Goal: Task Accomplishment & Management: Manage account settings

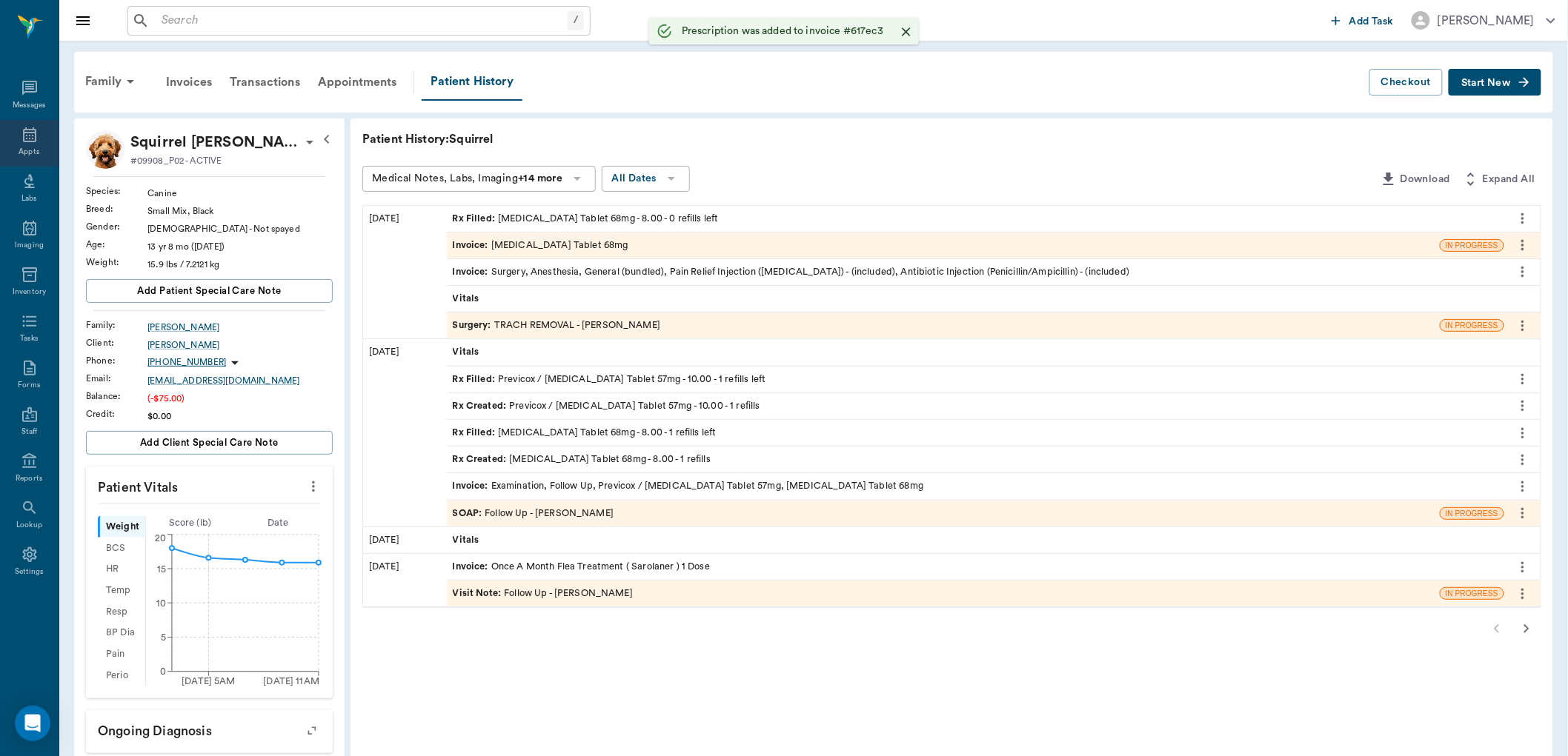
click at [15, 133] on div "Appts" at bounding box center [29, 144] width 58 height 47
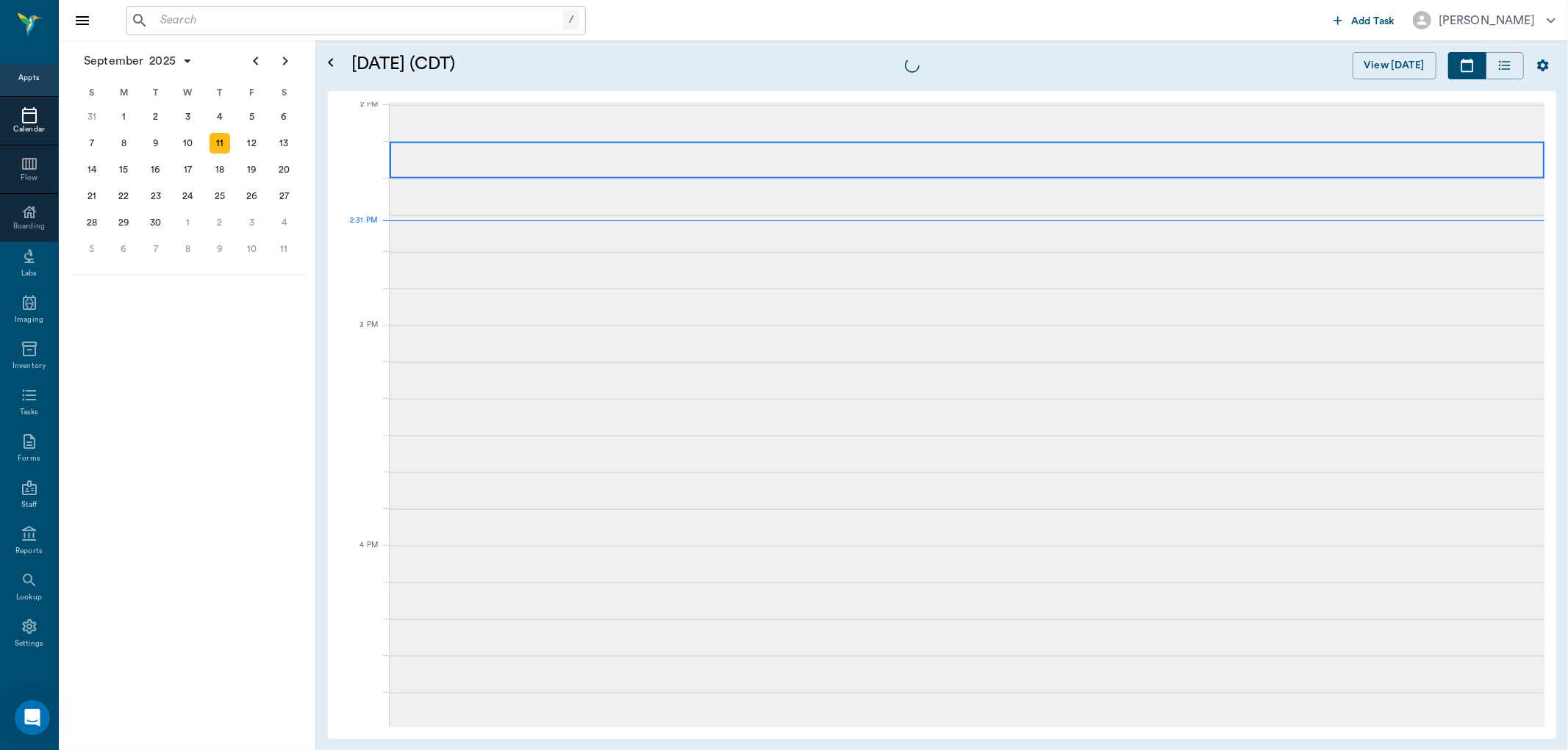
scroll to position [1324, 0]
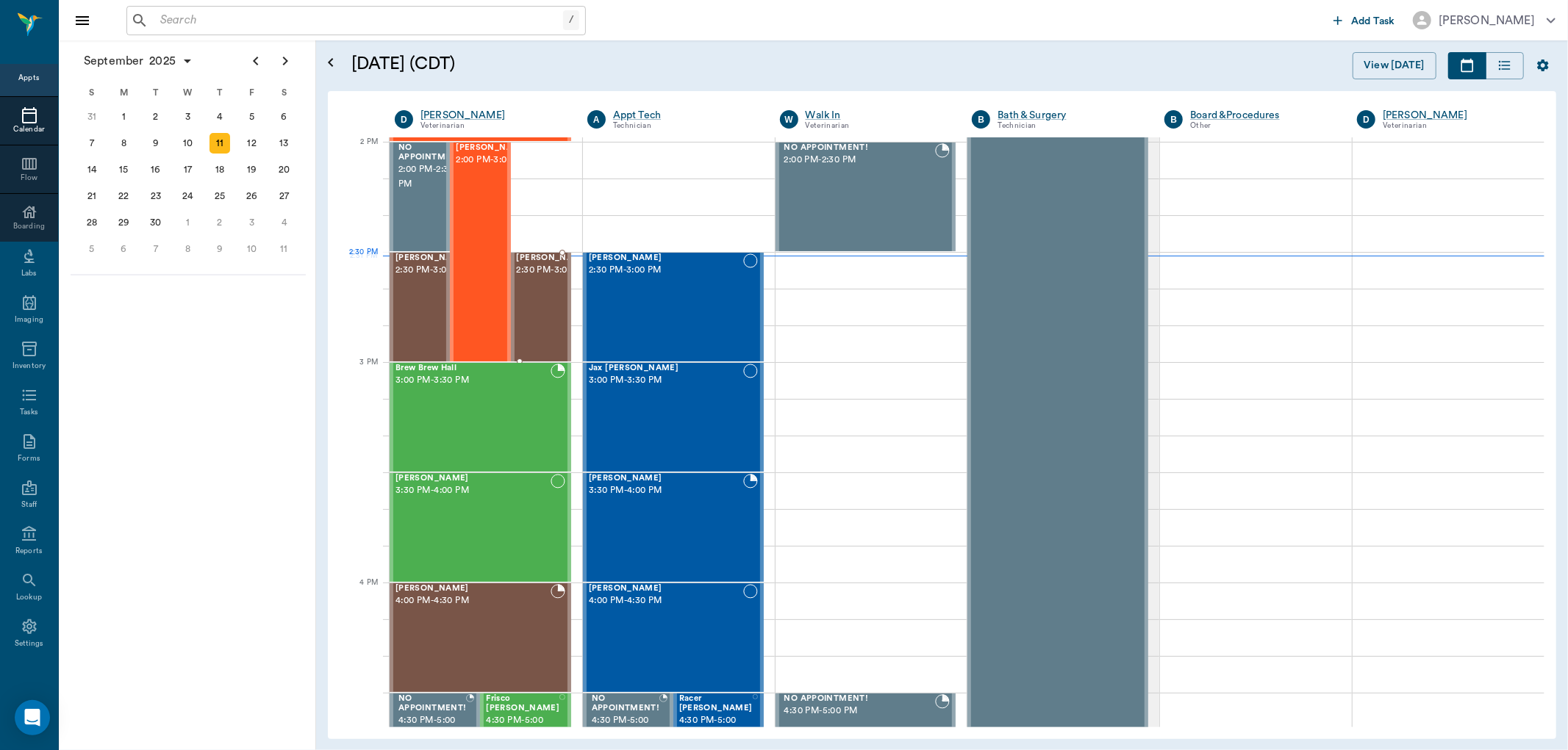
click at [541, 278] on span "2:30 PM - 3:00 PM" at bounding box center [553, 270] width 73 height 15
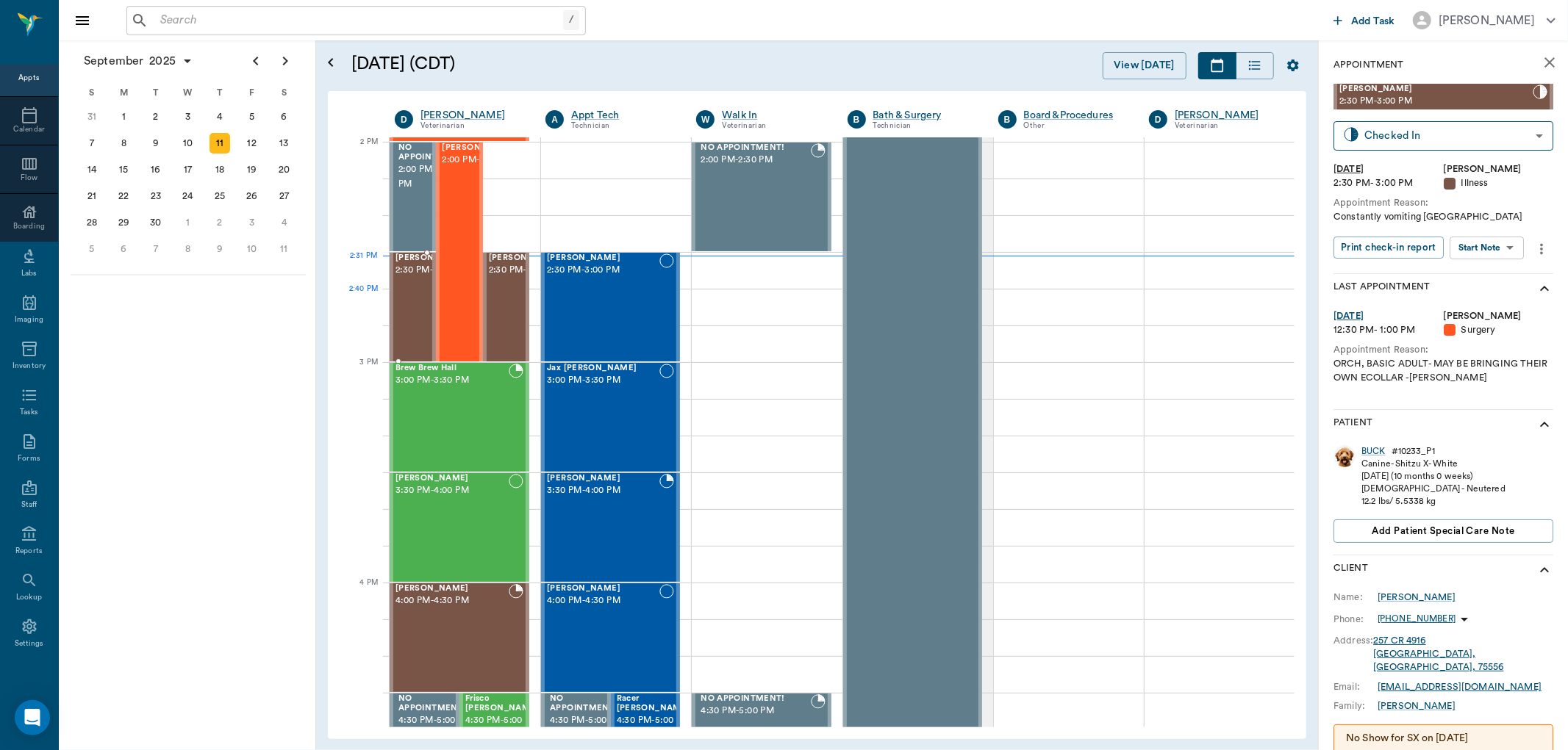
click at [413, 278] on span "2:30 PM - 3:00 PM" at bounding box center [432, 270] width 73 height 15
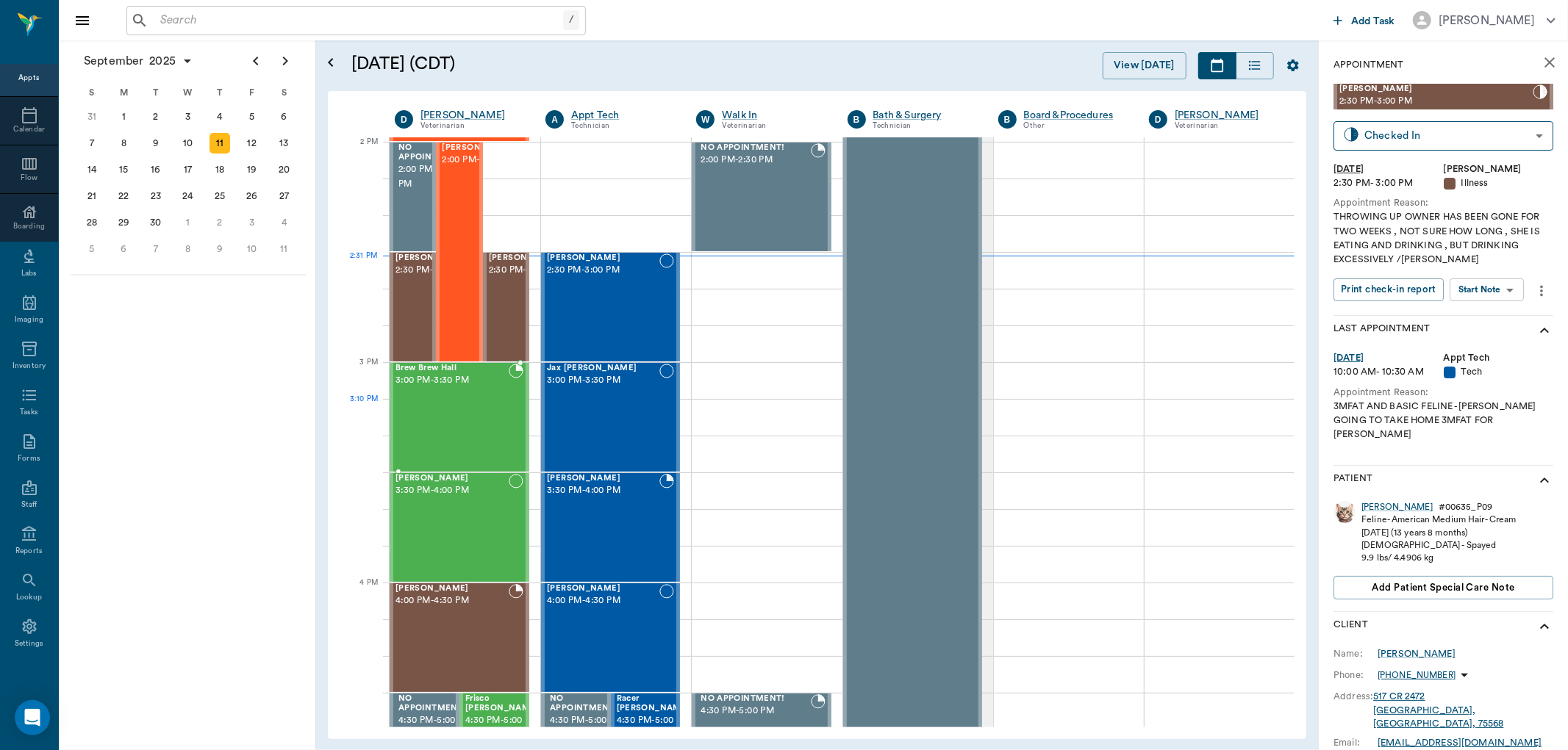
click at [461, 401] on div "Brew Brew Hall 3:00 PM - 3:30 PM" at bounding box center [452, 418] width 113 height 107
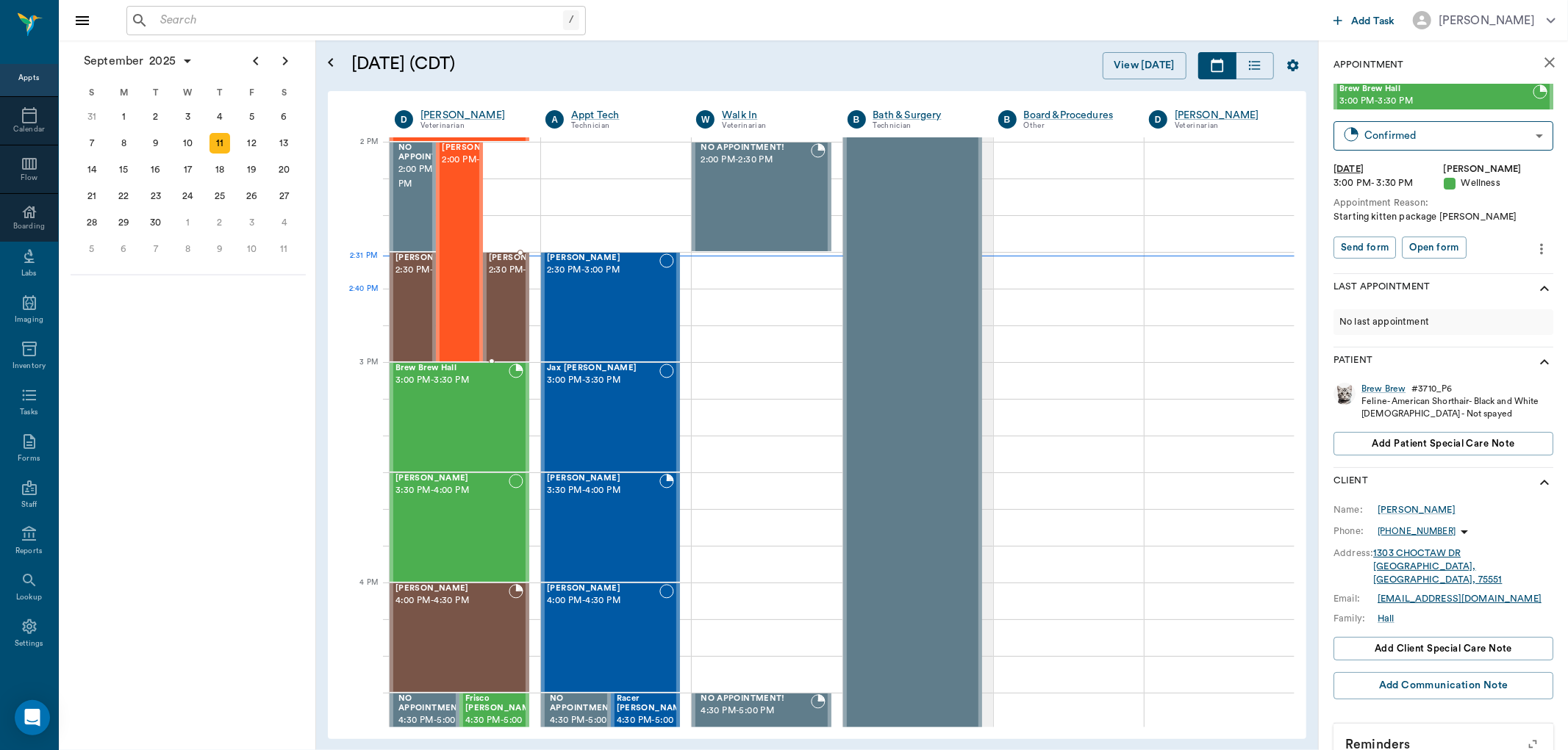
click at [515, 278] on span "2:30 PM - 3:00 PM" at bounding box center [525, 270] width 73 height 15
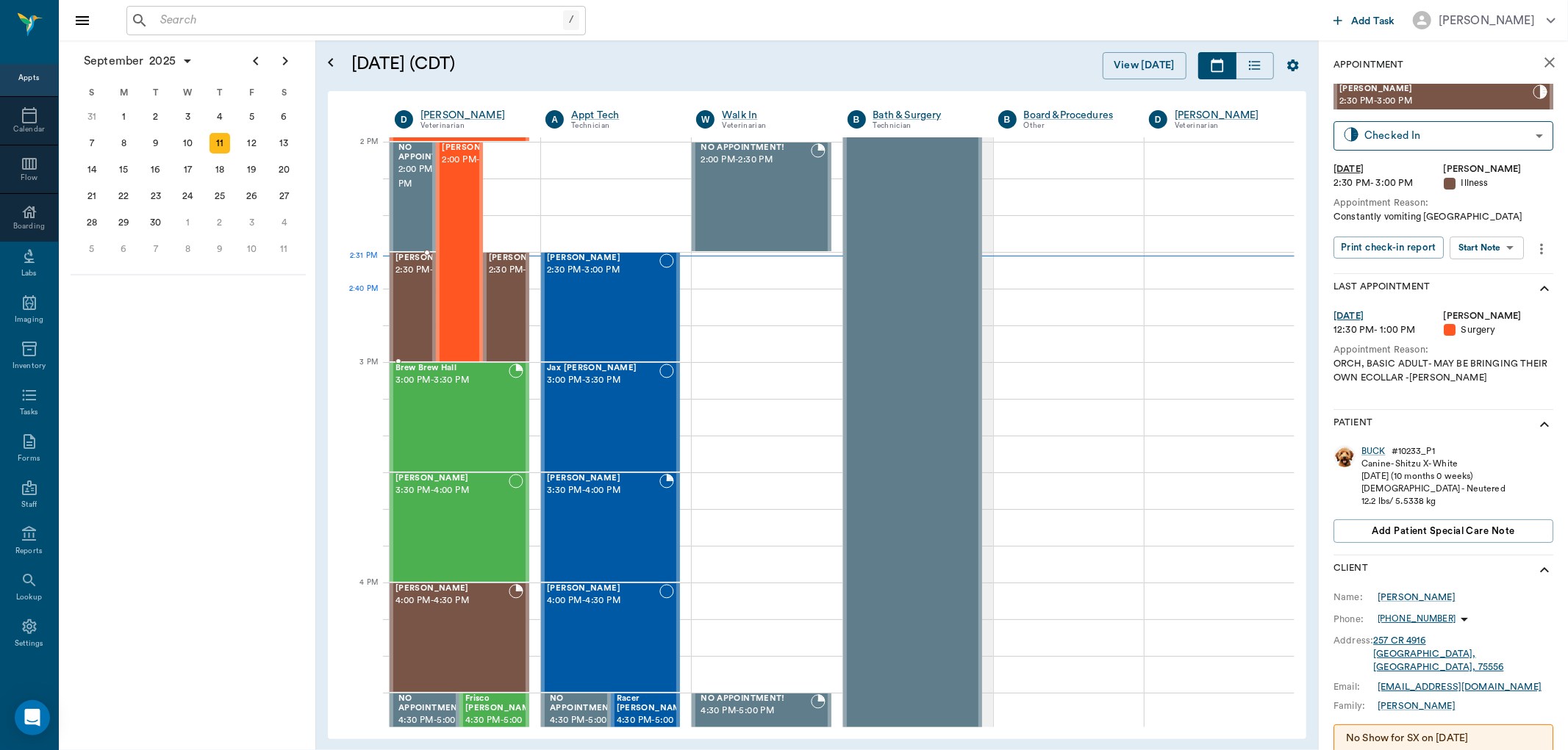
click at [409, 278] on span "2:30 PM - 3:00 PM" at bounding box center [432, 270] width 73 height 15
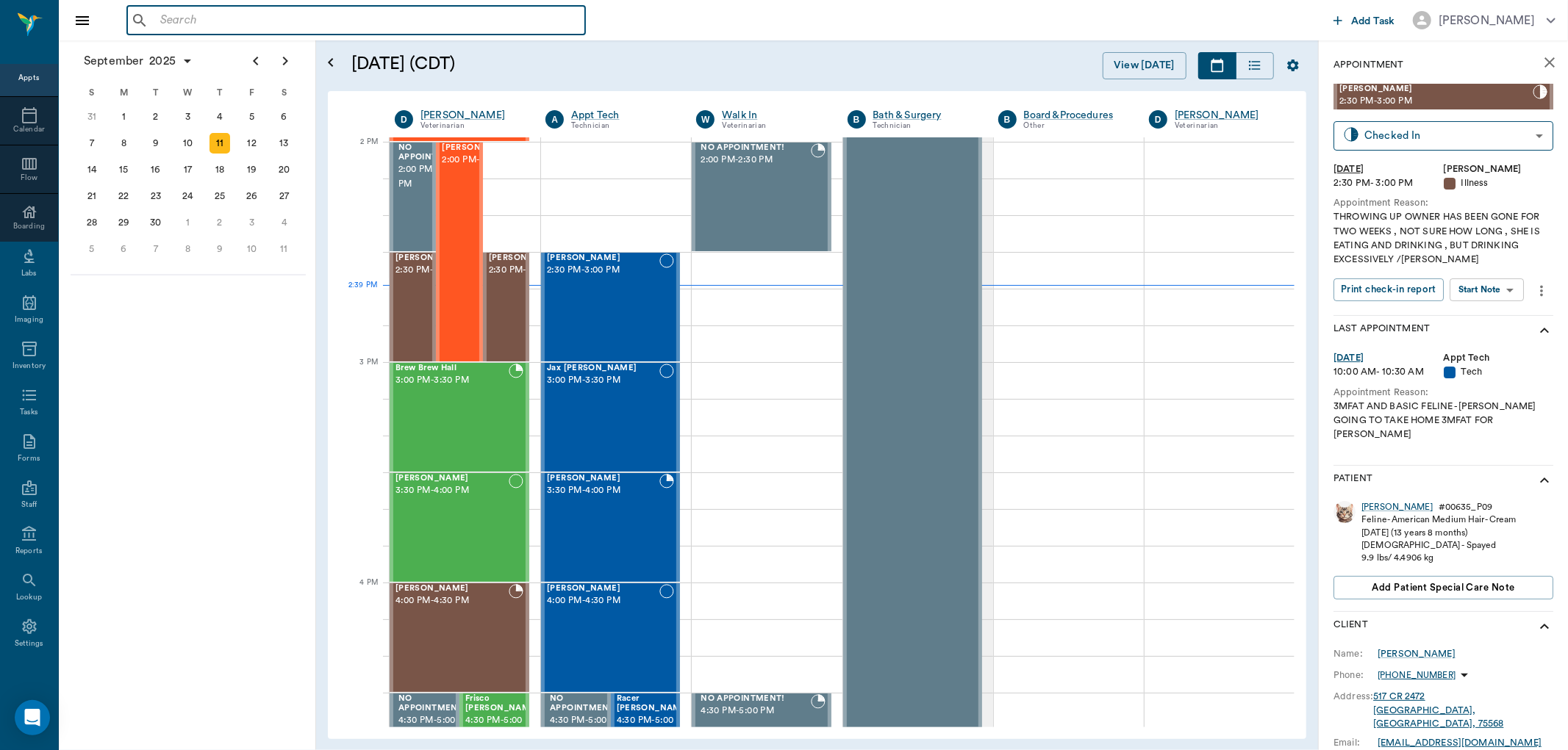
click at [184, 17] on input "text" at bounding box center [367, 21] width 425 height 21
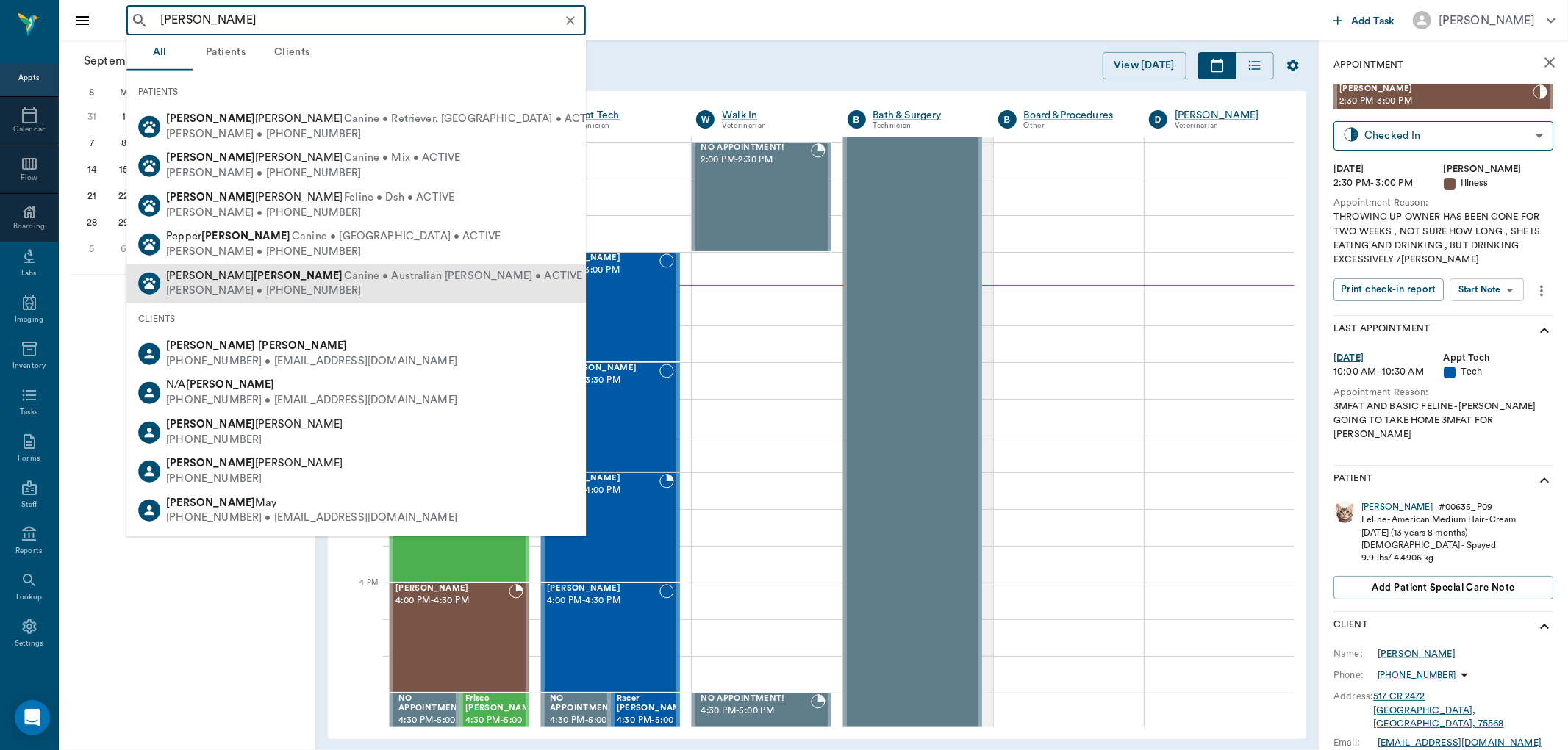
click at [211, 288] on div "[PERSON_NAME] • [PHONE_NUMBER]" at bounding box center [374, 292] width 416 height 16
type input "[PERSON_NAME]"
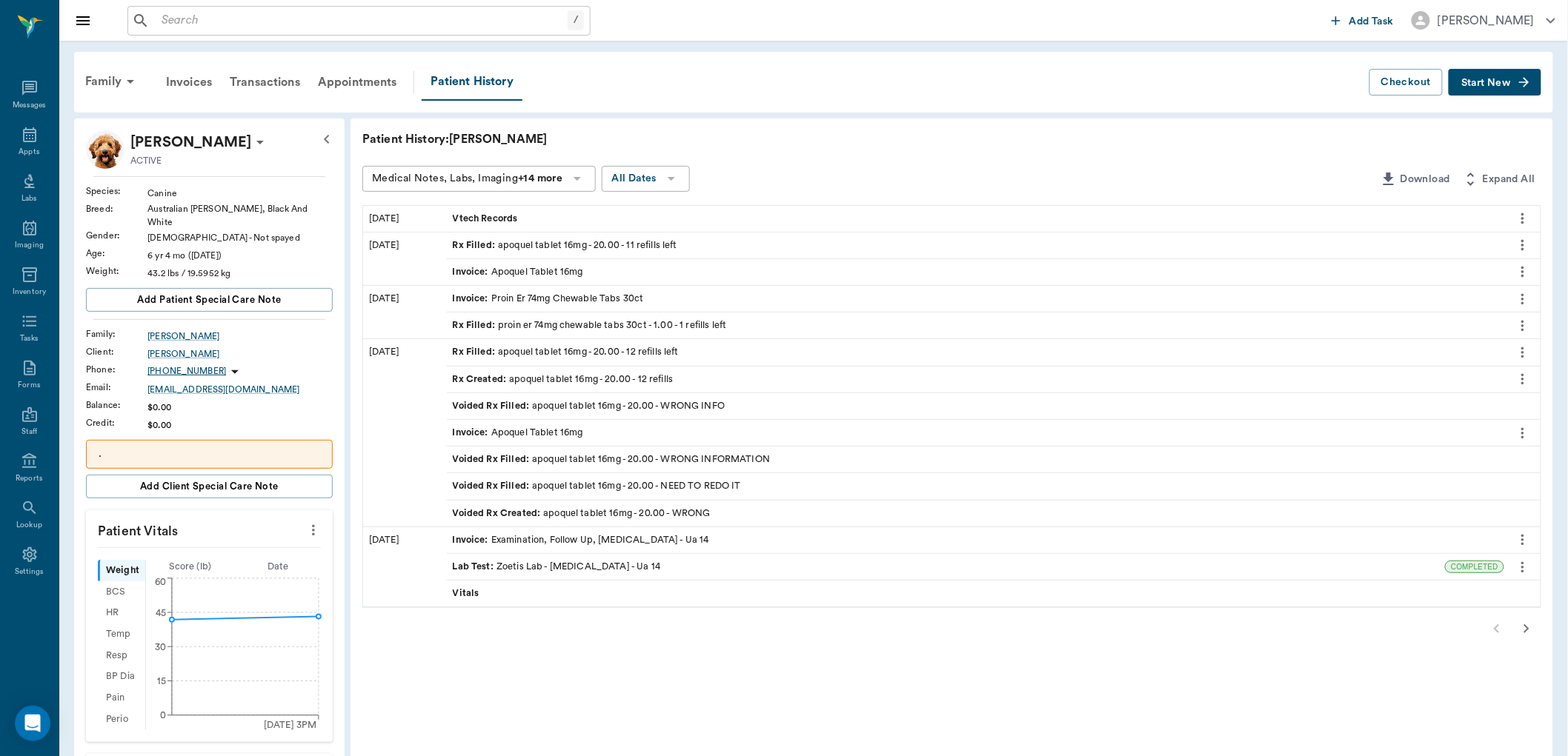
click at [1484, 83] on span "Start New" at bounding box center [1485, 83] width 50 height 0
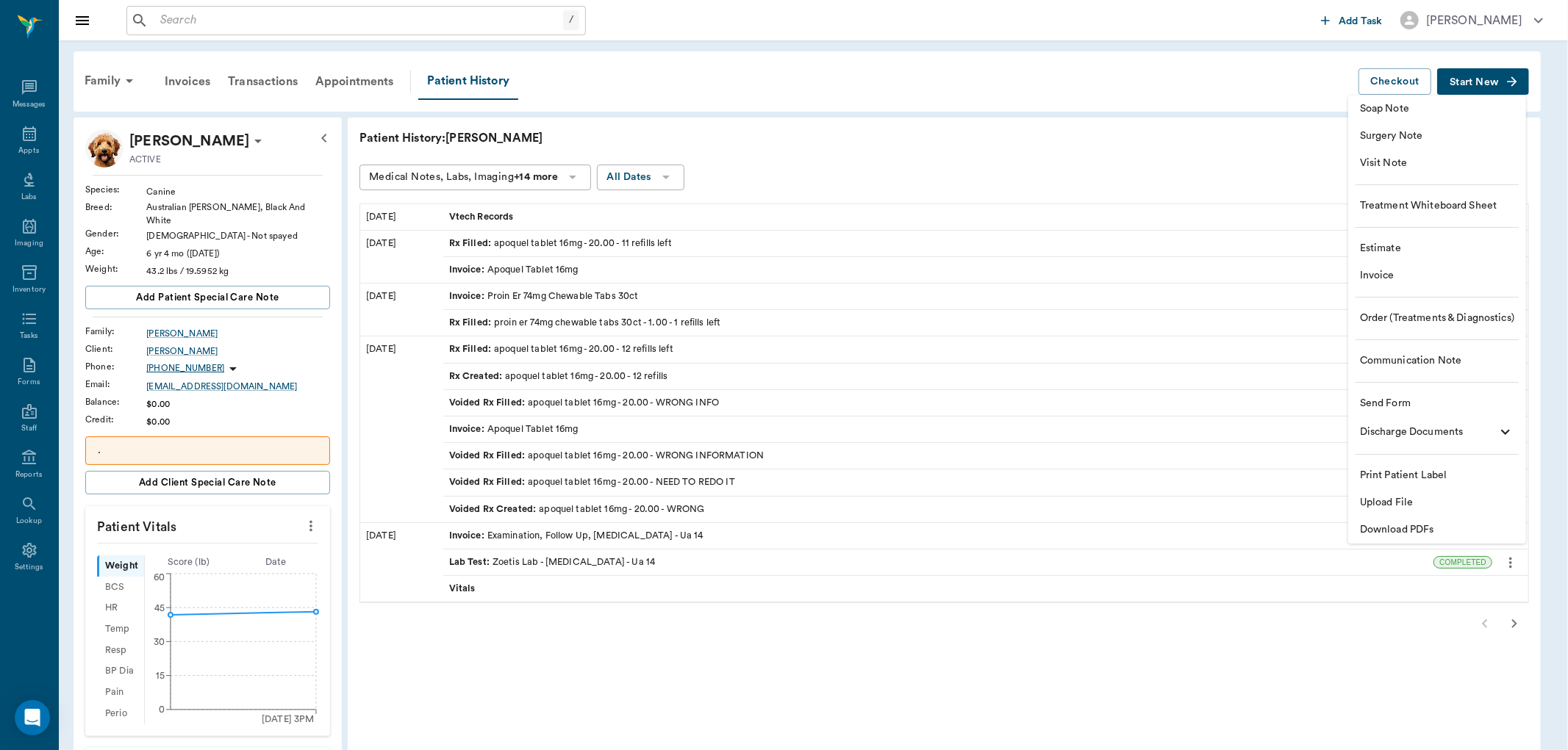
click at [476, 245] on div at bounding box center [784, 375] width 1568 height 750
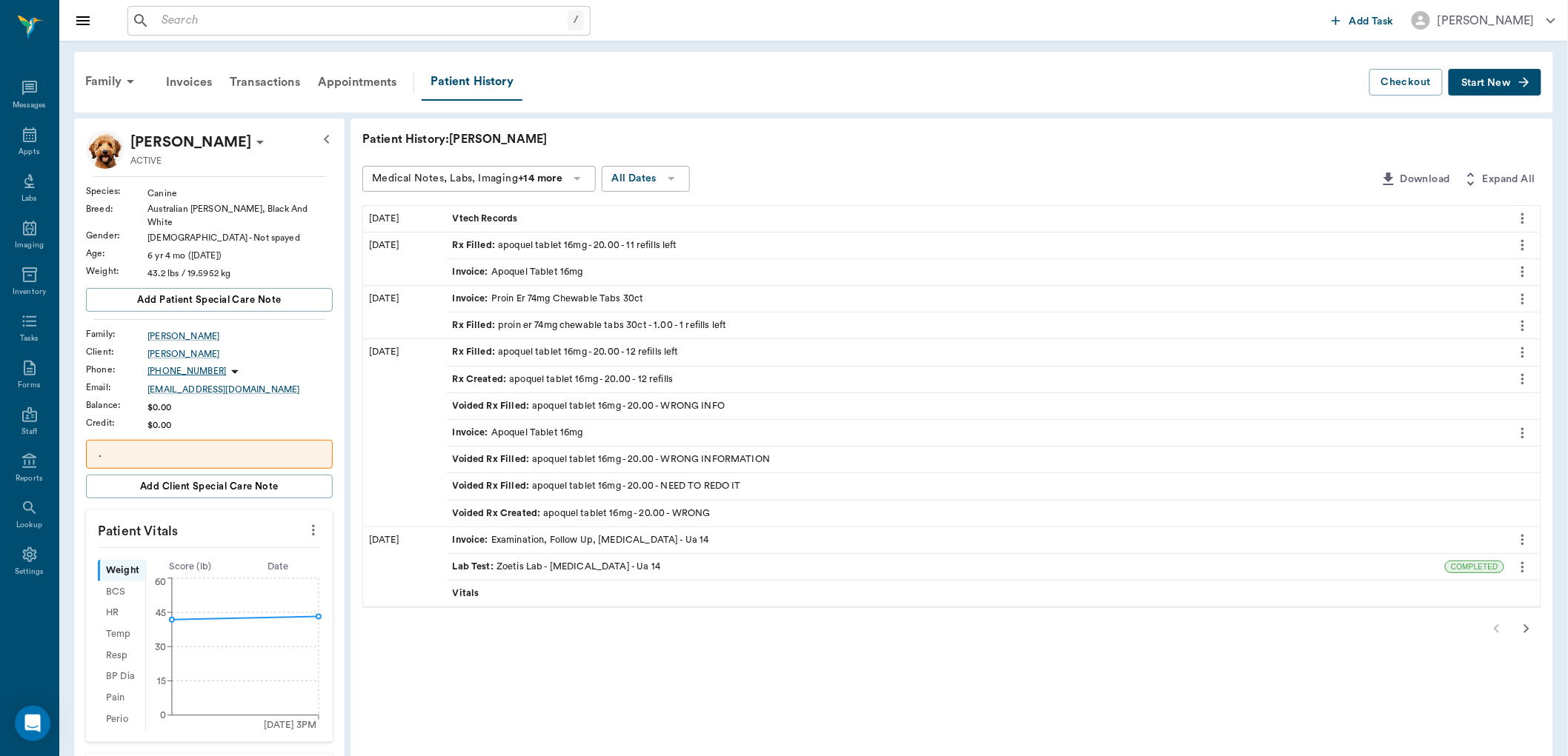
click at [478, 245] on span "Rx Filled :" at bounding box center [475, 245] width 46 height 14
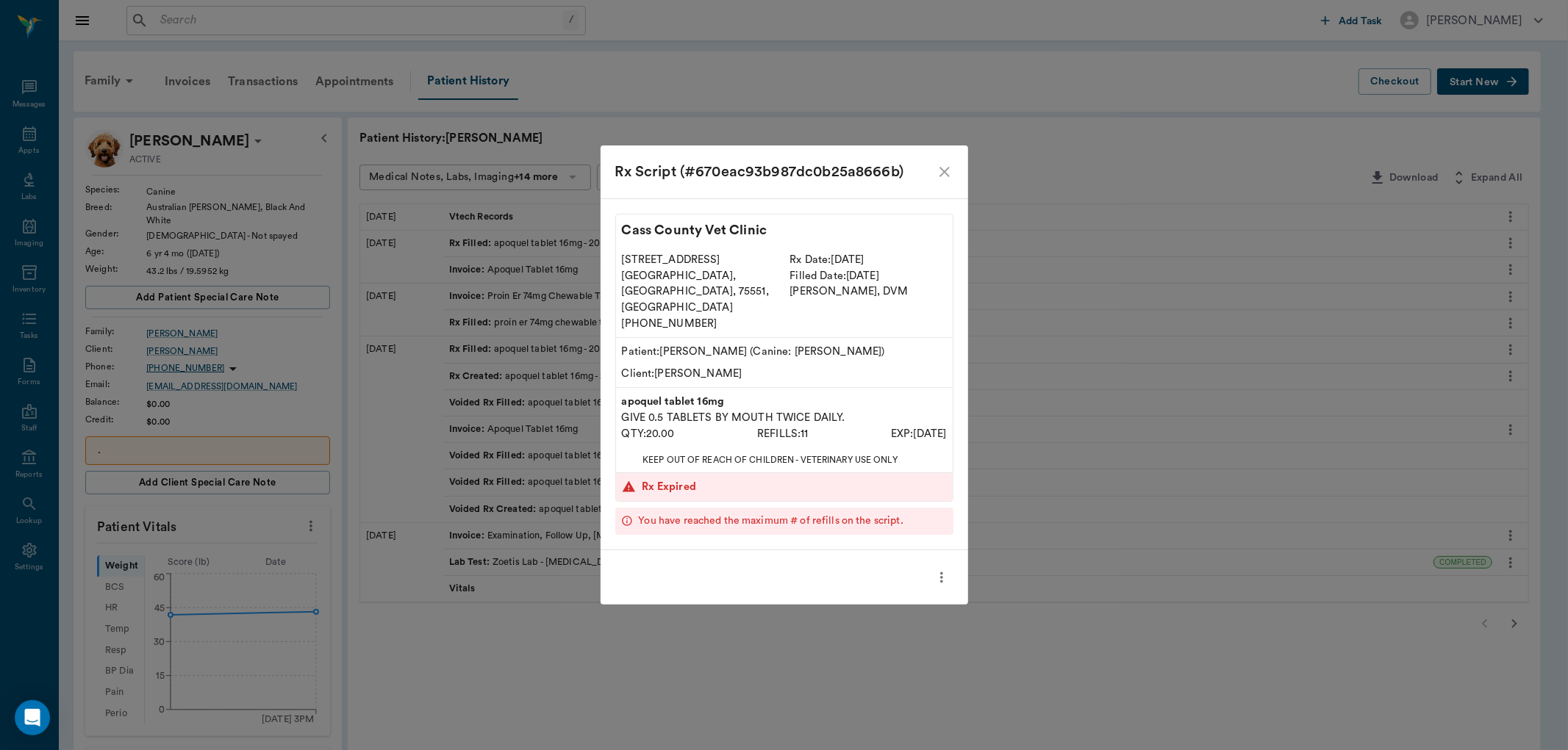
click at [947, 180] on icon "close" at bounding box center [945, 172] width 17 height 17
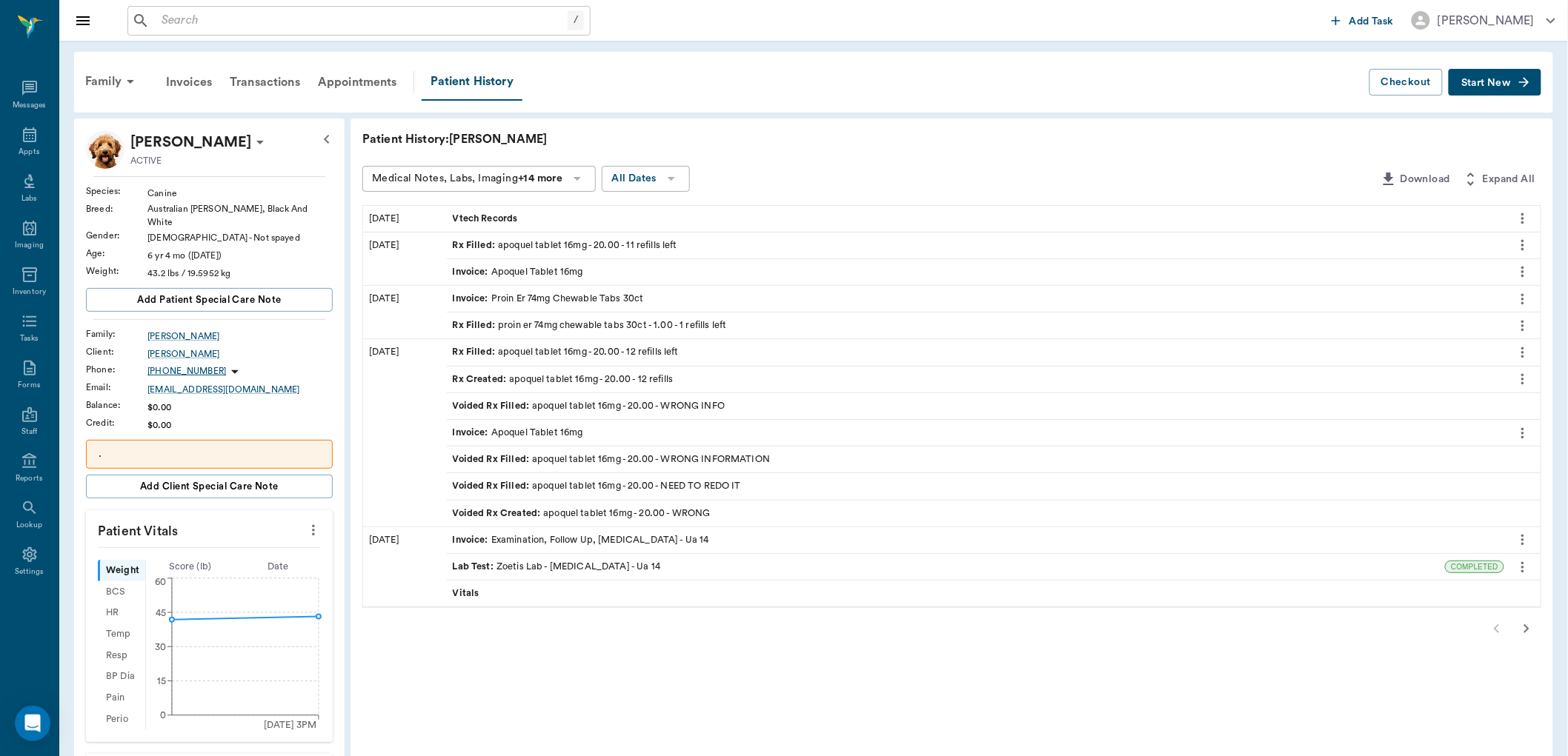
click at [1522, 79] on icon "button" at bounding box center [1524, 82] width 15 height 15
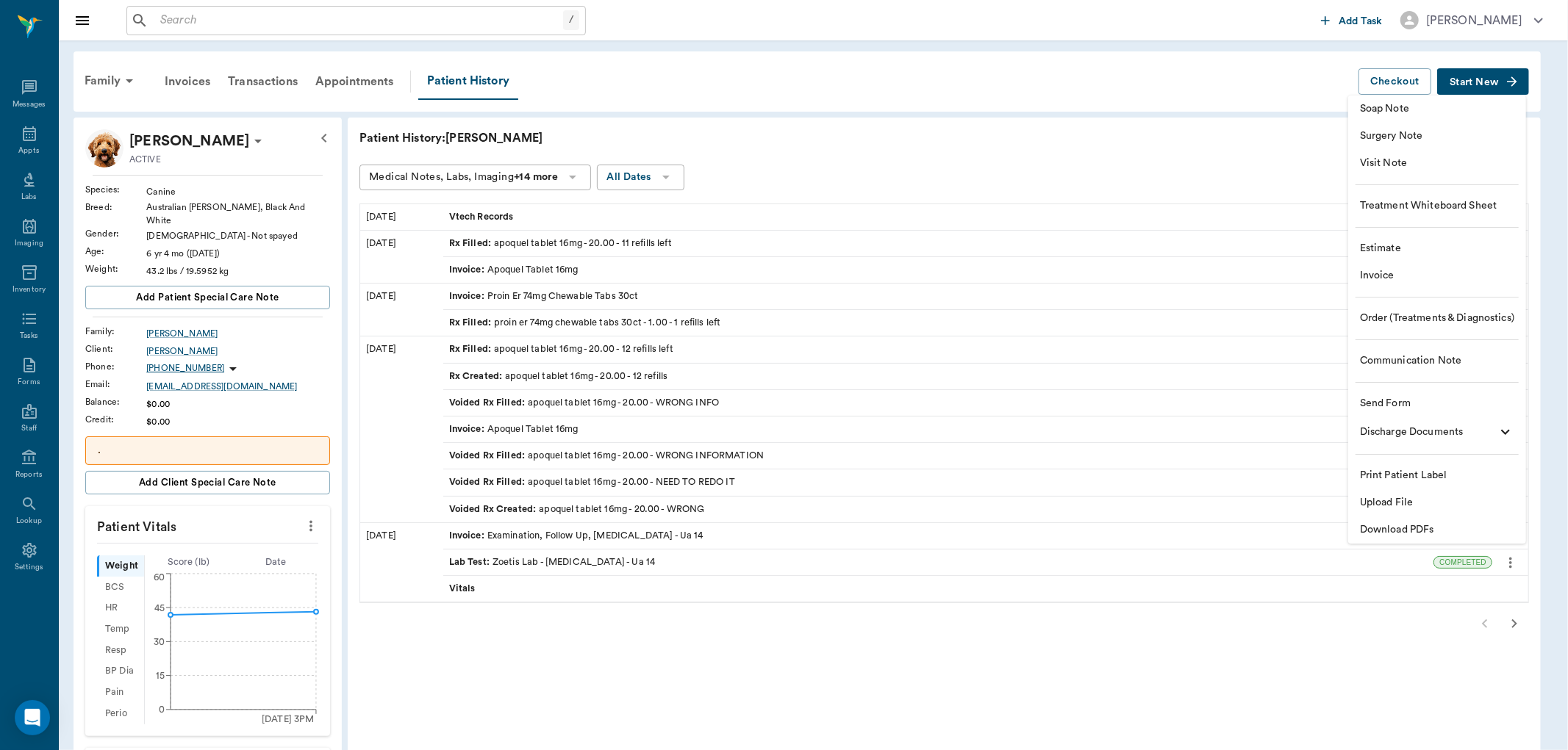
click at [1426, 171] on span "Visit Note" at bounding box center [1437, 164] width 155 height 16
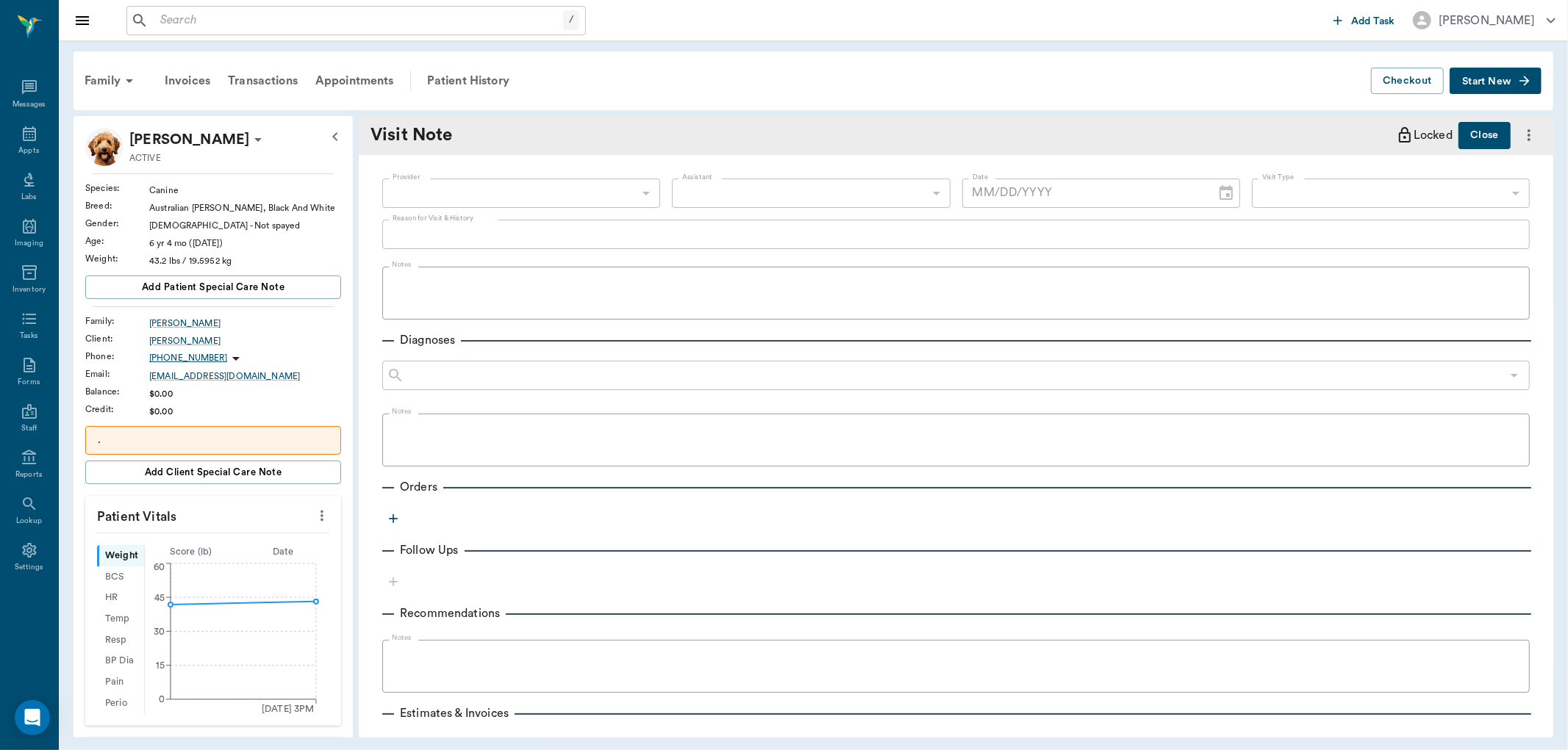
type input "[DATE]"
click at [553, 195] on body "/ ​ Add Task [PERSON_NAME] Nectar Messages Appts Labs Imaging Inventory Tasks F…" at bounding box center [784, 375] width 1568 height 750
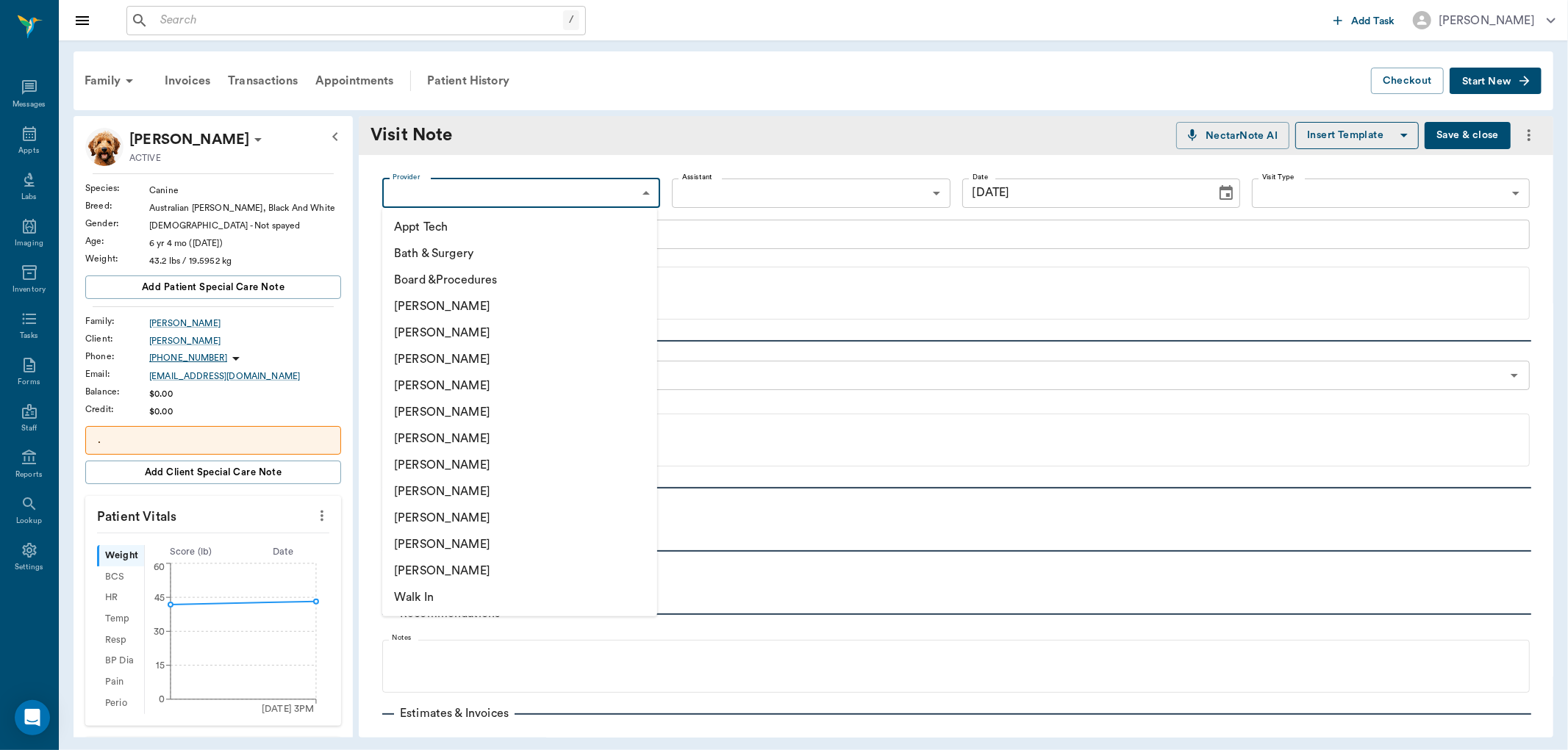
click at [784, 162] on div at bounding box center [784, 375] width 1568 height 750
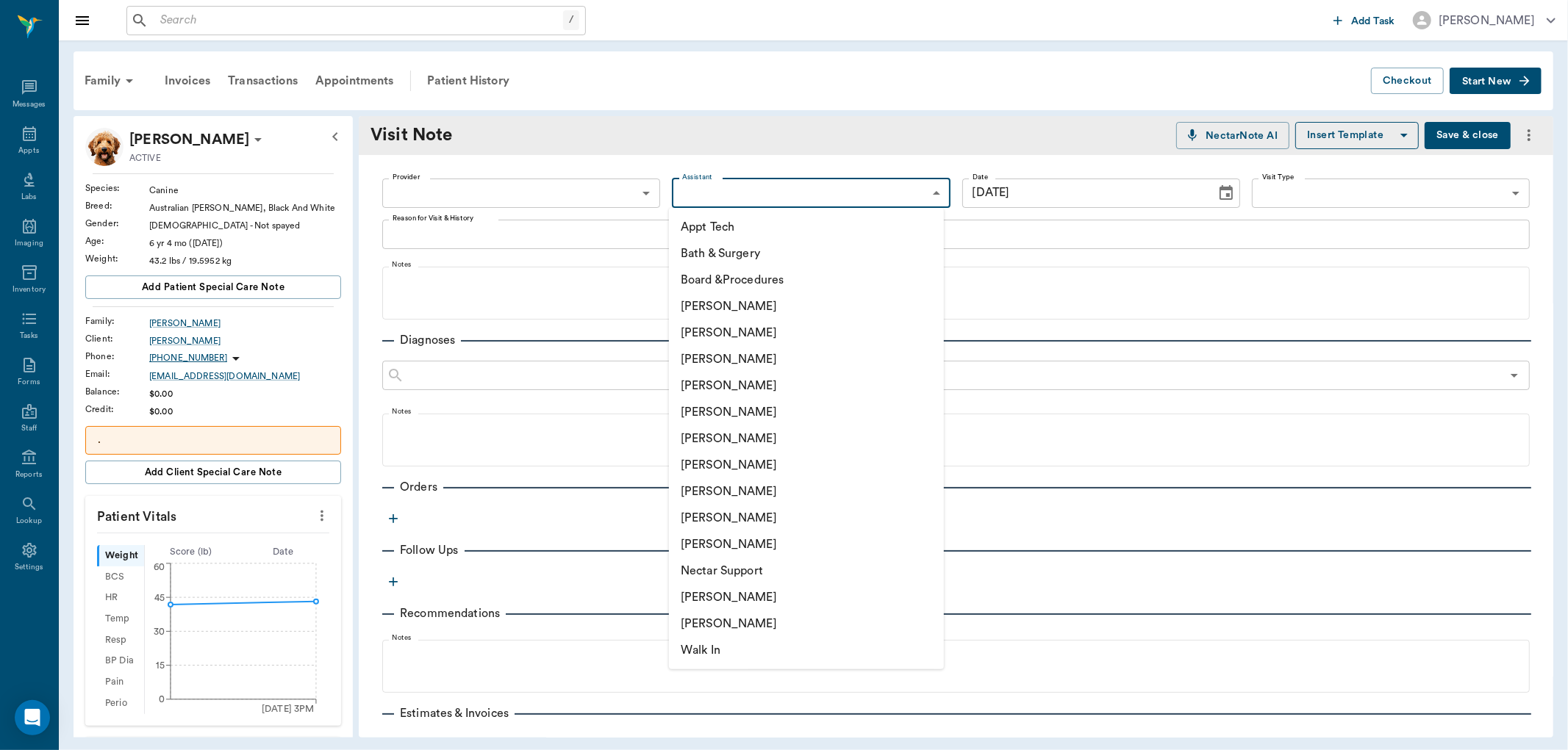
click at [780, 188] on body "/ ​ Add Task [PERSON_NAME] Nectar Messages Appts Labs Imaging Inventory Tasks F…" at bounding box center [784, 375] width 1568 height 750
click at [743, 299] on li "[PERSON_NAME]" at bounding box center [806, 306] width 275 height 27
type input "6899ea08ed37b777db10de45"
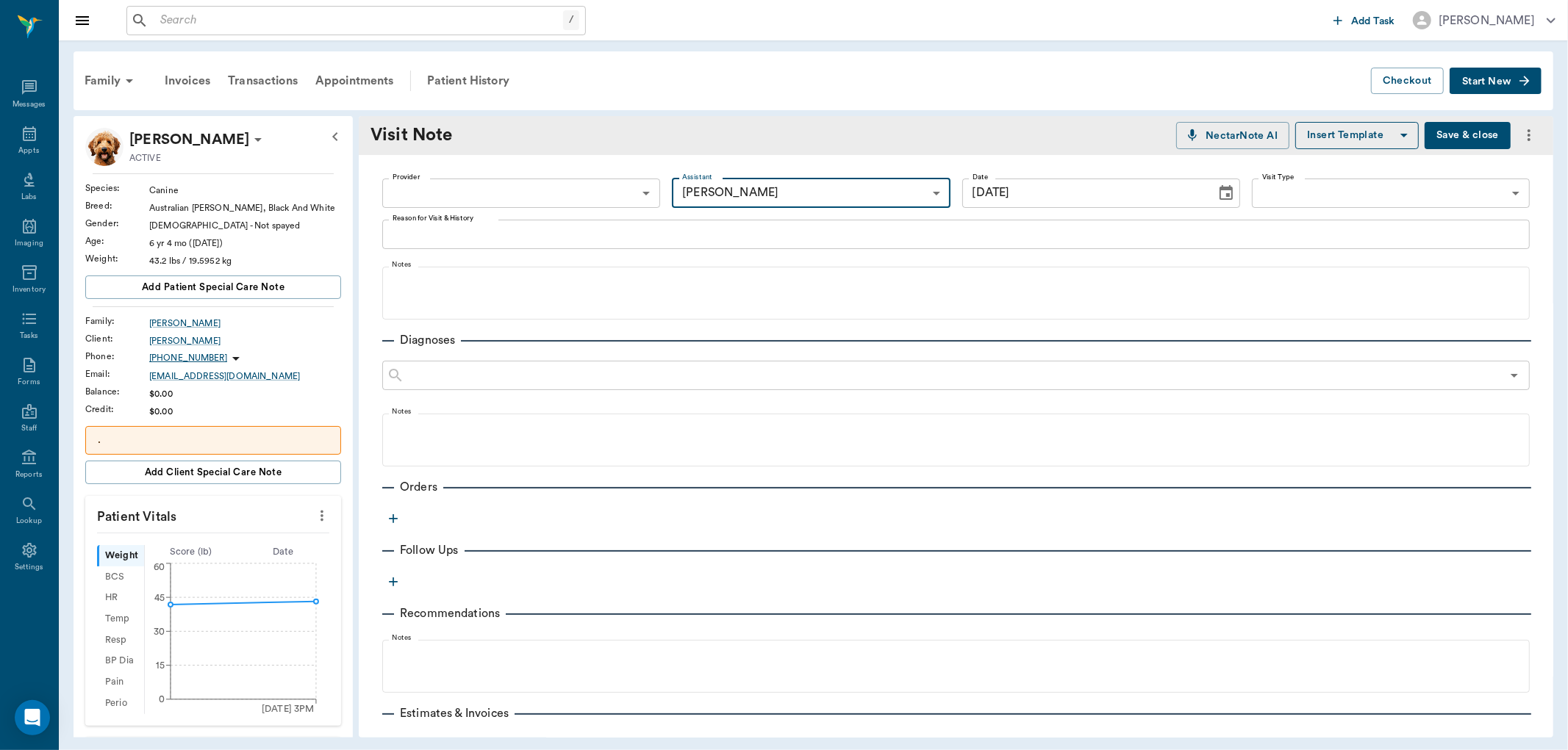
click at [879, 199] on body "/ ​ Add Task [PERSON_NAME] Nectar Messages Appts Labs Imaging Inventory Tasks F…" at bounding box center [784, 375] width 1568 height 750
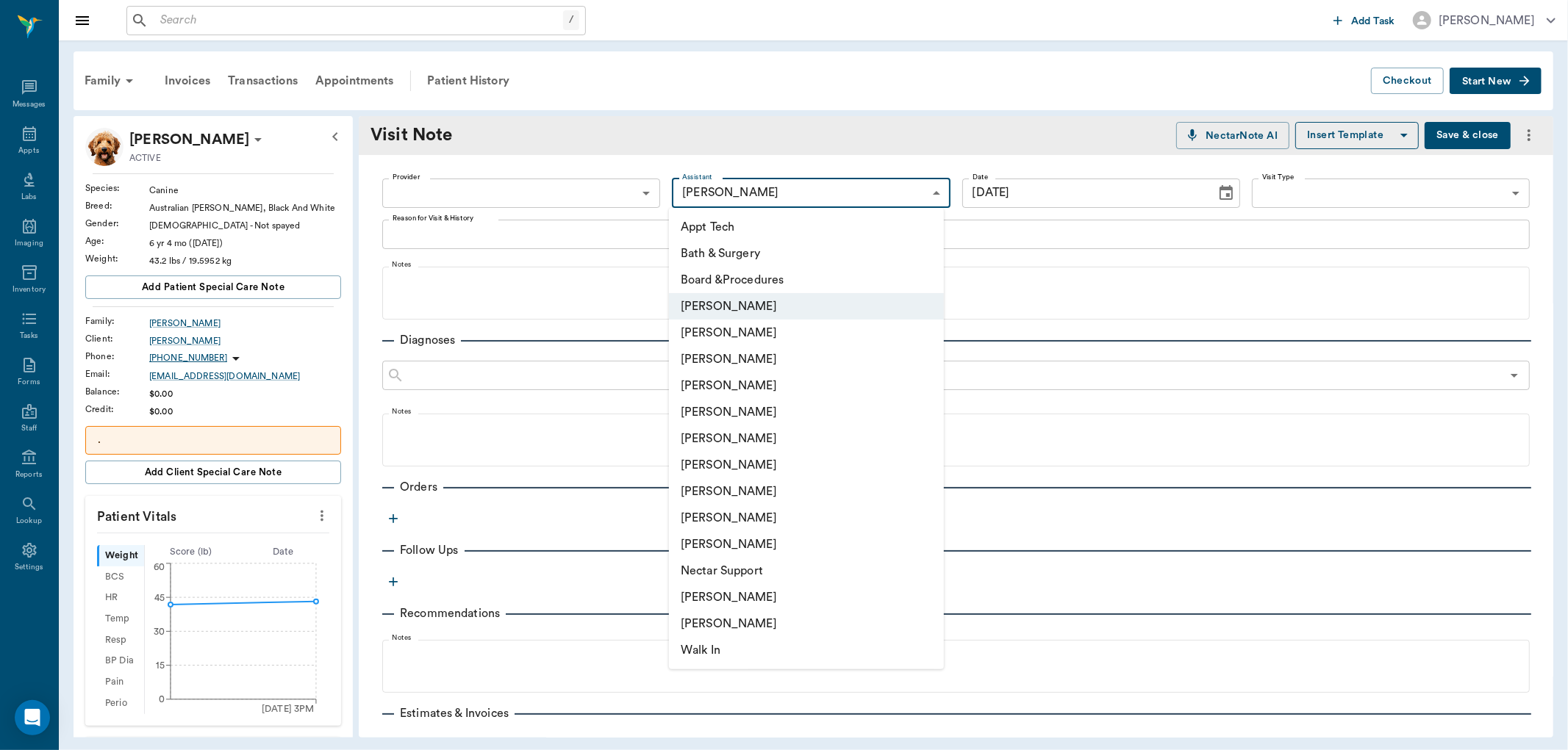
click at [460, 228] on div at bounding box center [784, 375] width 1568 height 750
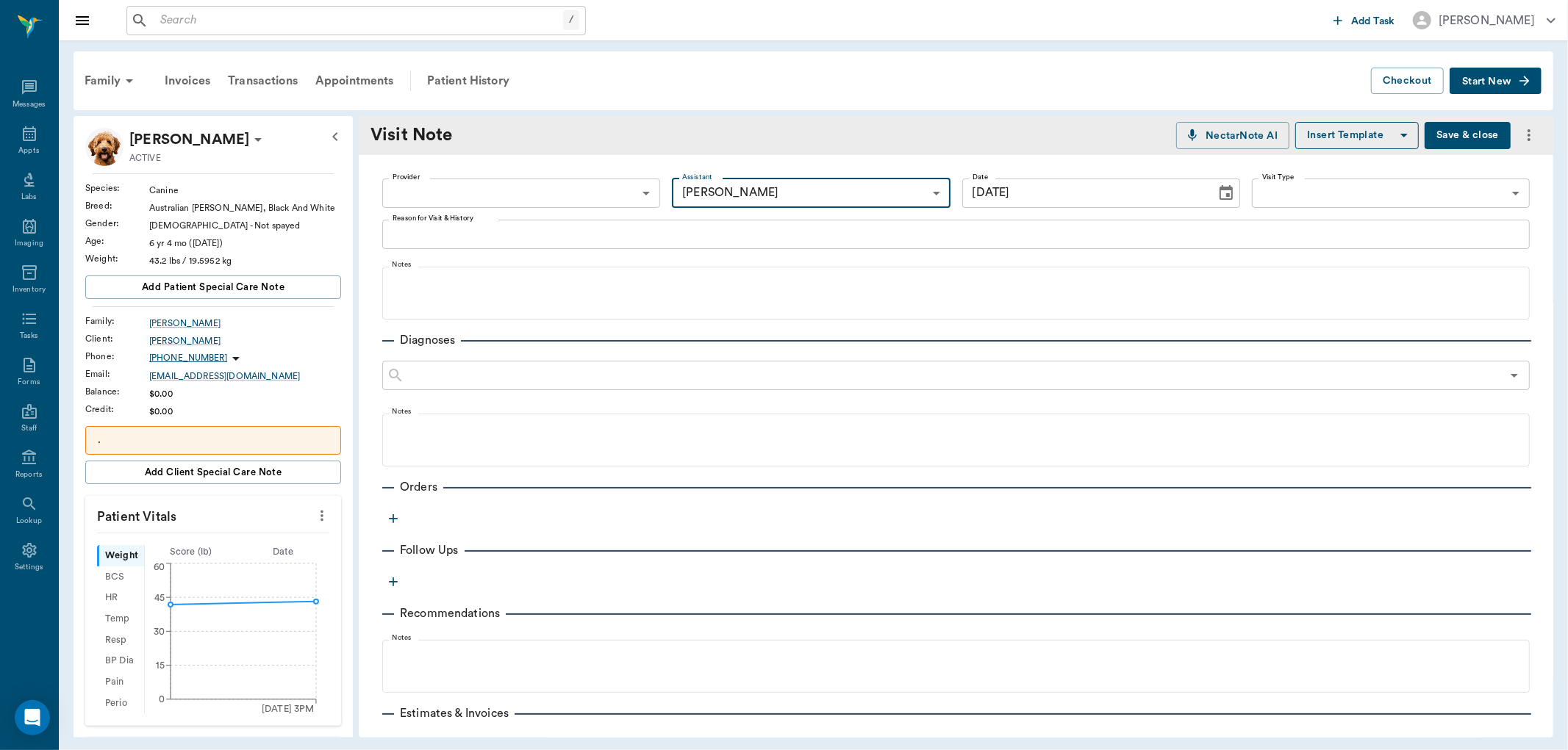
click at [460, 228] on textarea "Reason for Visit & History" at bounding box center [956, 234] width 1127 height 17
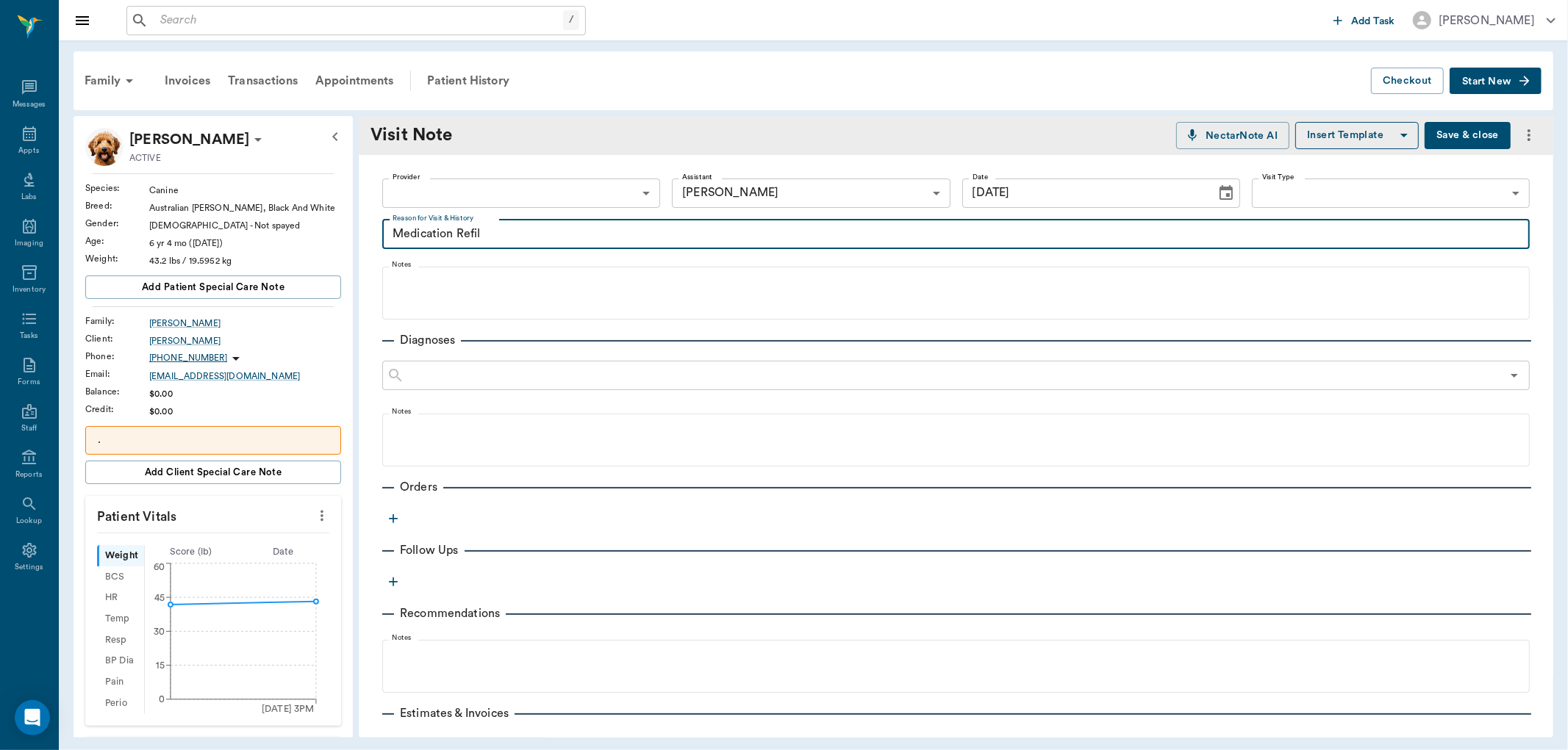
type textarea "Medication Refil"
click at [394, 520] on icon "button" at bounding box center [393, 519] width 15 height 15
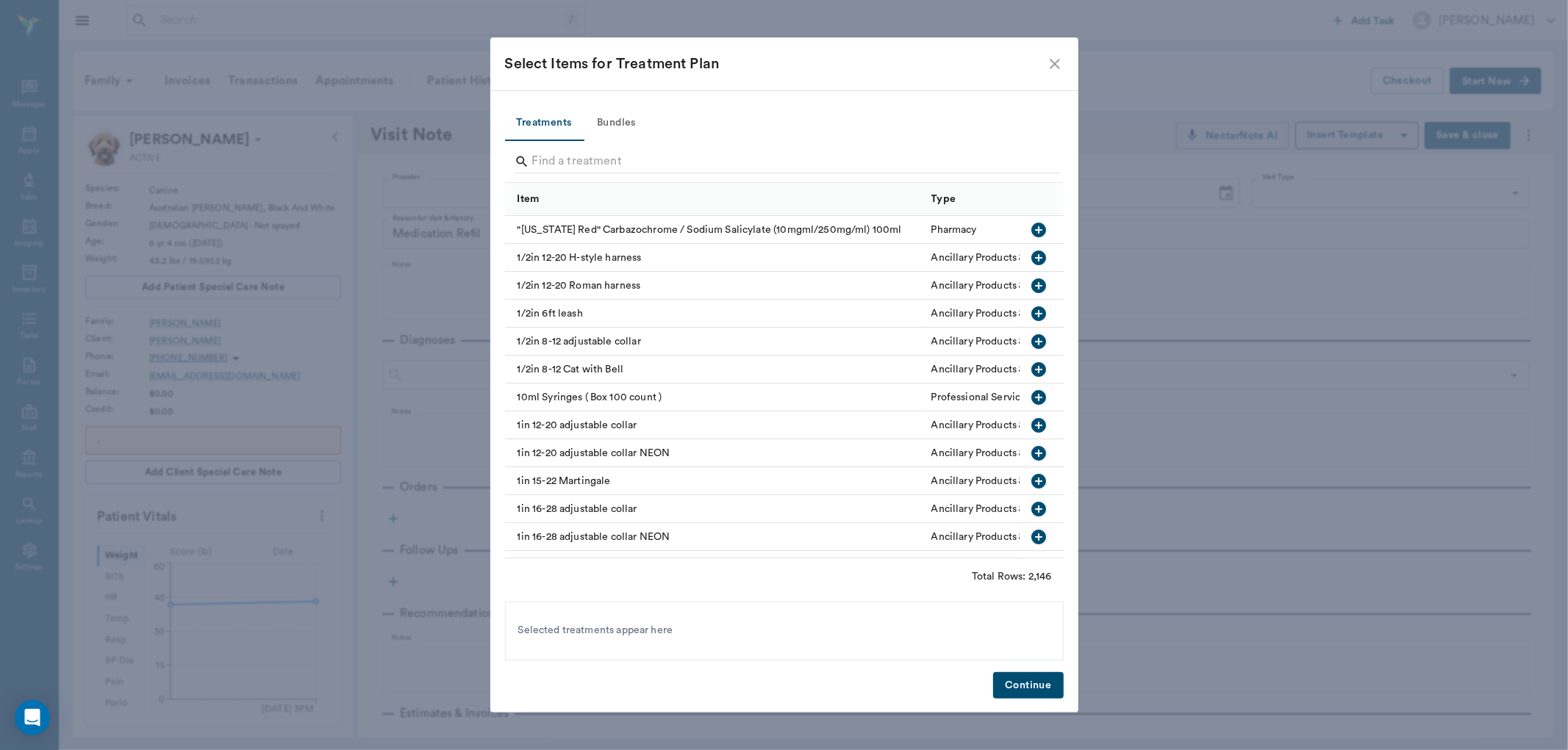
click at [641, 148] on div at bounding box center [787, 163] width 547 height 38
click at [635, 160] on input "Search" at bounding box center [785, 161] width 507 height 23
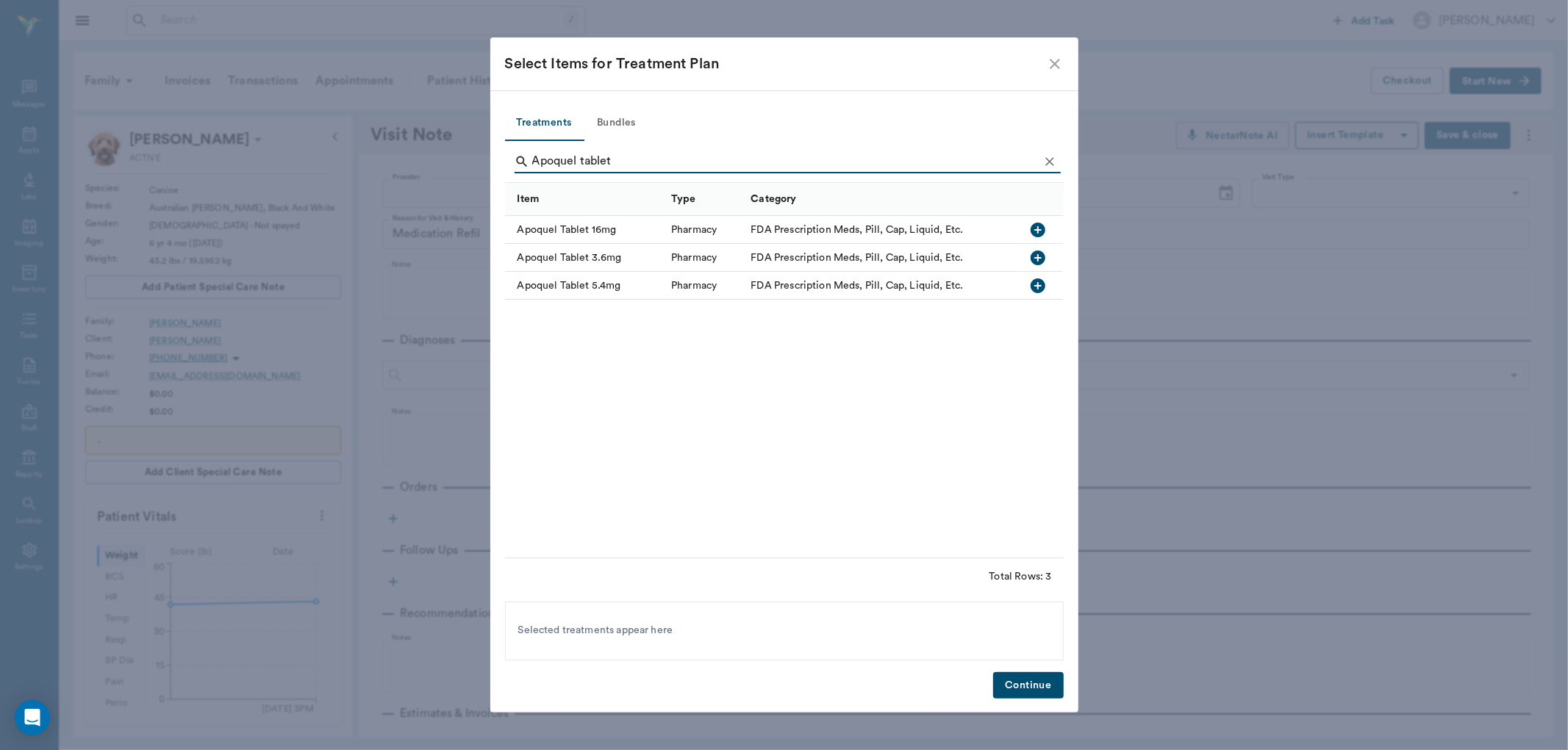
type input "Apoquel tablet"
click at [1034, 232] on icon "button" at bounding box center [1038, 230] width 15 height 15
click at [1027, 687] on button "Continue" at bounding box center [1027, 686] width 70 height 28
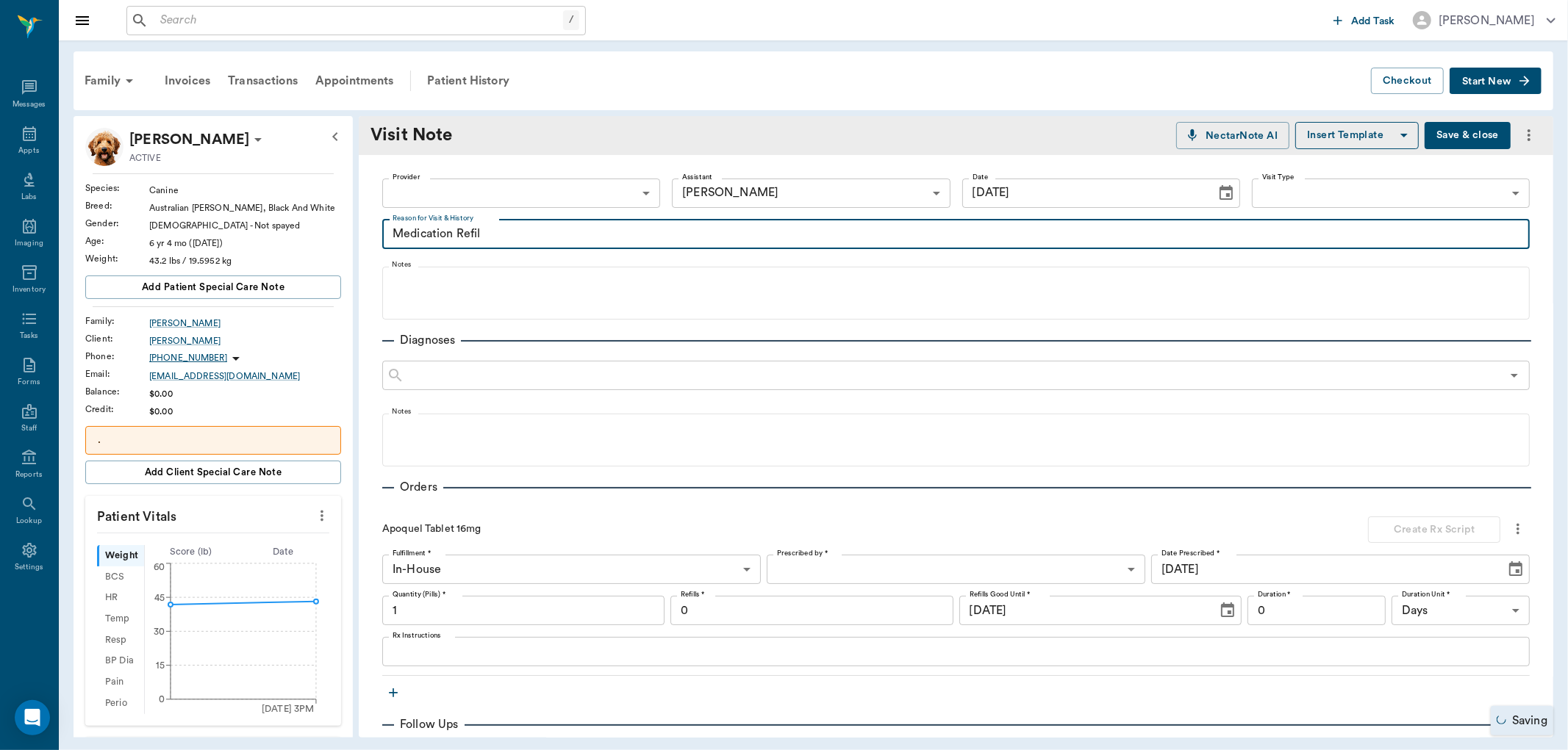
click at [501, 230] on textarea "Medication Refil" at bounding box center [956, 234] width 1127 height 17
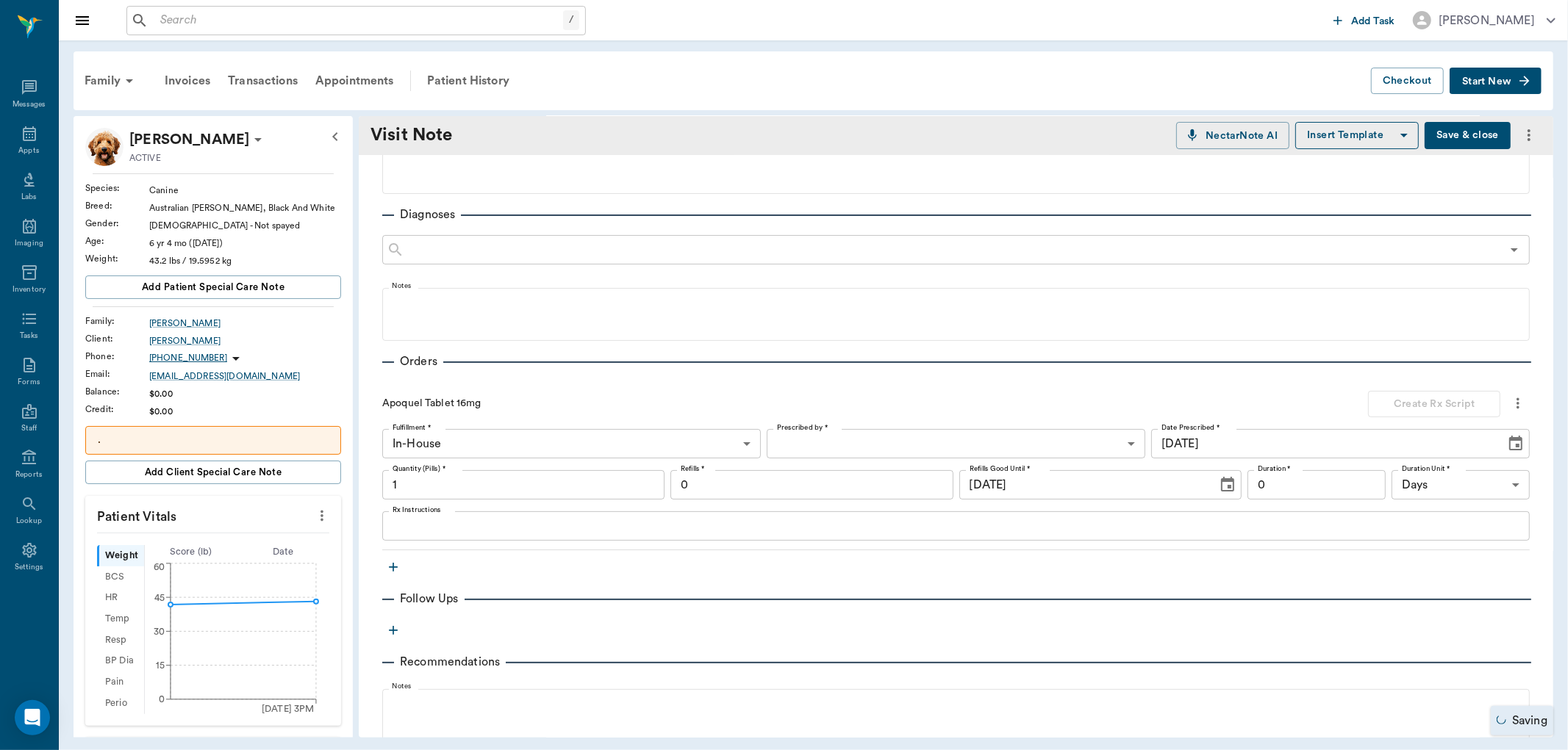
scroll to position [163, 0]
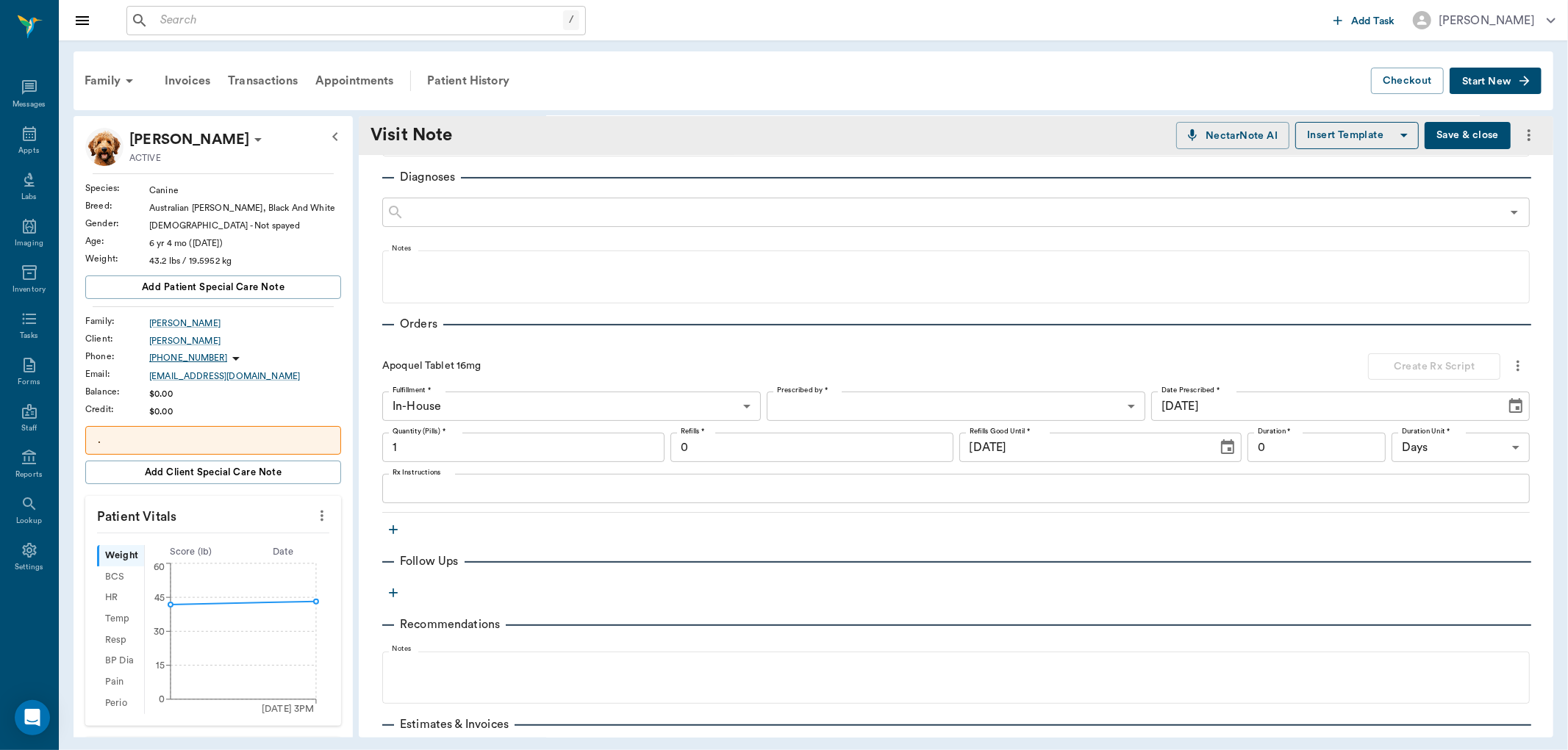
type textarea "Medication Refill"
click at [458, 487] on textarea "Rx Instructions" at bounding box center [956, 489] width 1127 height 17
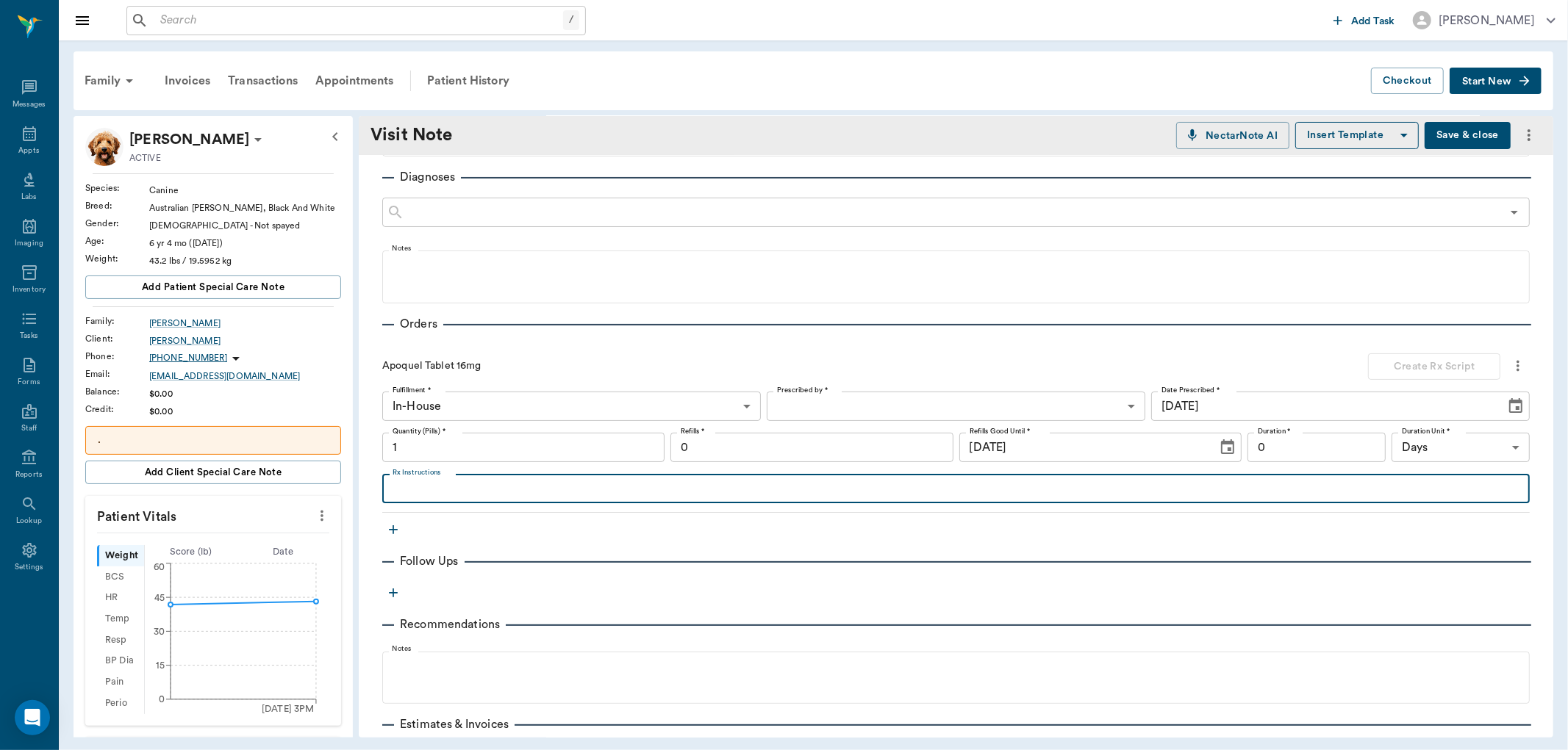
click at [718, 457] on input "0" at bounding box center [812, 448] width 282 height 29
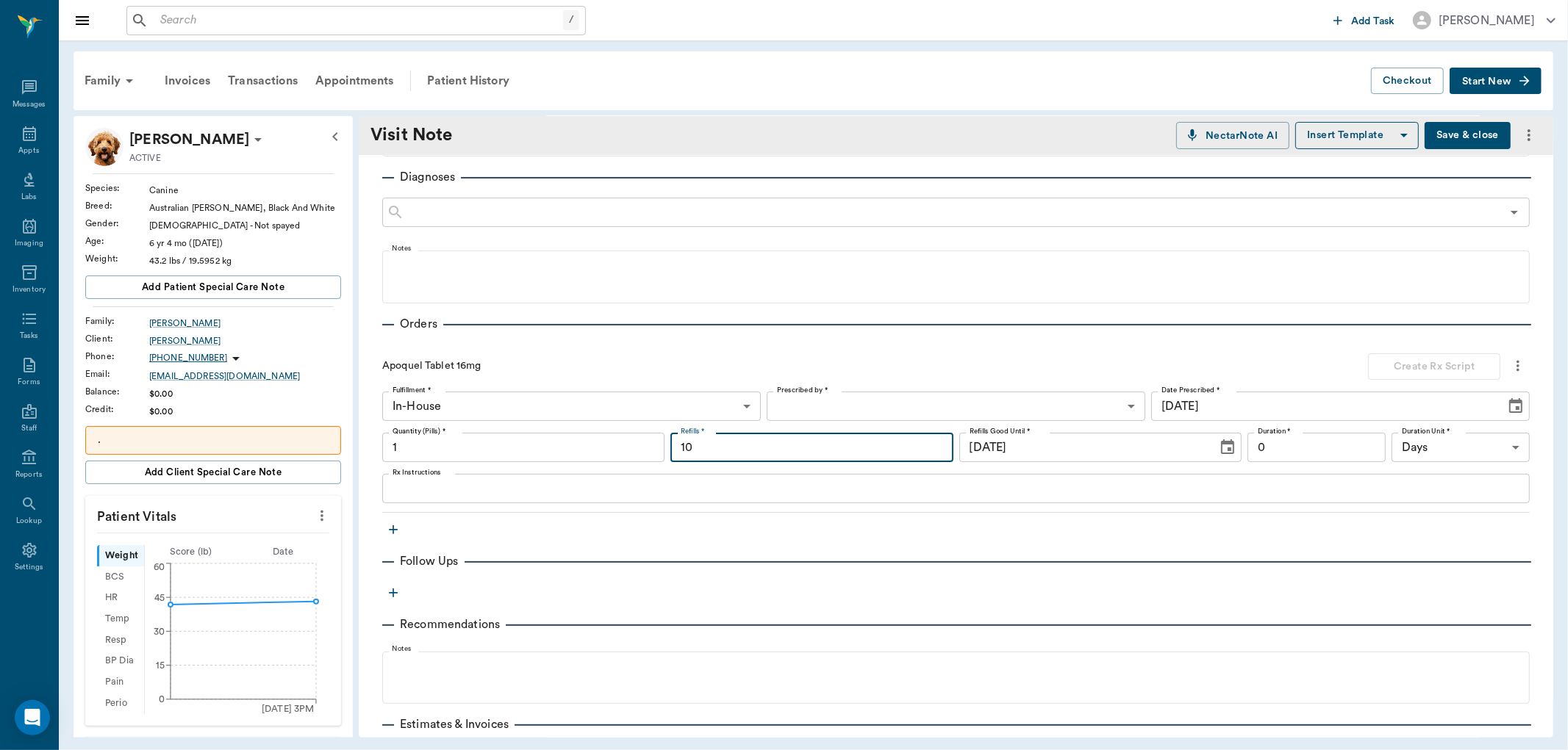
type input "10"
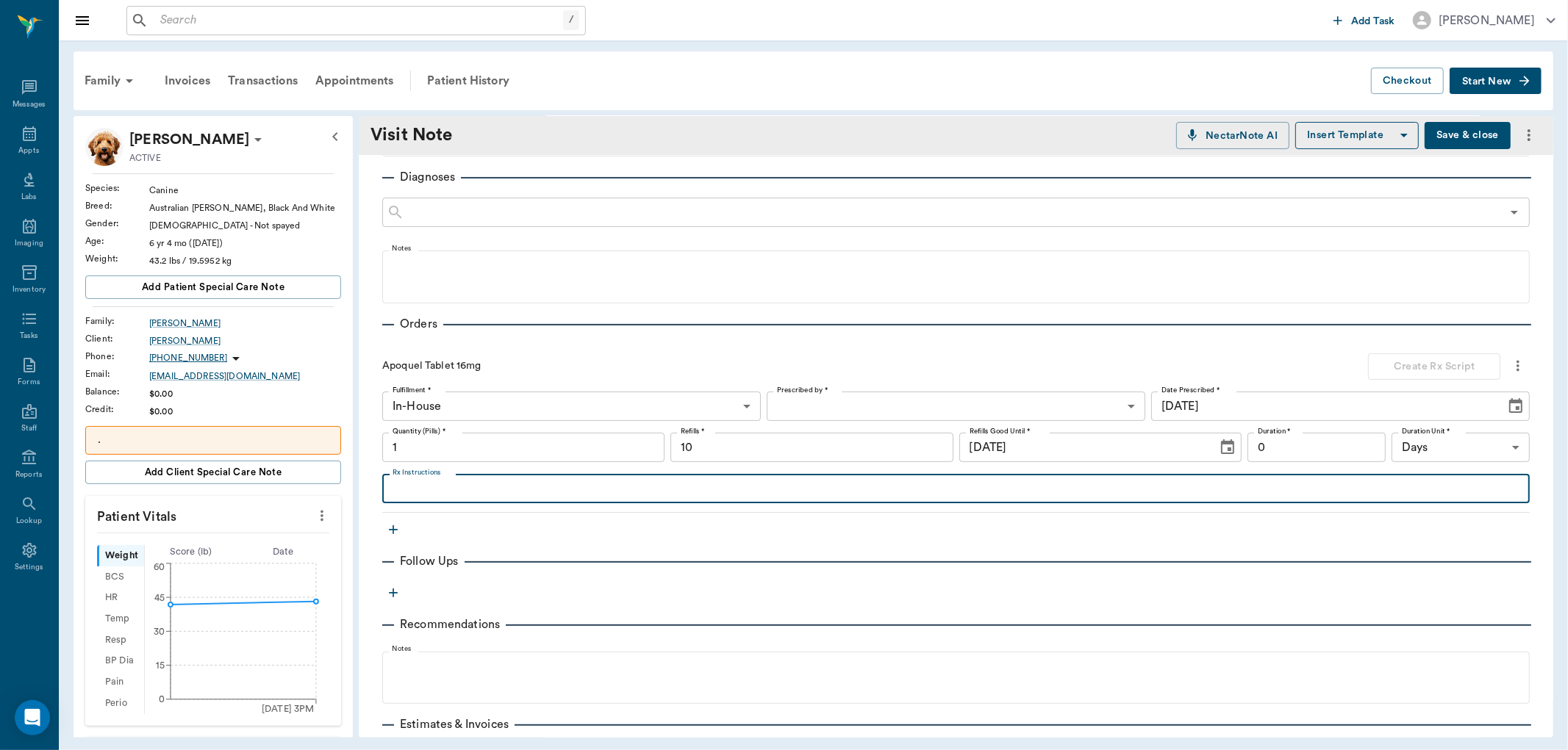
click at [487, 493] on textarea "Rx Instructions" at bounding box center [956, 489] width 1127 height 17
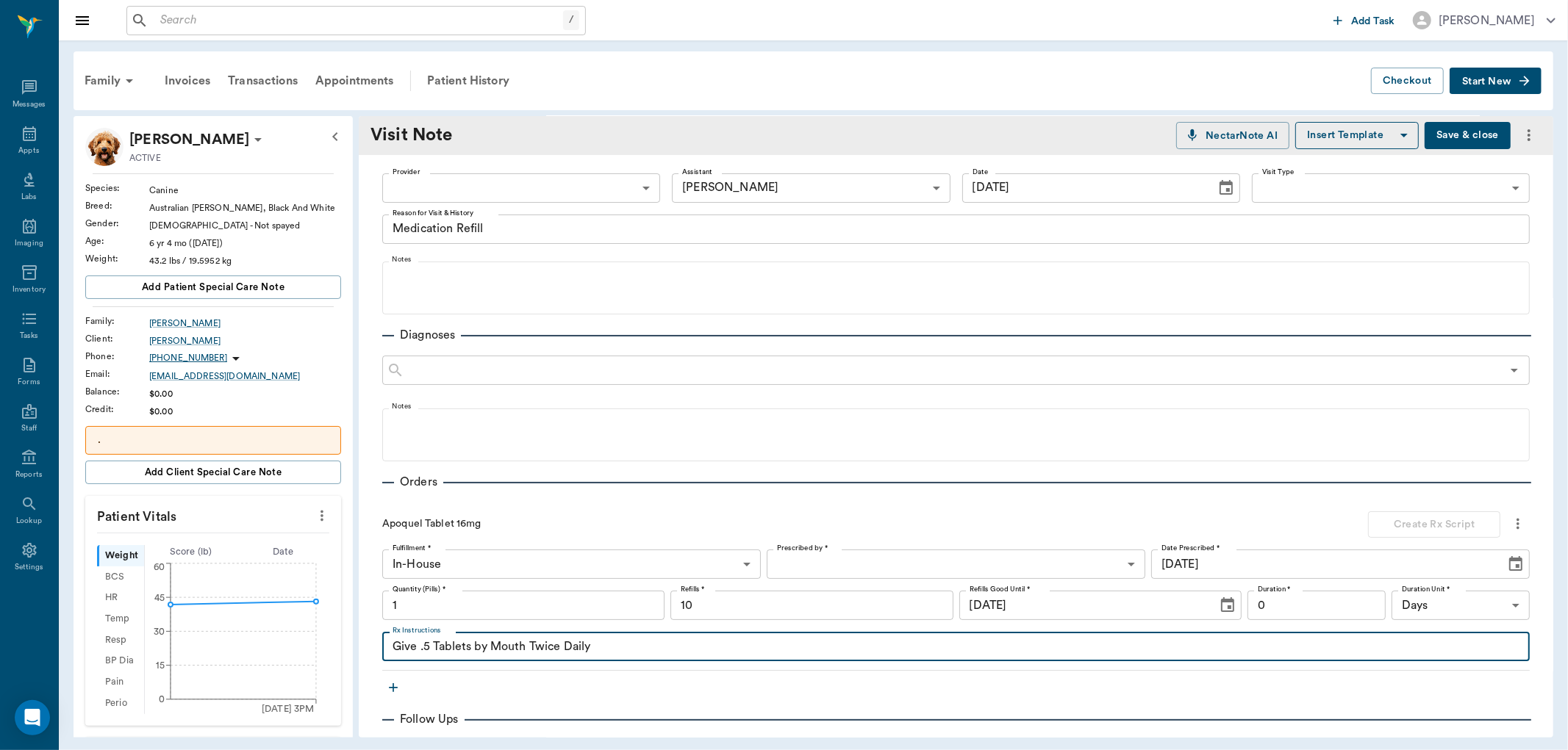
scroll to position [0, 0]
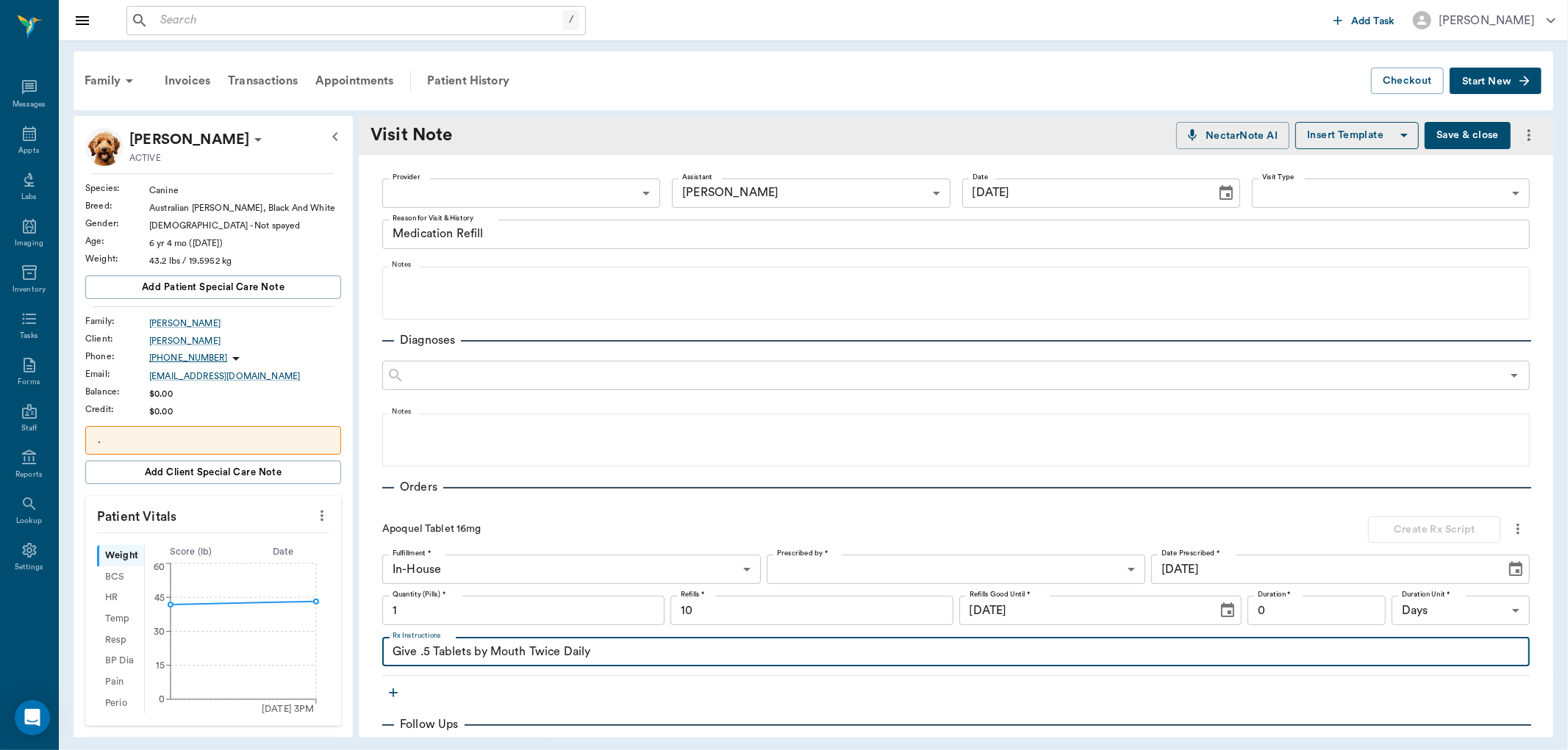
type textarea "Give .5 Tablets by Mouth Twice Daily"
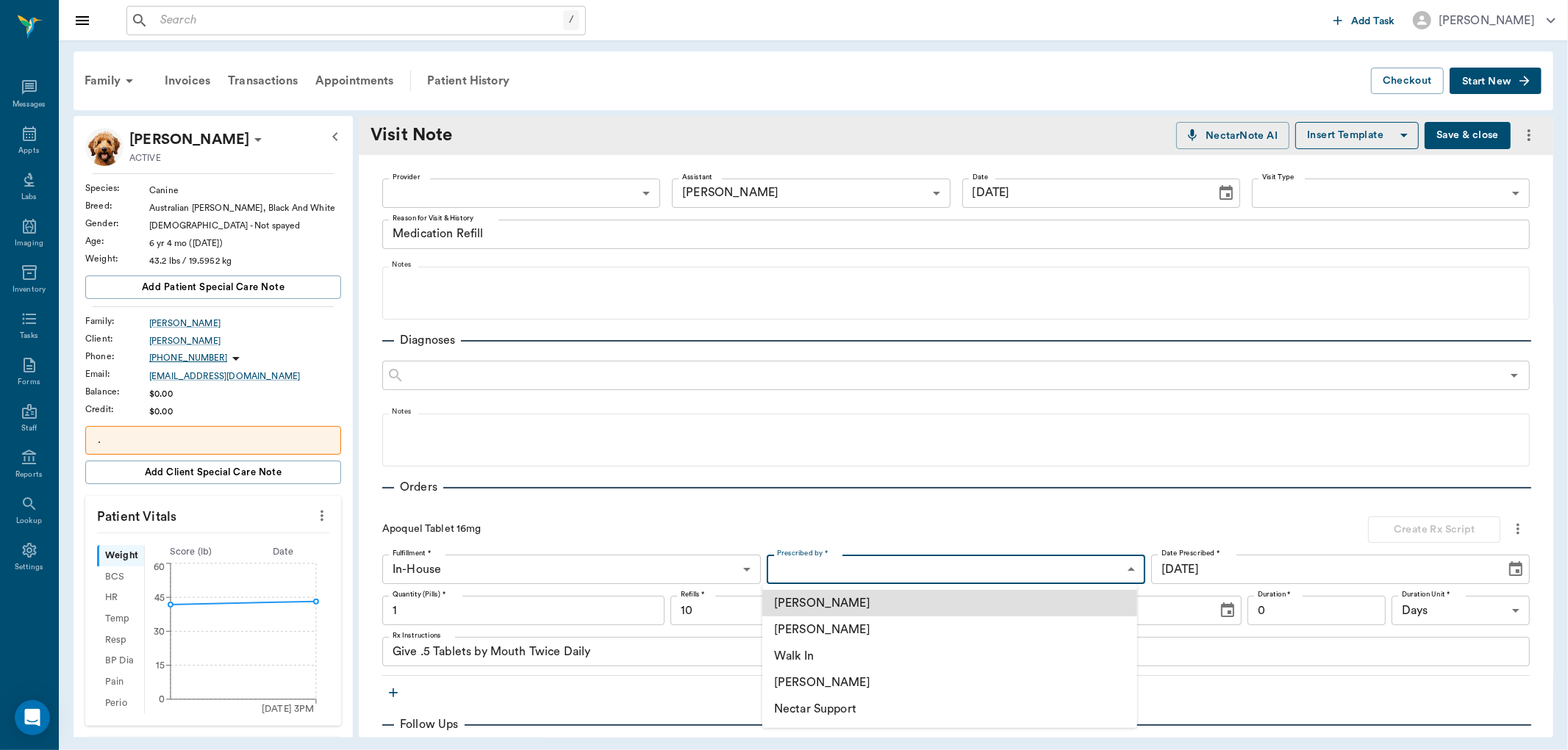
click at [839, 571] on body "/ ​ Add Task [PERSON_NAME] Nectar Messages Appts Labs Imaging Inventory Tasks F…" at bounding box center [784, 375] width 1568 height 750
click at [825, 626] on li "[PERSON_NAME]" at bounding box center [950, 629] width 375 height 27
type input "63ec2f075fda476ae8351a4d"
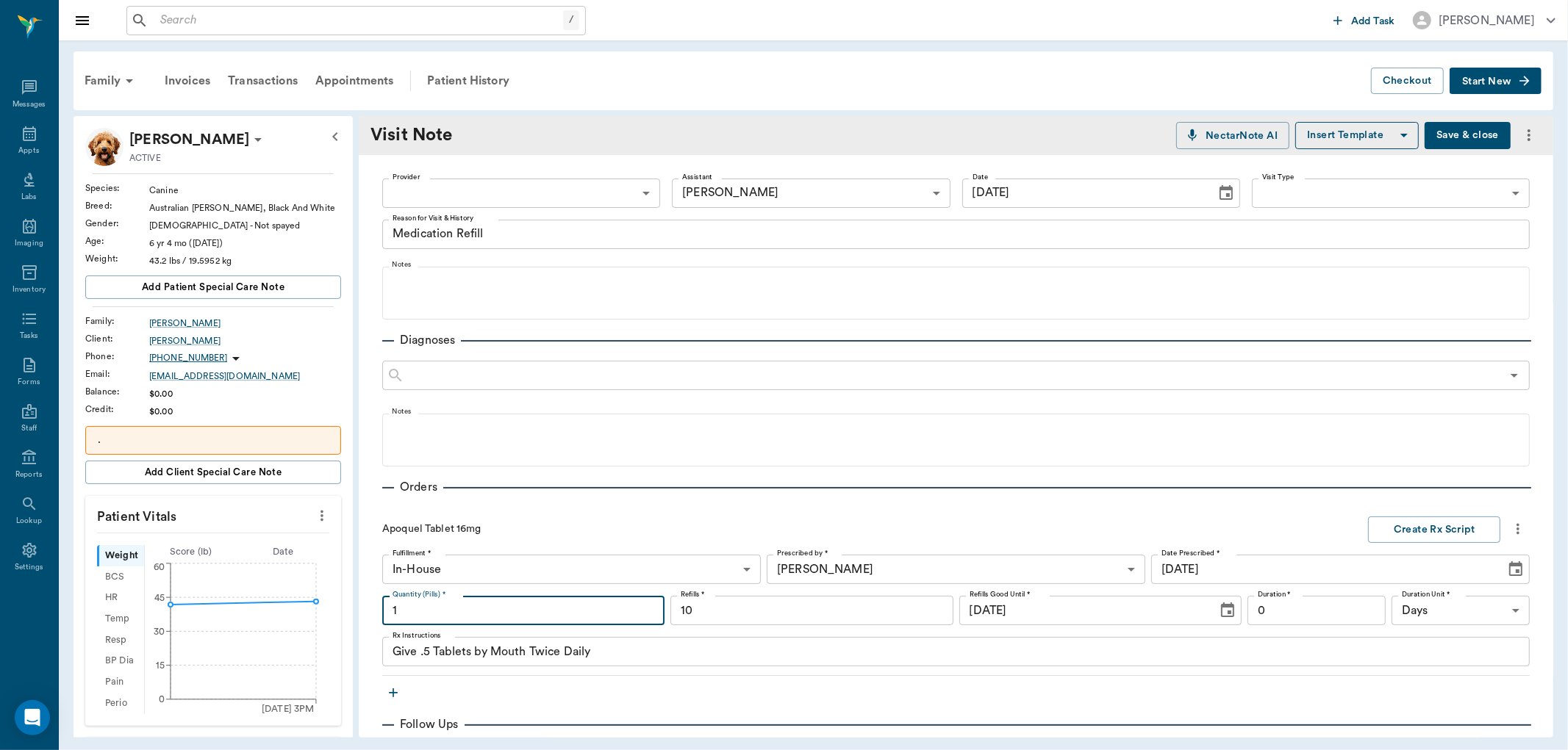
click at [410, 611] on input "1" at bounding box center [523, 611] width 282 height 29
type input "20"
click at [1266, 614] on input "0" at bounding box center [1317, 611] width 138 height 29
drag, startPoint x: 1275, startPoint y: 607, endPoint x: 1230, endPoint y: 611, distance: 45.2
click at [1230, 611] on div "Quantity (Pills) * 20 Quantity (Pills) * Refills * 10 Refills * Refills Good Un…" at bounding box center [956, 611] width 1148 height 29
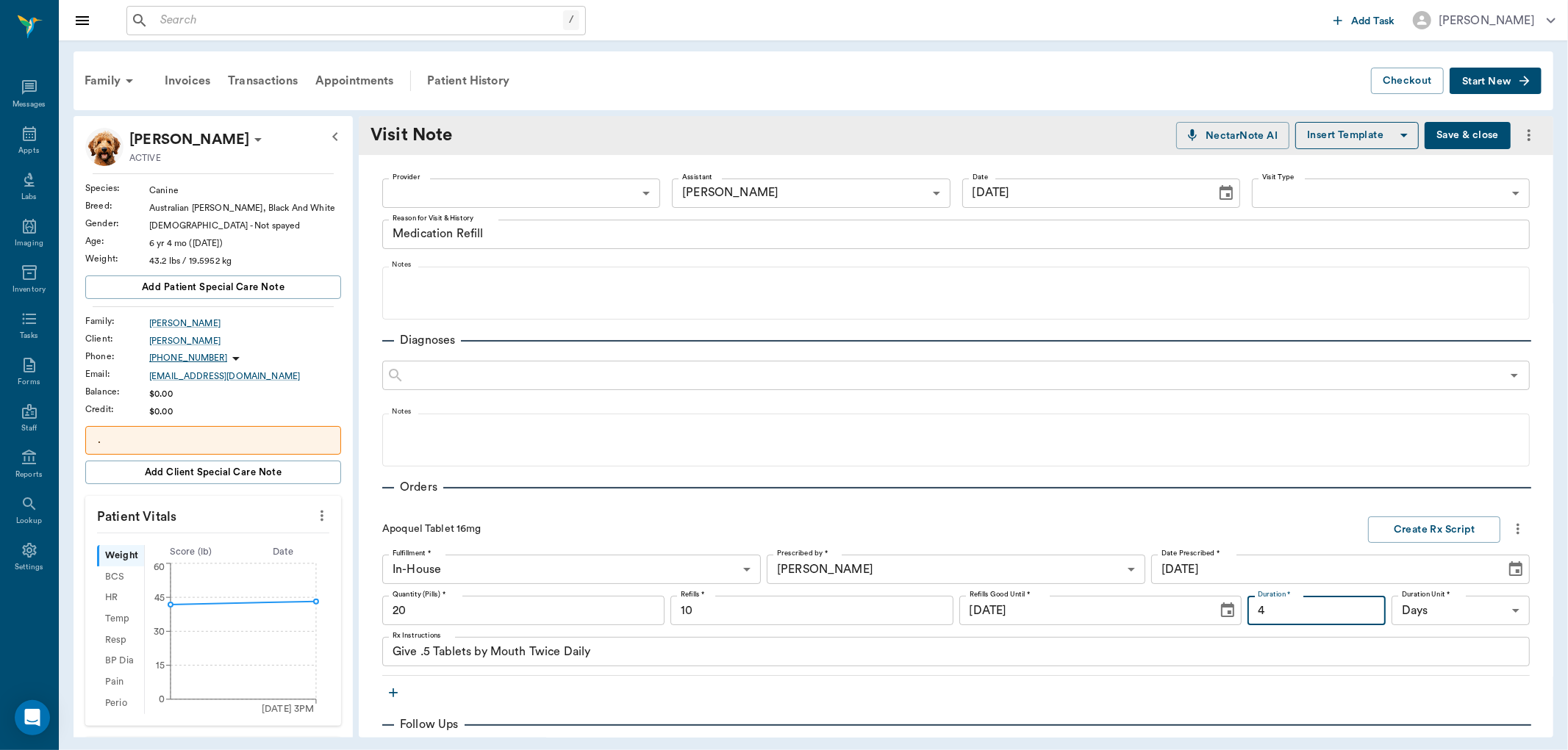
drag, startPoint x: 1266, startPoint y: 608, endPoint x: 1249, endPoint y: 607, distance: 17.0
click at [1249, 607] on input "4" at bounding box center [1317, 611] width 138 height 29
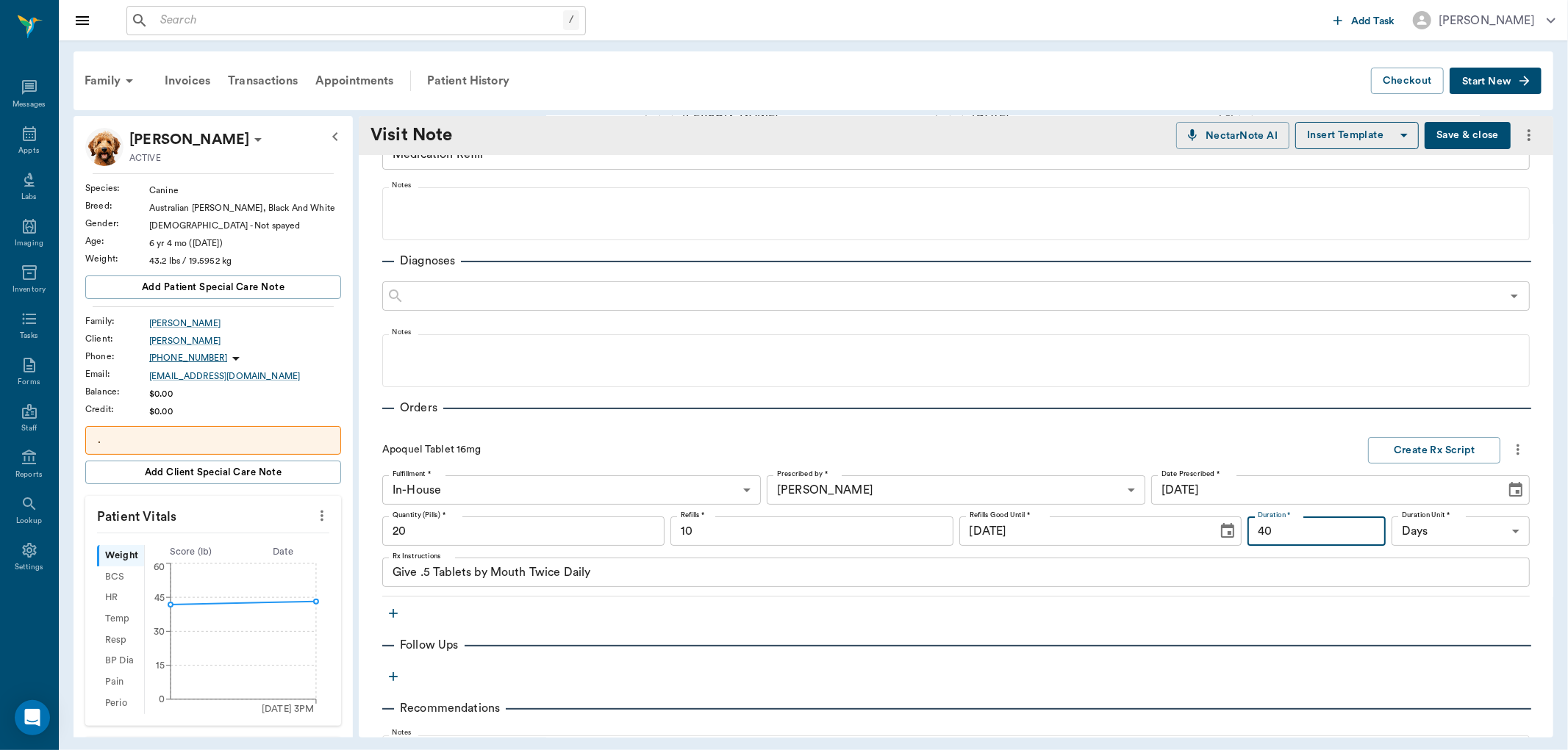
scroll to position [245, 0]
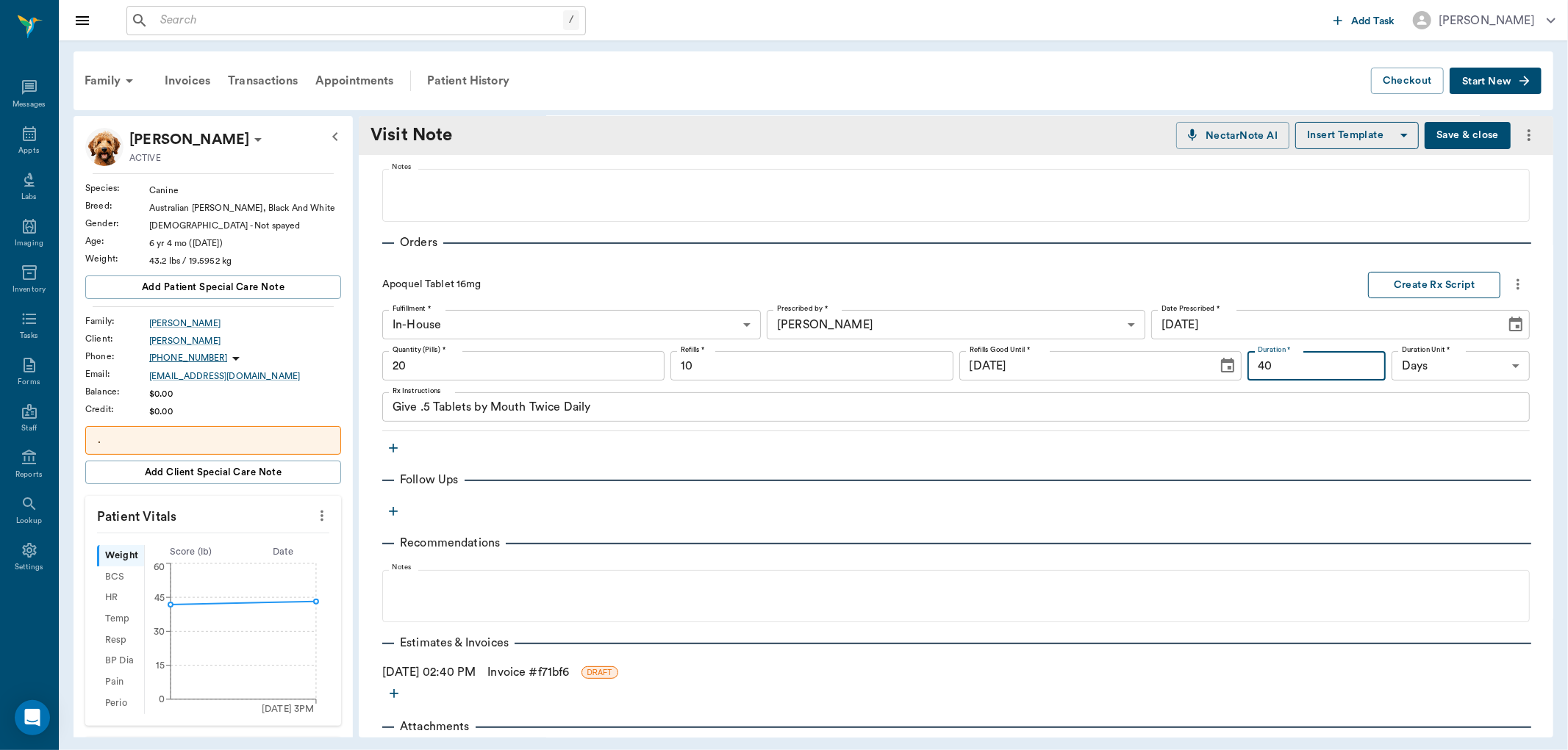
type input "40"
click at [1410, 287] on button "Create Rx Script" at bounding box center [1434, 286] width 132 height 28
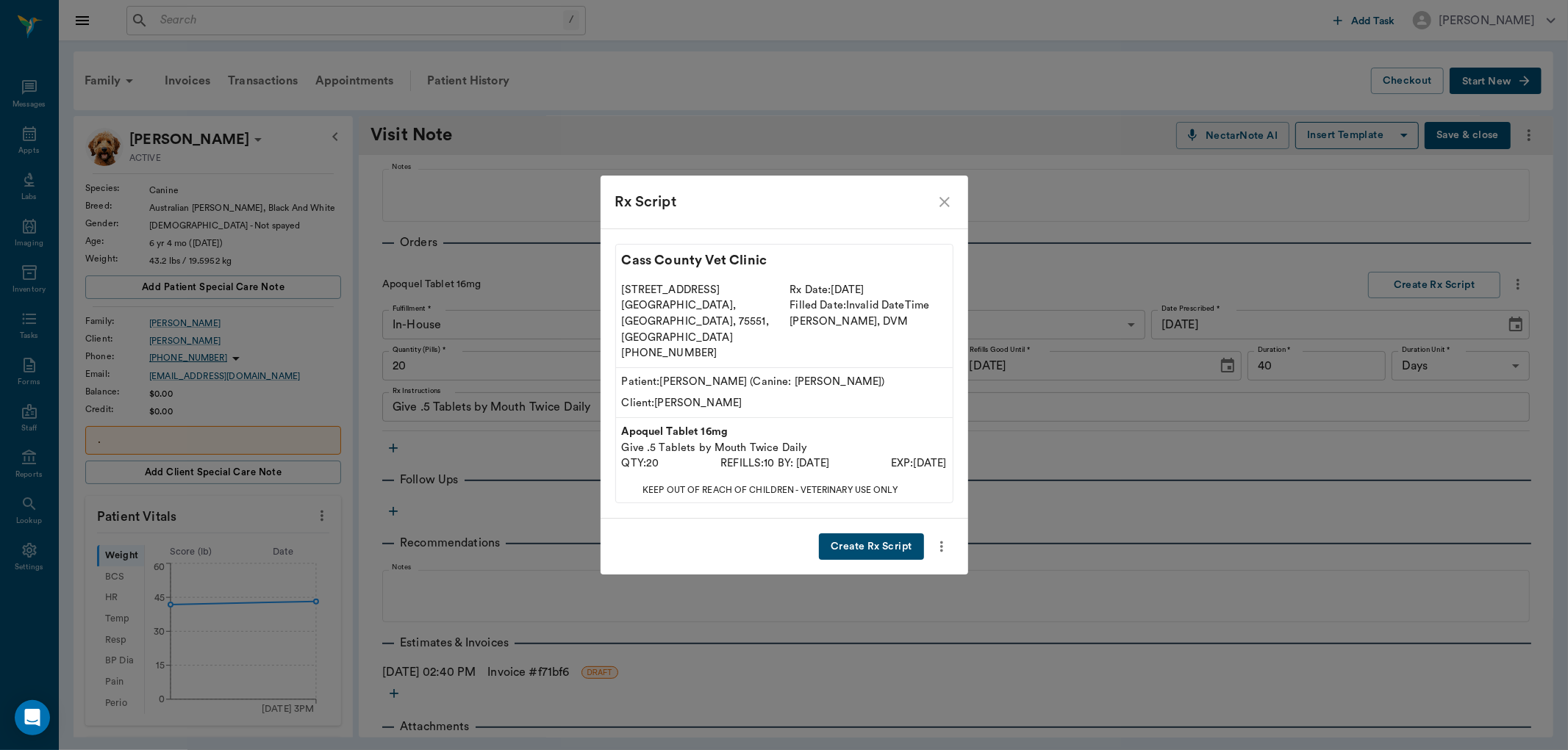
click at [868, 533] on button "Create Rx Script" at bounding box center [871, 547] width 104 height 28
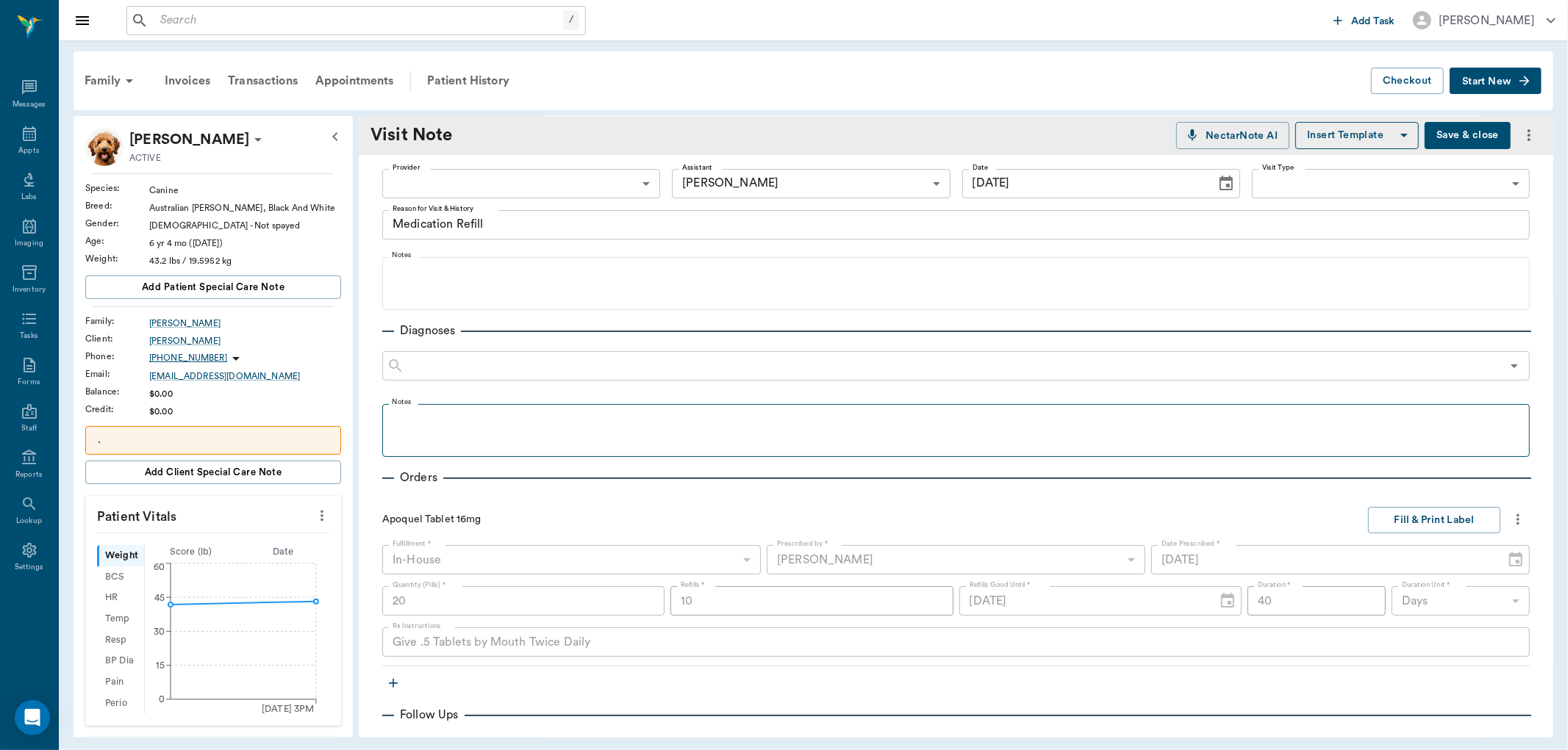
scroll to position [0, 0]
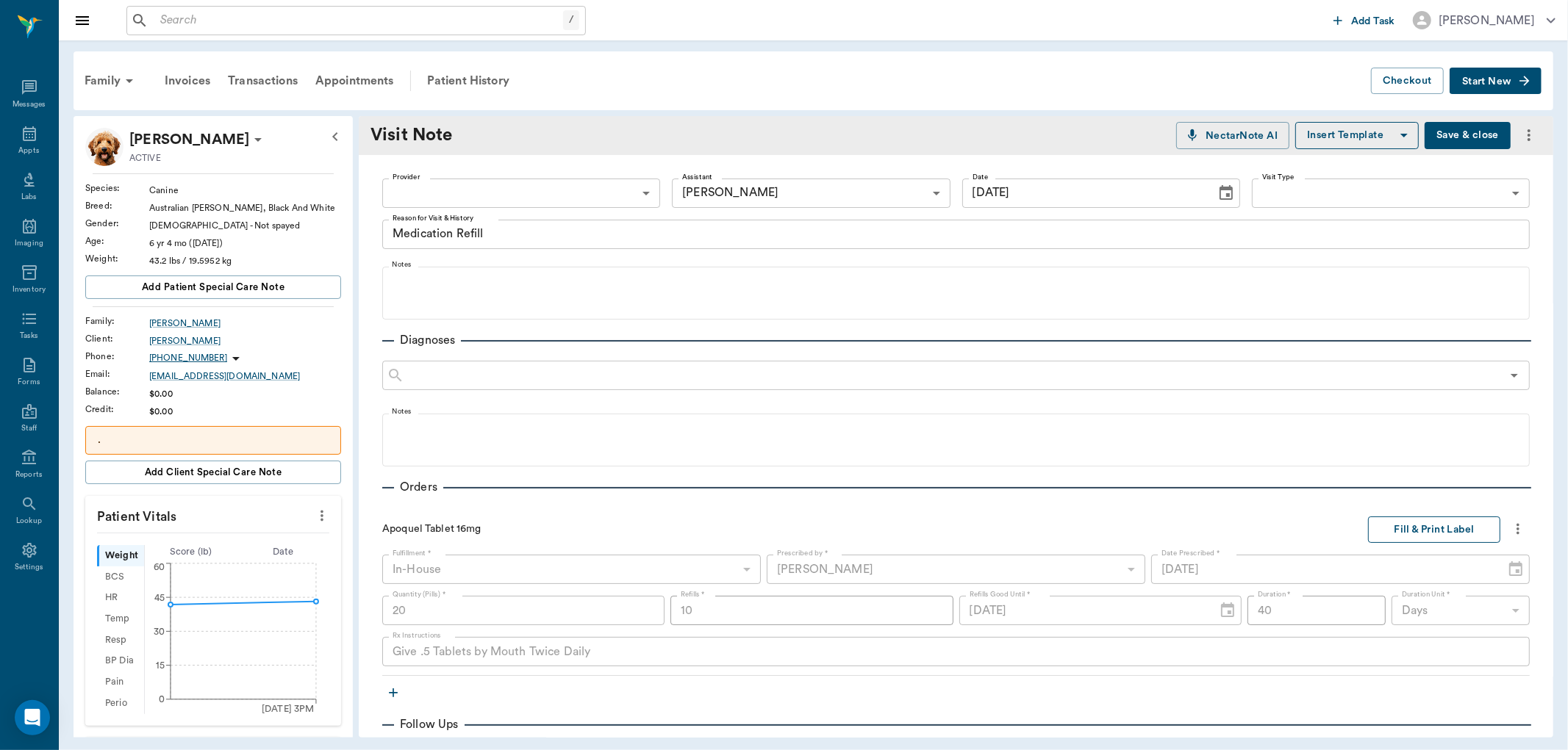
click at [1416, 529] on button "Fill & Print Label" at bounding box center [1434, 531] width 132 height 28
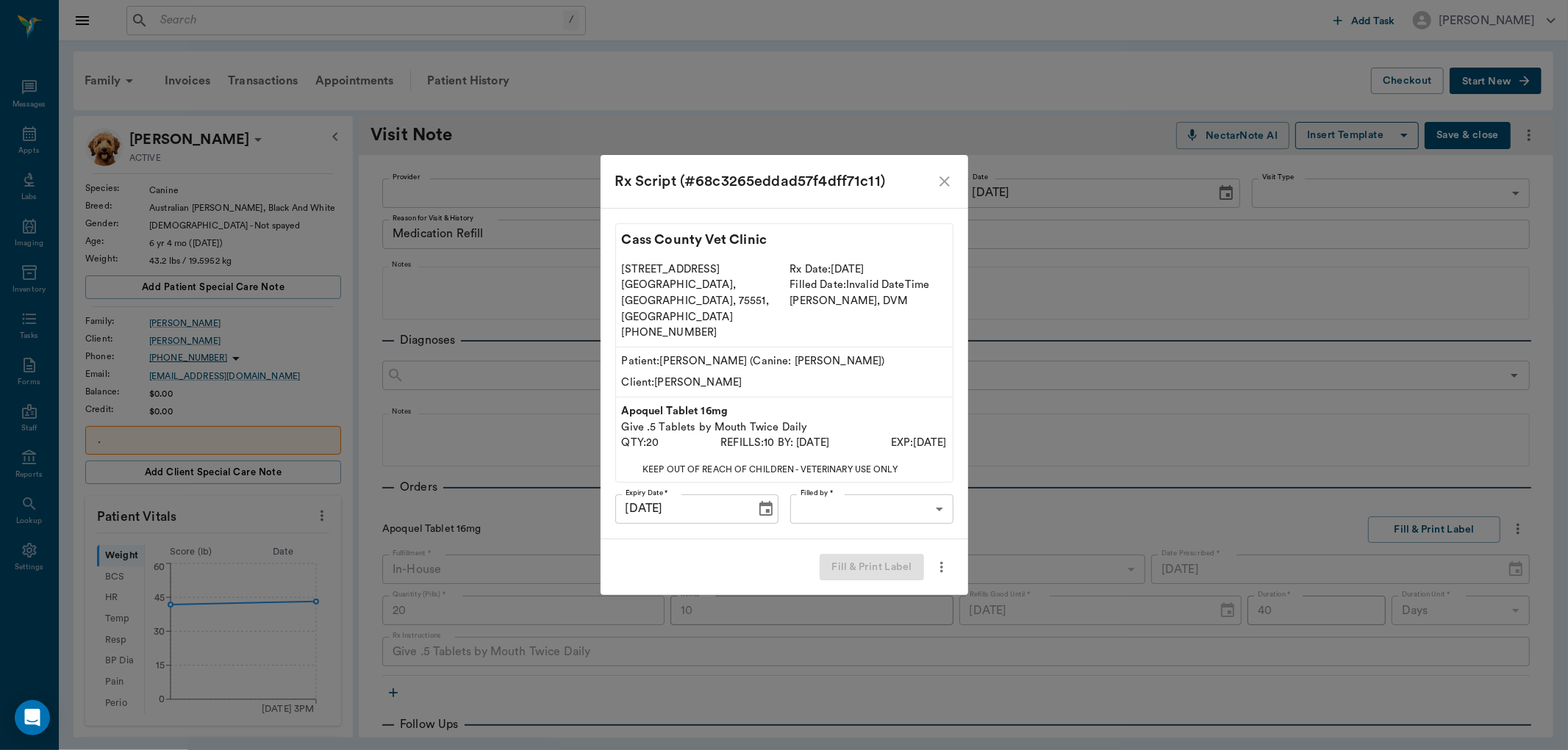
click at [892, 489] on body "/ ​ Add Task [PERSON_NAME] Nectar Messages Appts Labs Imaging Inventory Tasks F…" at bounding box center [784, 375] width 1568 height 750
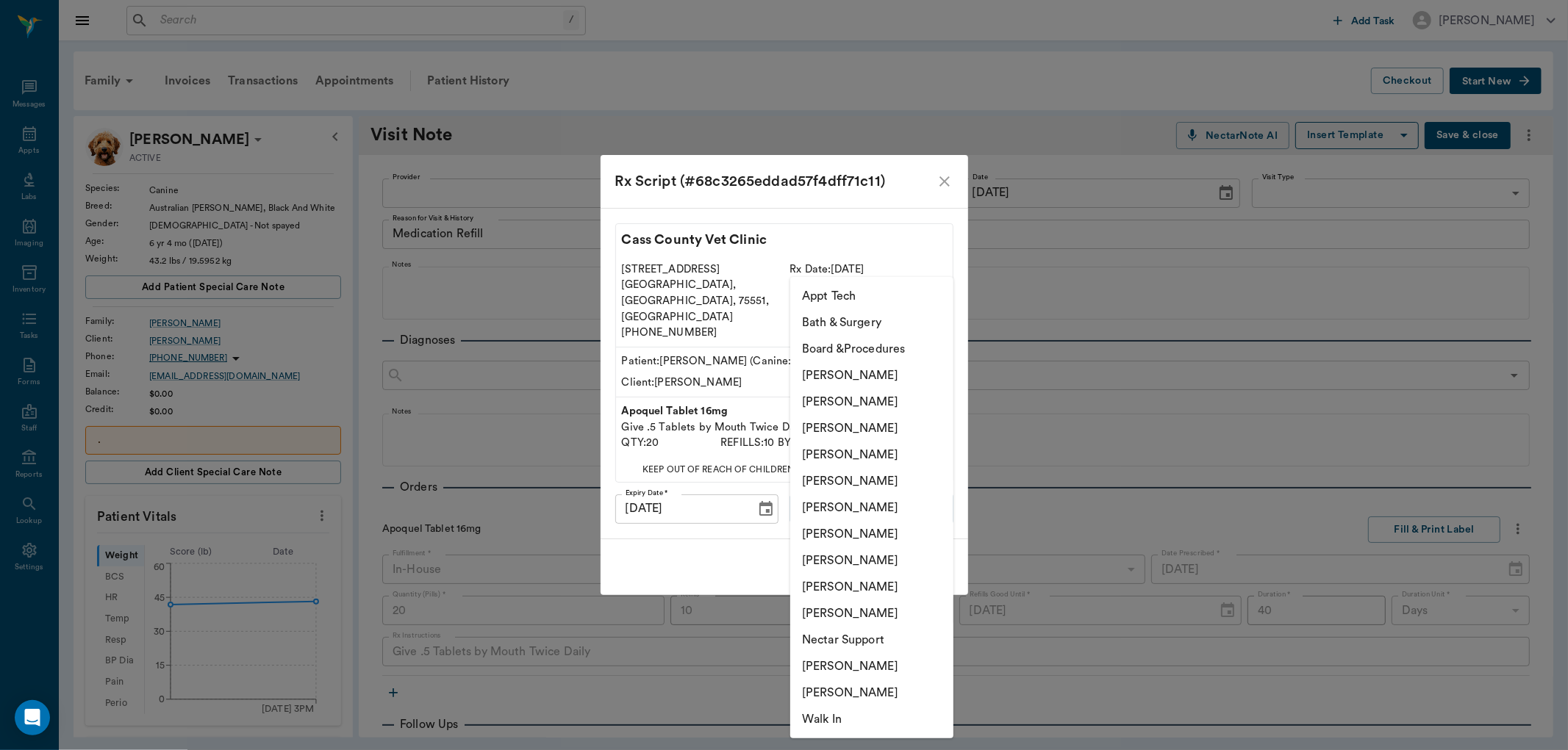
click at [854, 376] on li "[PERSON_NAME]" at bounding box center [871, 375] width 163 height 27
type input "6899ea08ed37b777db10de45"
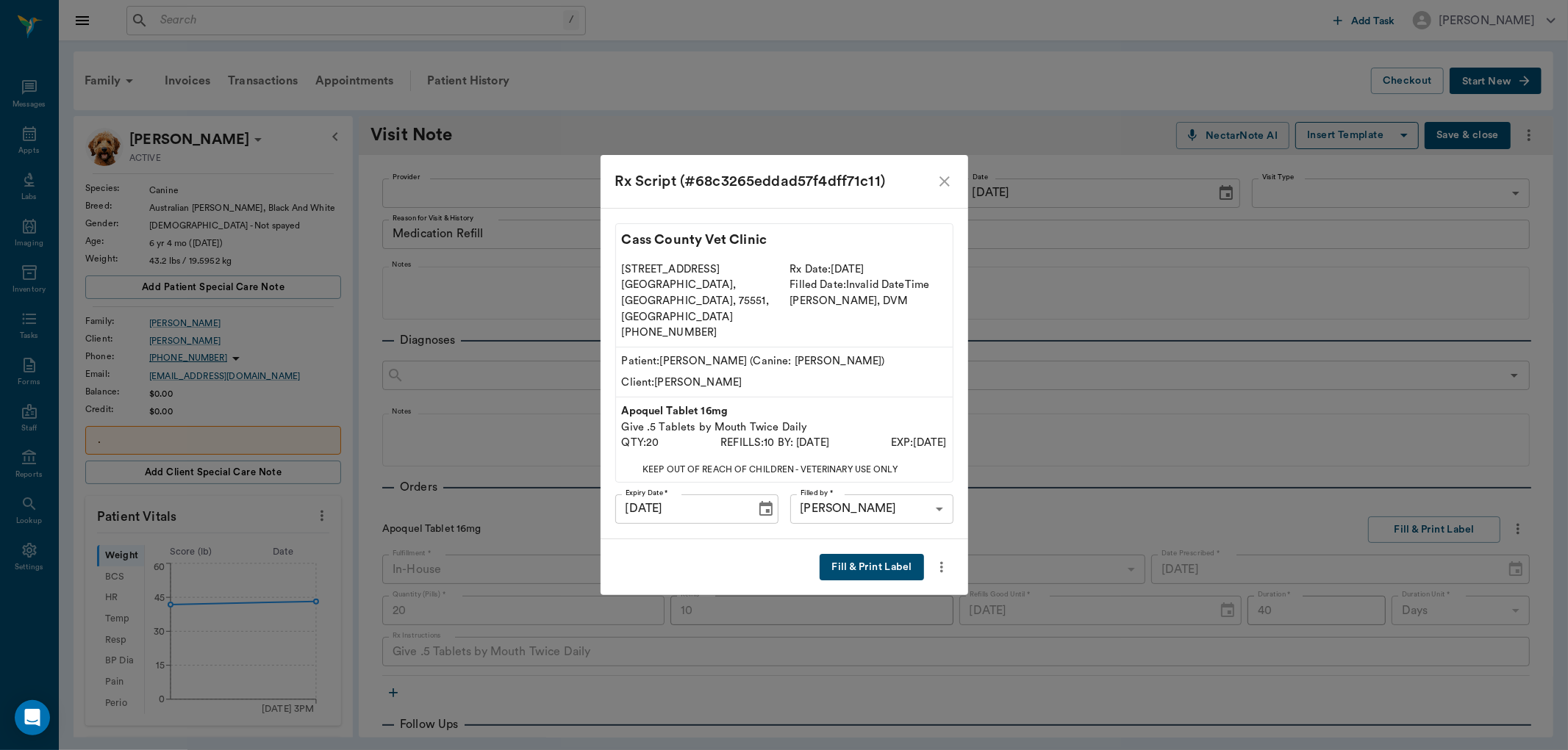
click at [880, 556] on button "Fill & Print Label" at bounding box center [871, 568] width 104 height 28
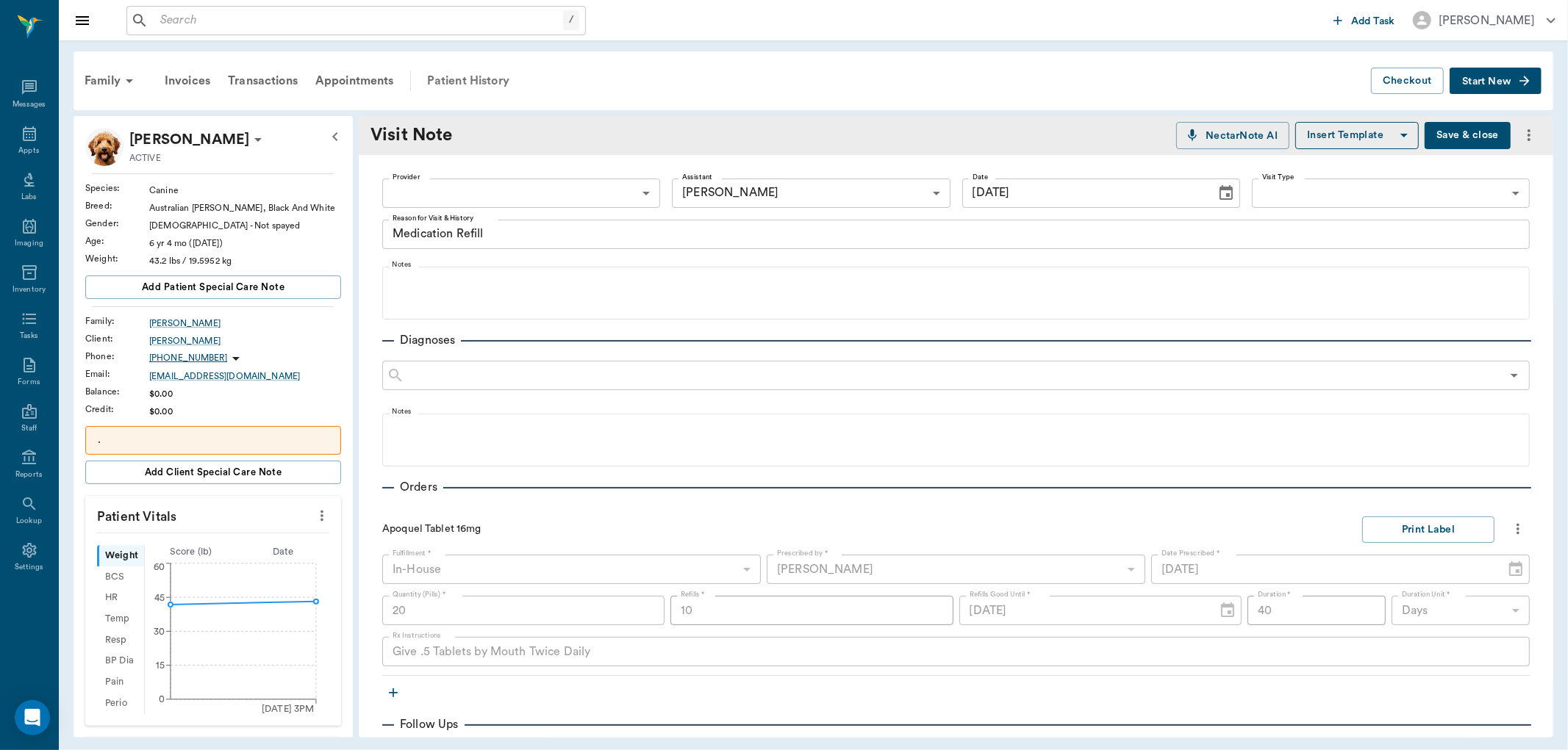
click at [452, 78] on div "Patient History" at bounding box center [469, 80] width 100 height 35
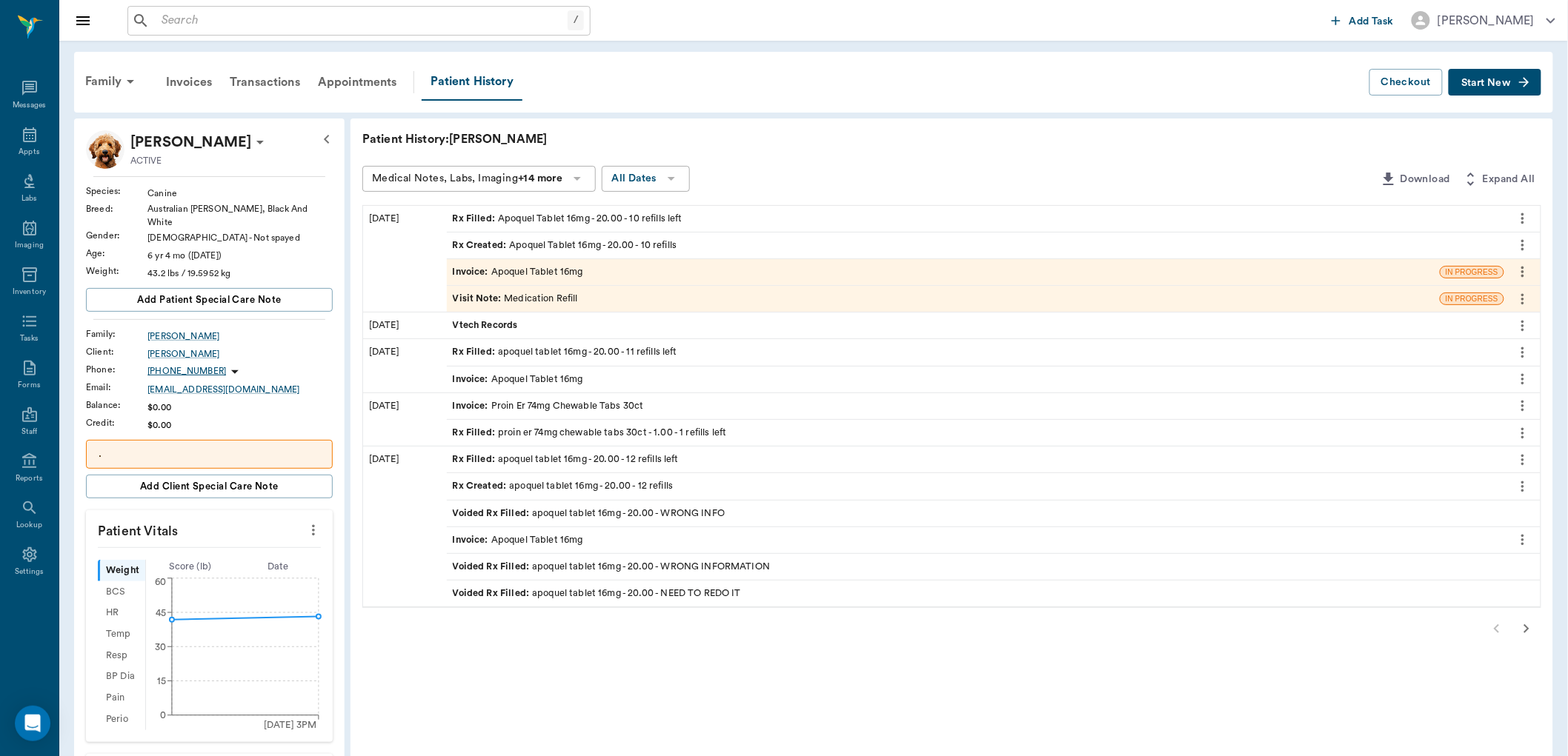
click at [530, 352] on div "Rx Filled : apoquel tablet 16mg - 20.00 - 11 refills left" at bounding box center [565, 352] width 224 height 14
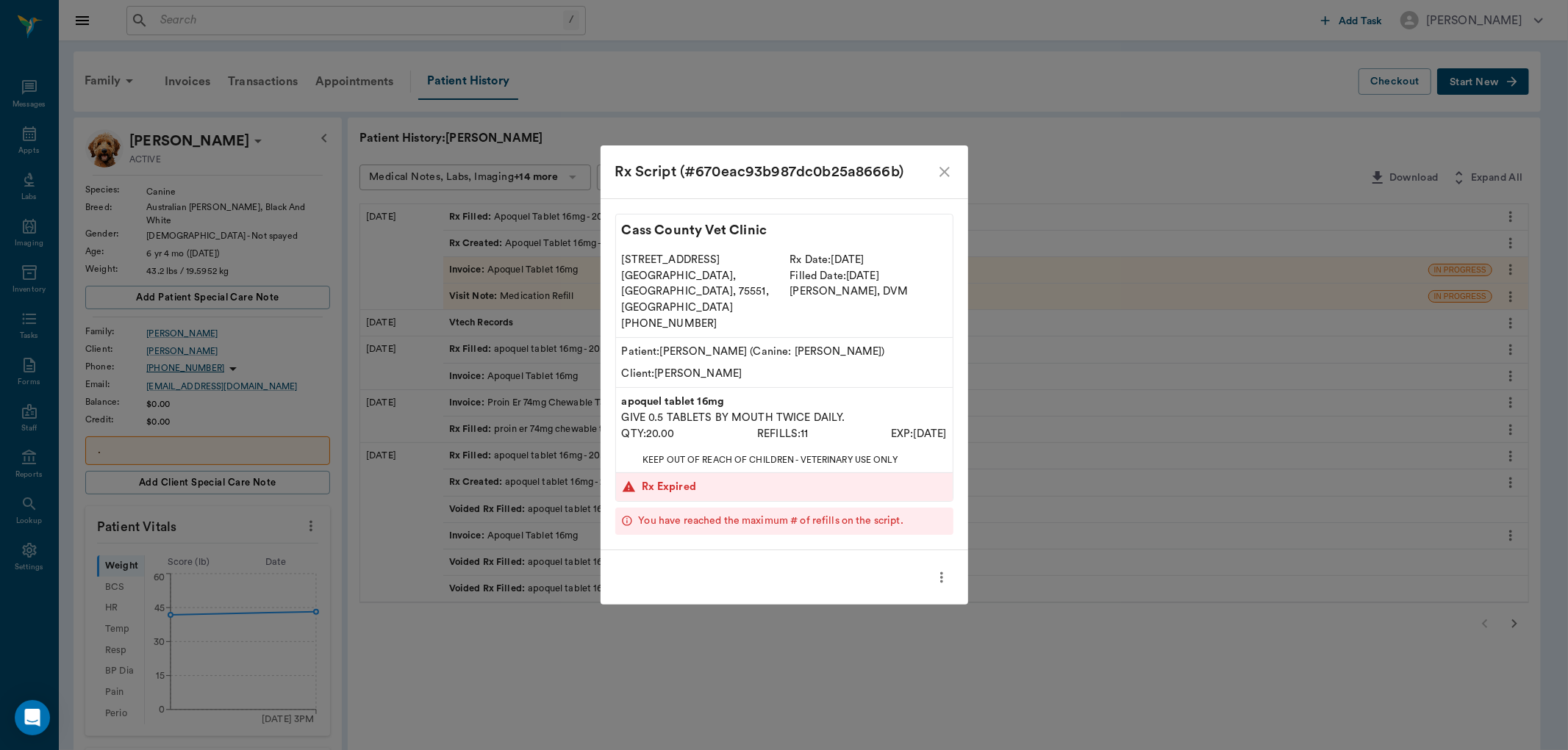
click at [942, 177] on icon "close" at bounding box center [945, 172] width 10 height 10
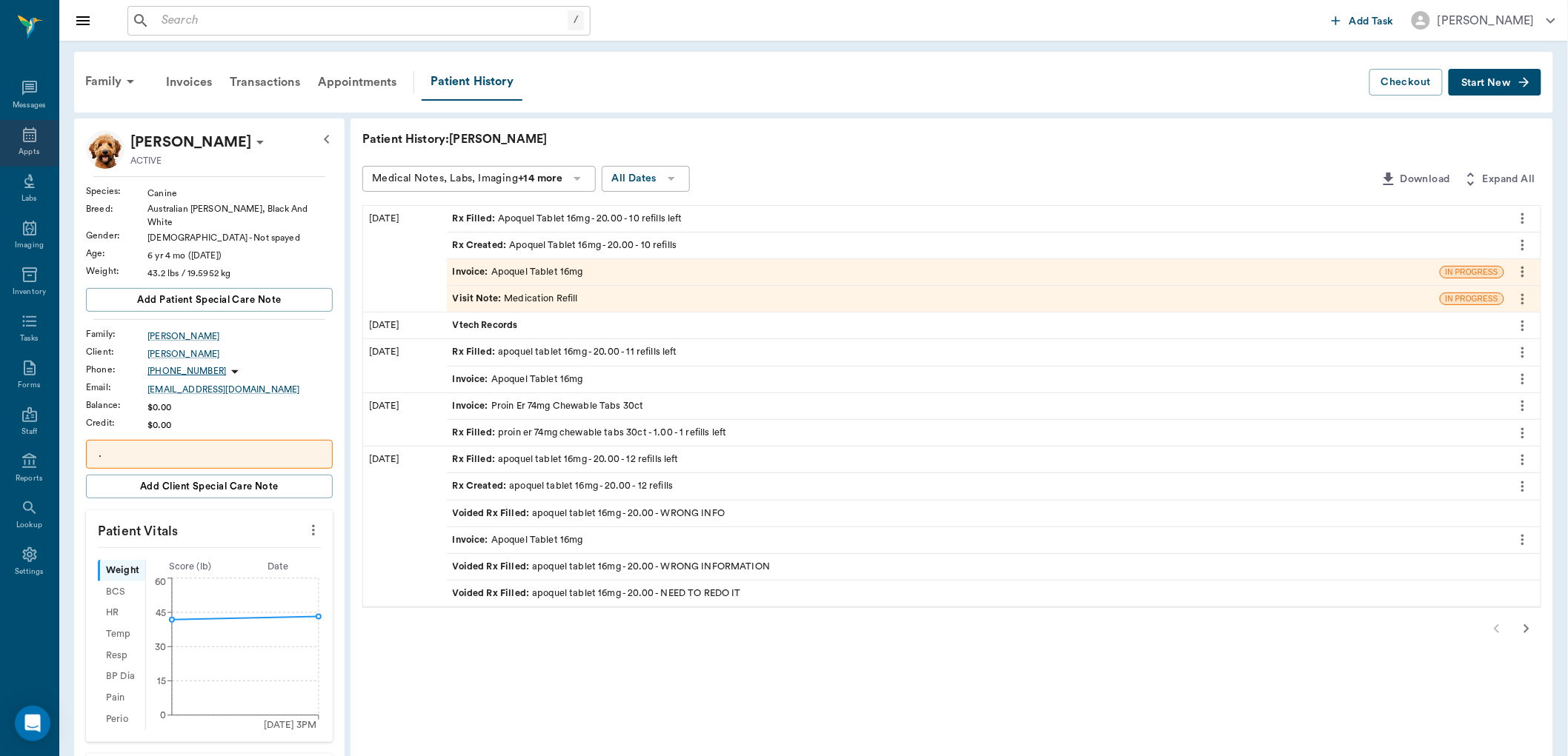
click at [30, 130] on icon at bounding box center [29, 134] width 13 height 15
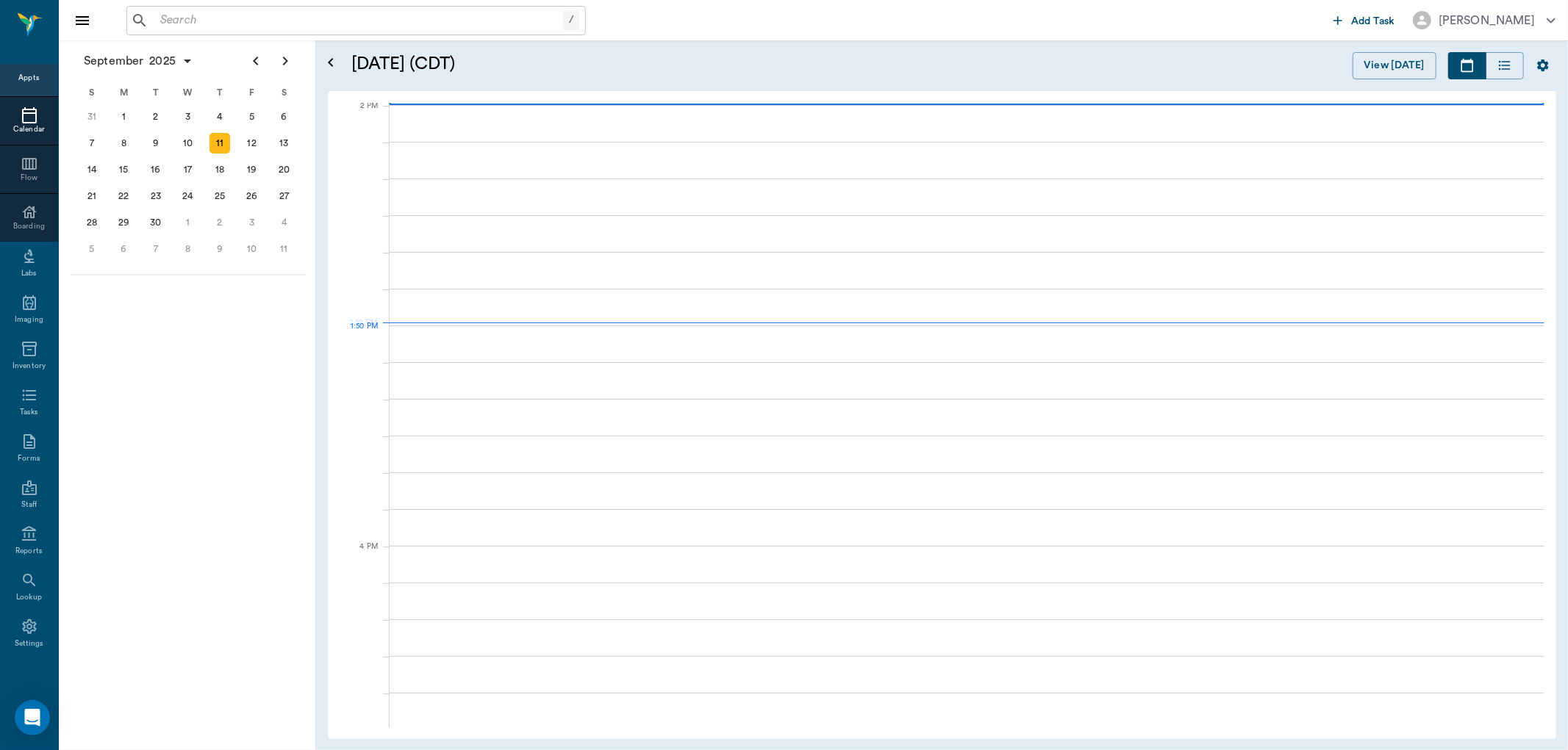
scroll to position [1325, 0]
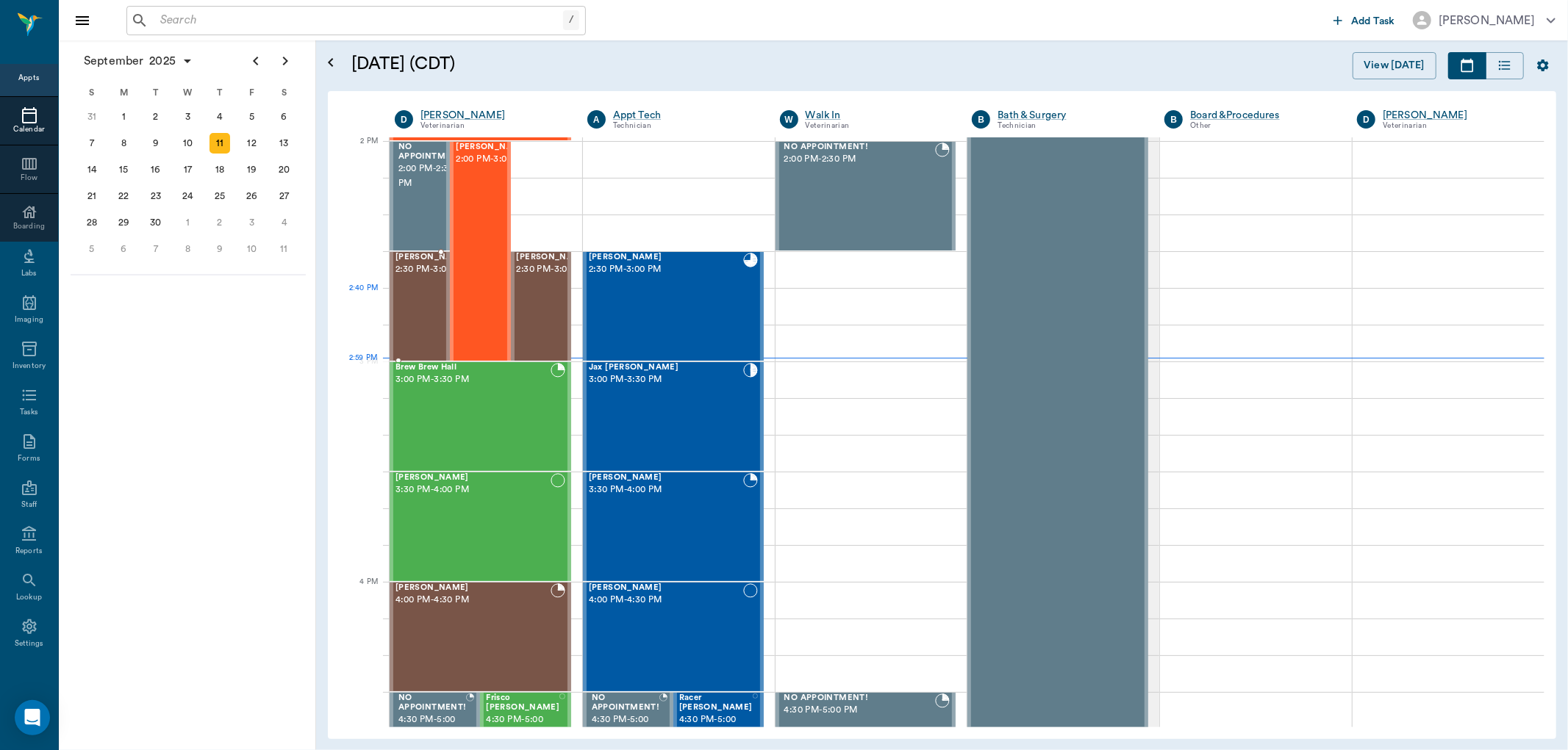
click at [416, 277] on span "2:30 PM - 3:00 PM" at bounding box center [432, 269] width 73 height 15
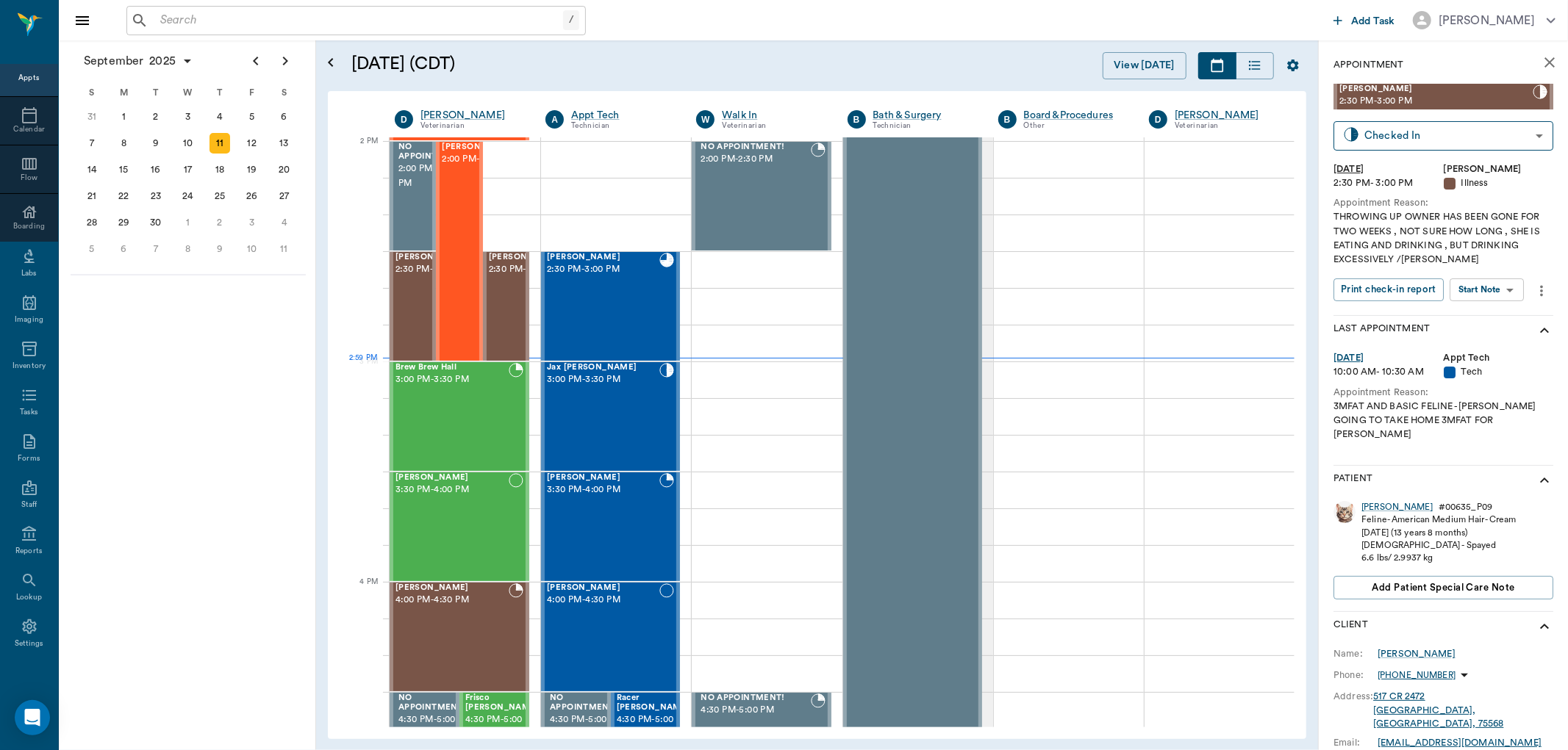
click at [1483, 291] on body "/ ​ Add Task [PERSON_NAME] Nectar Messages Appts Calendar Flow Boarding Labs Im…" at bounding box center [784, 375] width 1568 height 750
click at [1473, 313] on button "View SOAP" at bounding box center [1471, 320] width 50 height 17
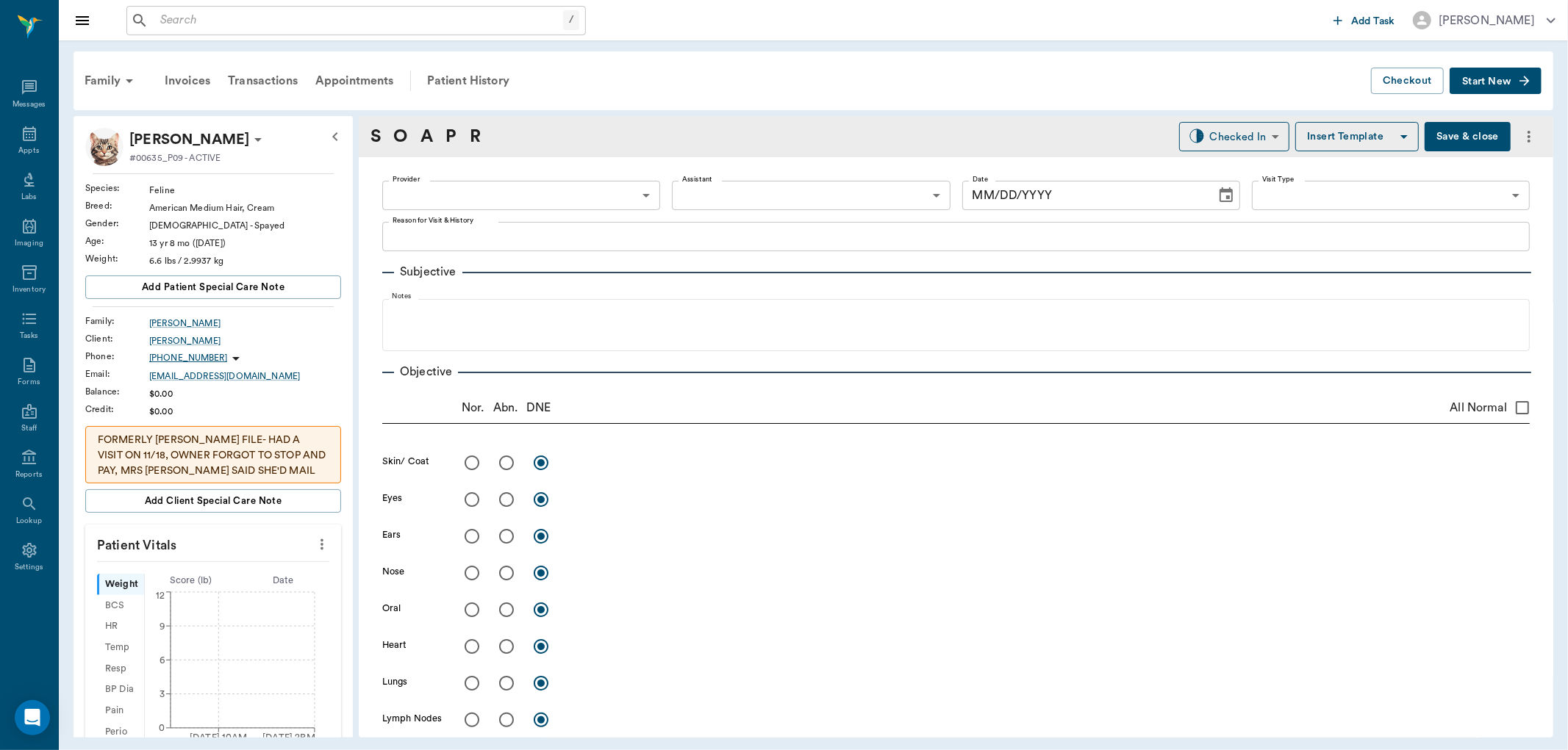
type input "63ec2f075fda476ae8351a4d"
type input "65d2be4f46e3a538d89b8c15"
type textarea "THROWING UP OWNER HAS BEEN GONE FOR TWO WEEKS , NOT SURE HOW LONG , SHE IS EATI…"
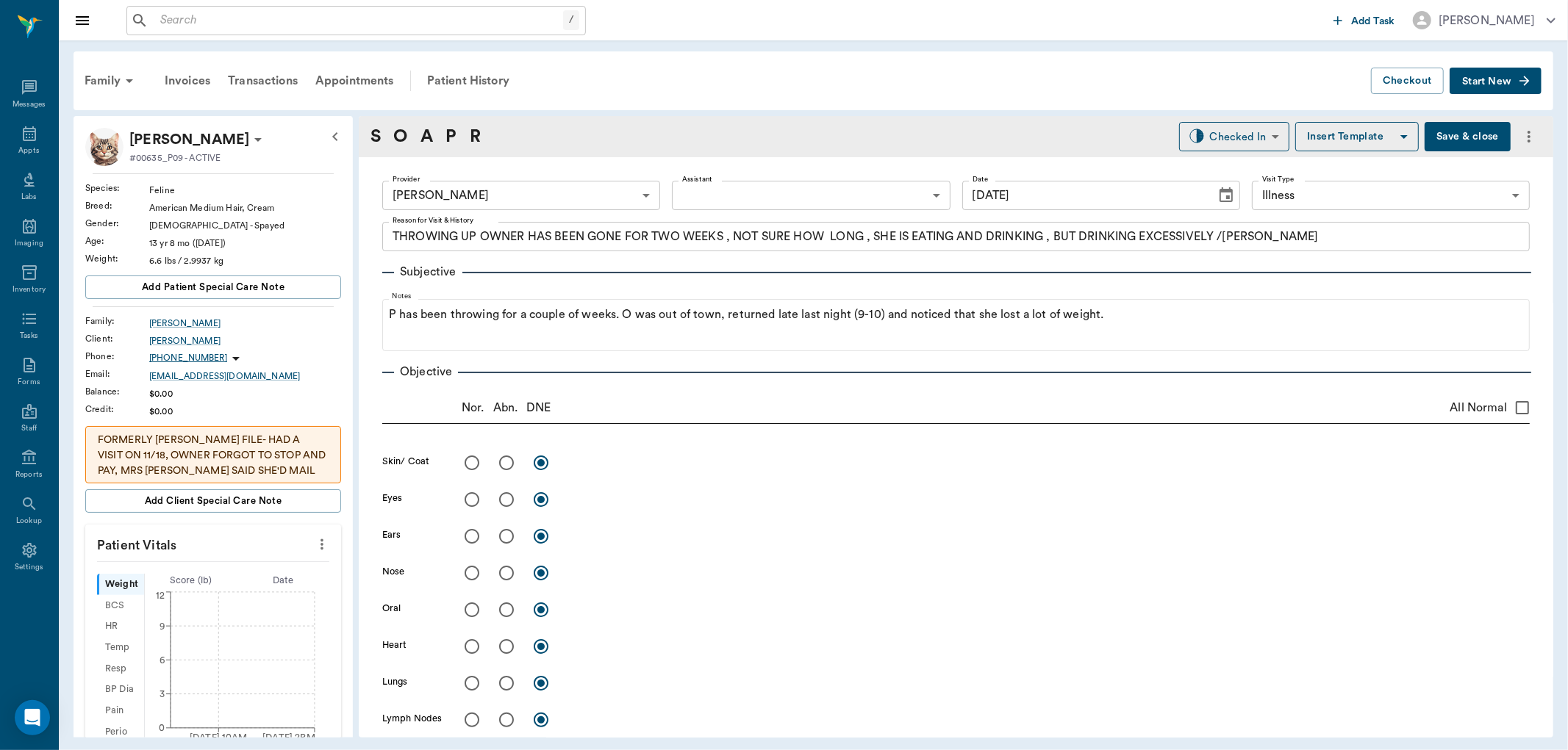
type input "[DATE]"
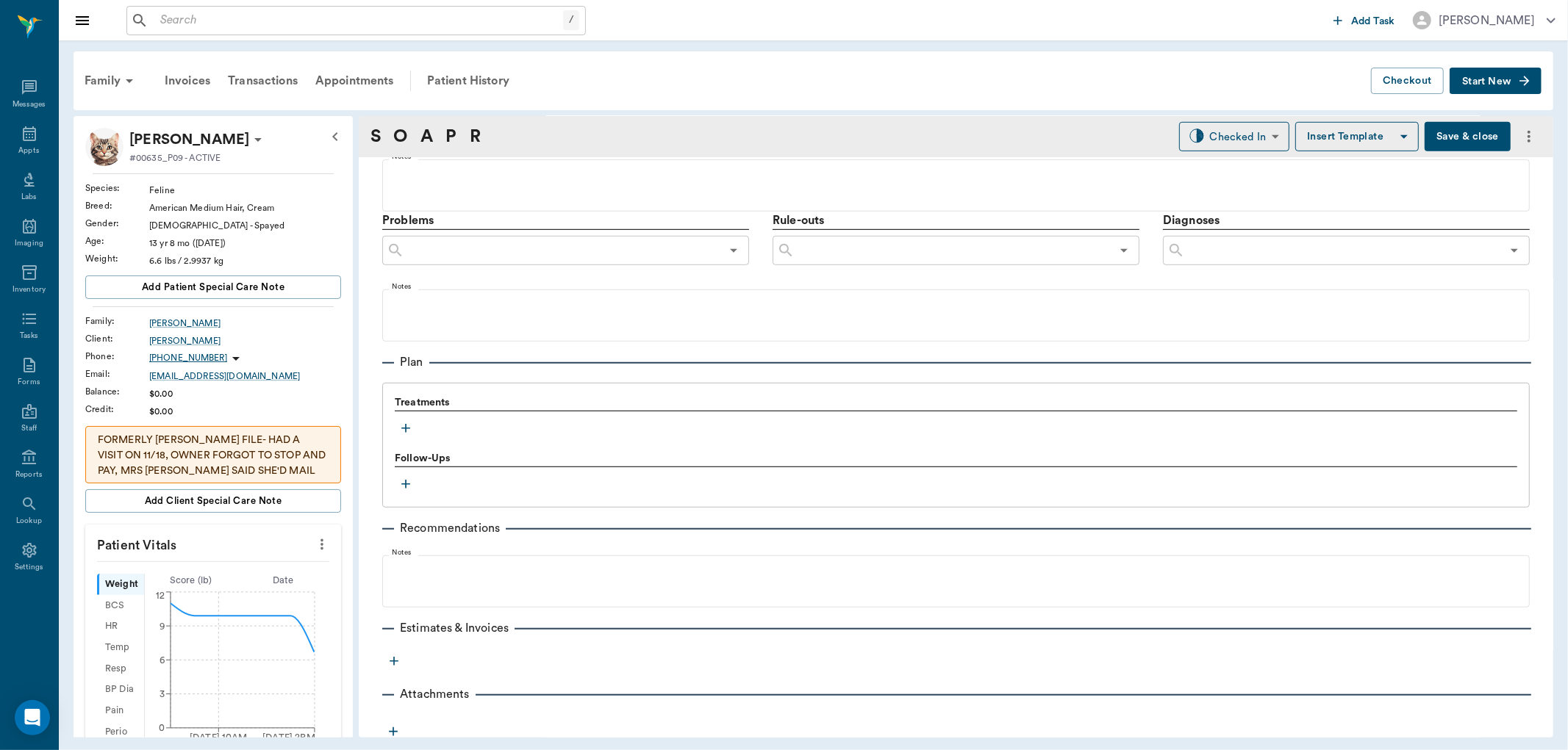
scroll to position [776, 0]
click at [403, 425] on icon "button" at bounding box center [406, 425] width 15 height 15
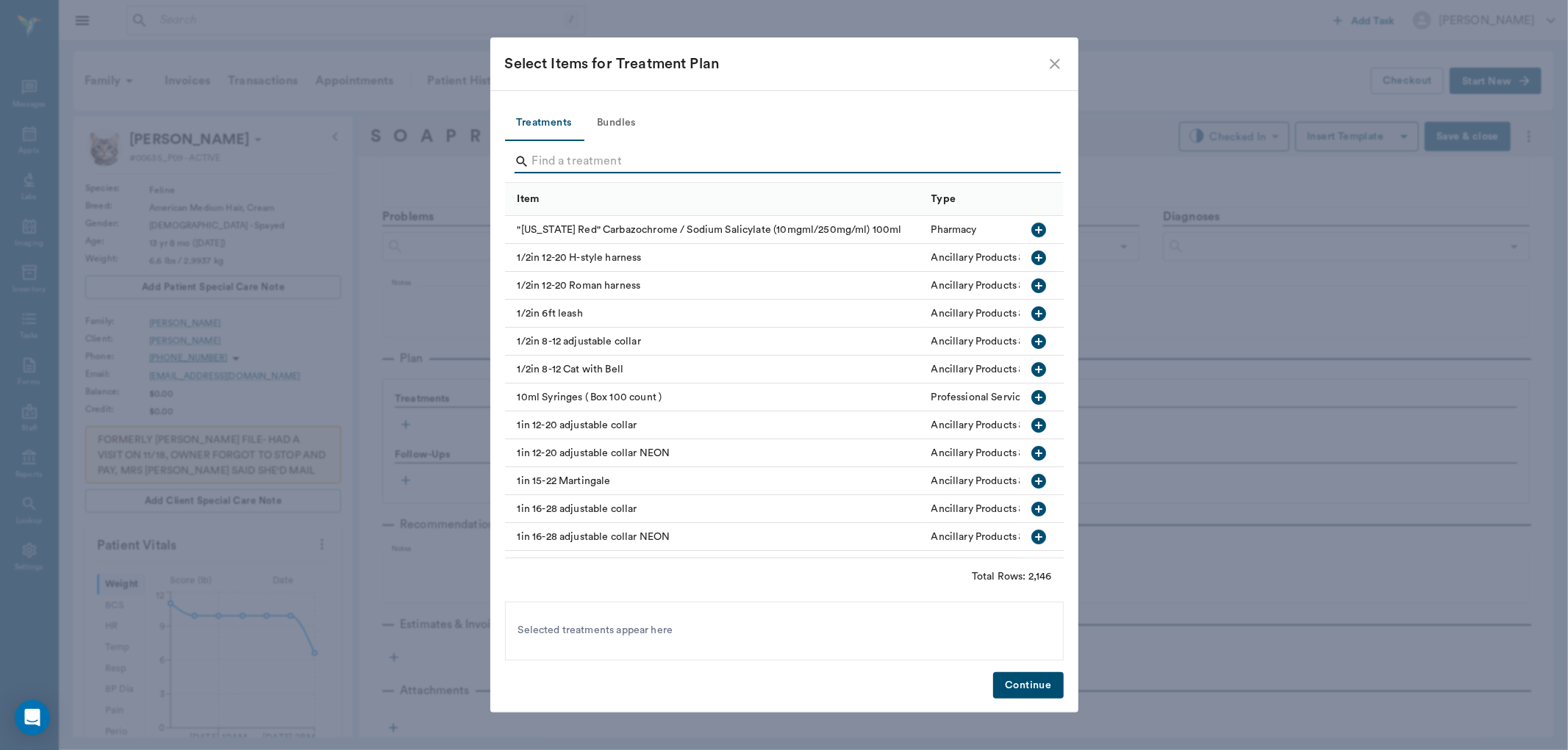
click at [596, 165] on input "Search" at bounding box center [785, 161] width 507 height 23
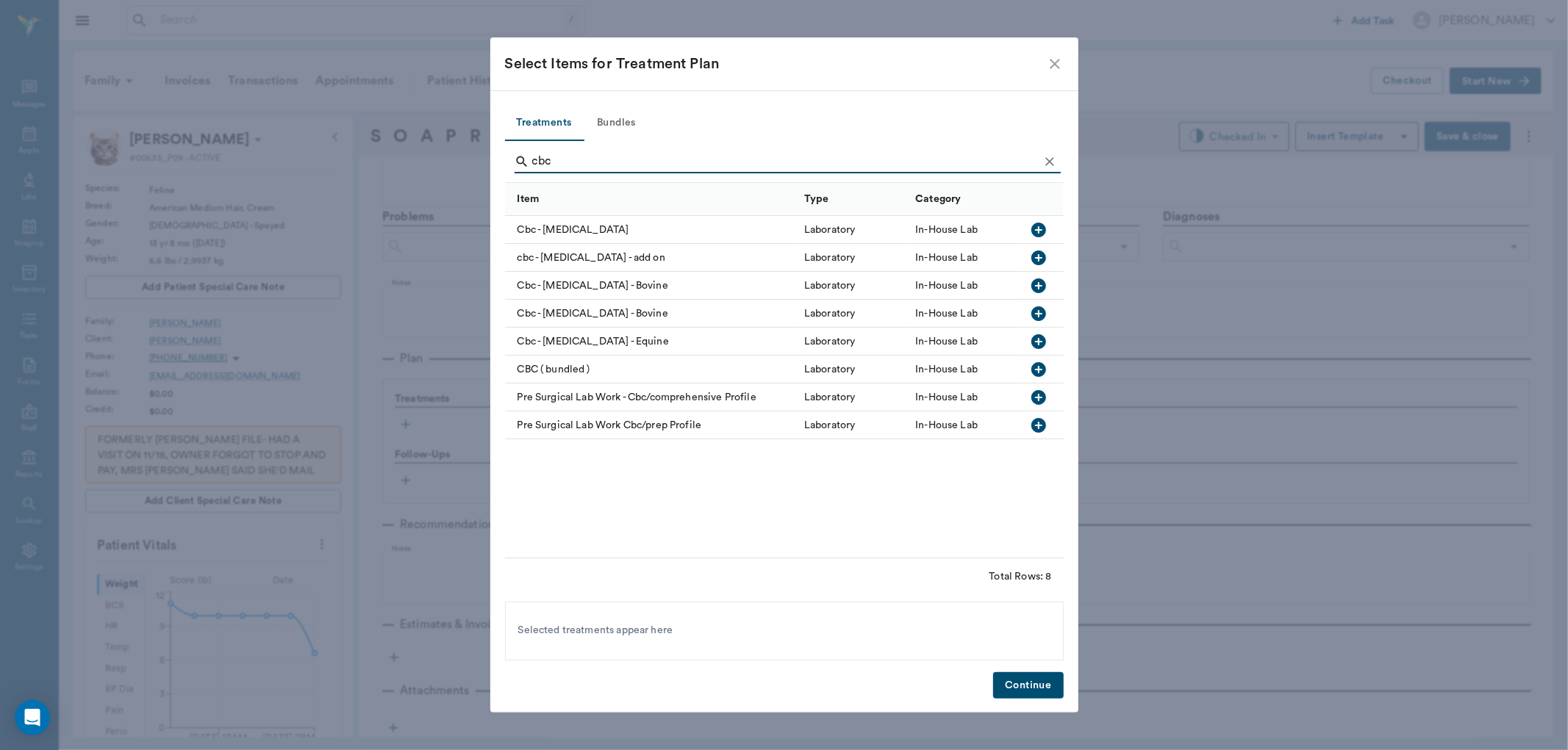
click at [1044, 221] on icon "button" at bounding box center [1039, 230] width 17 height 17
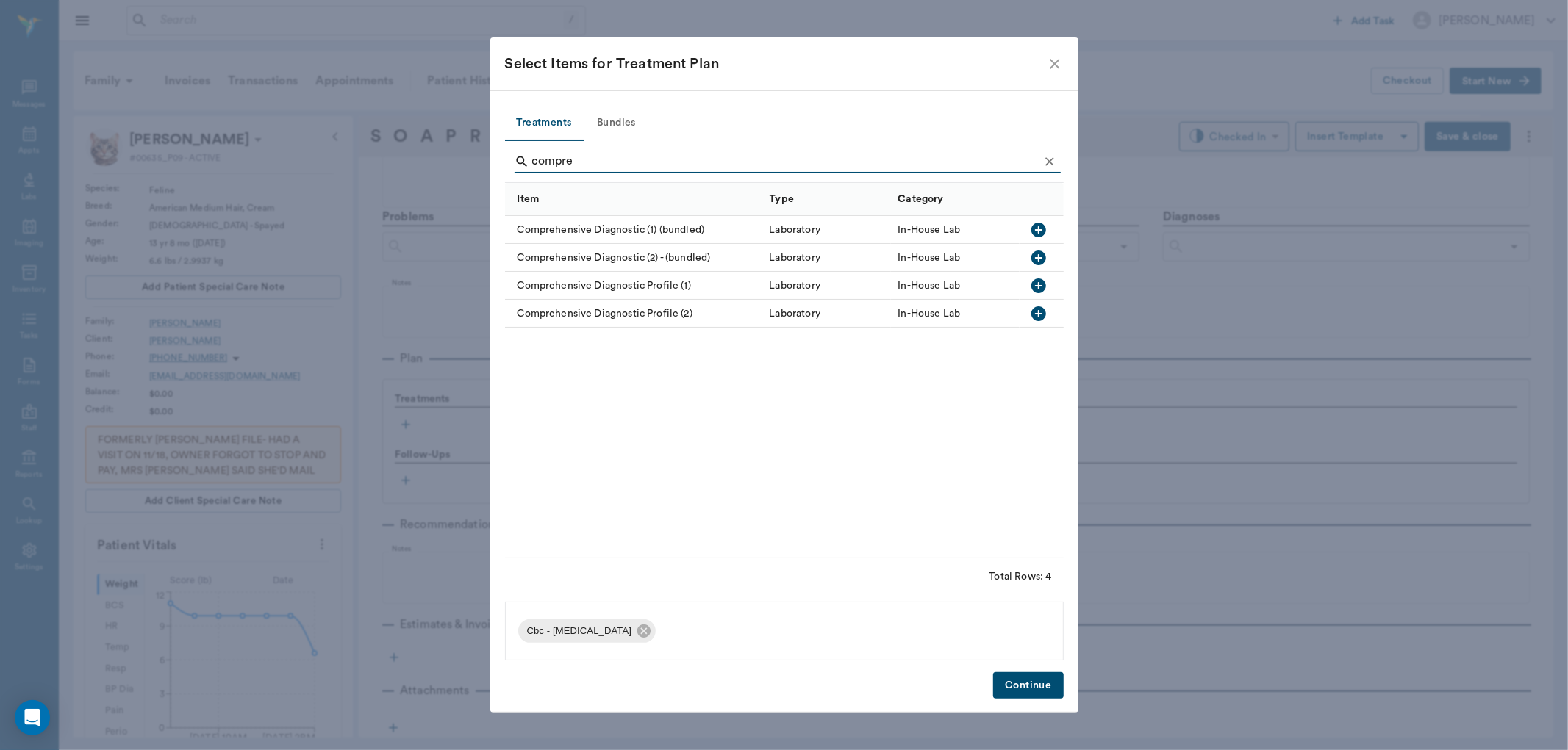
type input "compre"
click at [1037, 287] on icon "button" at bounding box center [1039, 286] width 15 height 15
click at [1029, 676] on button "Continue" at bounding box center [1027, 686] width 70 height 28
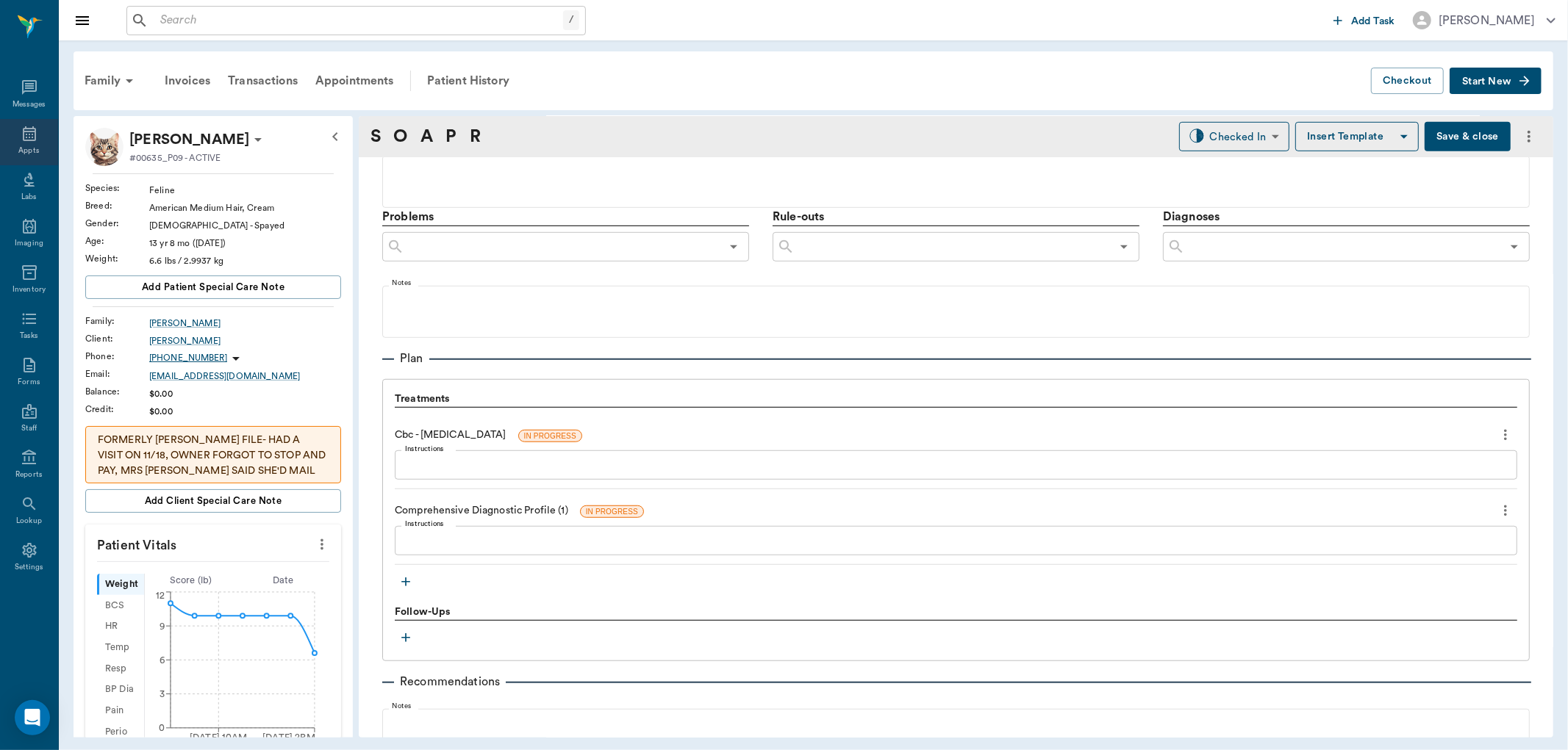
click at [23, 147] on div "Appts" at bounding box center [28, 151] width 21 height 11
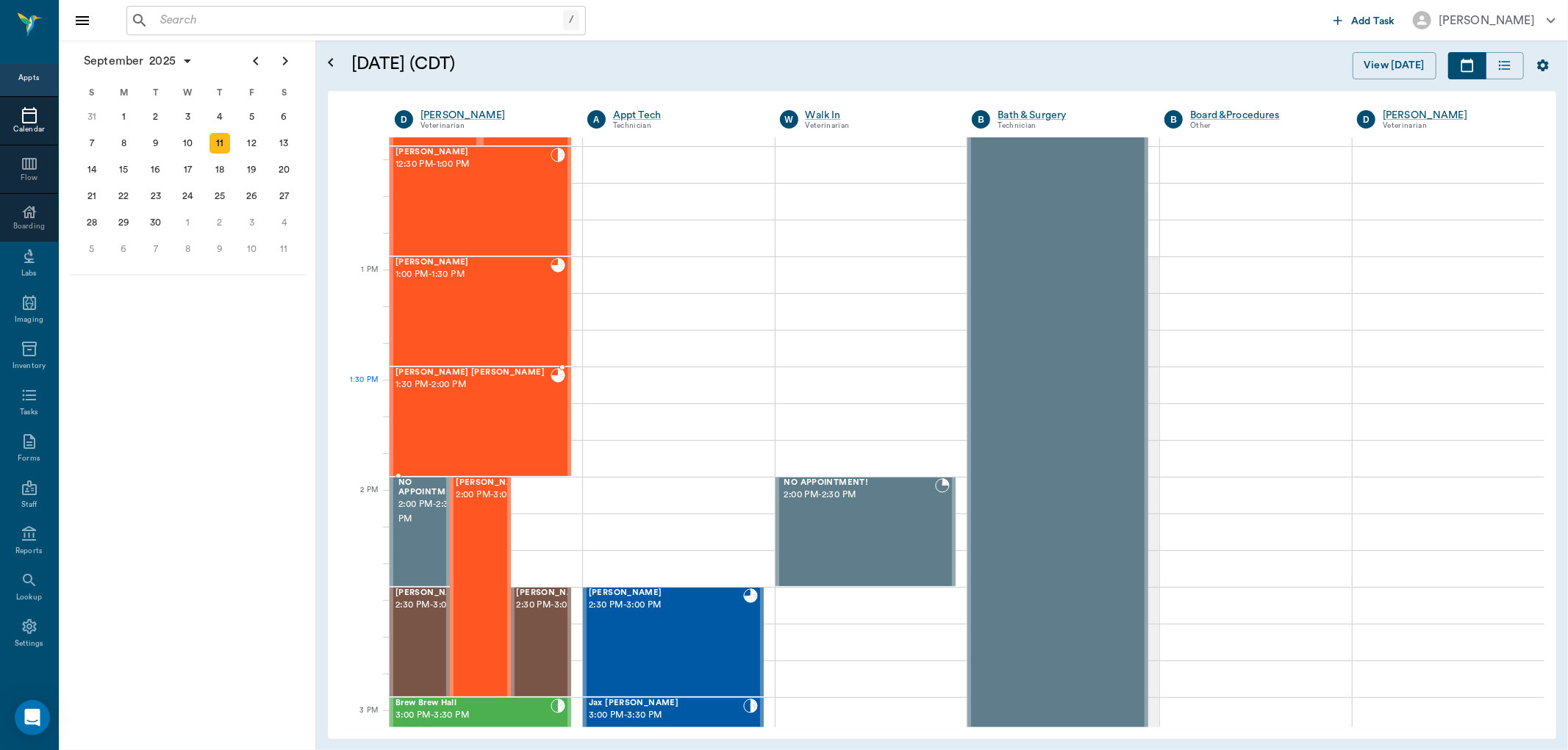
scroll to position [975, 0]
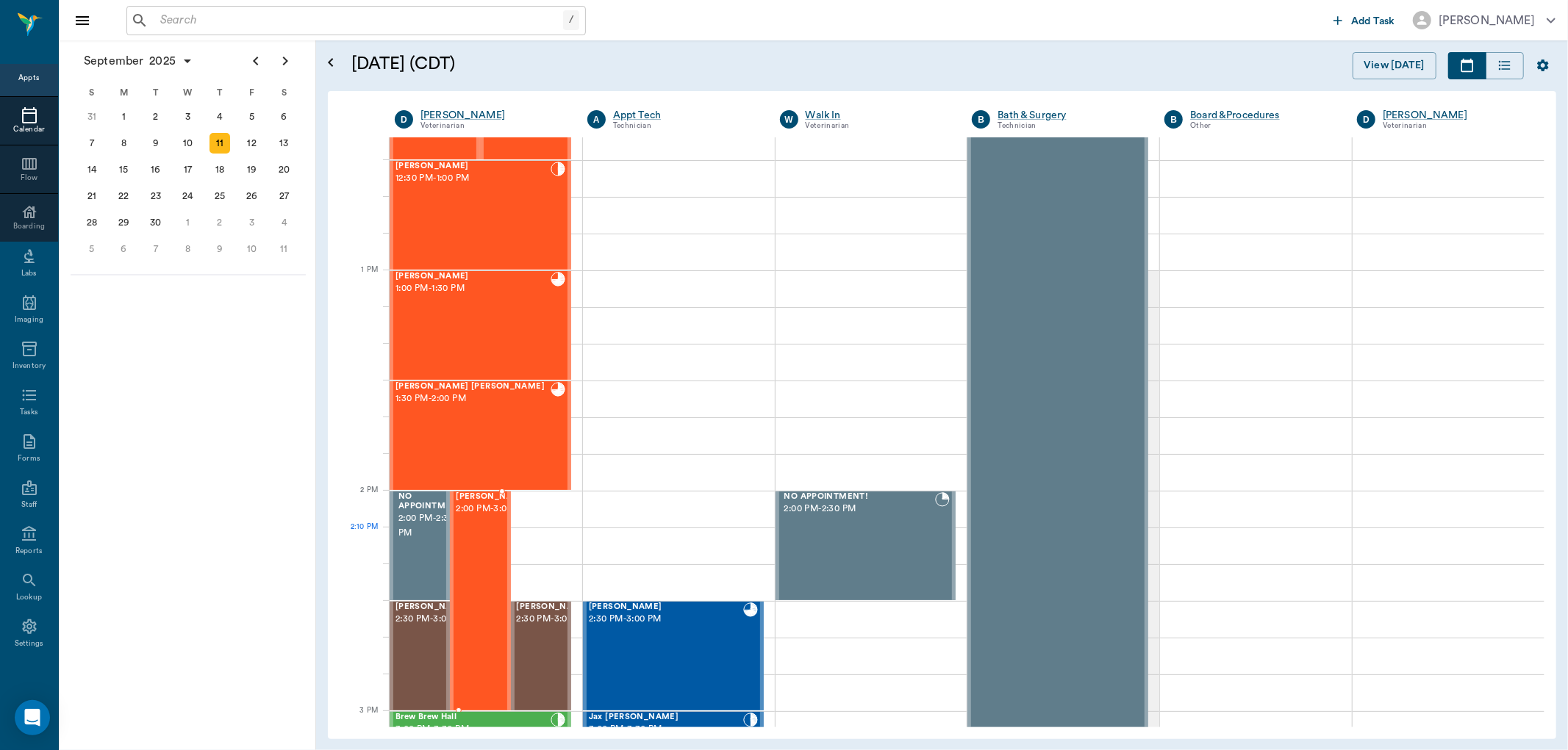
drag, startPoint x: 471, startPoint y: 551, endPoint x: 750, endPoint y: 512, distance: 281.7
click at [471, 551] on div "[PERSON_NAME] 2:00 PM - 3:00 PM" at bounding box center [492, 602] width 73 height 217
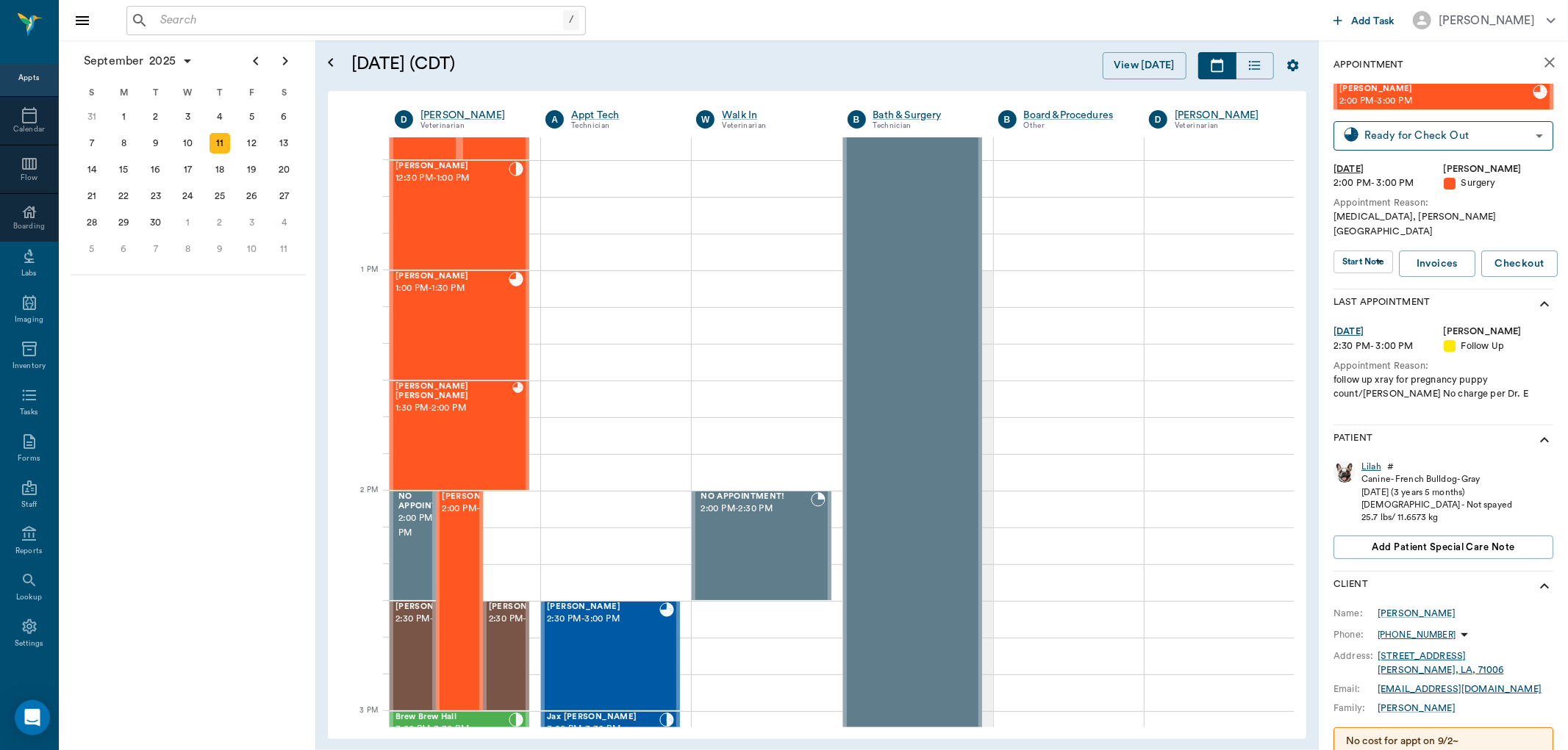
click at [1375, 461] on div "Lilah" at bounding box center [1371, 467] width 20 height 12
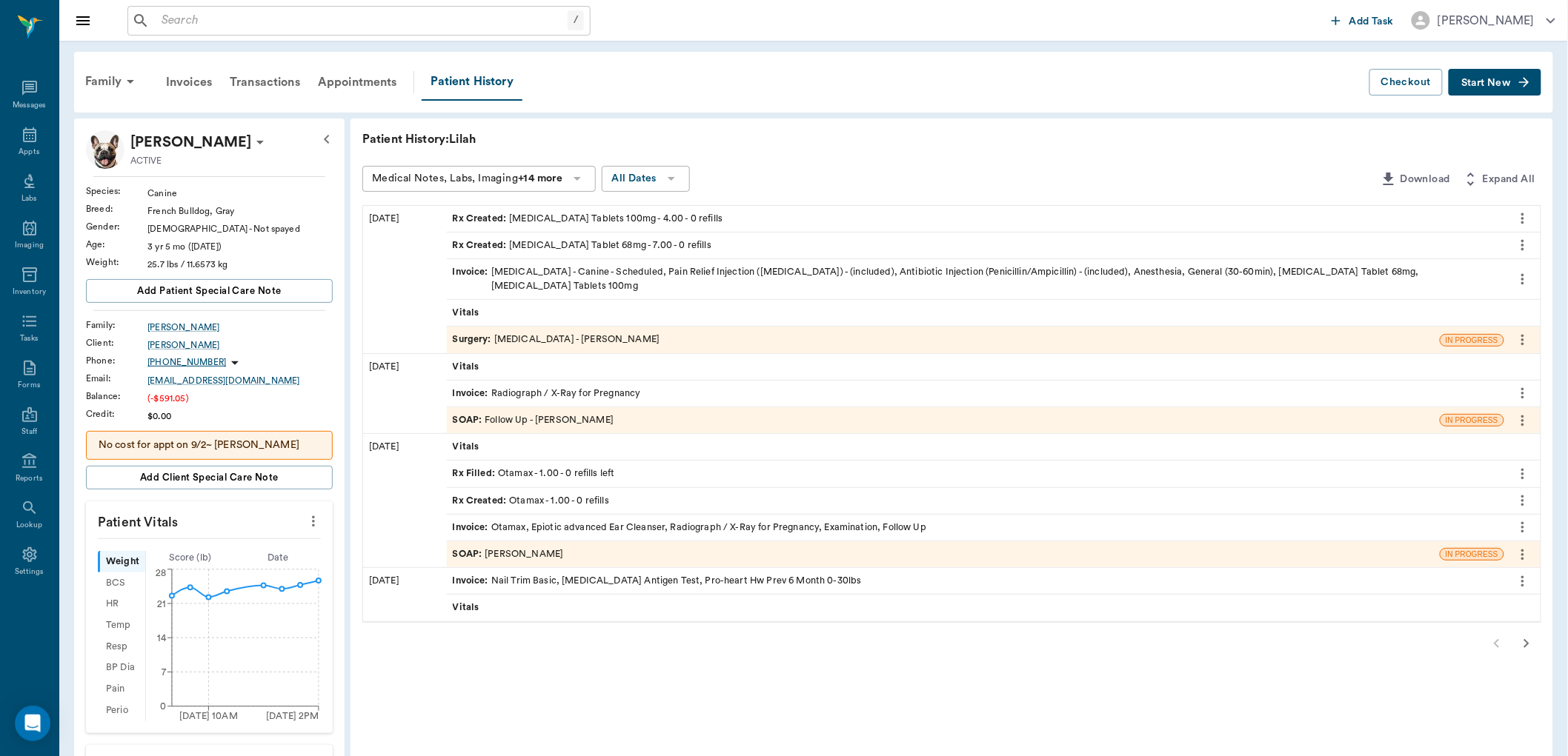
click at [509, 220] on div "Rx Created : [MEDICAL_DATA] Tablets 100mg - 4.00 - 0 refills" at bounding box center [587, 219] width 271 height 14
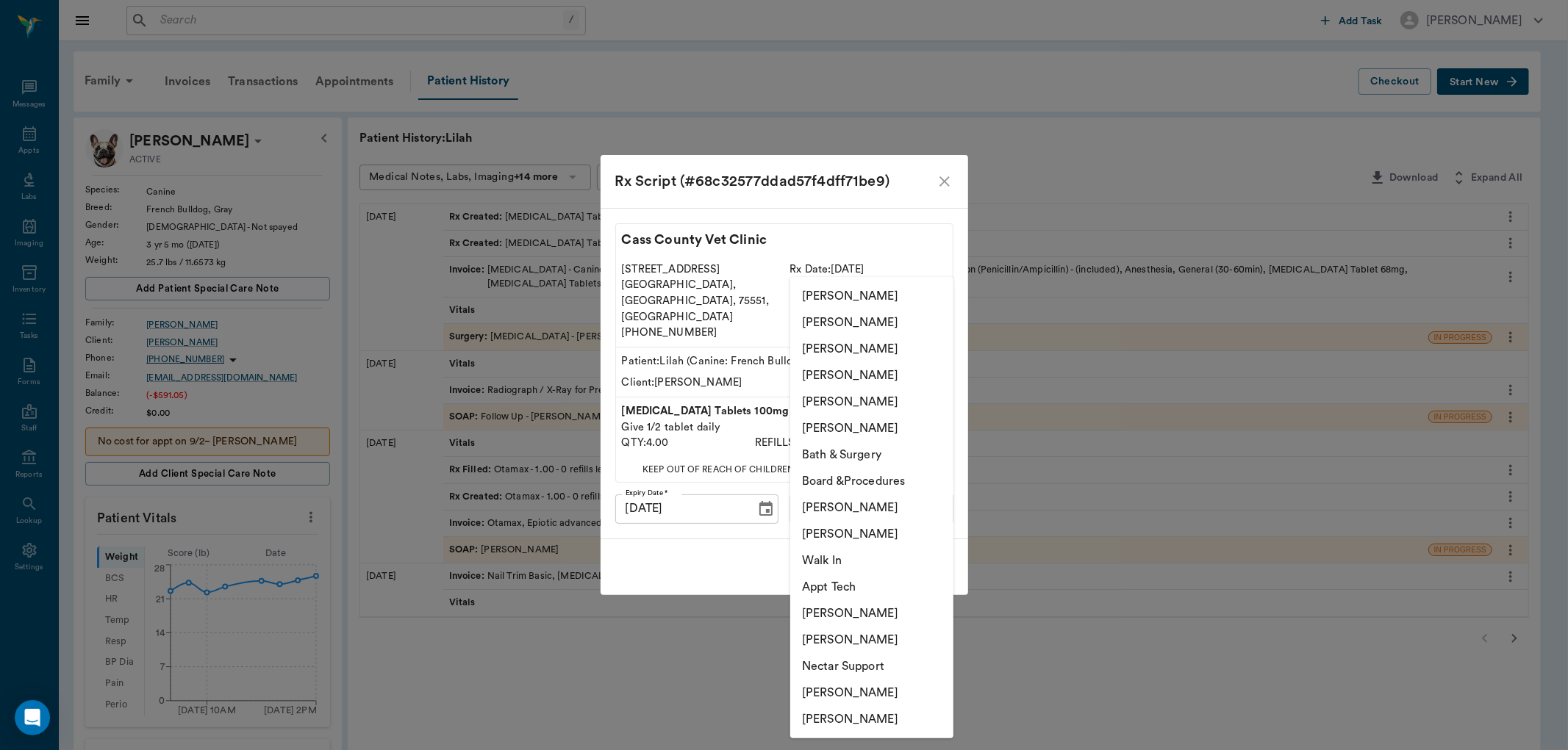
click at [849, 496] on body "/ ​ Add Task [PERSON_NAME] Nectar Messages Appts Labs Imaging Inventory Tasks F…" at bounding box center [784, 619] width 1568 height 1238
click at [830, 512] on li "[PERSON_NAME]" at bounding box center [871, 507] width 163 height 27
type input "63ec2ede52e12b0ba117d0d7"
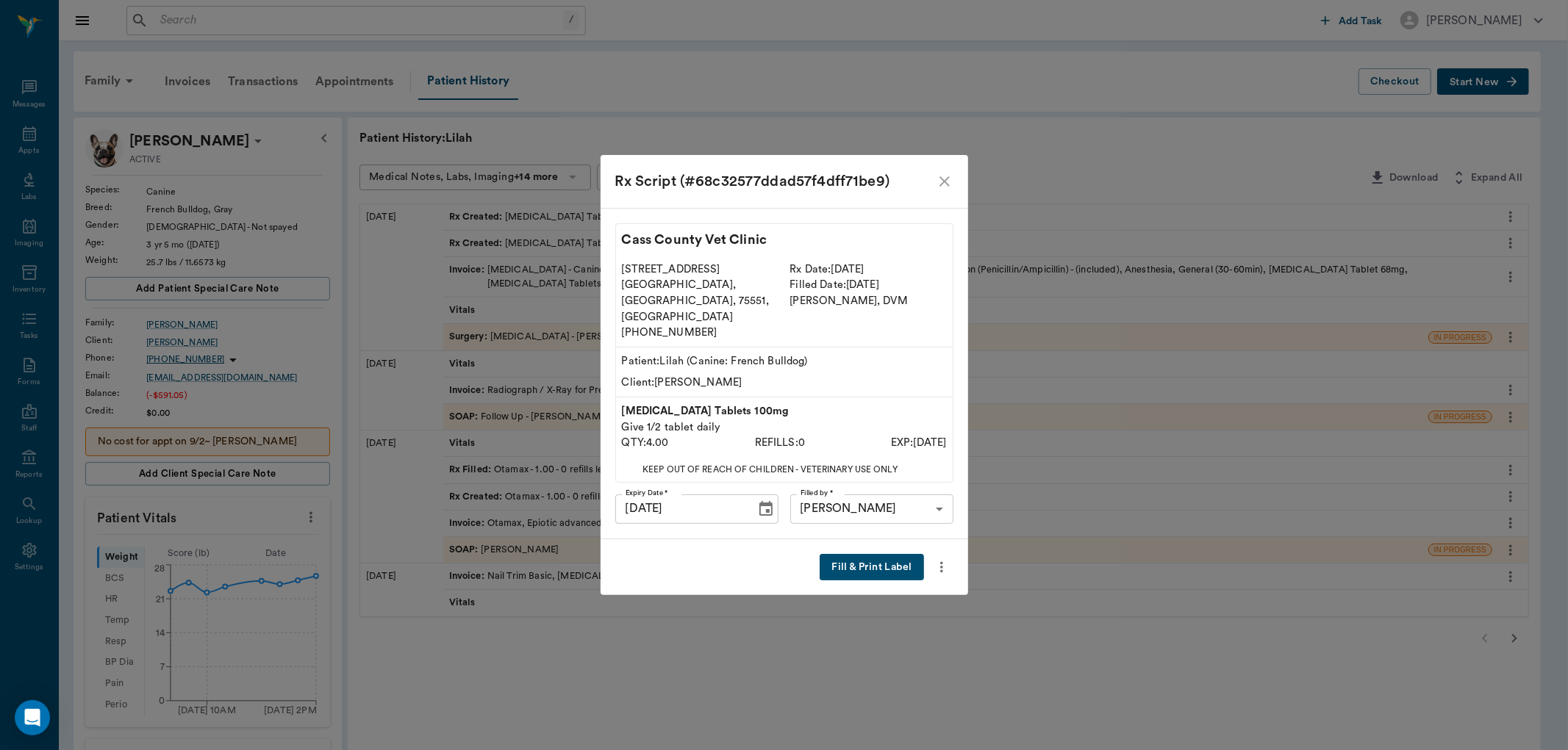
click at [843, 554] on button "Fill & Print Label" at bounding box center [871, 568] width 104 height 28
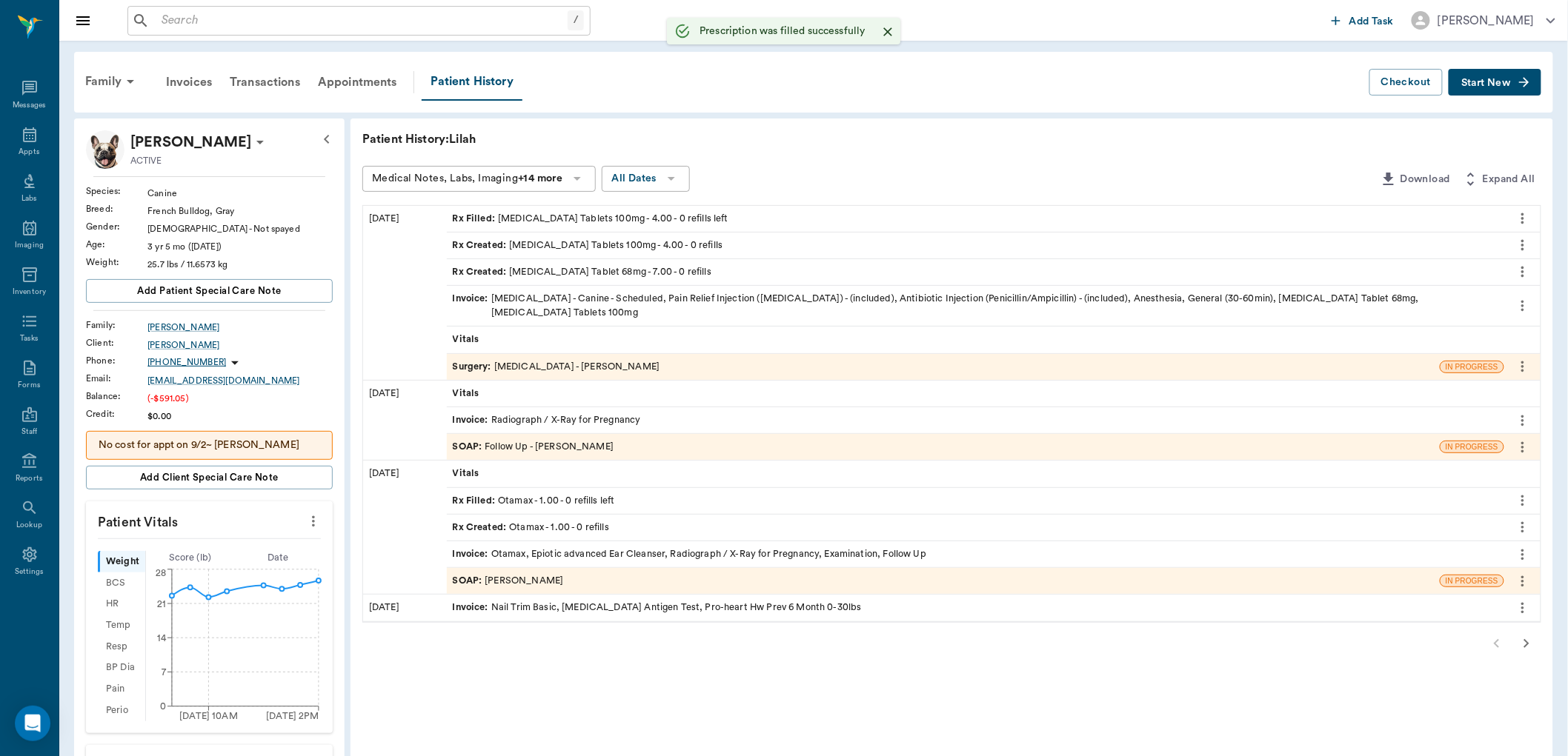
click at [535, 270] on div "Rx Created : [MEDICAL_DATA] Tablet 68mg - 7.00 - 0 refills" at bounding box center [581, 272] width 258 height 14
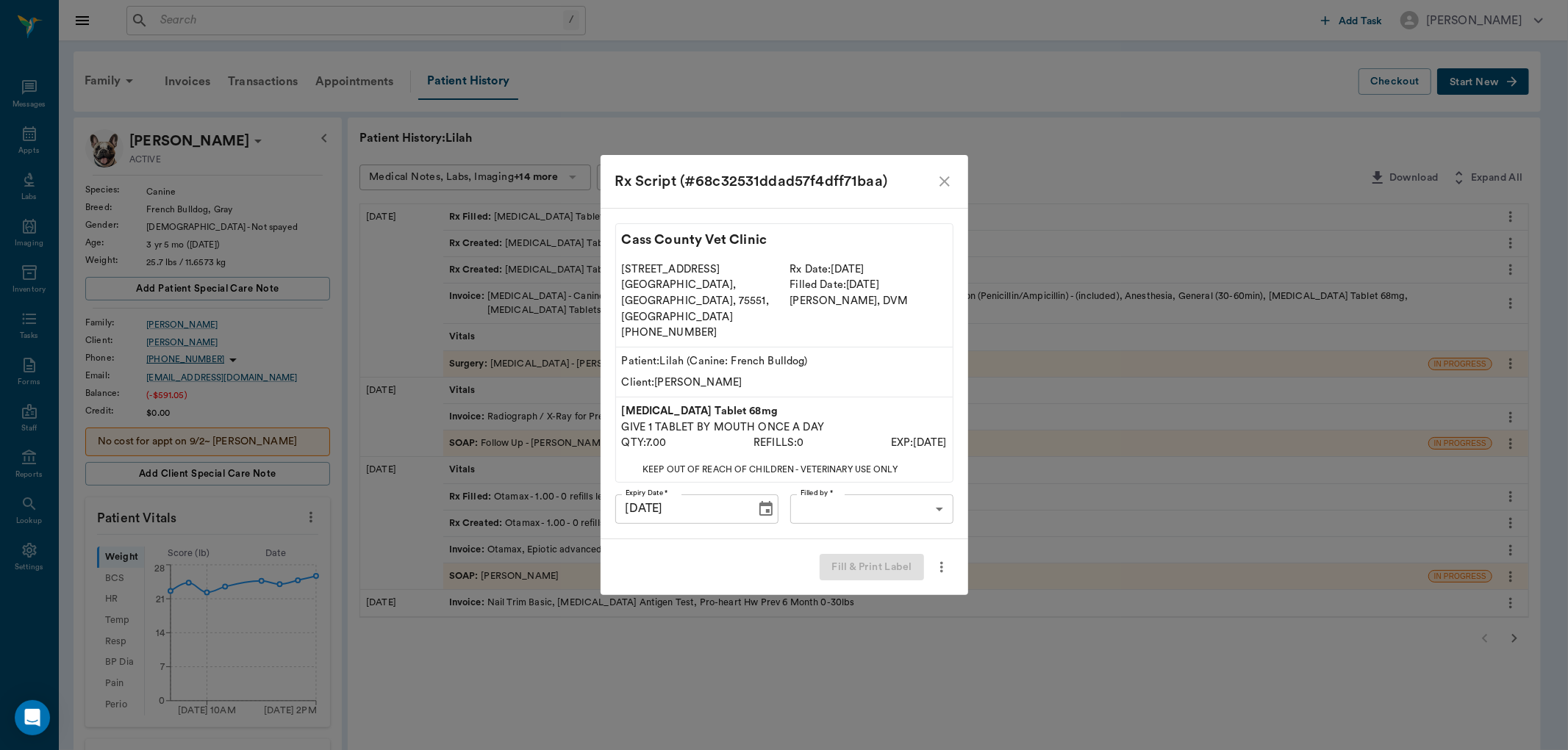
click at [845, 487] on body "/ ​ Add Task [PERSON_NAME] Nectar Messages Appts Labs Imaging Inventory Tasks F…" at bounding box center [784, 619] width 1568 height 1238
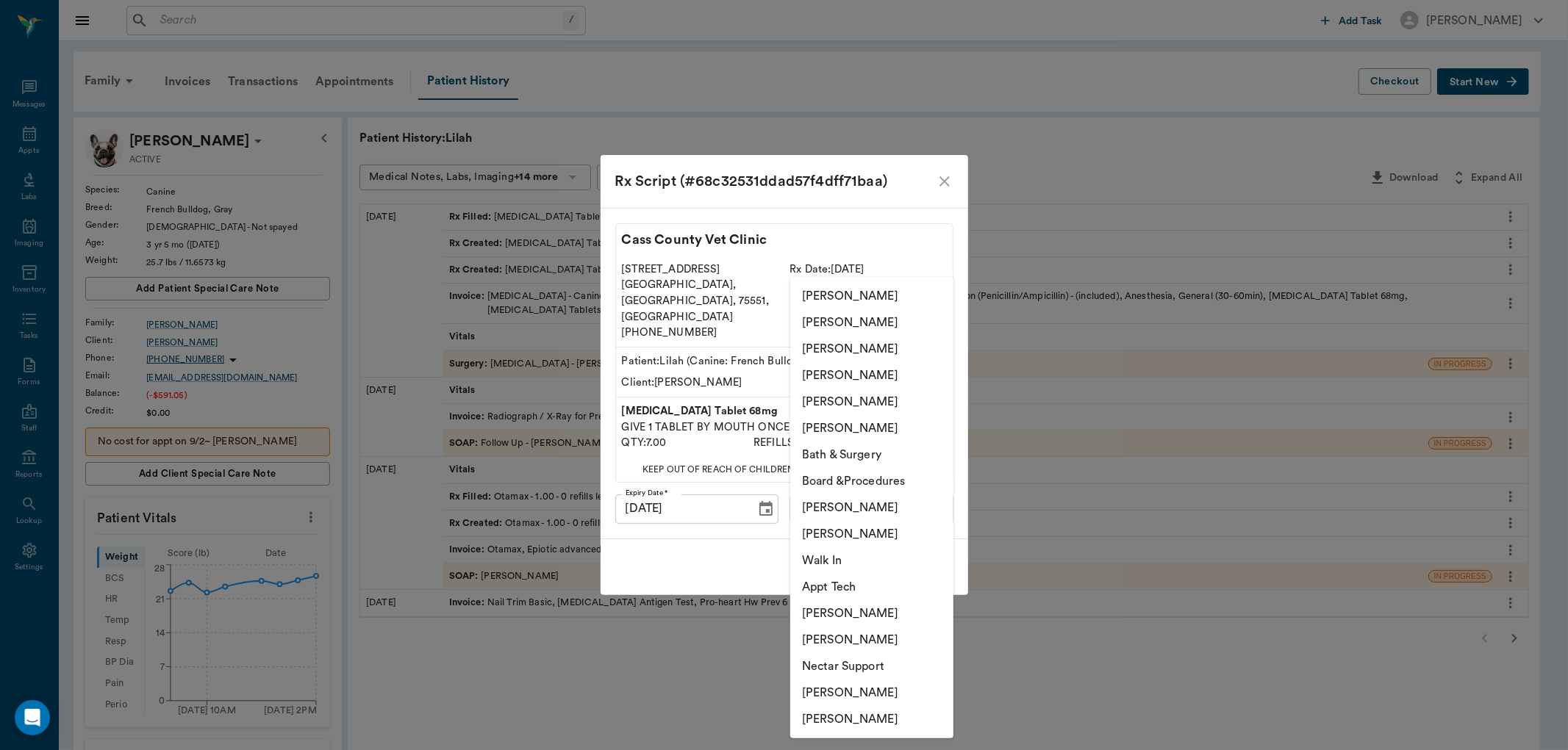
click at [819, 503] on li "[PERSON_NAME]" at bounding box center [871, 507] width 163 height 27
type input "63ec2ede52e12b0ba117d0d7"
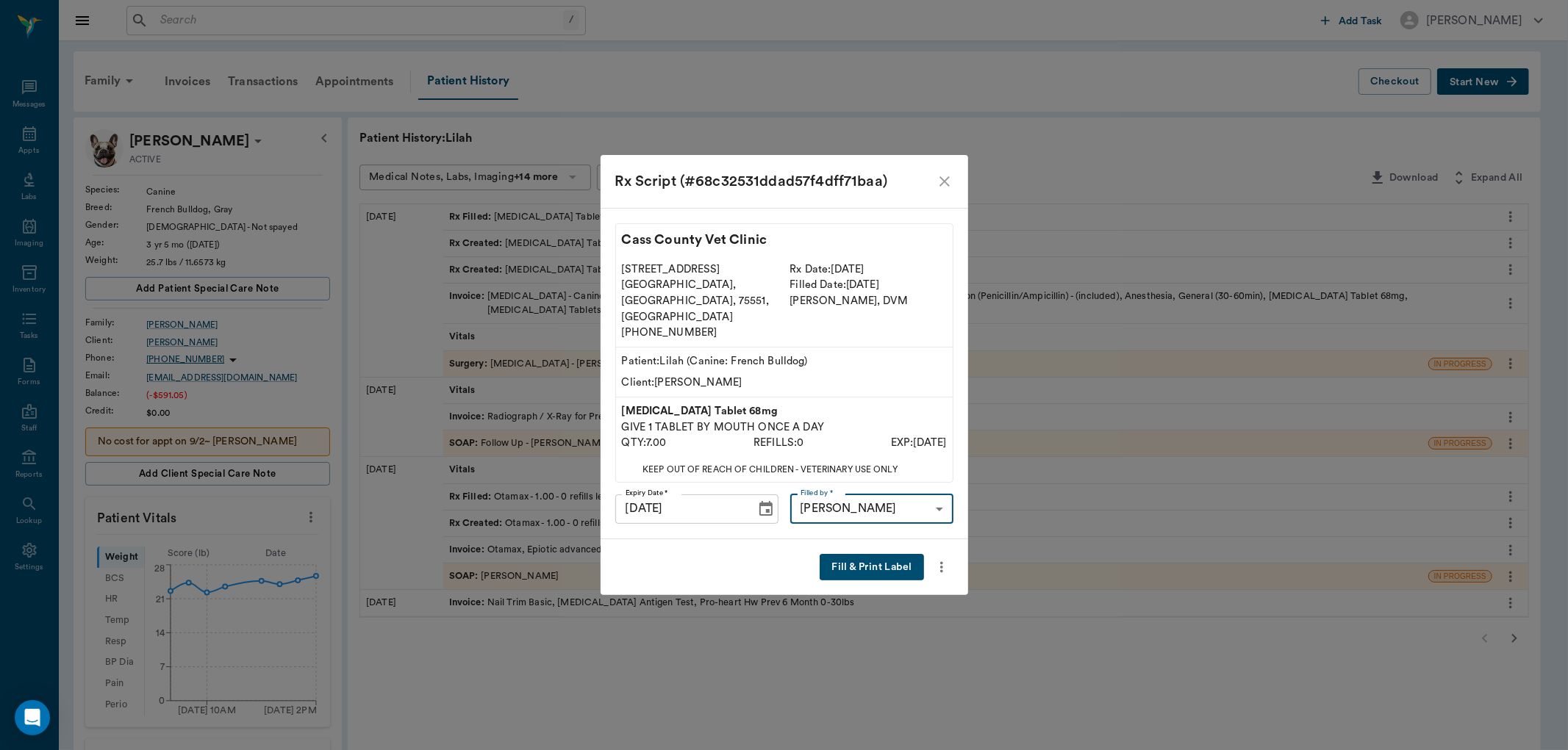
click at [883, 554] on button "Fill & Print Label" at bounding box center [871, 568] width 104 height 28
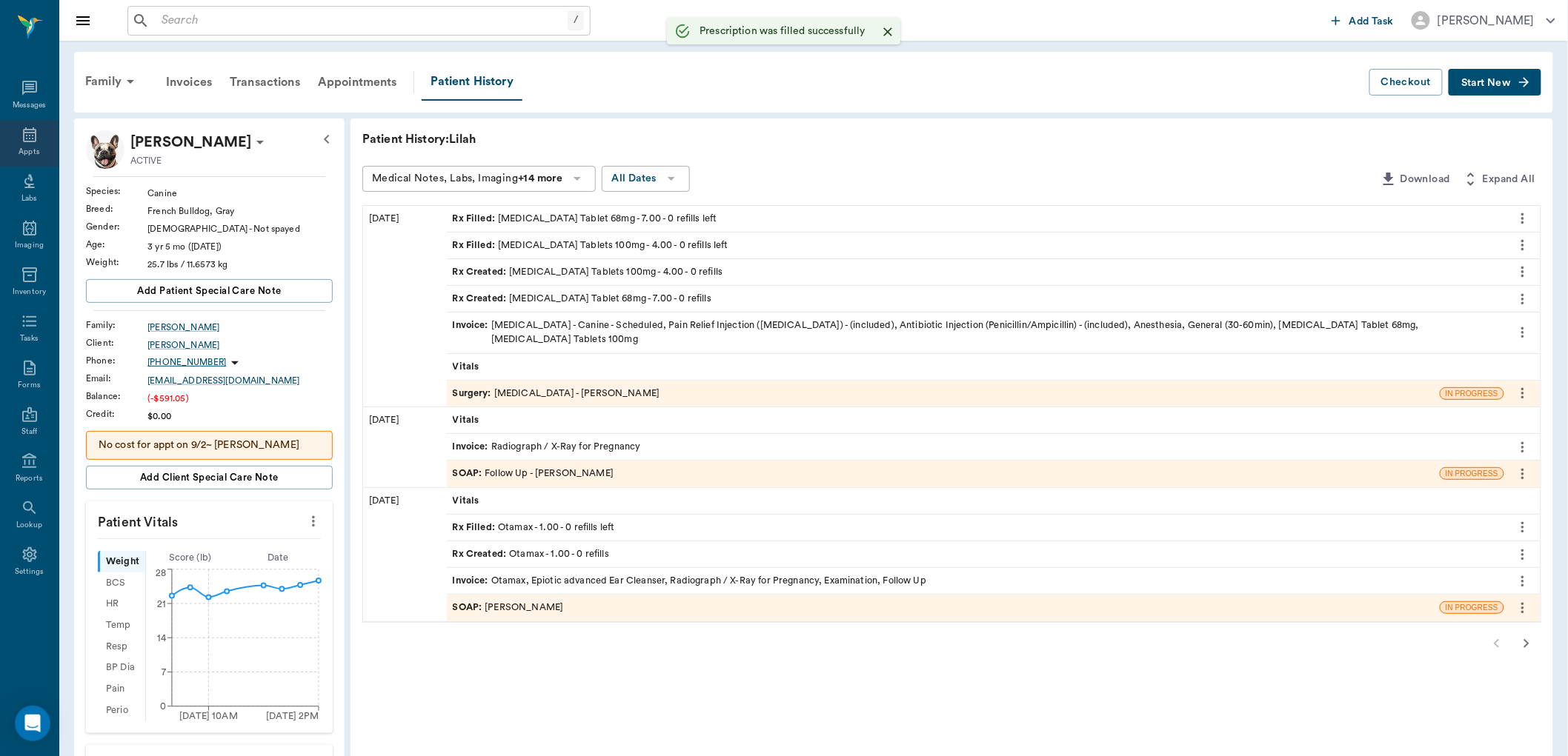
click at [27, 128] on icon at bounding box center [30, 135] width 17 height 17
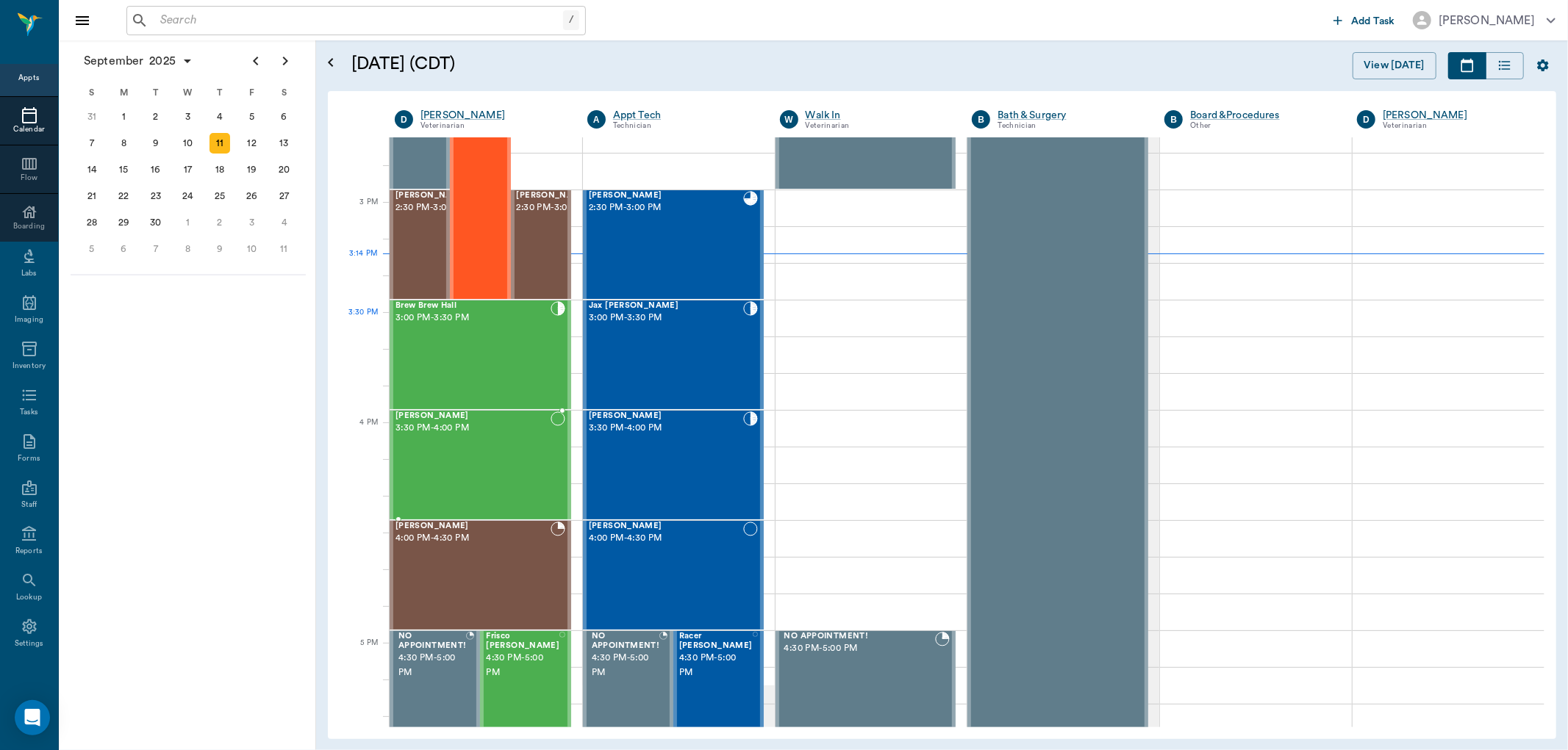
scroll to position [1380, 0]
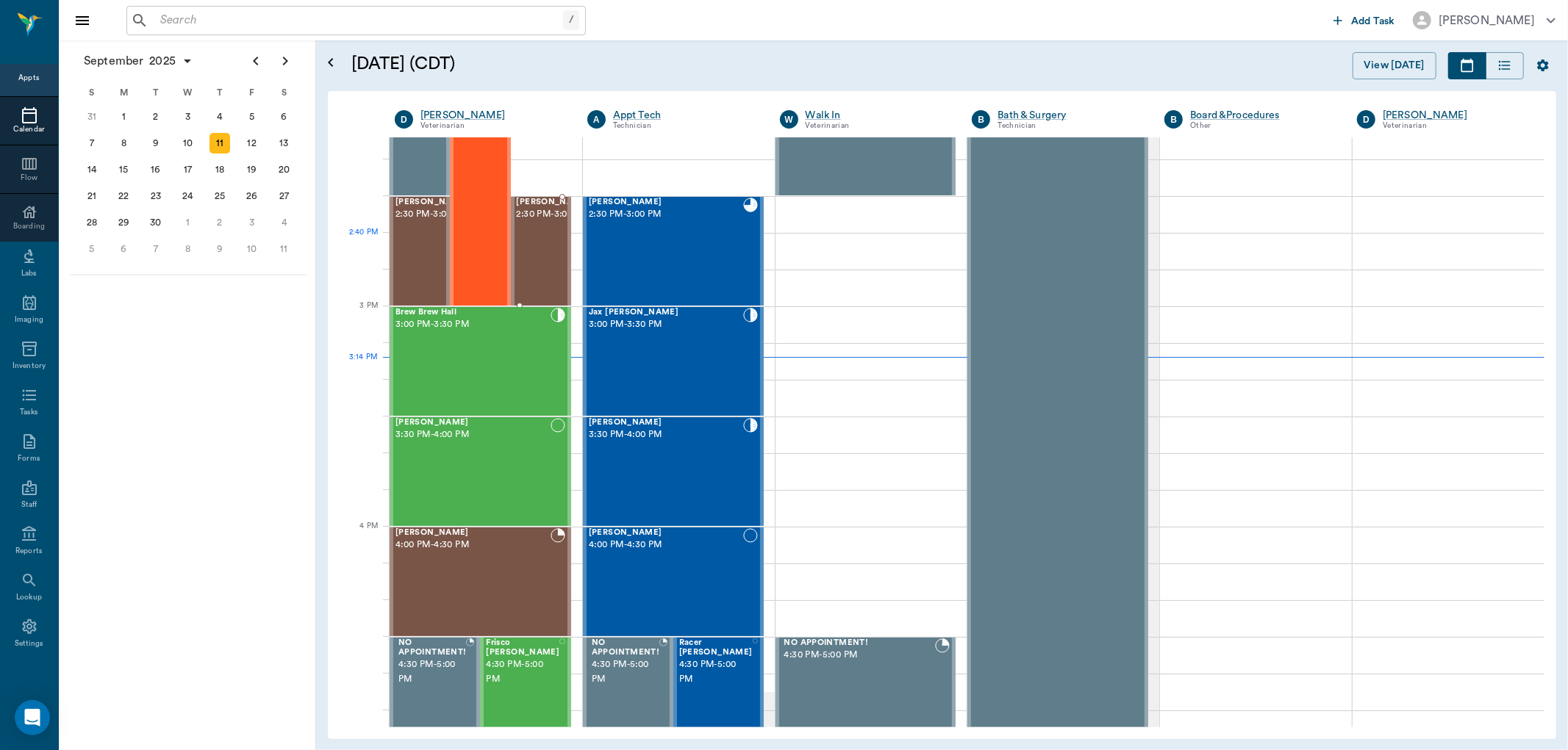
click at [525, 255] on div "[PERSON_NAME] 2:30 PM - 3:00 PM" at bounding box center [553, 251] width 73 height 107
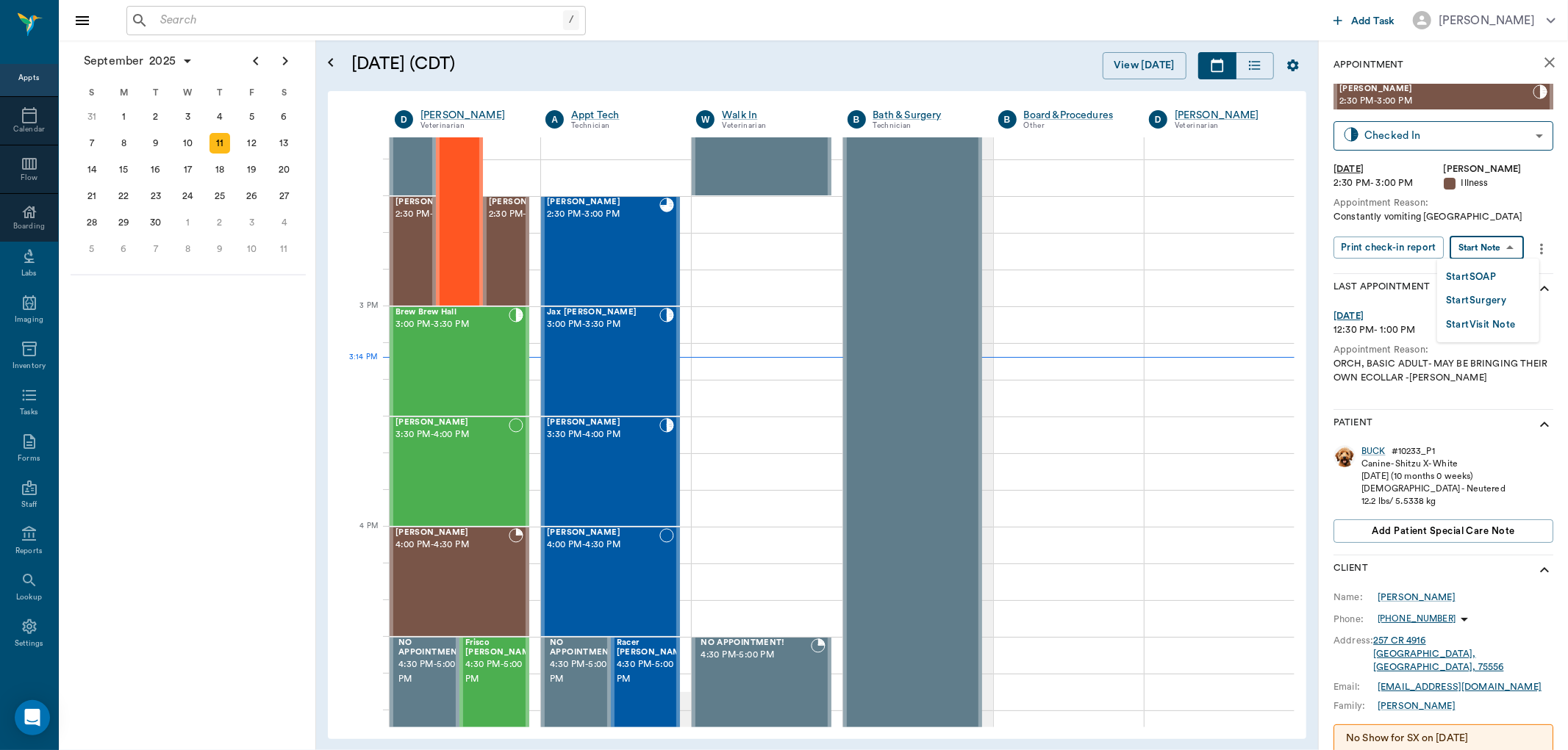
click at [1512, 252] on body "/ ​ Add Task [PERSON_NAME] Nectar Messages Appts Calendar Flow Boarding Labs Im…" at bounding box center [784, 375] width 1568 height 750
click at [1472, 280] on button "Start SOAP" at bounding box center [1471, 278] width 50 height 17
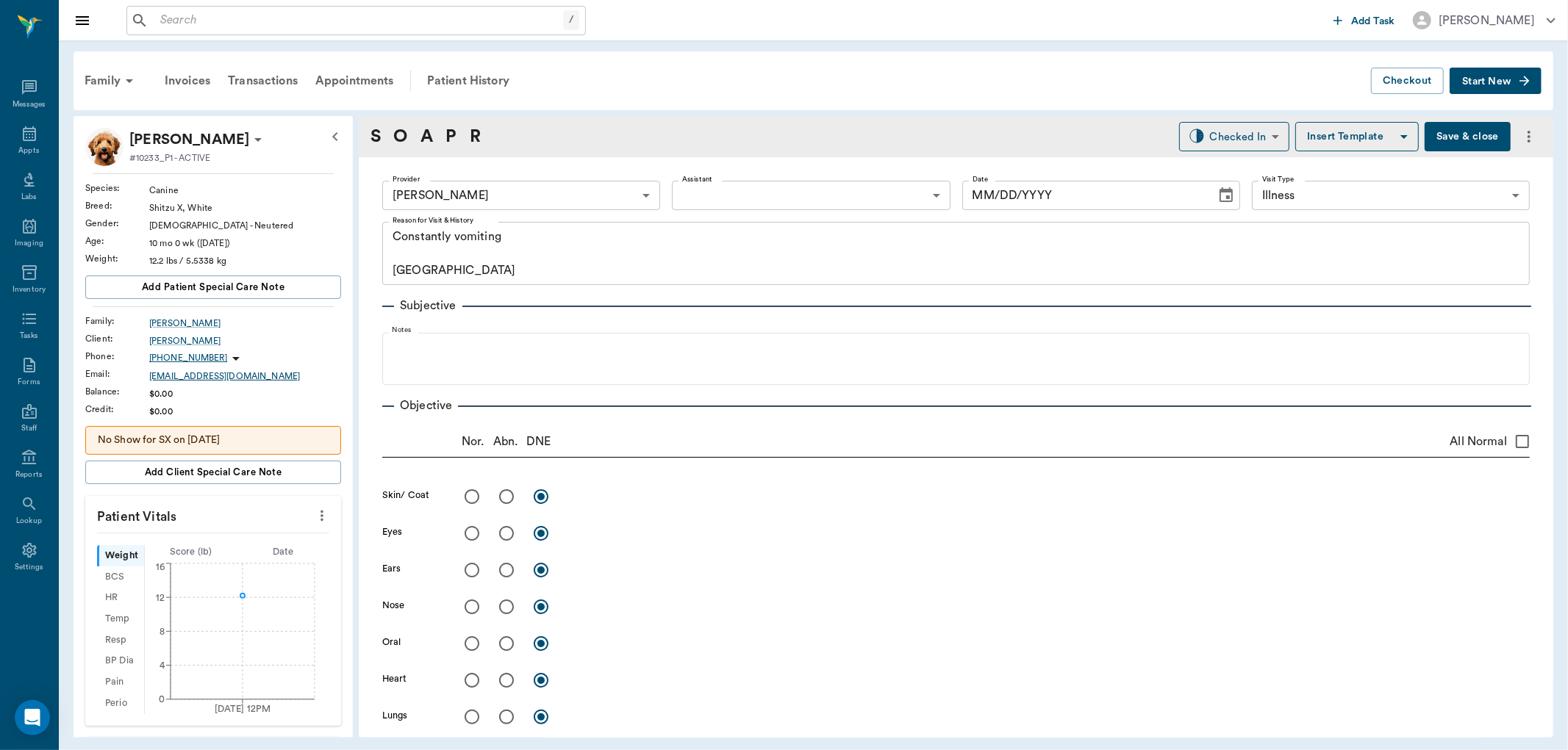
type input "63ec2f075fda476ae8351a4d"
type input "65d2be4f46e3a538d89b8c15"
type textarea "Constantly vomiting [GEOGRAPHIC_DATA]"
type input "[DATE]"
click at [320, 513] on icon "more" at bounding box center [321, 516] width 3 height 11
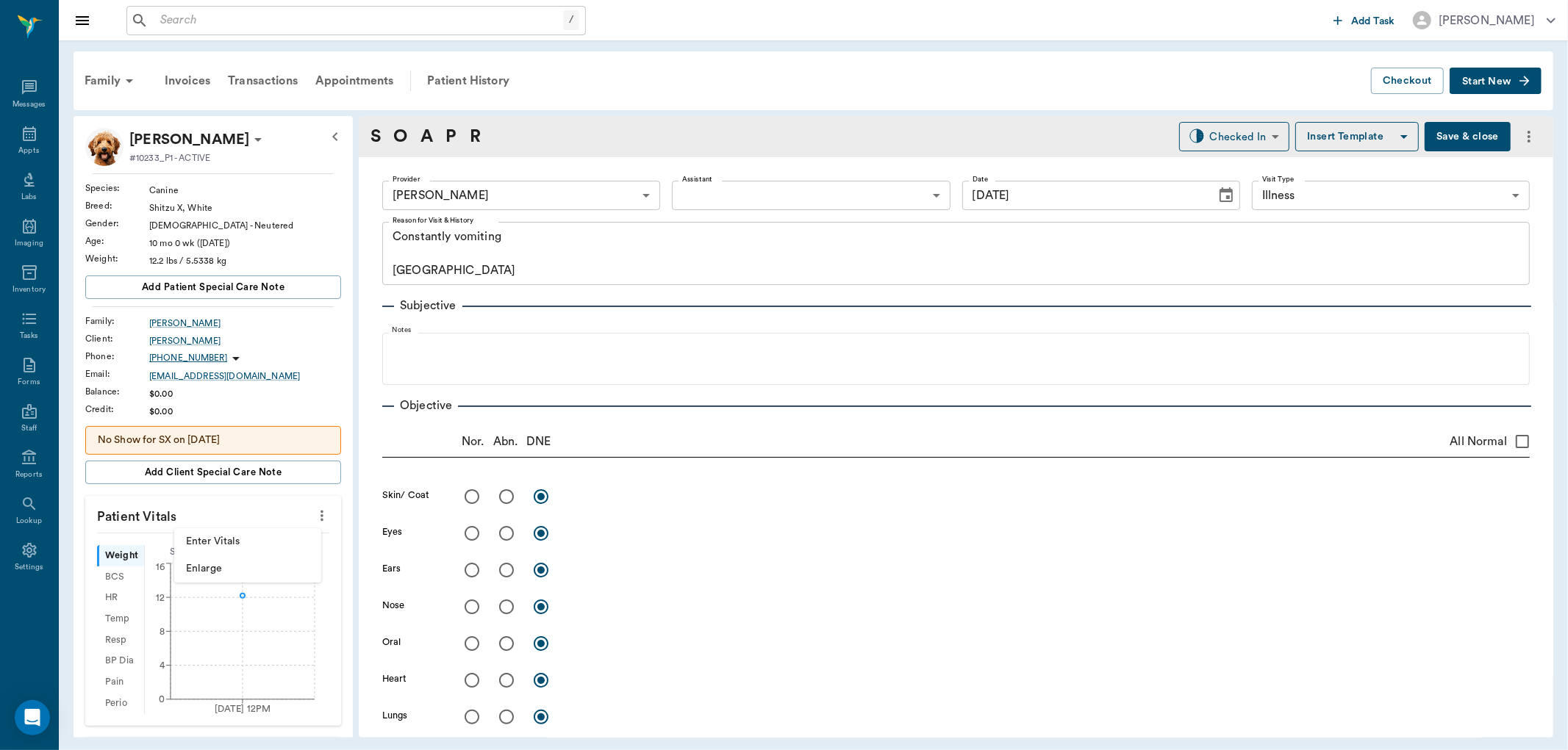
click at [258, 537] on span "Enter Vitals" at bounding box center [247, 542] width 123 height 16
click at [226, 564] on input "text" at bounding box center [212, 560] width 128 height 29
type input "14.1"
click at [204, 662] on input "text" at bounding box center [212, 665] width 128 height 29
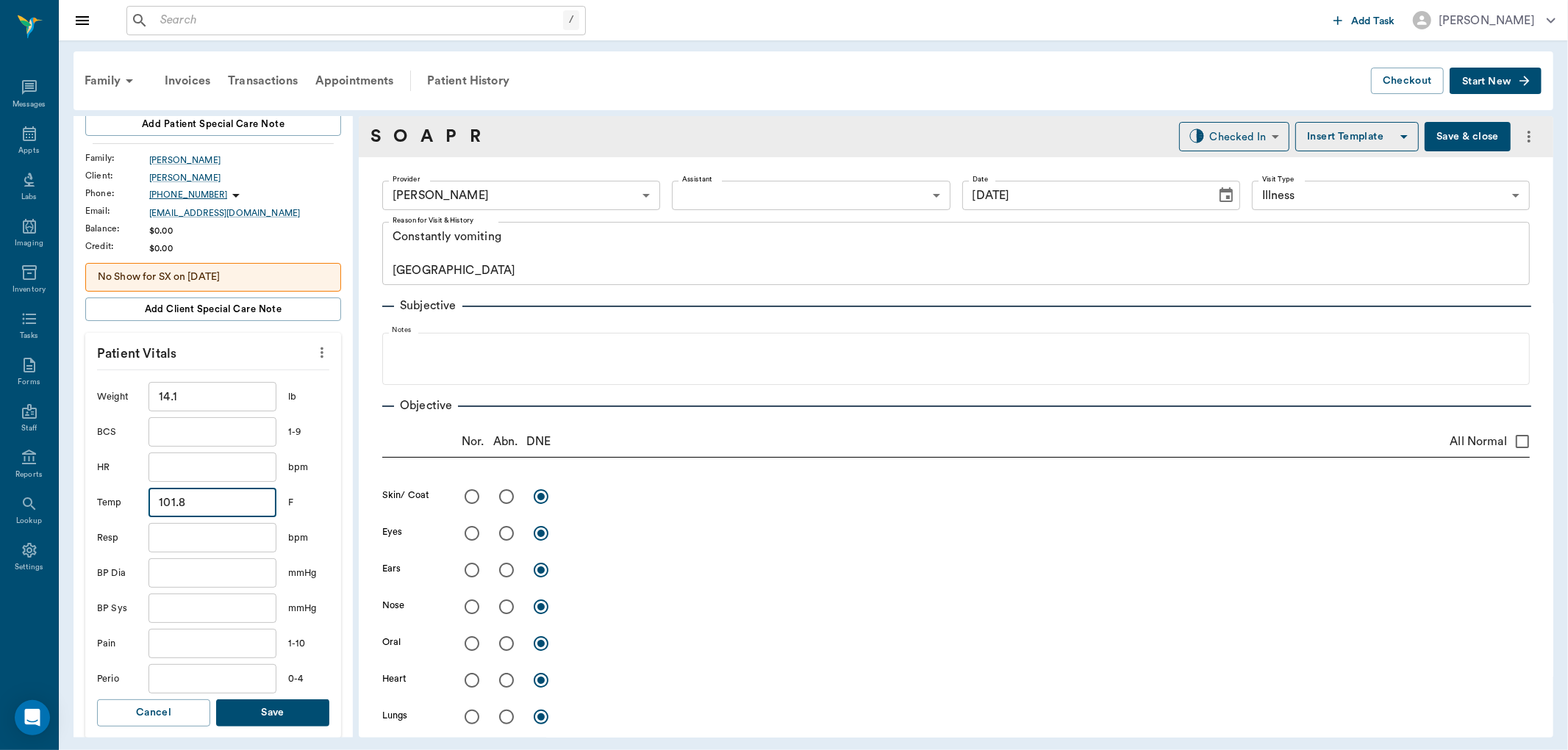
type input "101.8"
click at [248, 720] on button "Save" at bounding box center [272, 714] width 113 height 28
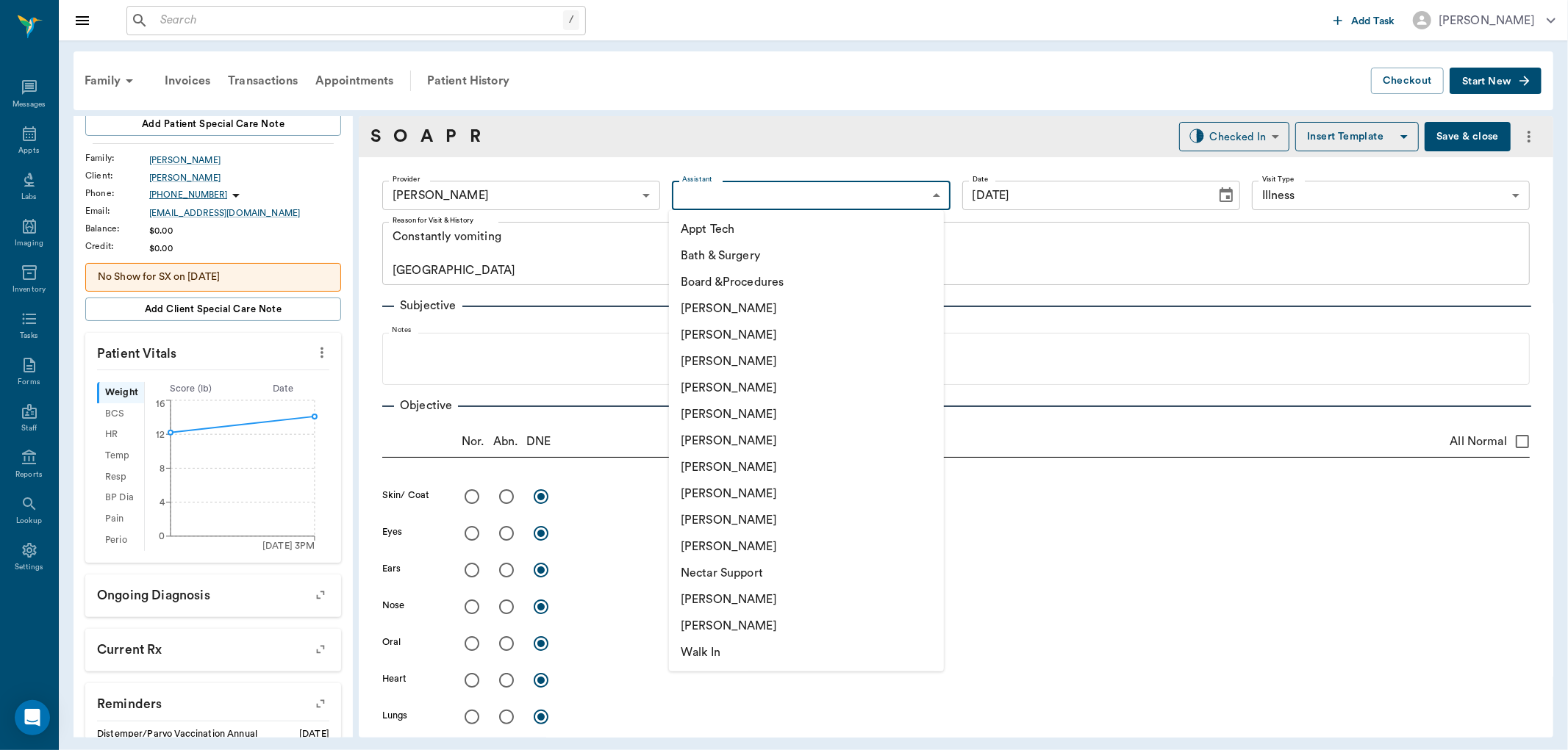
click at [705, 188] on body "/ ​ Add Task [PERSON_NAME] Nectar Messages Appts Labs Imaging Inventory Tasks F…" at bounding box center [784, 375] width 1568 height 750
click at [734, 486] on li "[PERSON_NAME]" at bounding box center [806, 494] width 275 height 27
type input "63ec2e7e52e12b0ba117b124"
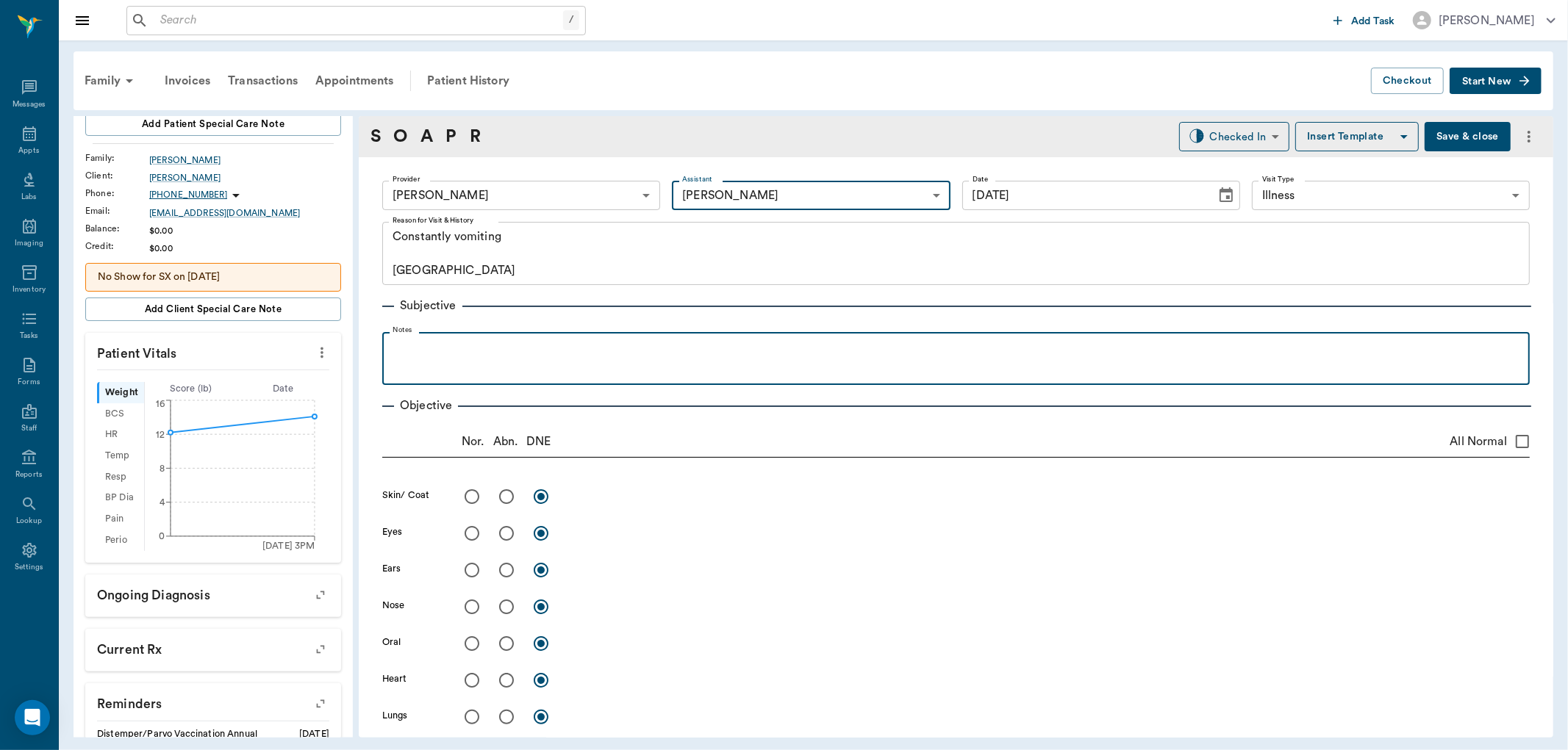
click at [444, 369] on div at bounding box center [956, 357] width 1133 height 37
click at [453, 345] on p "vomiting up after he eats" at bounding box center [956, 348] width 1133 height 17
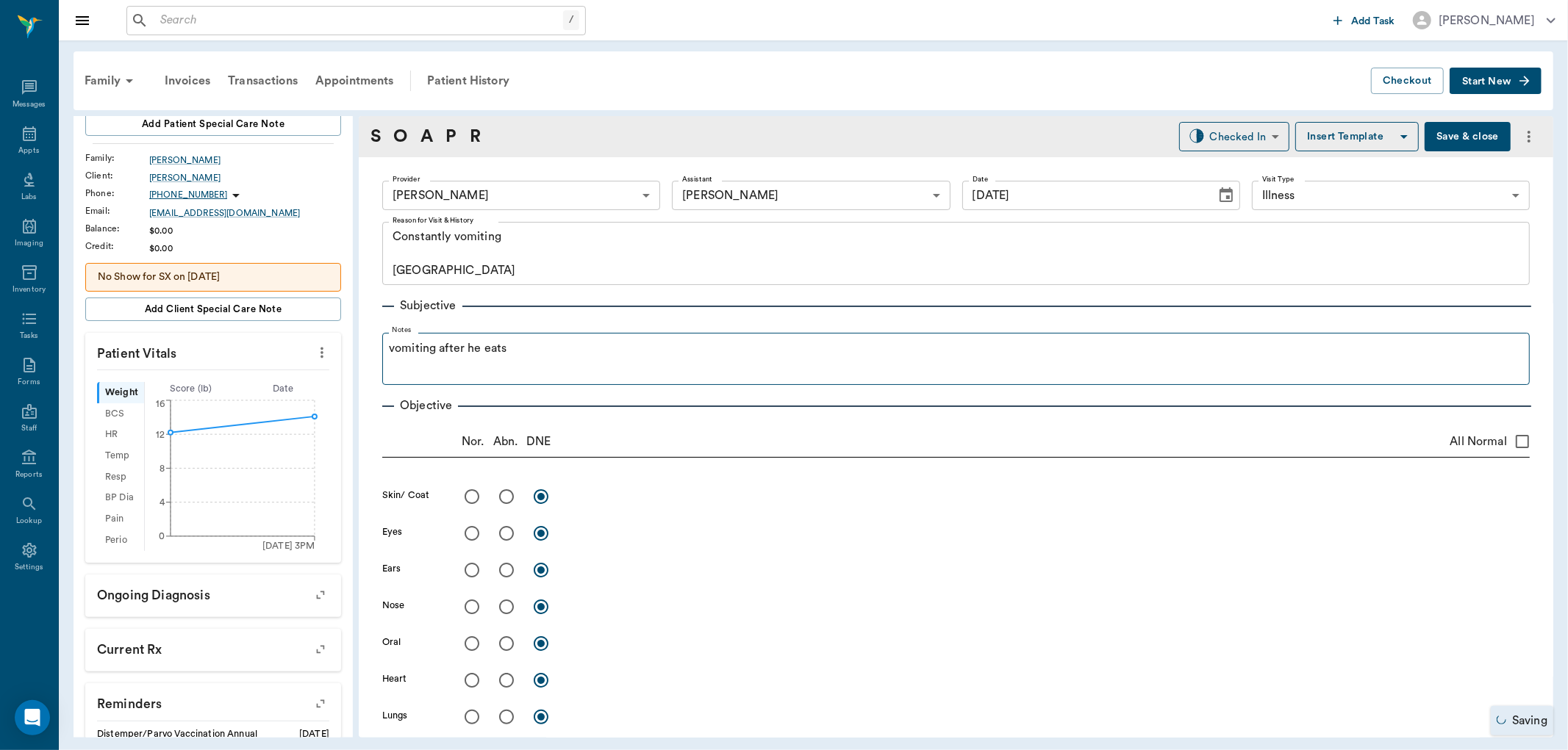
drag, startPoint x: 522, startPoint y: 345, endPoint x: 522, endPoint y: 354, distance: 9.0
click at [522, 350] on fieldset "Notes vomiting after he eats" at bounding box center [956, 356] width 1148 height 59
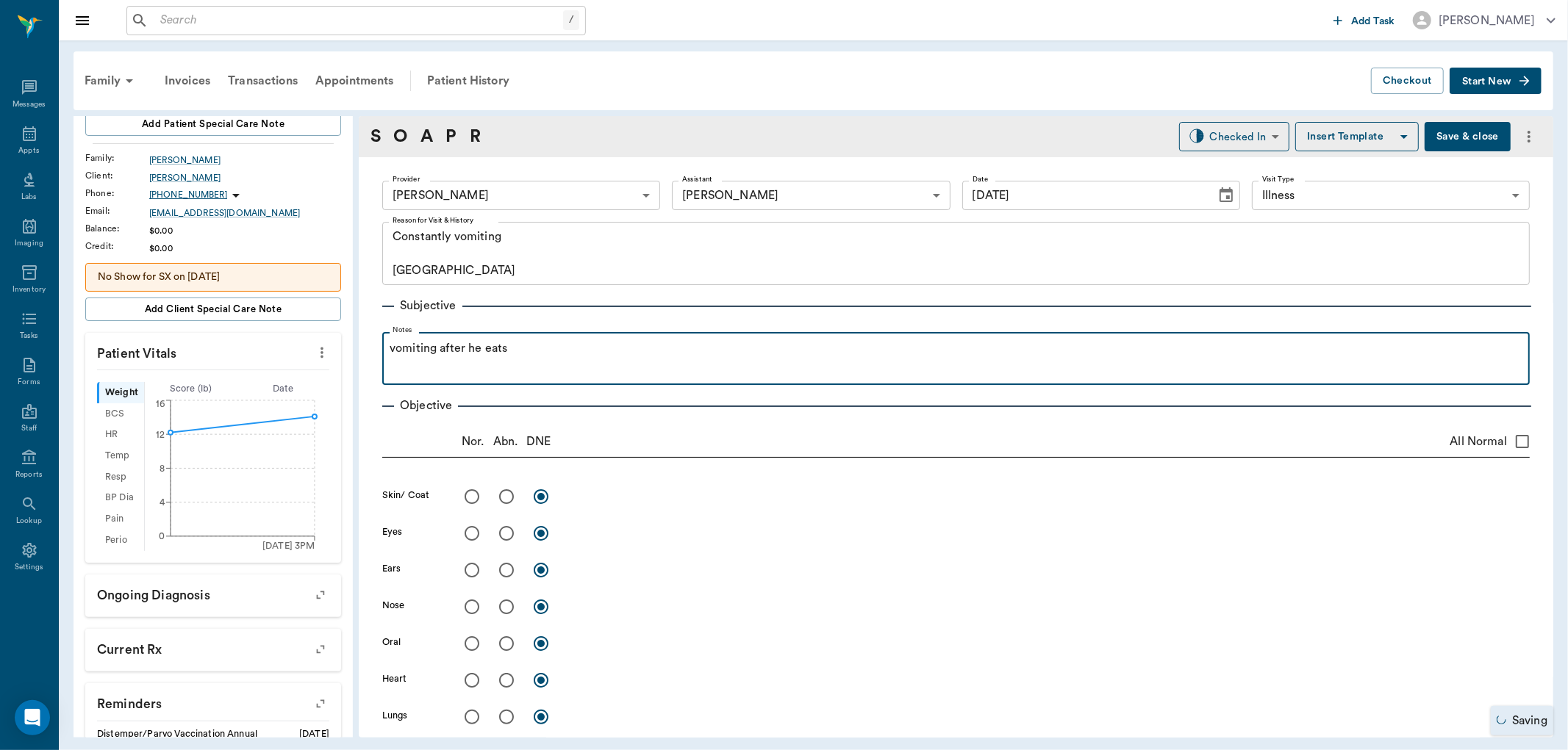
click at [522, 356] on p "vomiting after he eats" at bounding box center [956, 348] width 1133 height 17
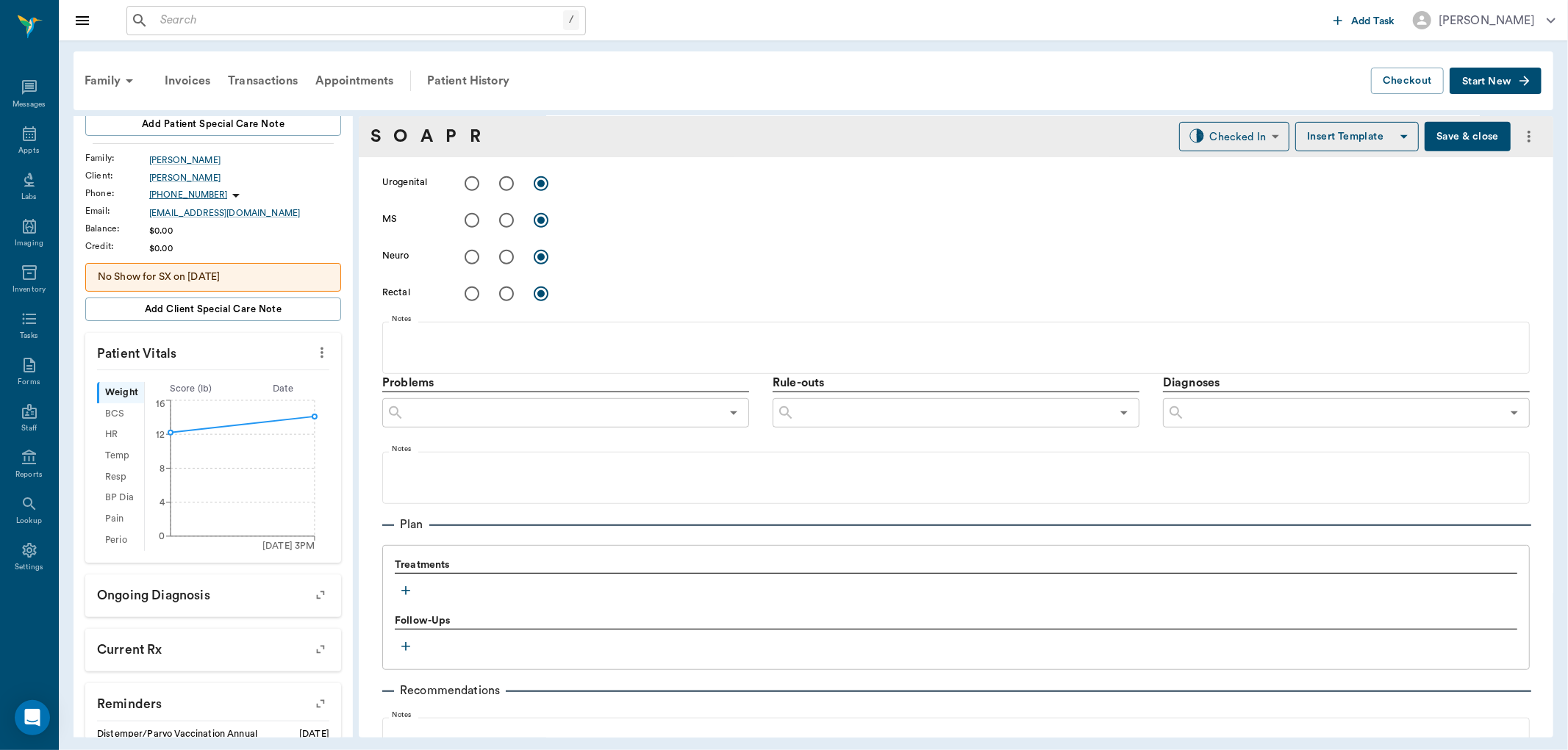
scroll to position [652, 0]
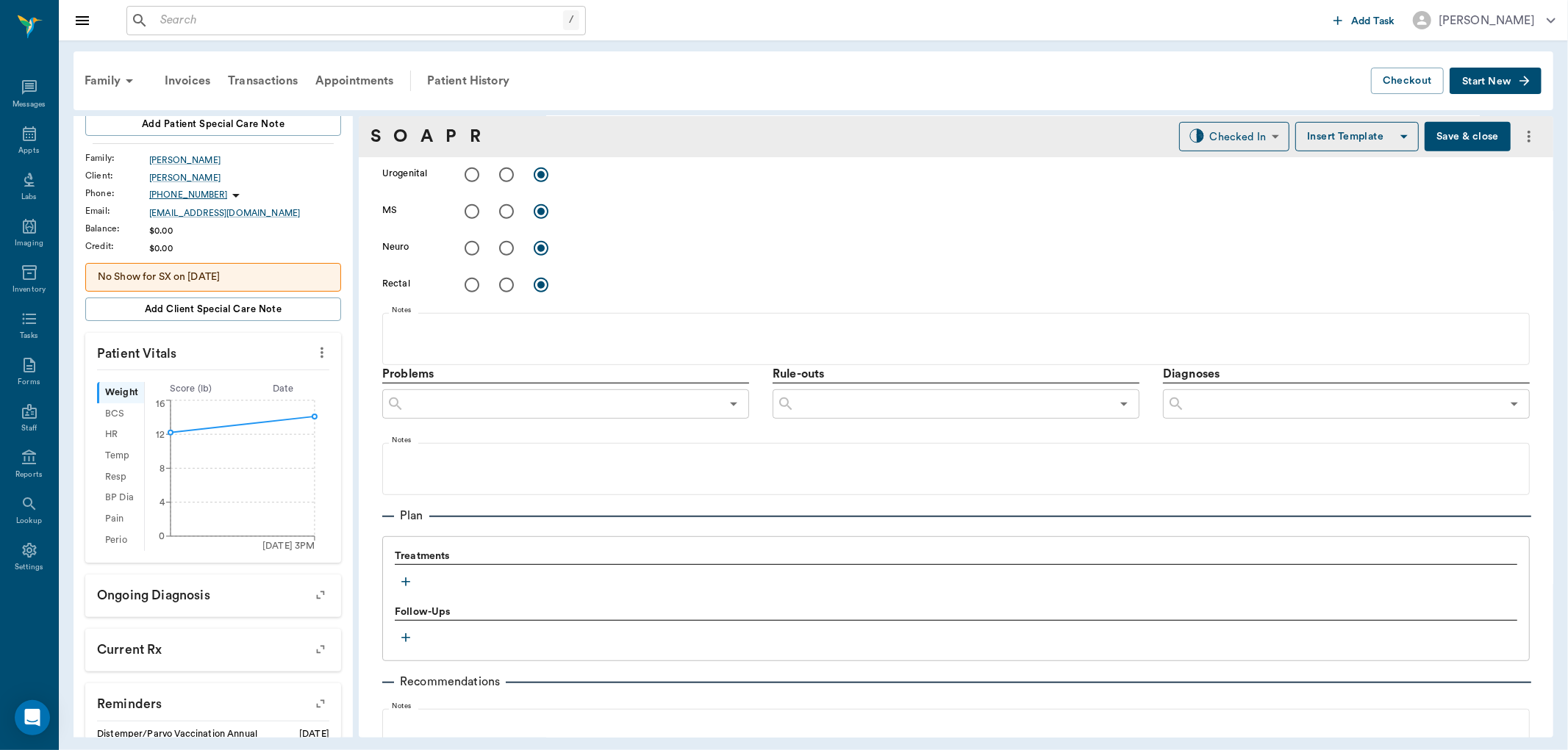
click at [406, 577] on icon "button" at bounding box center [406, 582] width 9 height 9
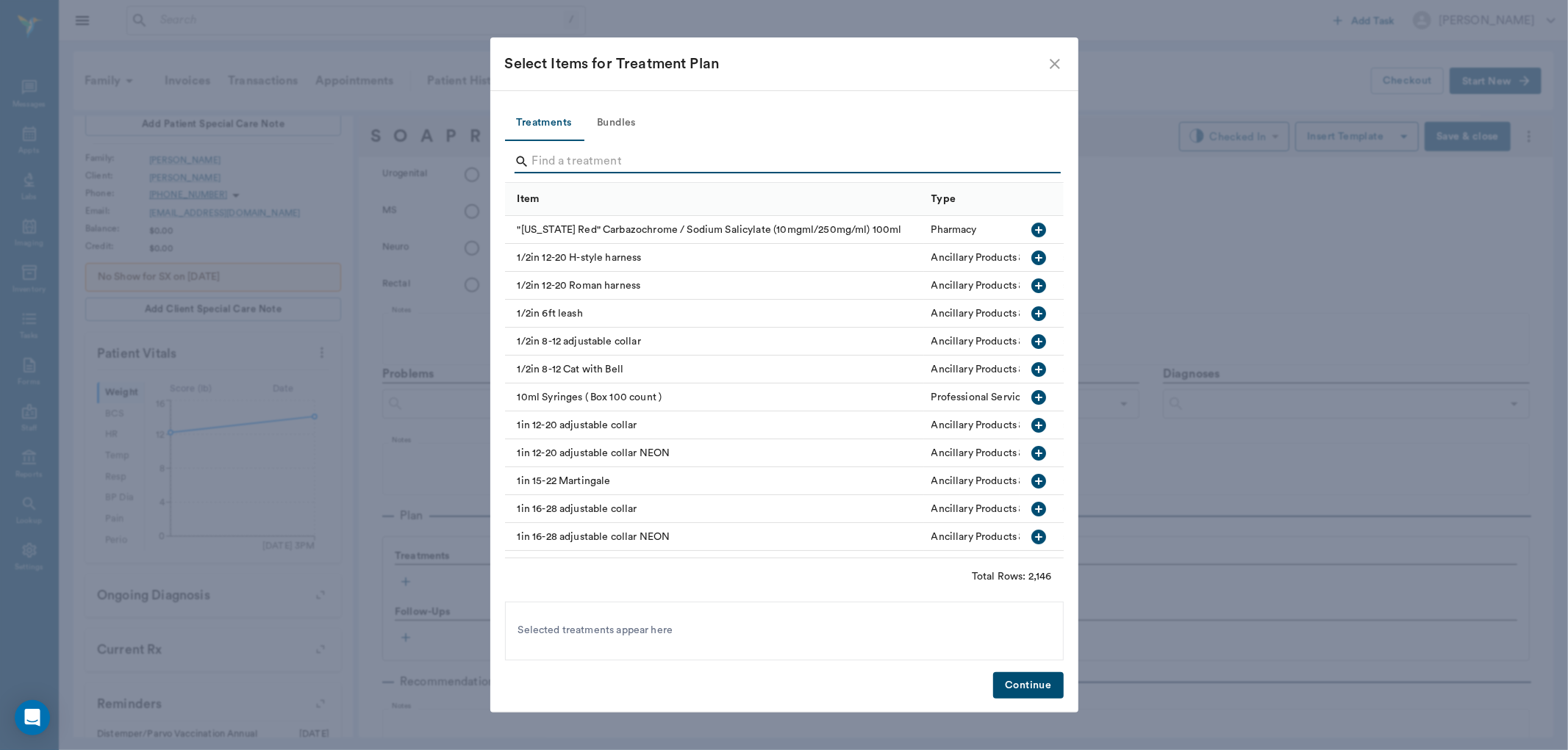
click at [564, 165] on input "Search" at bounding box center [785, 161] width 507 height 23
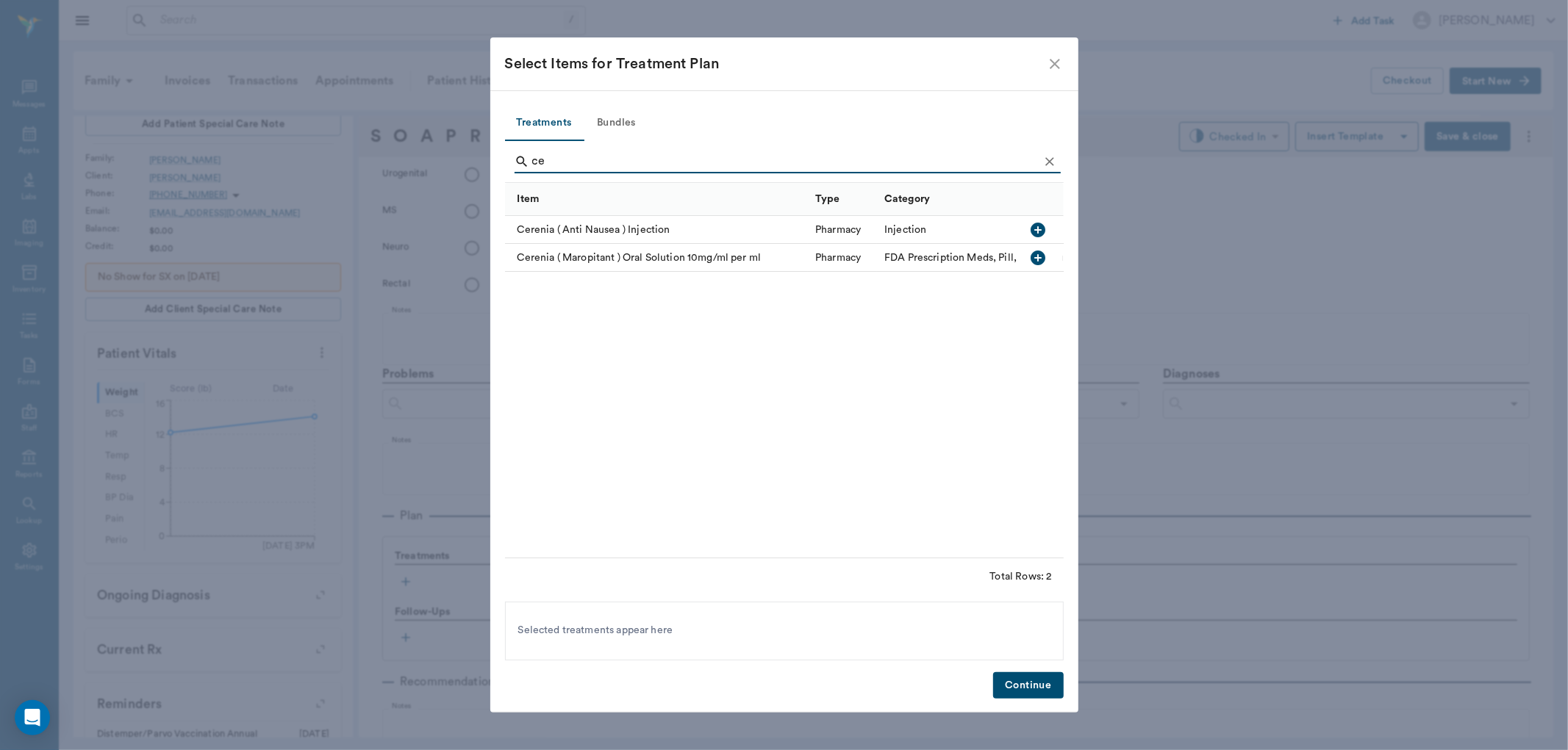
type input "c"
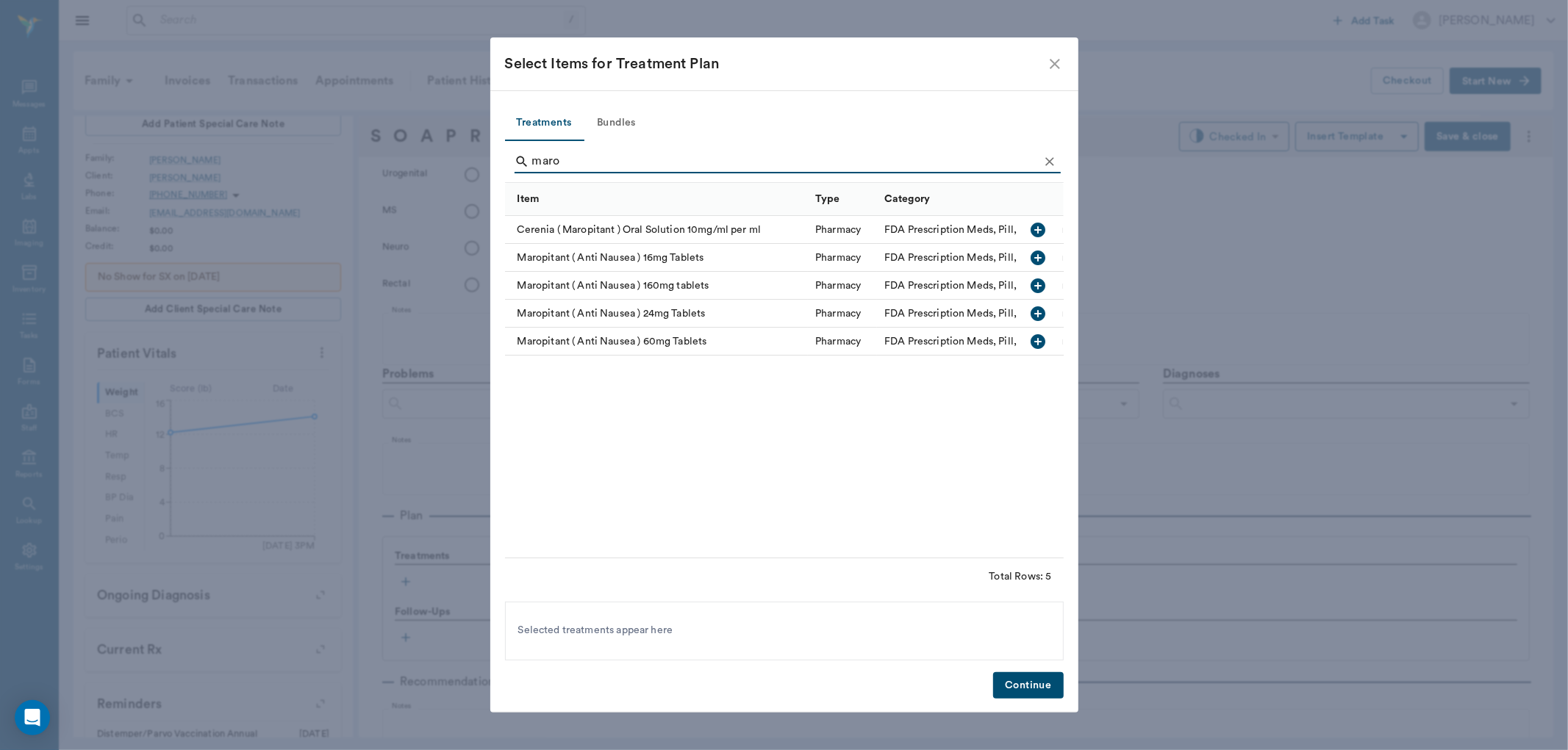
type input "maro"
click at [1031, 255] on icon "button" at bounding box center [1039, 258] width 17 height 17
drag, startPoint x: 1052, startPoint y: 689, endPoint x: 1042, endPoint y: 669, distance: 22.4
click at [1052, 687] on button "Continue" at bounding box center [1027, 686] width 70 height 28
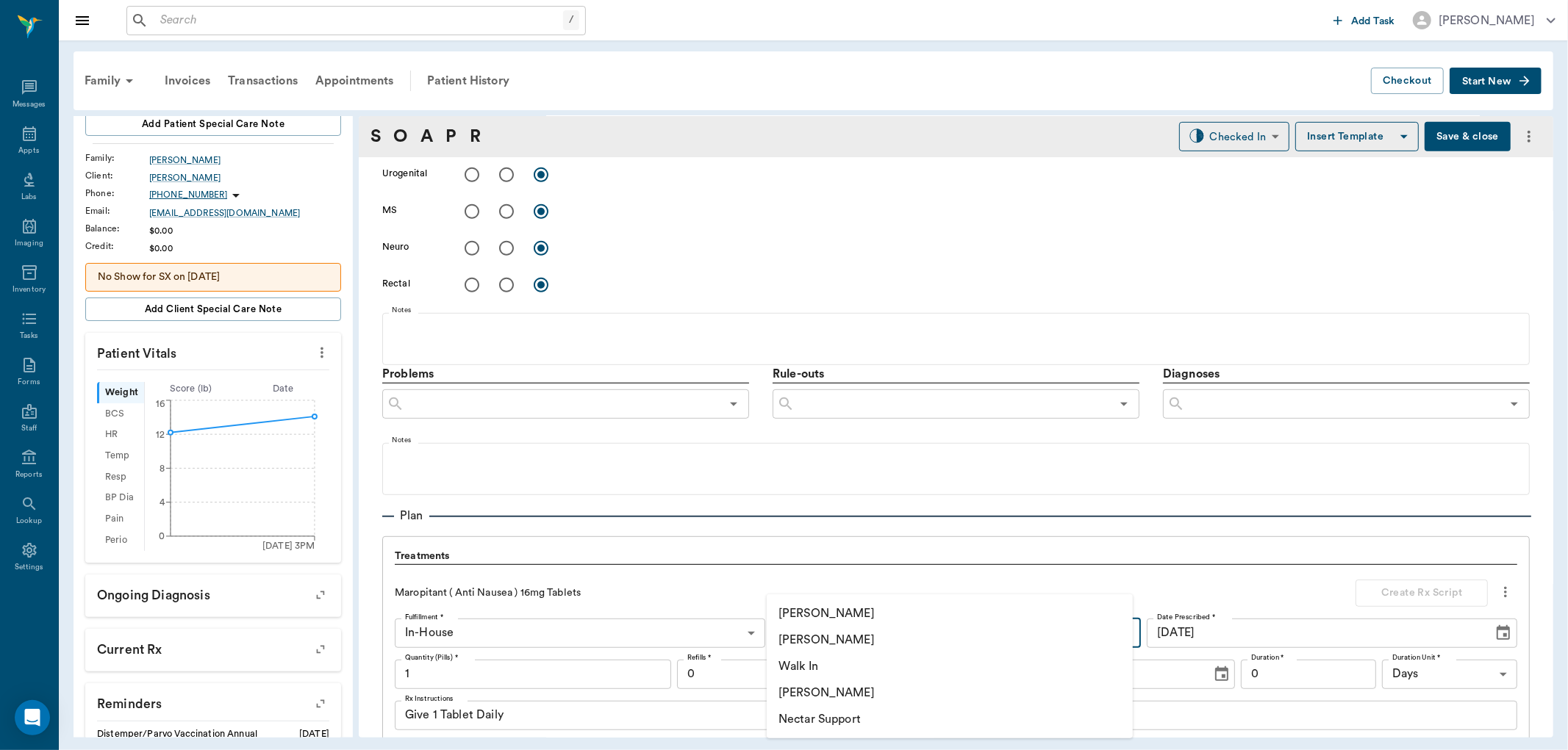
click at [805, 625] on body "/ ​ Add Task [PERSON_NAME] Nectar Messages Appts Labs Imaging Inventory Tasks F…" at bounding box center [784, 375] width 1568 height 750
click at [825, 641] on li "[PERSON_NAME]" at bounding box center [950, 640] width 366 height 27
type input "63ec2f075fda476ae8351a4d"
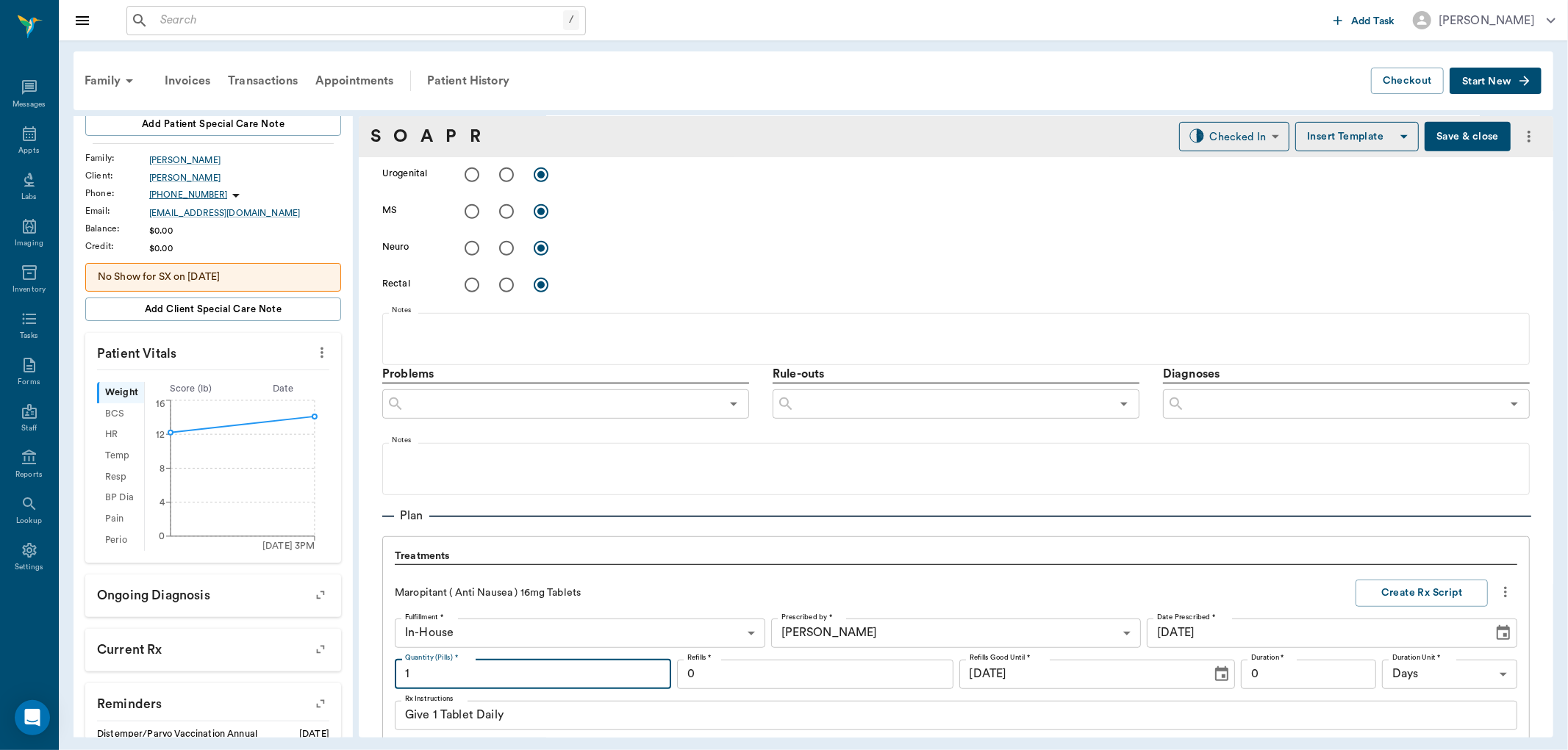
click at [550, 675] on input "1" at bounding box center [533, 675] width 276 height 29
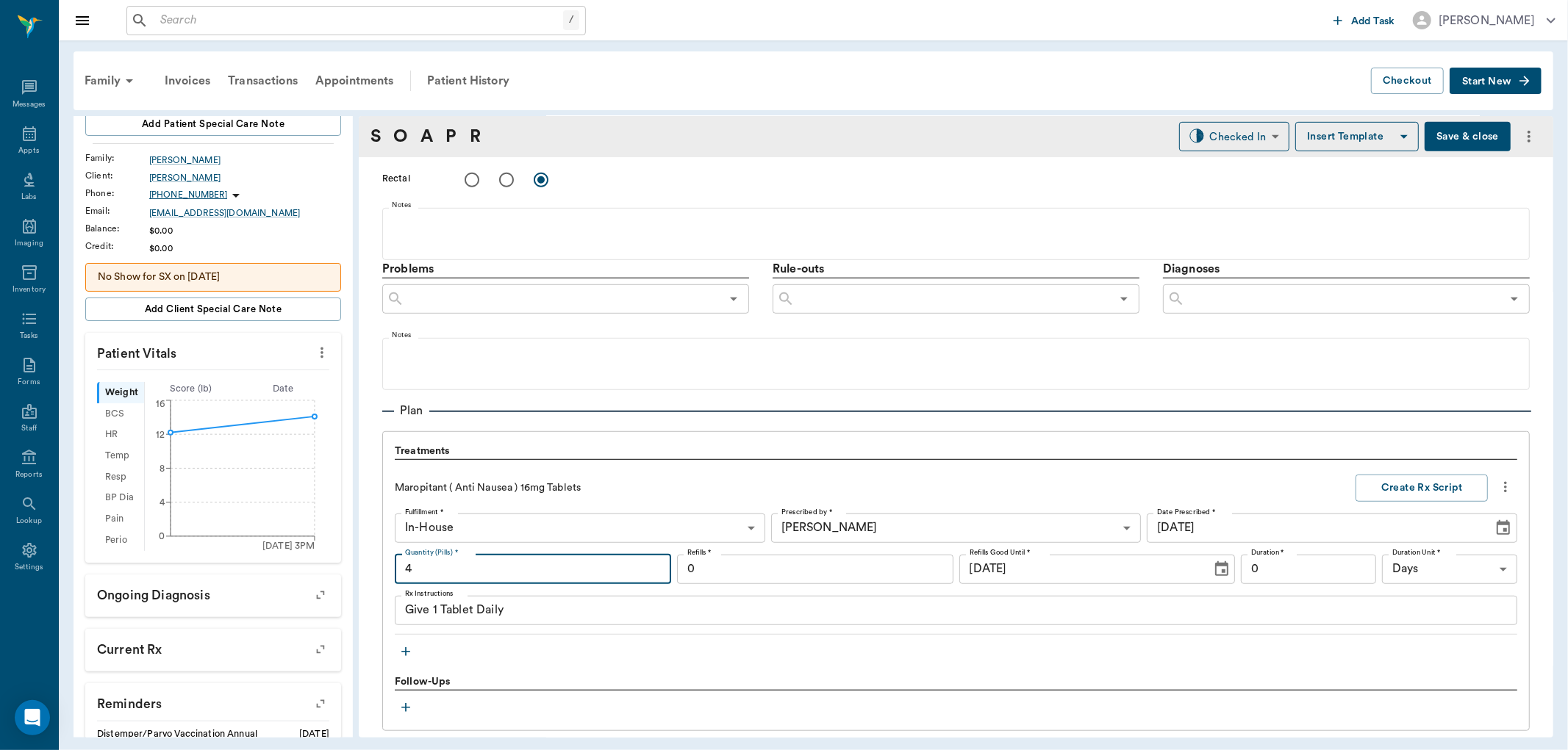
scroll to position [898, 0]
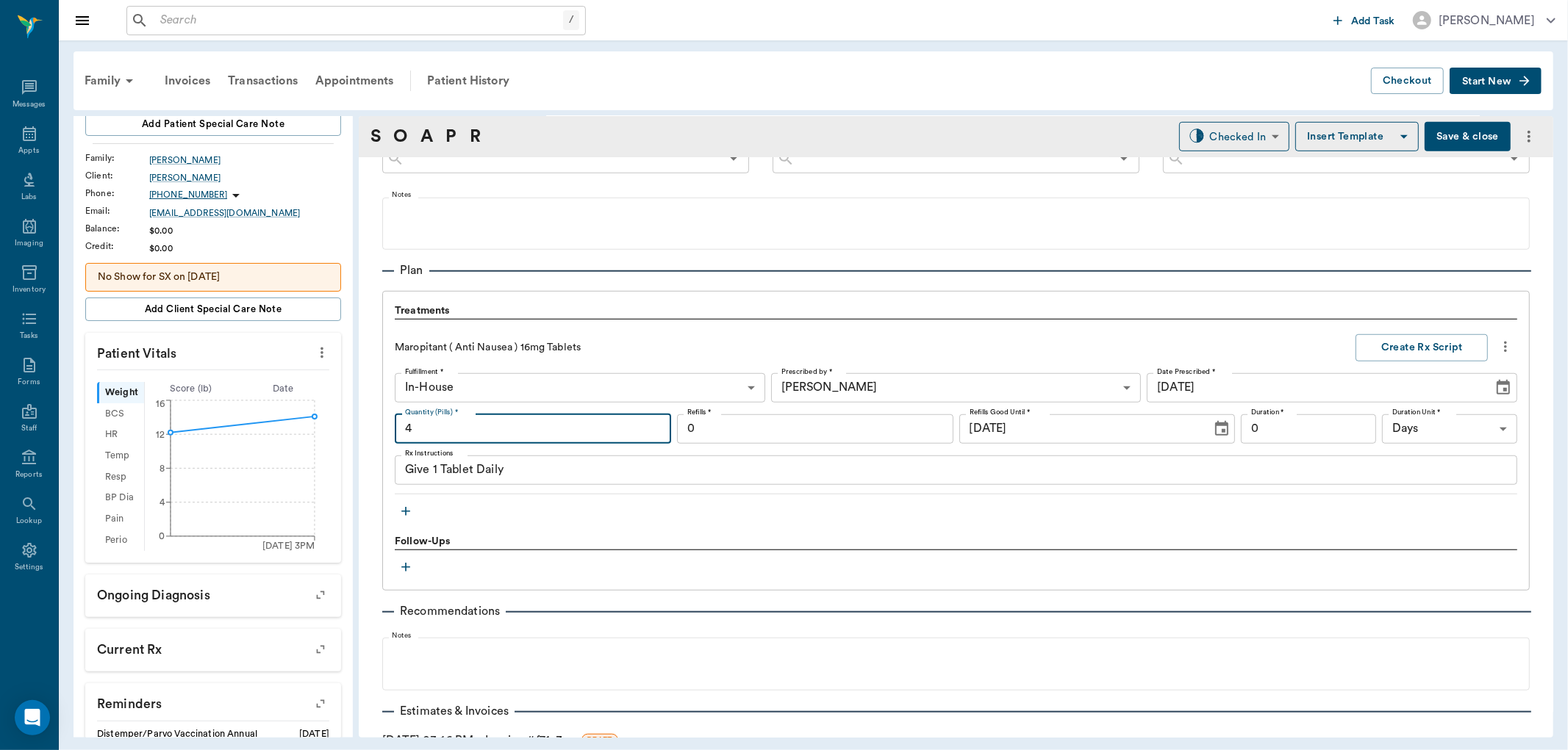
type input "4"
click at [1287, 427] on input "0" at bounding box center [1308, 429] width 136 height 29
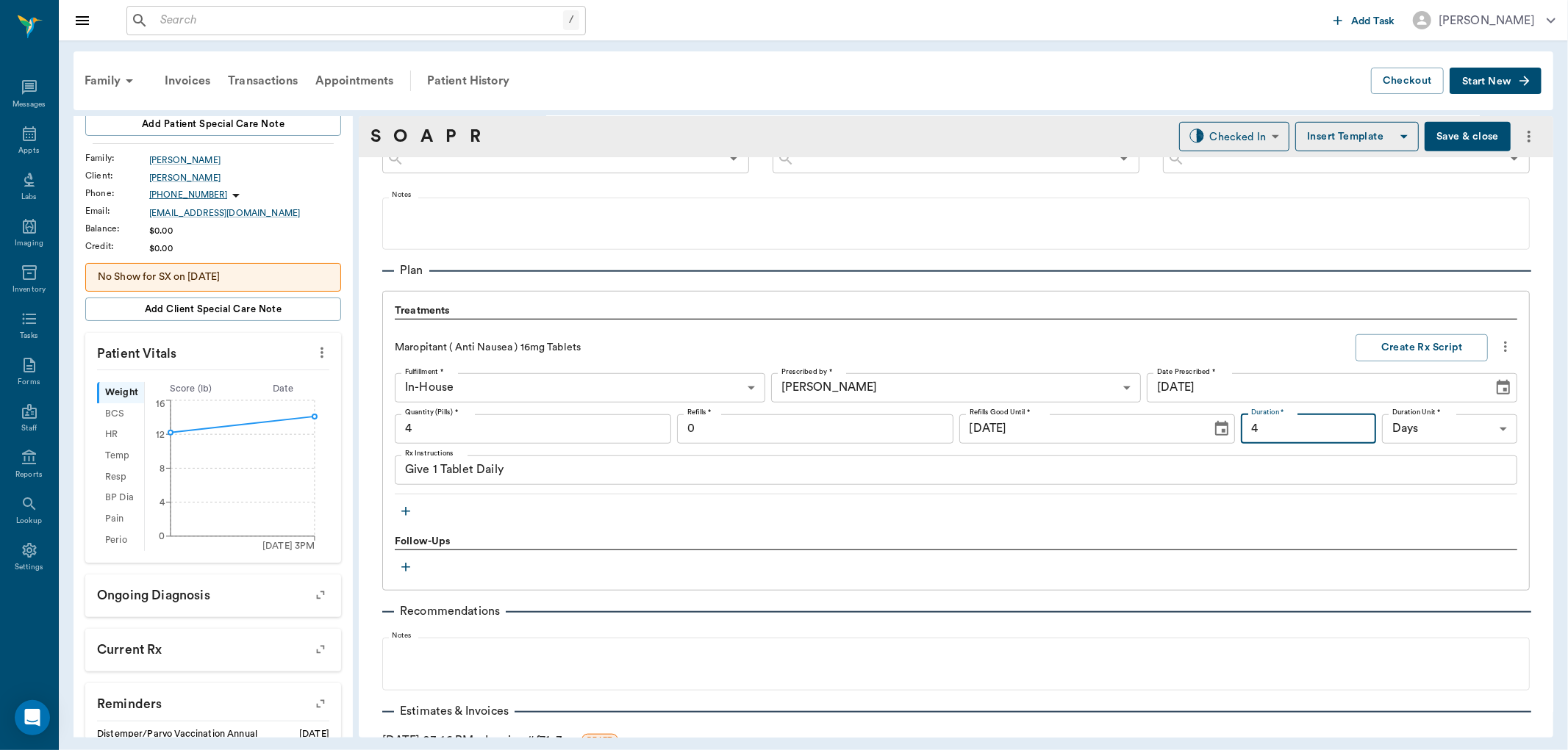
type input "4"
click at [532, 475] on textarea "Give 1 Tablet Daily" at bounding box center [956, 470] width 1102 height 17
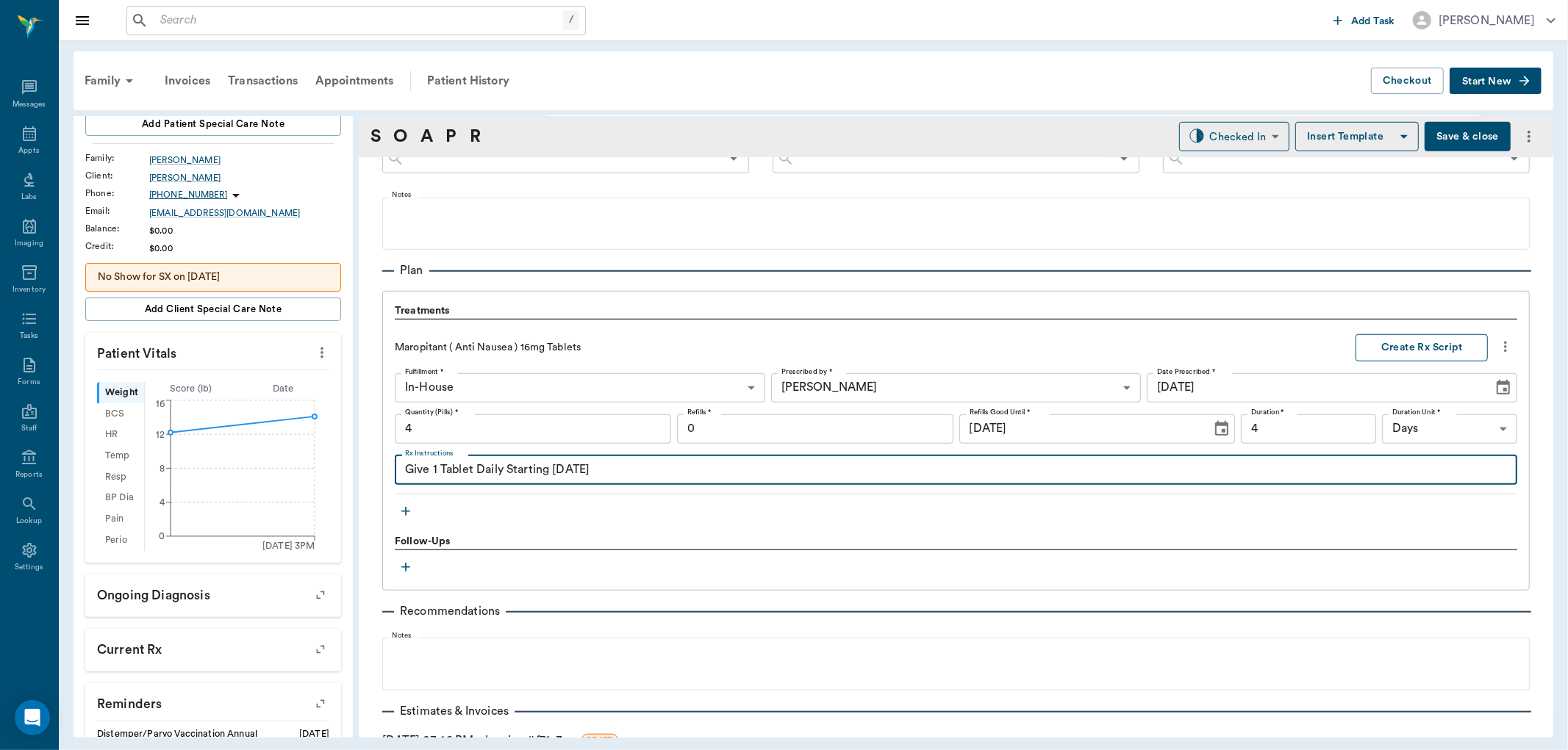
type textarea "Give 1 Tablet Daily Starting [DATE]"
click at [1385, 345] on button "Create Rx Script" at bounding box center [1421, 348] width 132 height 28
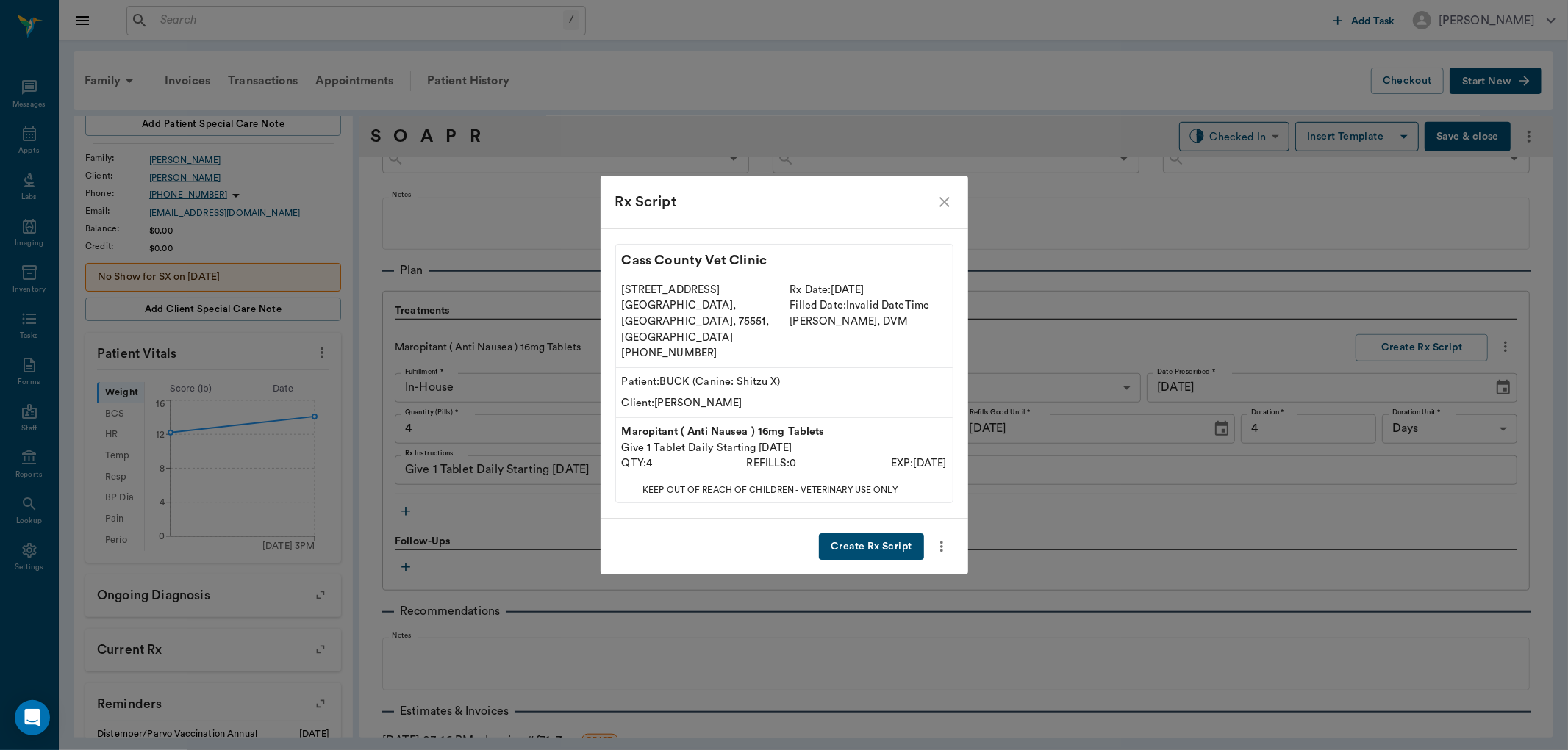
click at [871, 533] on button "Create Rx Script" at bounding box center [871, 547] width 104 height 28
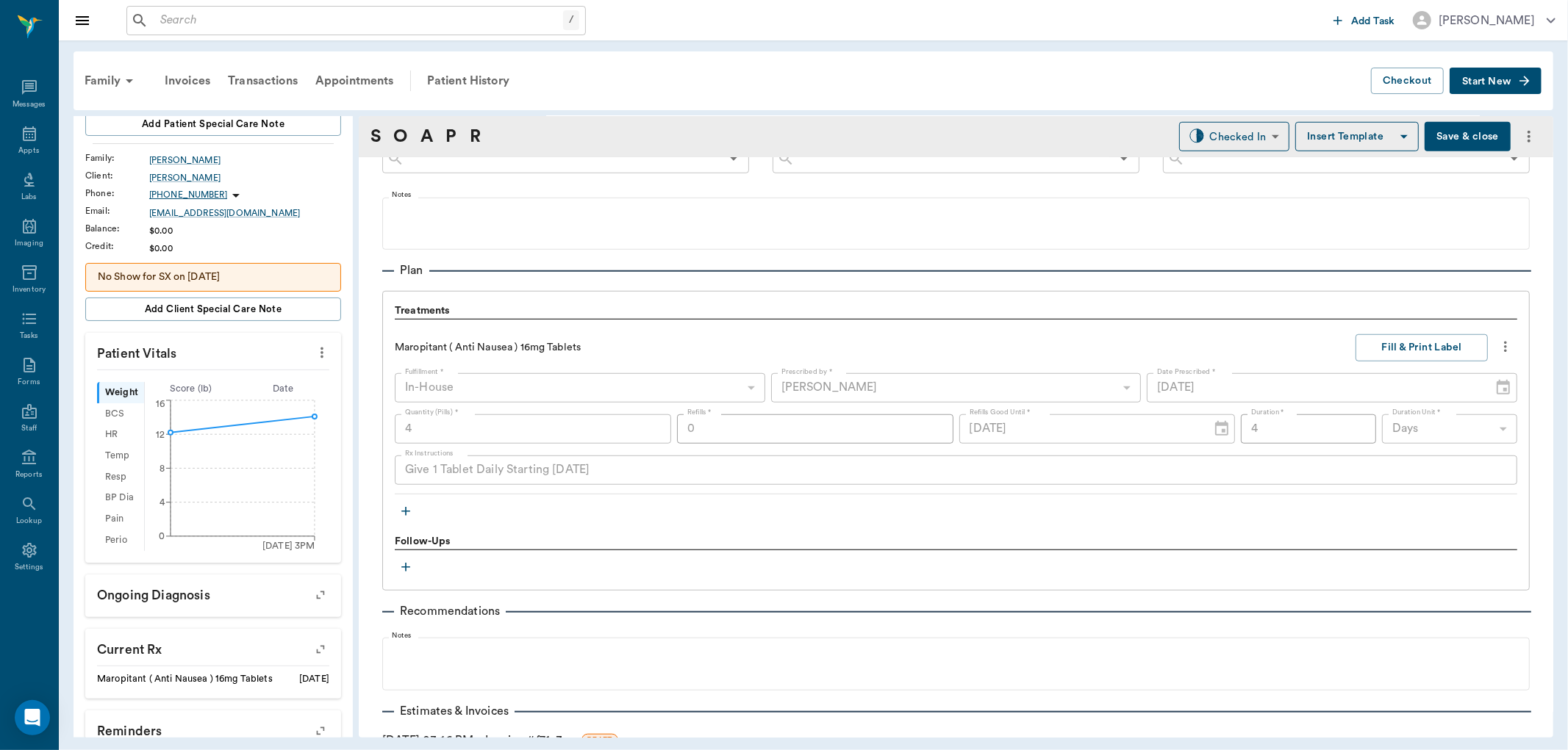
click at [409, 505] on icon "button" at bounding box center [406, 511] width 15 height 15
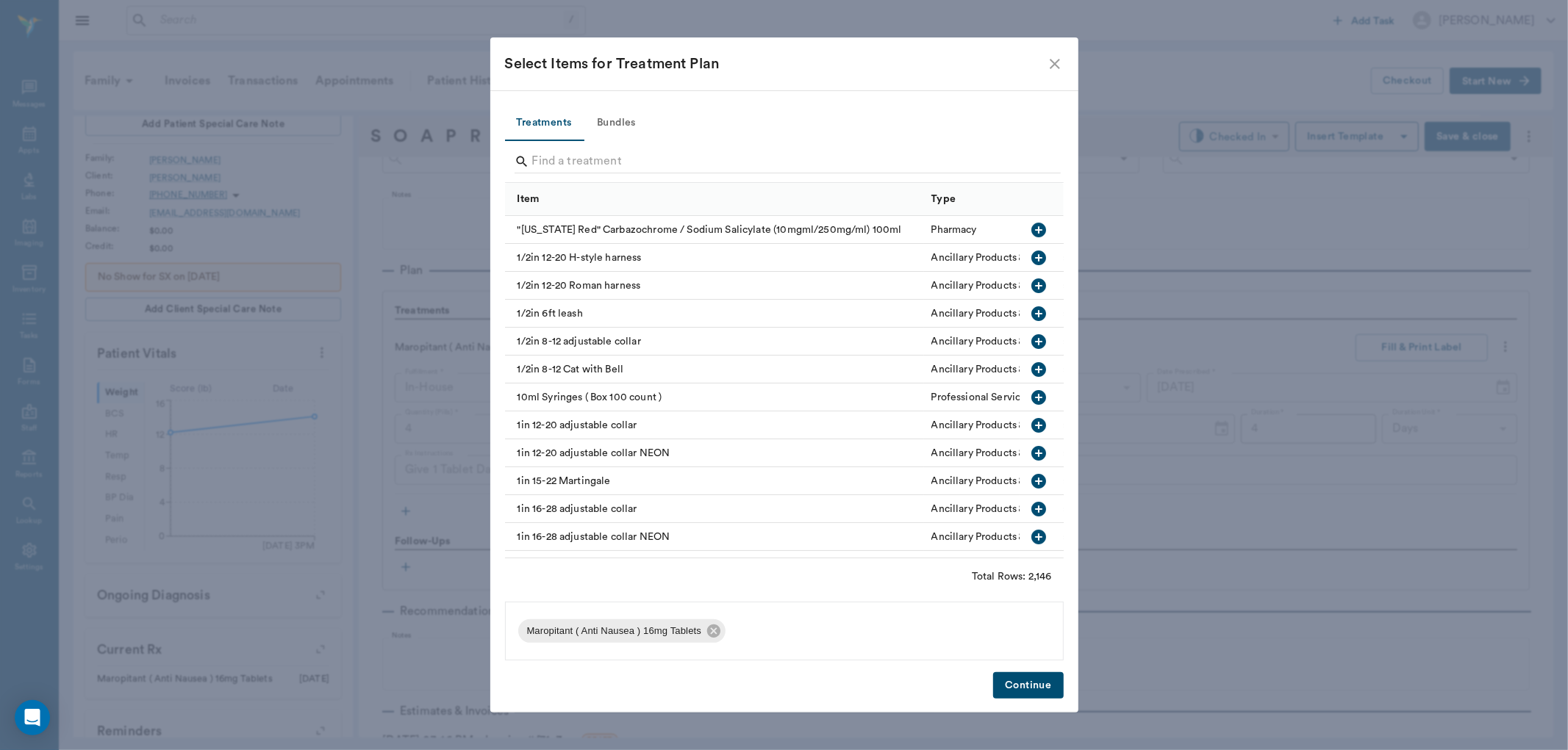
click at [559, 142] on div at bounding box center [784, 161] width 559 height 42
click at [557, 162] on input "Search" at bounding box center [785, 161] width 507 height 23
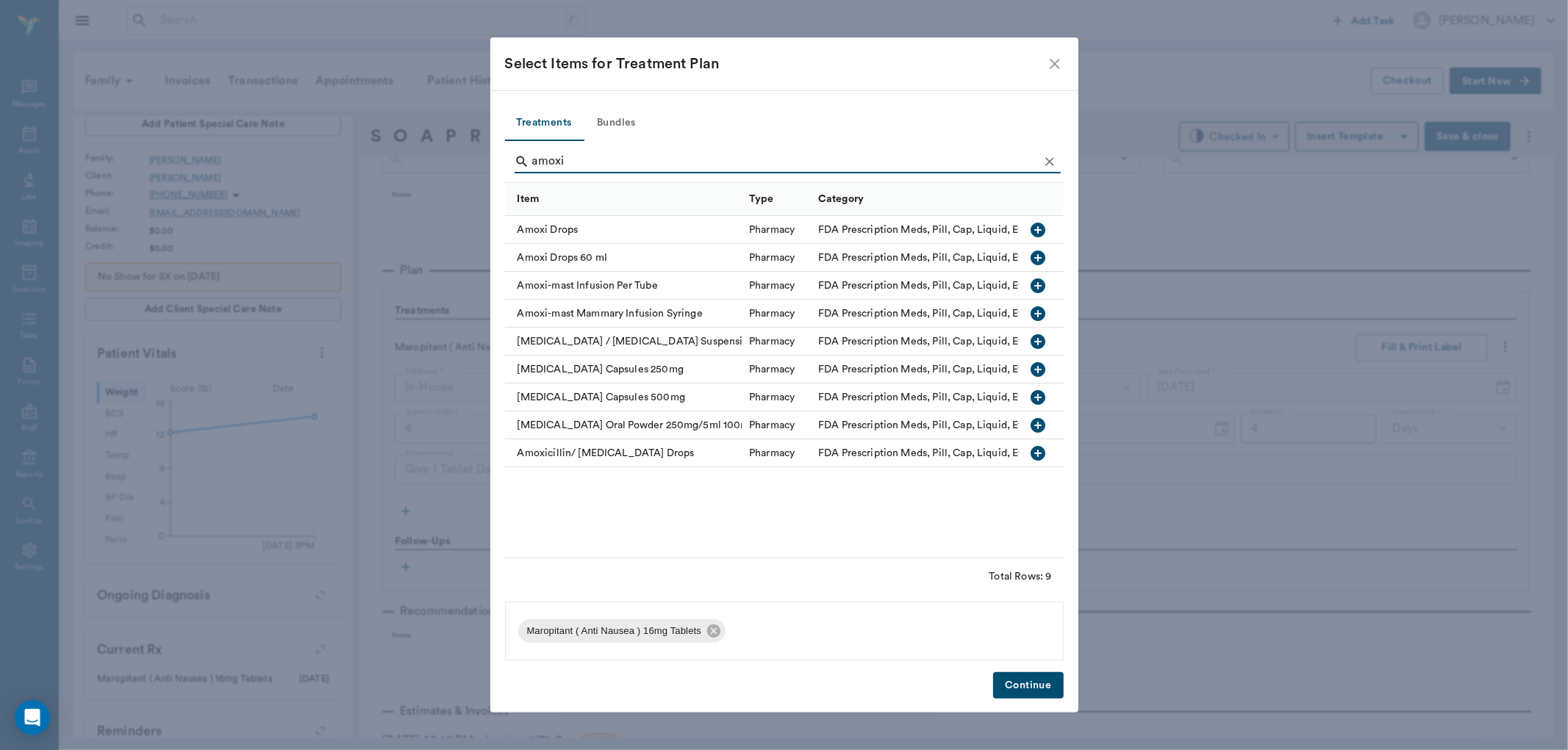
type input "amoxi"
click at [1034, 225] on icon "button" at bounding box center [1039, 230] width 15 height 15
click at [1027, 688] on button "Continue" at bounding box center [1027, 686] width 70 height 28
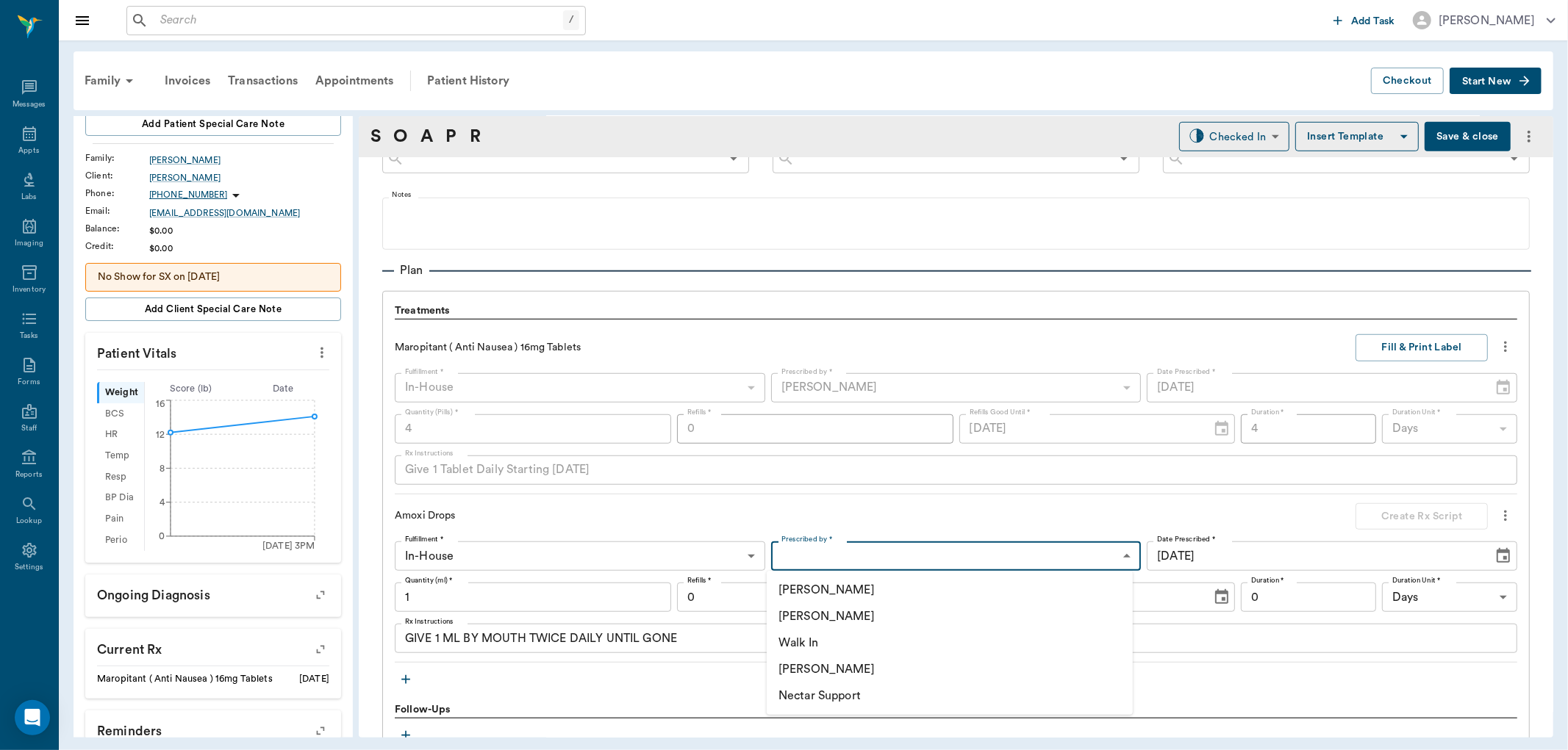
click at [835, 542] on body "/ ​ Add Task [PERSON_NAME] Nectar Messages Appts Labs Imaging Inventory Tasks F…" at bounding box center [784, 375] width 1568 height 750
click at [849, 620] on li "[PERSON_NAME]" at bounding box center [950, 616] width 366 height 27
type input "63ec2f075fda476ae8351a4d"
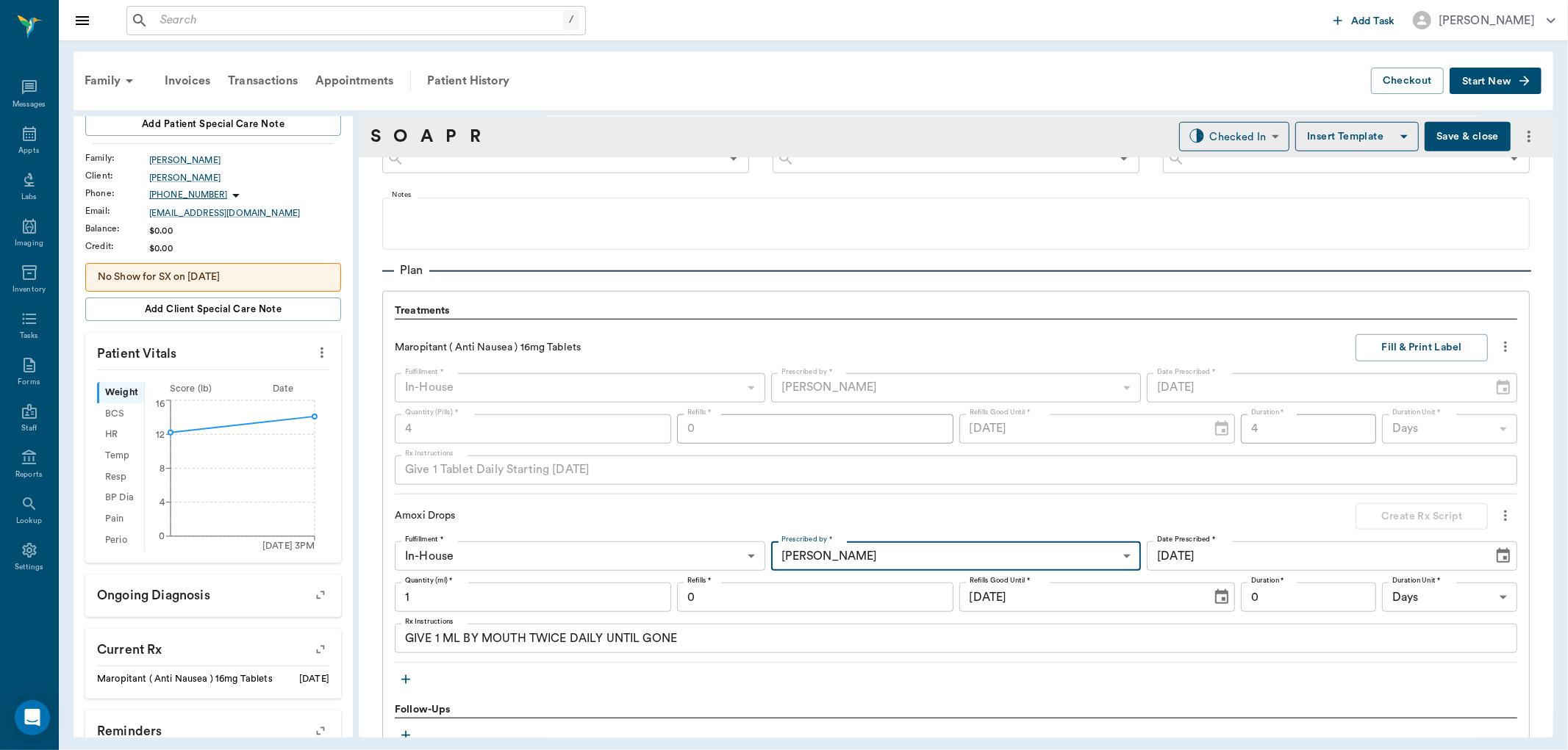
click at [496, 586] on input "1" at bounding box center [533, 597] width 276 height 29
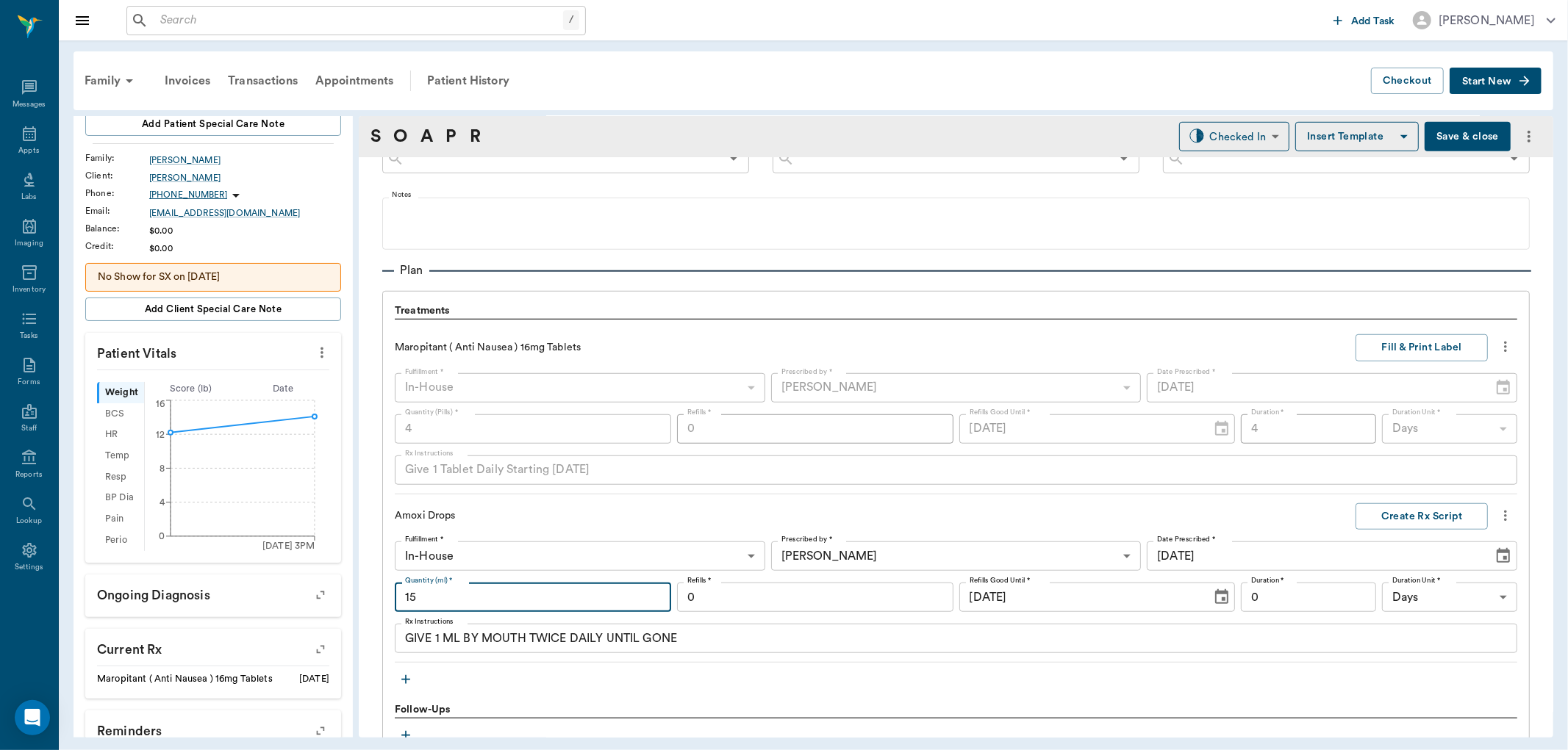
type input "15"
click at [439, 640] on textarea "GIVE 1 ML BY MOUTH TWICE DAILY UNTIL GONE" at bounding box center [956, 640] width 1102 height 17
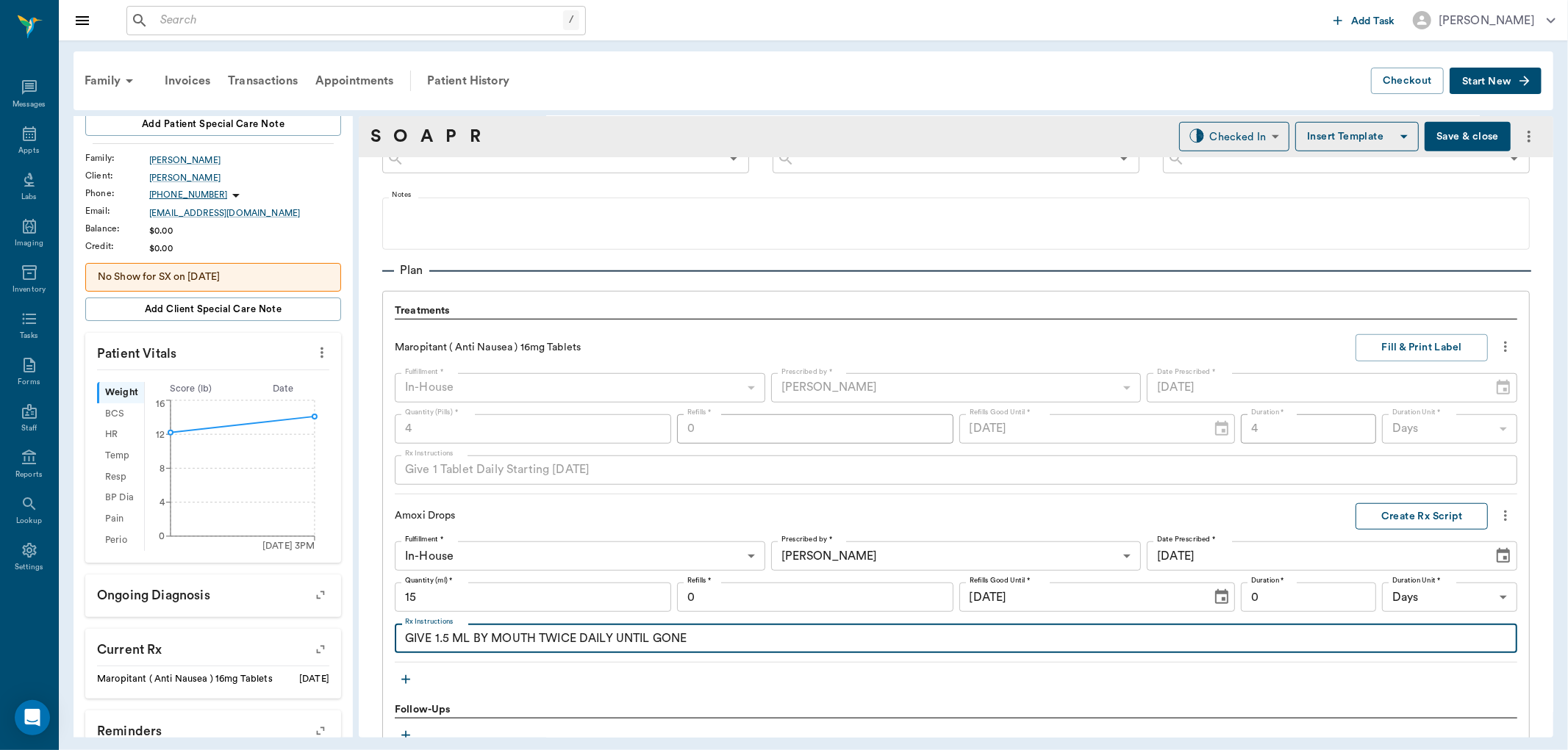
type textarea "GIVE 1.5 ML BY MOUTH TWICE DAILY UNTIL GONE"
click at [1443, 515] on button "Create Rx Script" at bounding box center [1421, 517] width 132 height 28
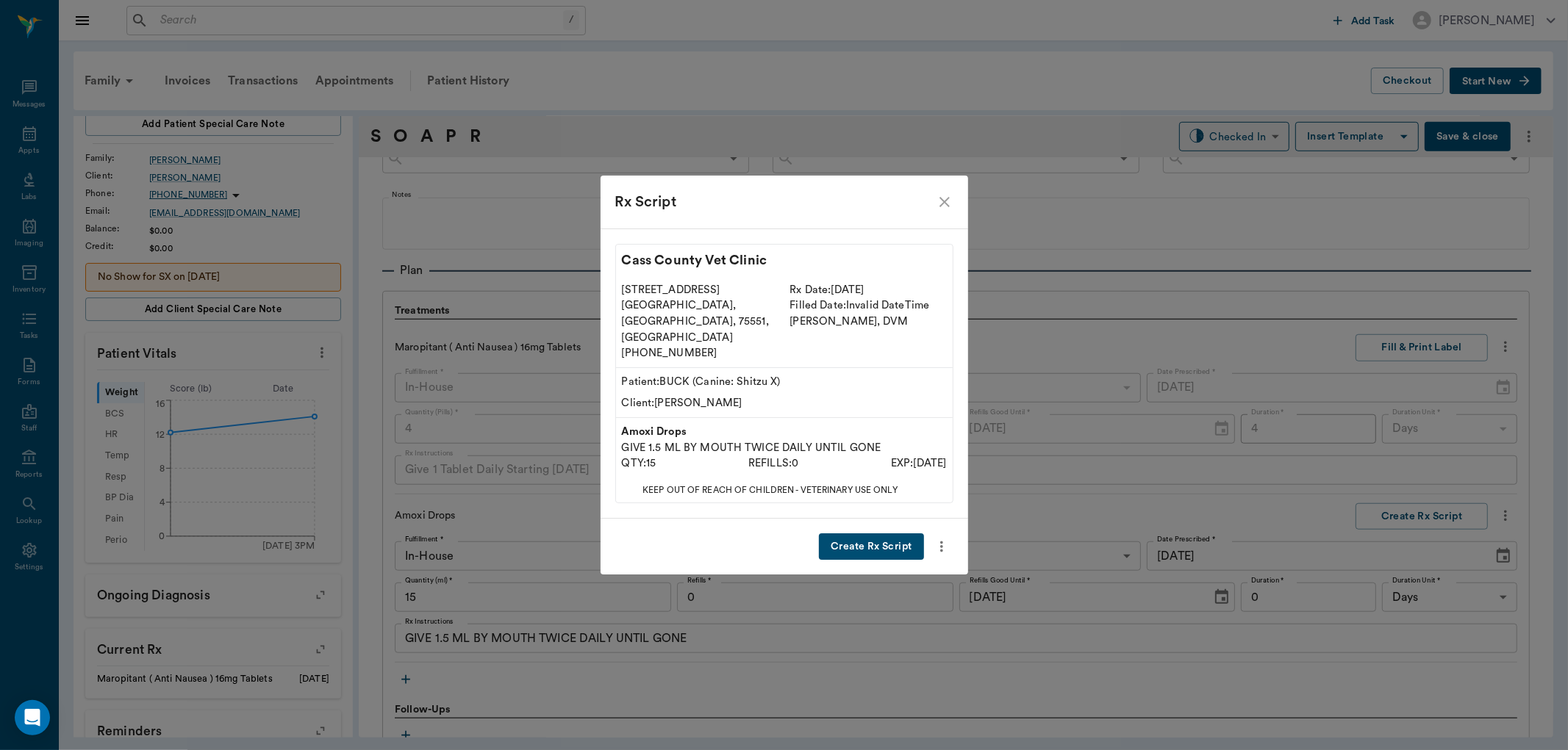
click at [833, 533] on button "Create Rx Script" at bounding box center [871, 547] width 104 height 28
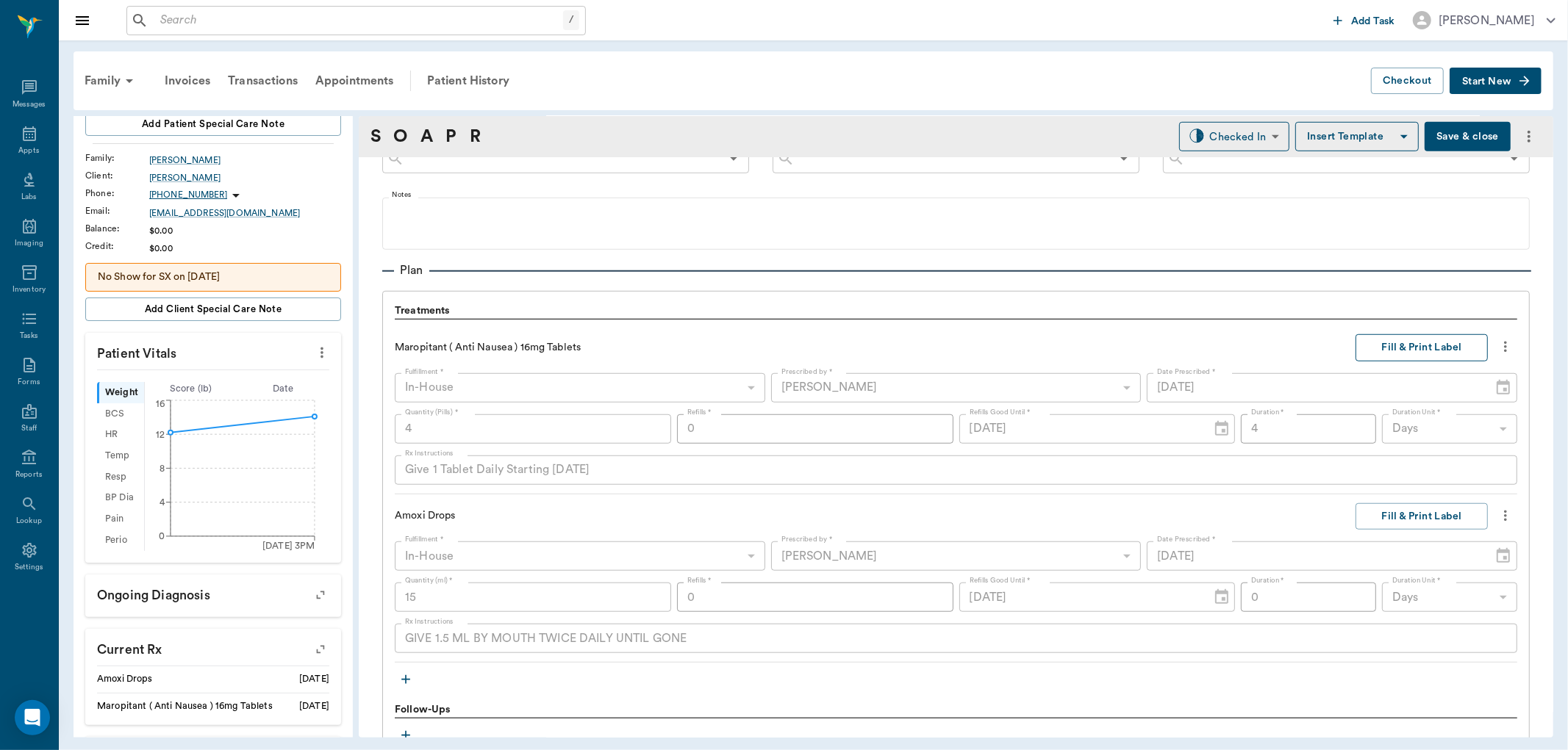
click at [1438, 347] on button "Fill & Print Label" at bounding box center [1421, 348] width 132 height 28
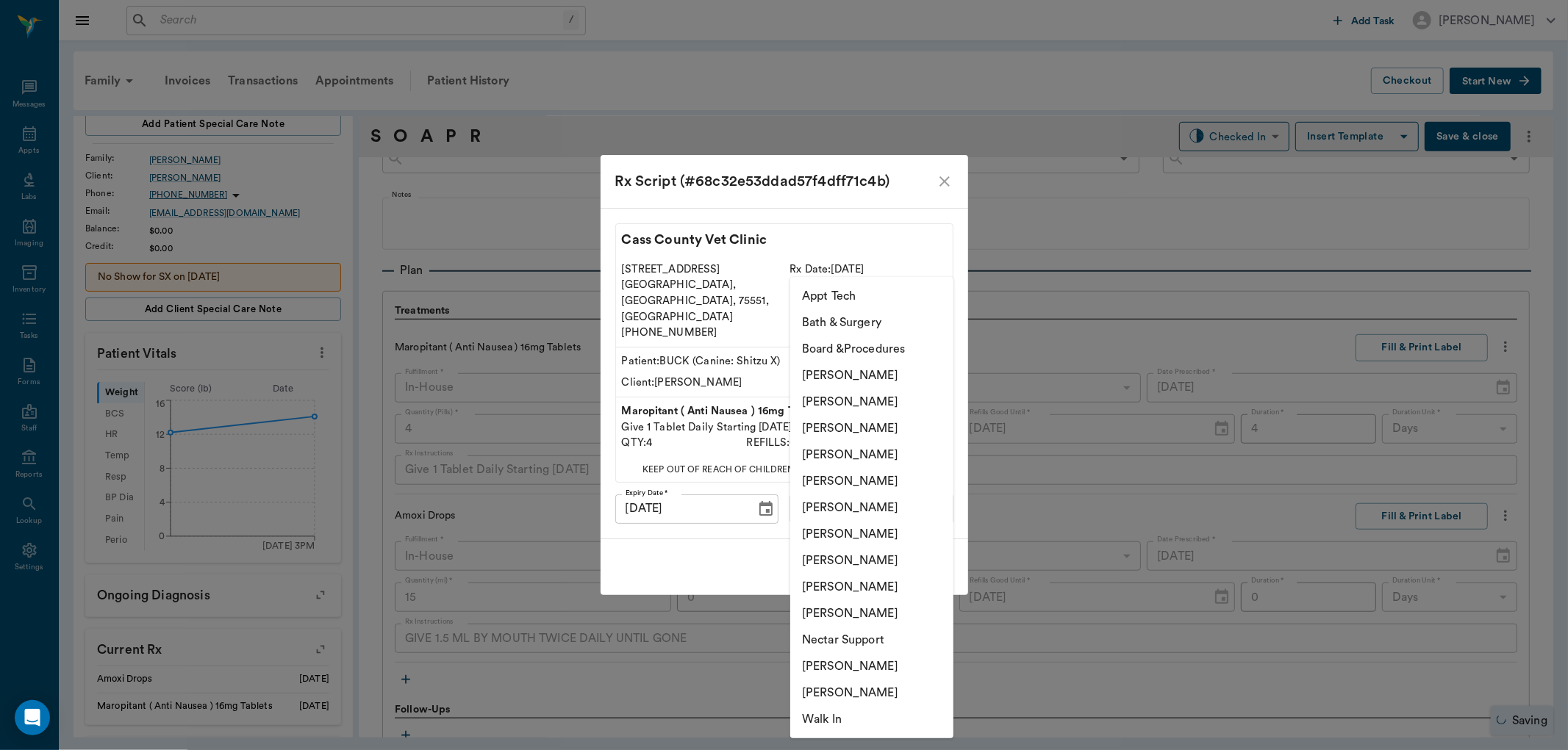
click at [860, 494] on body "/ ​ Add Task [PERSON_NAME] Nectar Messages Appts Labs Imaging Inventory Tasks F…" at bounding box center [784, 375] width 1568 height 750
click at [838, 559] on li "[PERSON_NAME]" at bounding box center [871, 560] width 163 height 27
type input "63ec2e7e52e12b0ba117b124"
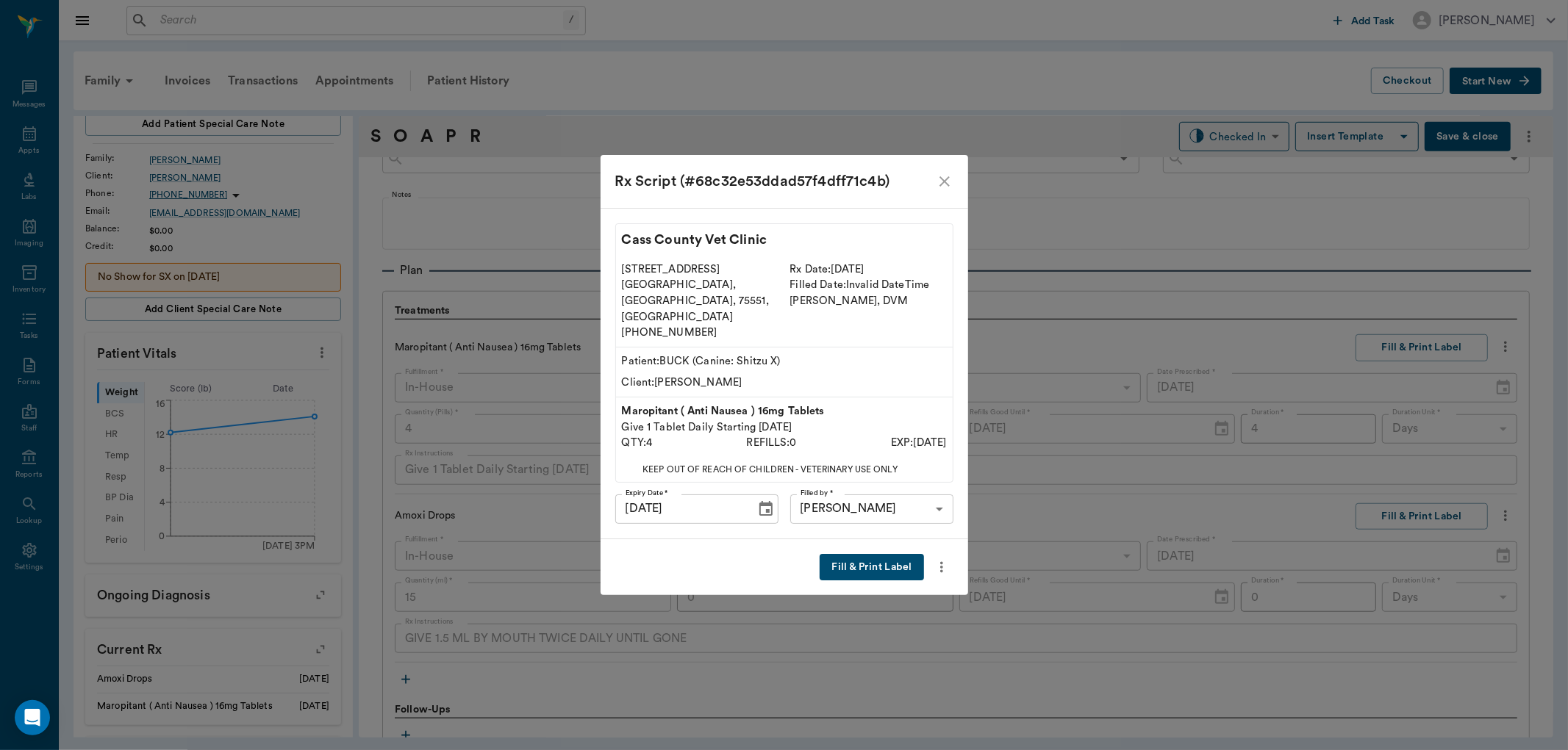
click at [878, 558] on button "Fill & Print Label" at bounding box center [871, 568] width 104 height 28
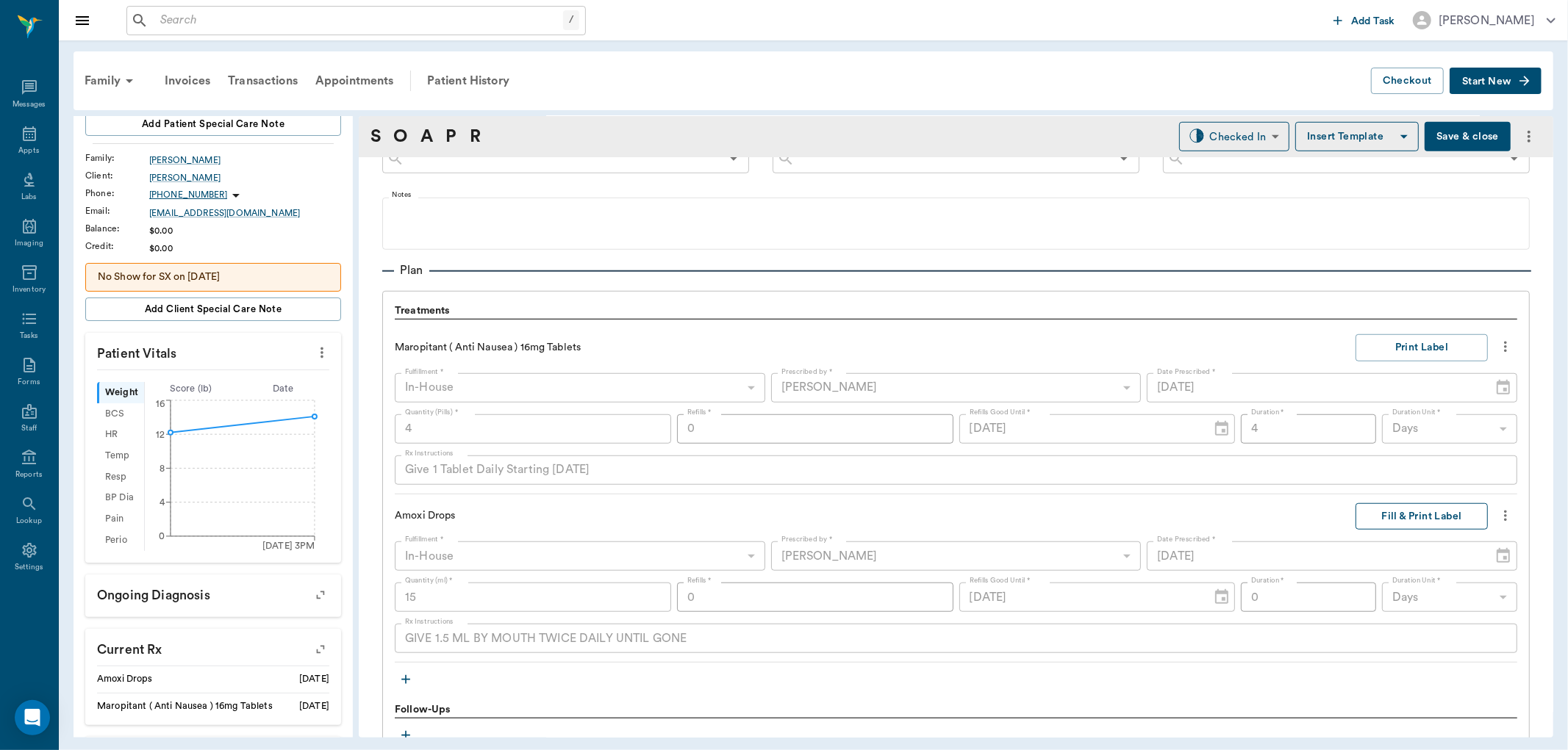
click at [1441, 519] on button "Fill & Print Label" at bounding box center [1421, 517] width 132 height 28
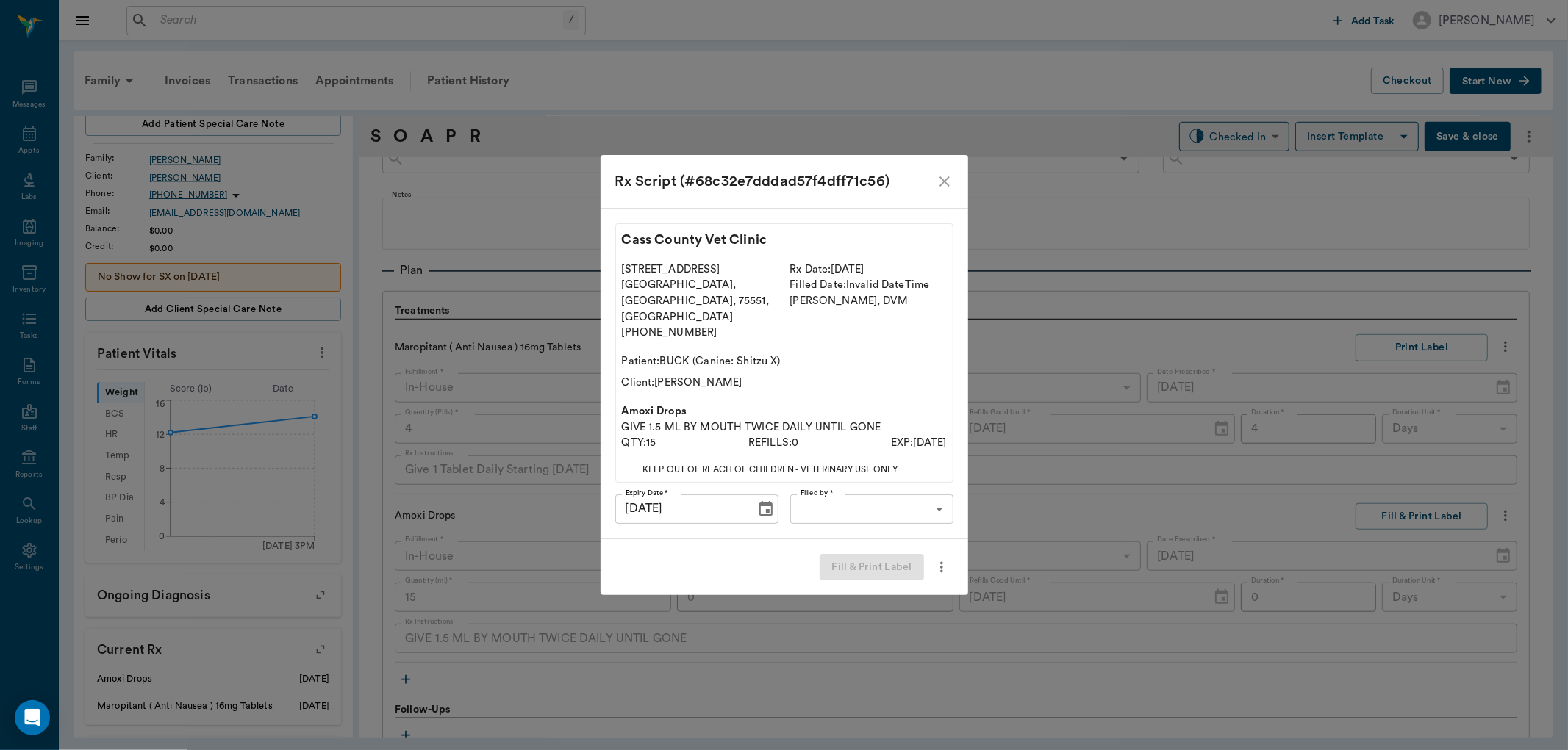
click at [839, 475] on div "Cass County Vet Clinic [STREET_ADDRESS] [PHONE_NUMBER] Rx Date: [DATE] Filled D…" at bounding box center [785, 374] width 368 height 331
click at [844, 488] on body "/ ​ Add Task [PERSON_NAME] Nectar Messages Appts Labs Imaging Inventory Tasks F…" at bounding box center [784, 375] width 1568 height 750
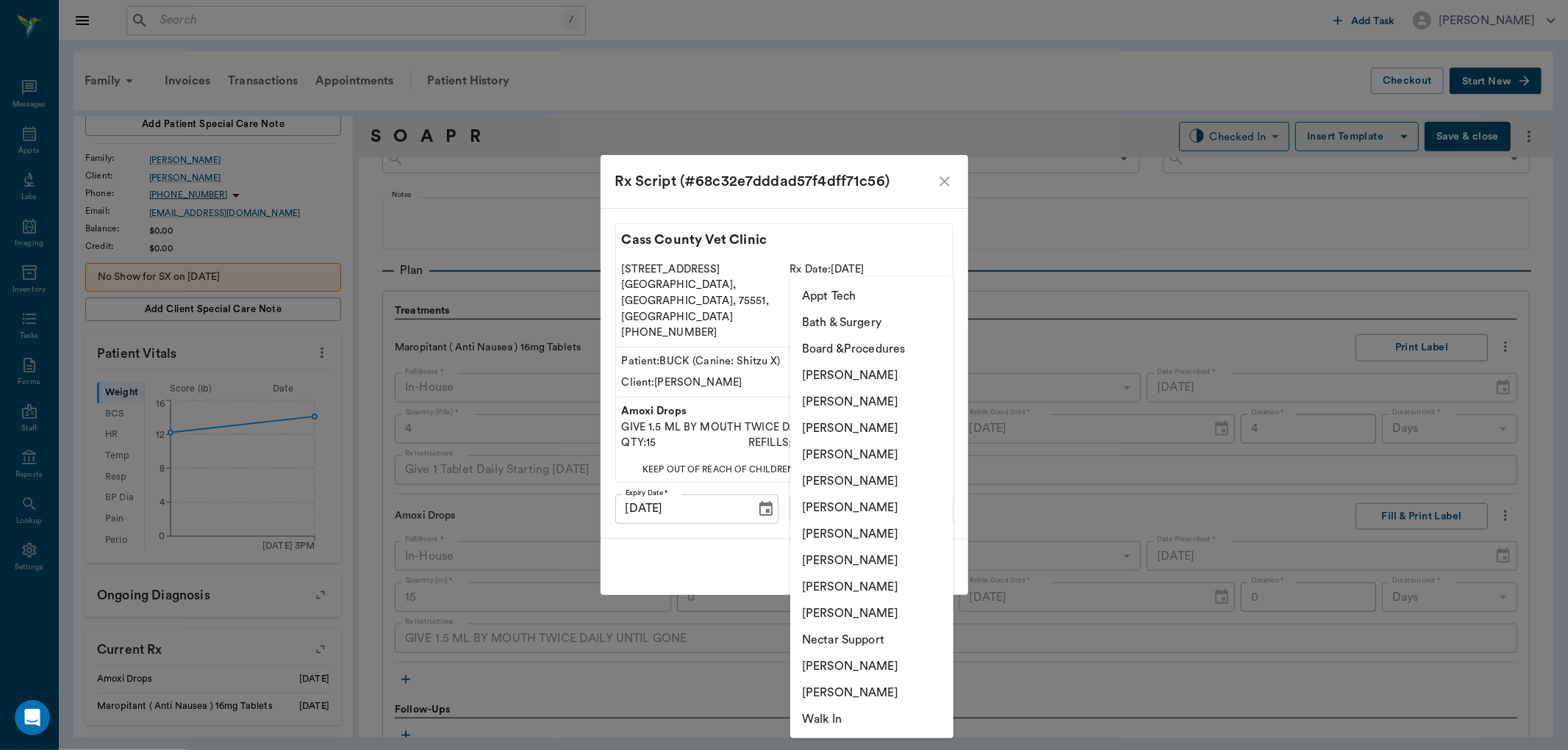
click at [849, 559] on li "[PERSON_NAME]" at bounding box center [871, 560] width 163 height 27
type input "63ec2e7e52e12b0ba117b124"
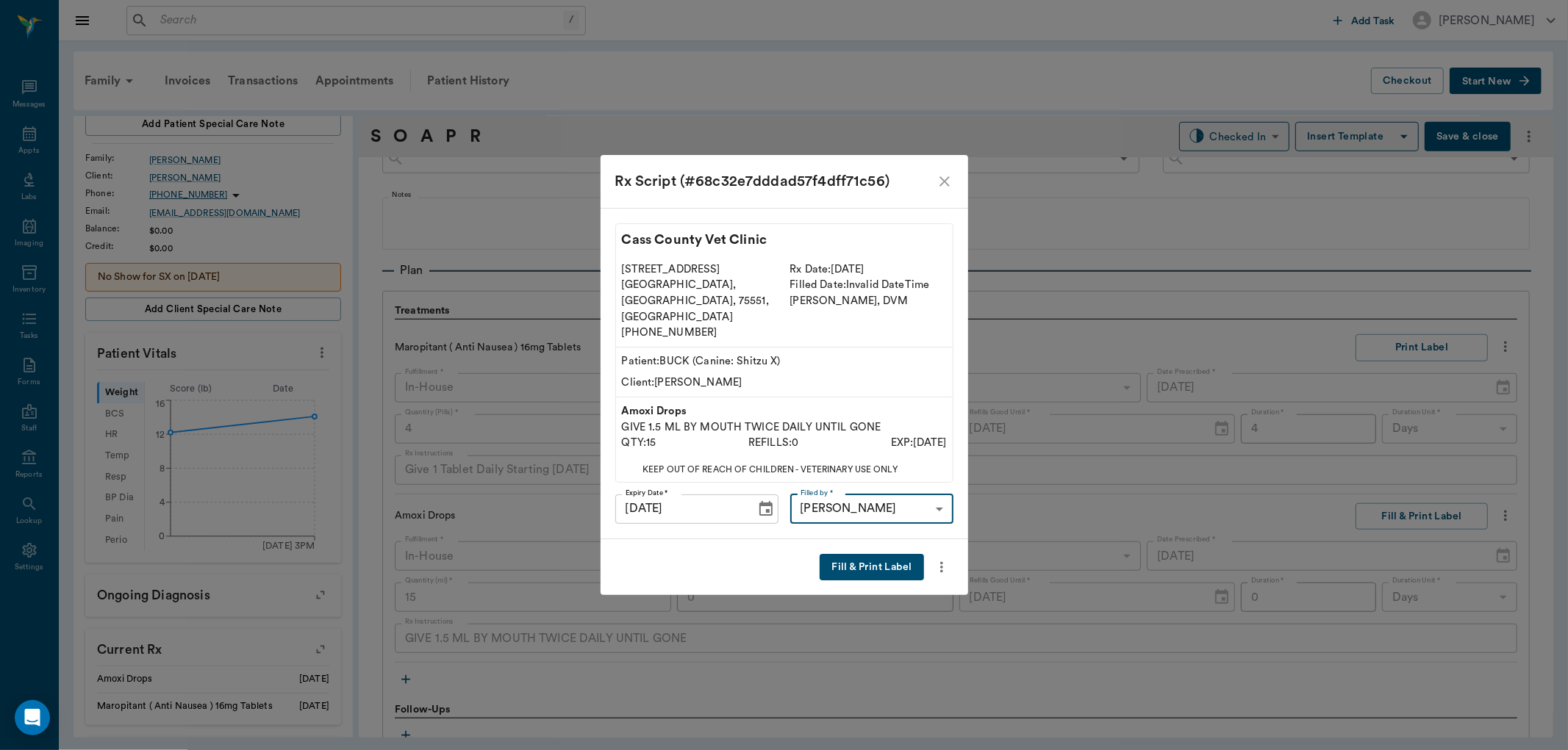
click at [886, 554] on button "Fill & Print Label" at bounding box center [871, 568] width 104 height 28
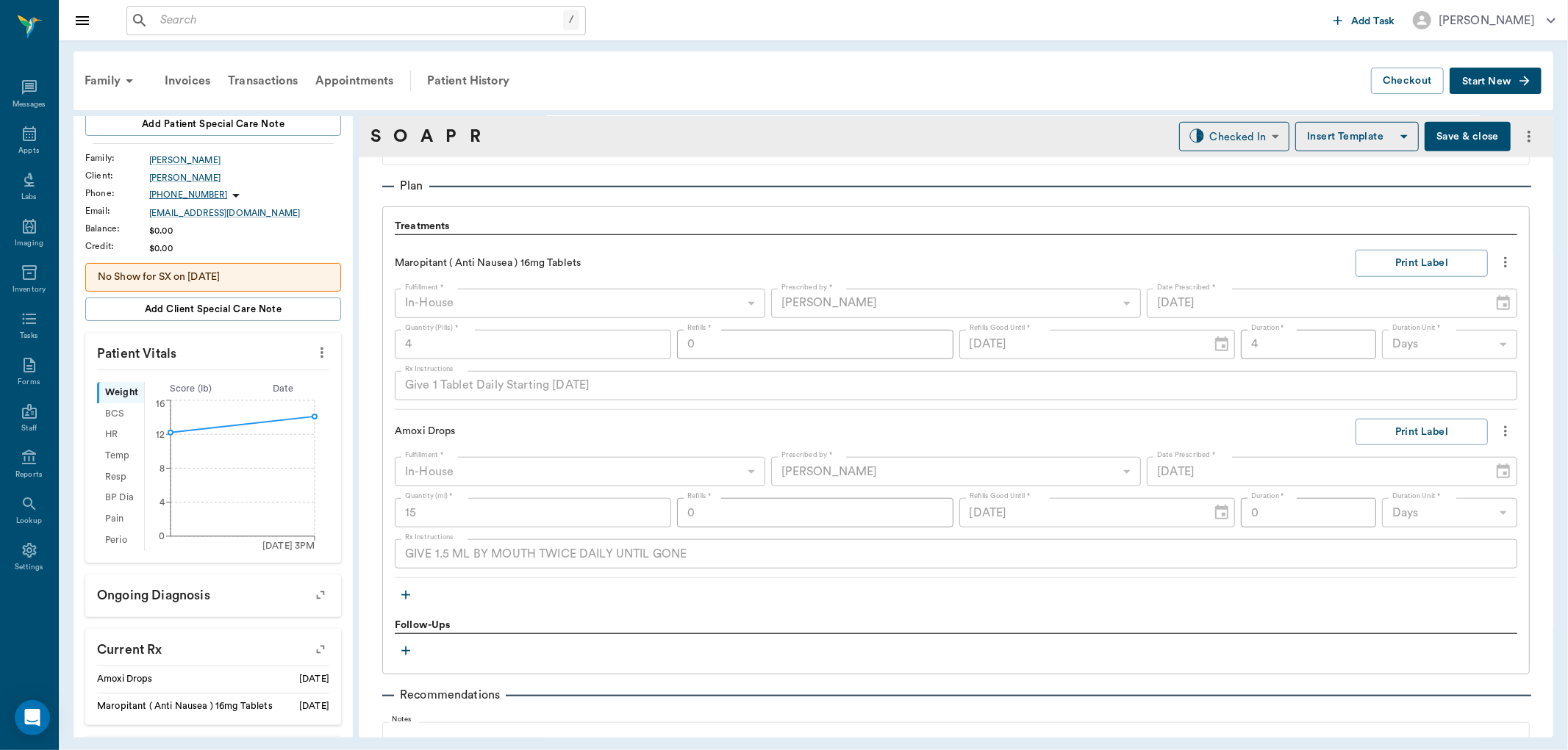
scroll to position [1062, 0]
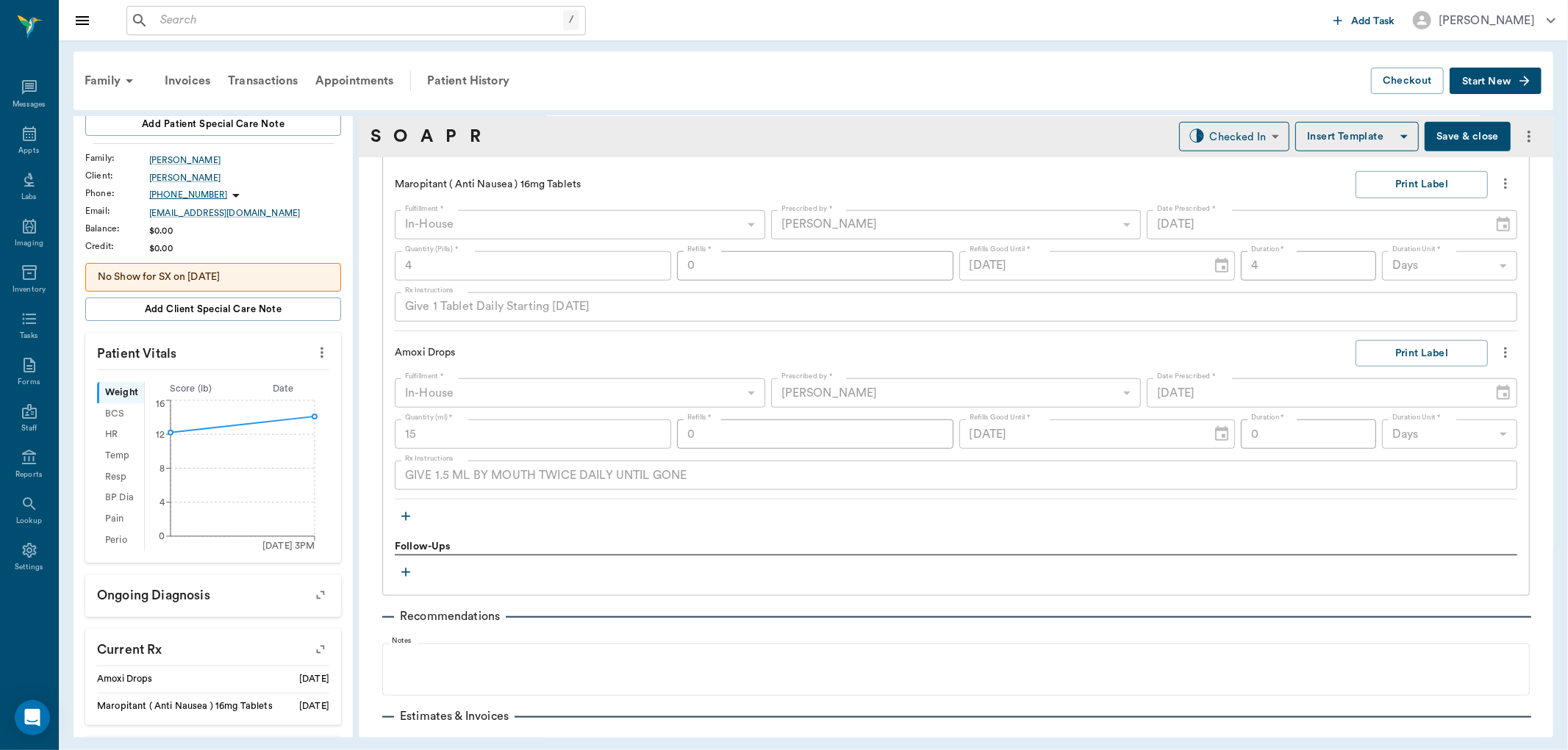
click at [410, 512] on icon "button" at bounding box center [406, 516] width 15 height 15
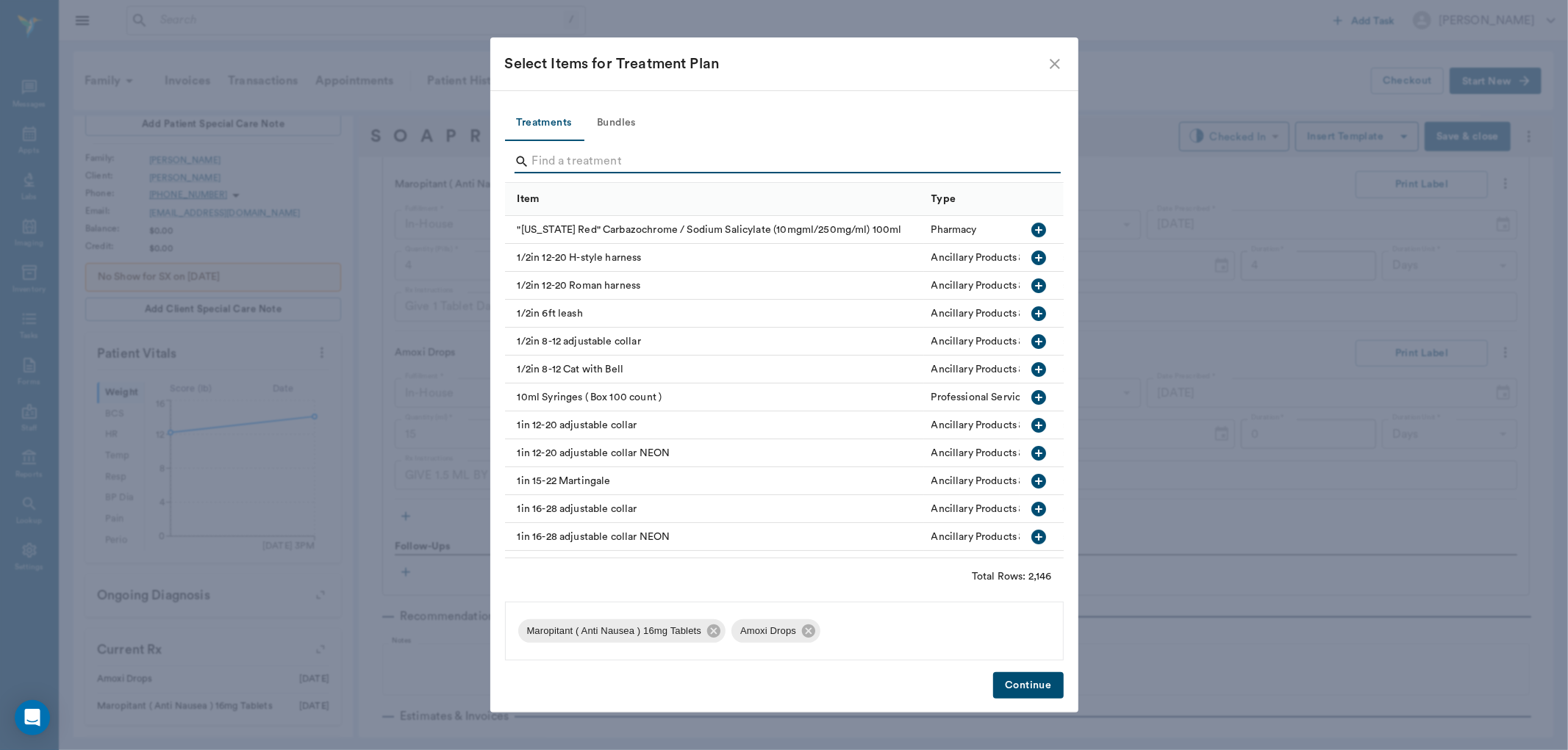
click at [565, 160] on input "Search" at bounding box center [785, 161] width 507 height 23
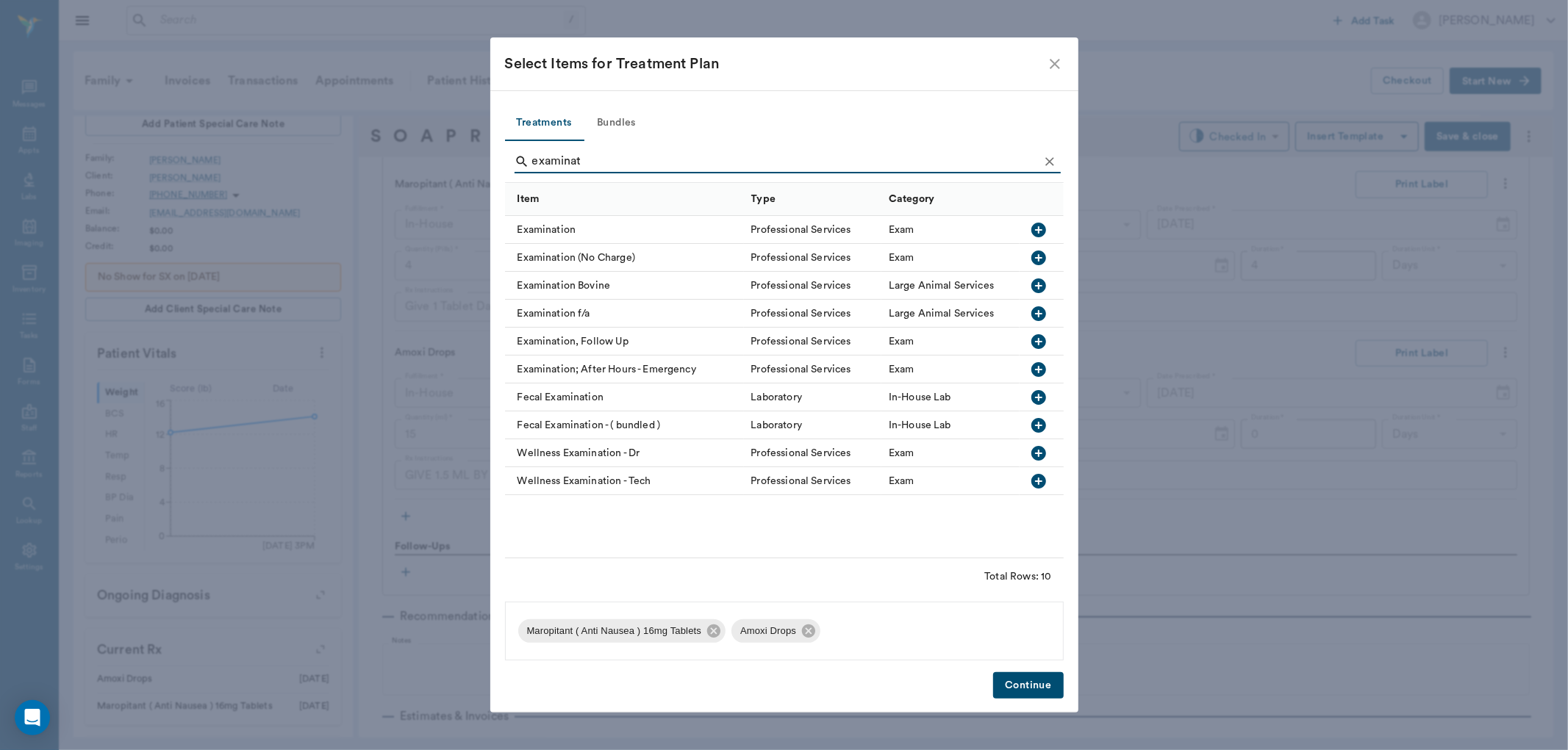
type input "examinat"
click at [1033, 222] on icon "button" at bounding box center [1039, 230] width 17 height 17
click at [1025, 680] on button "Continue" at bounding box center [1027, 686] width 70 height 28
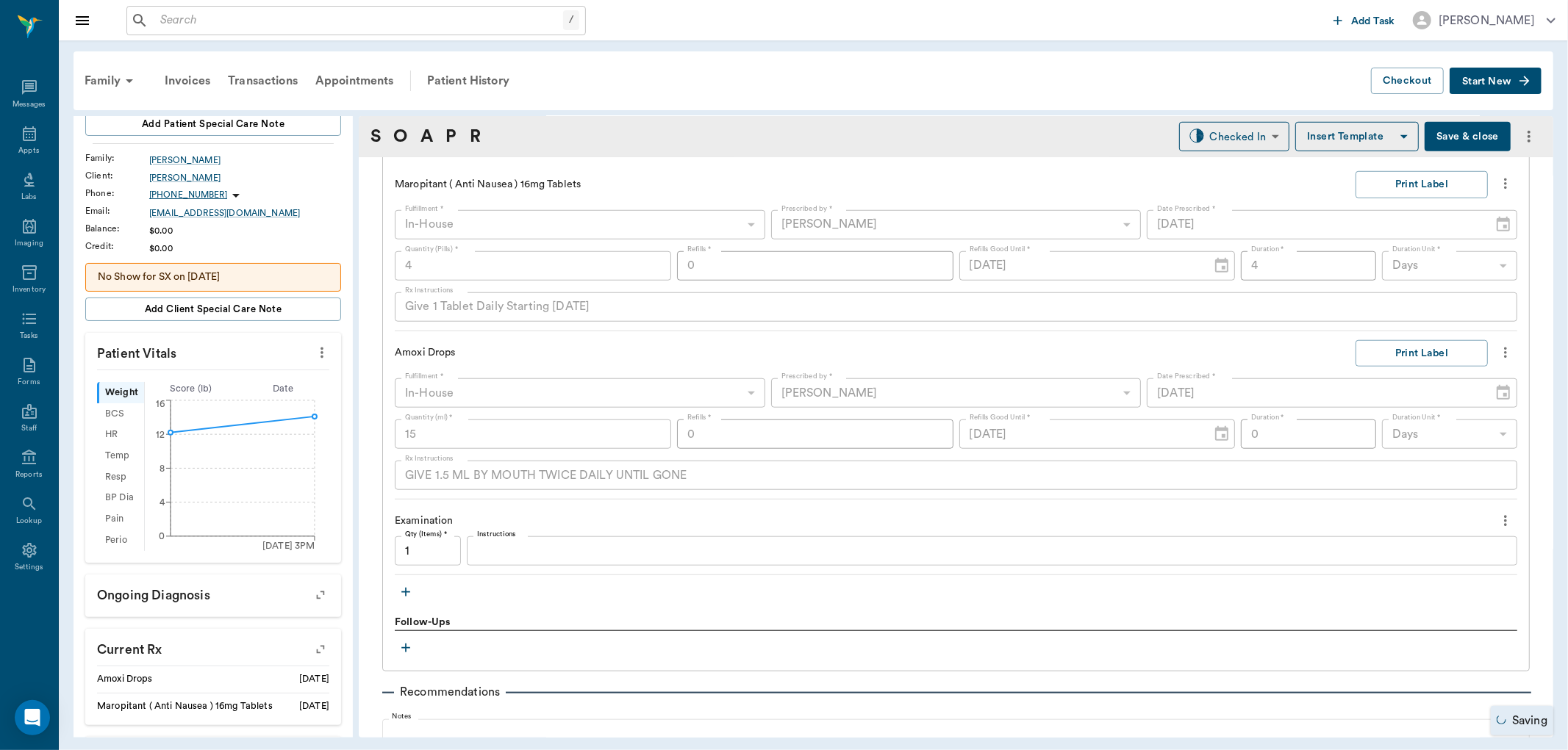
click at [408, 586] on icon "button" at bounding box center [406, 592] width 15 height 15
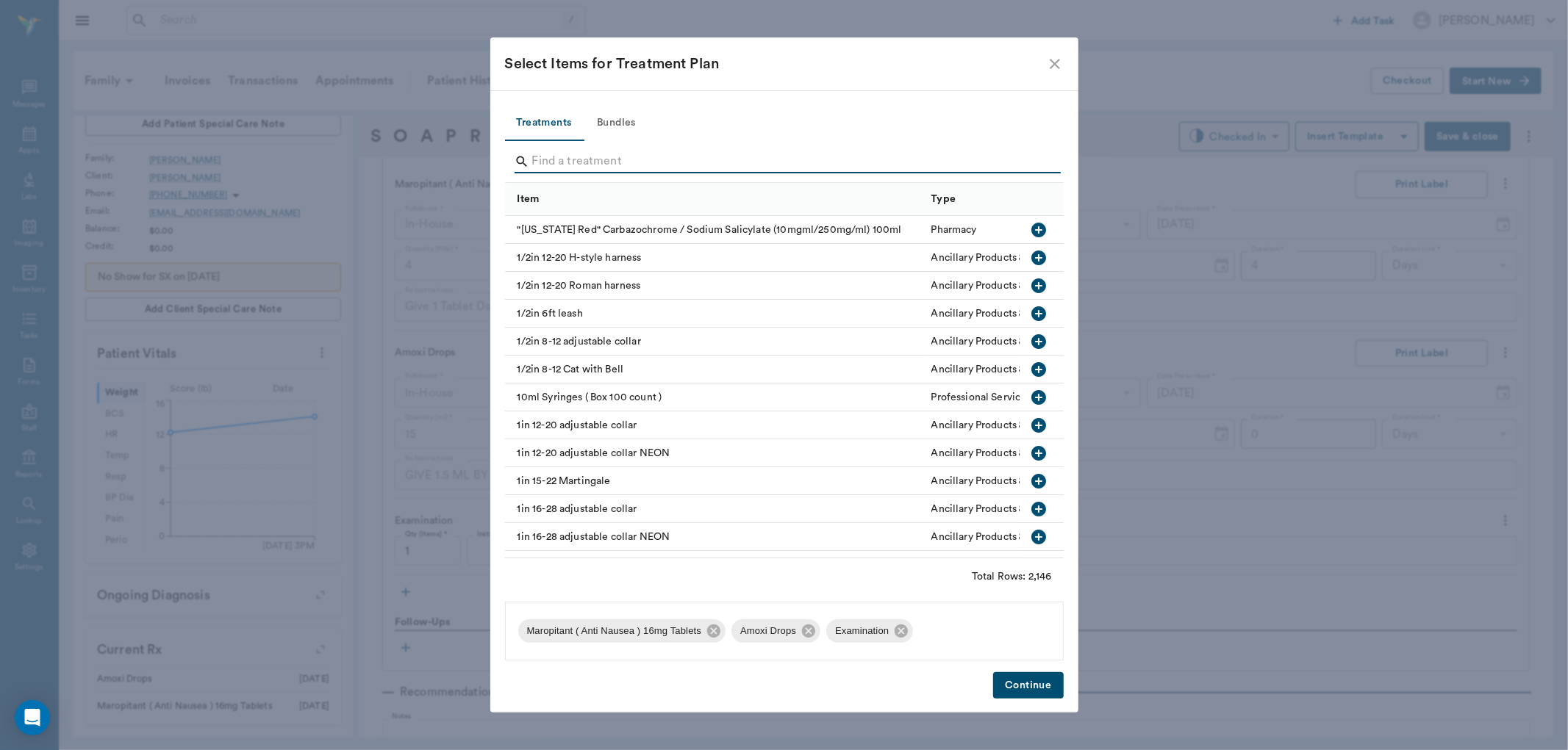
click at [563, 157] on input "Search" at bounding box center [785, 161] width 507 height 23
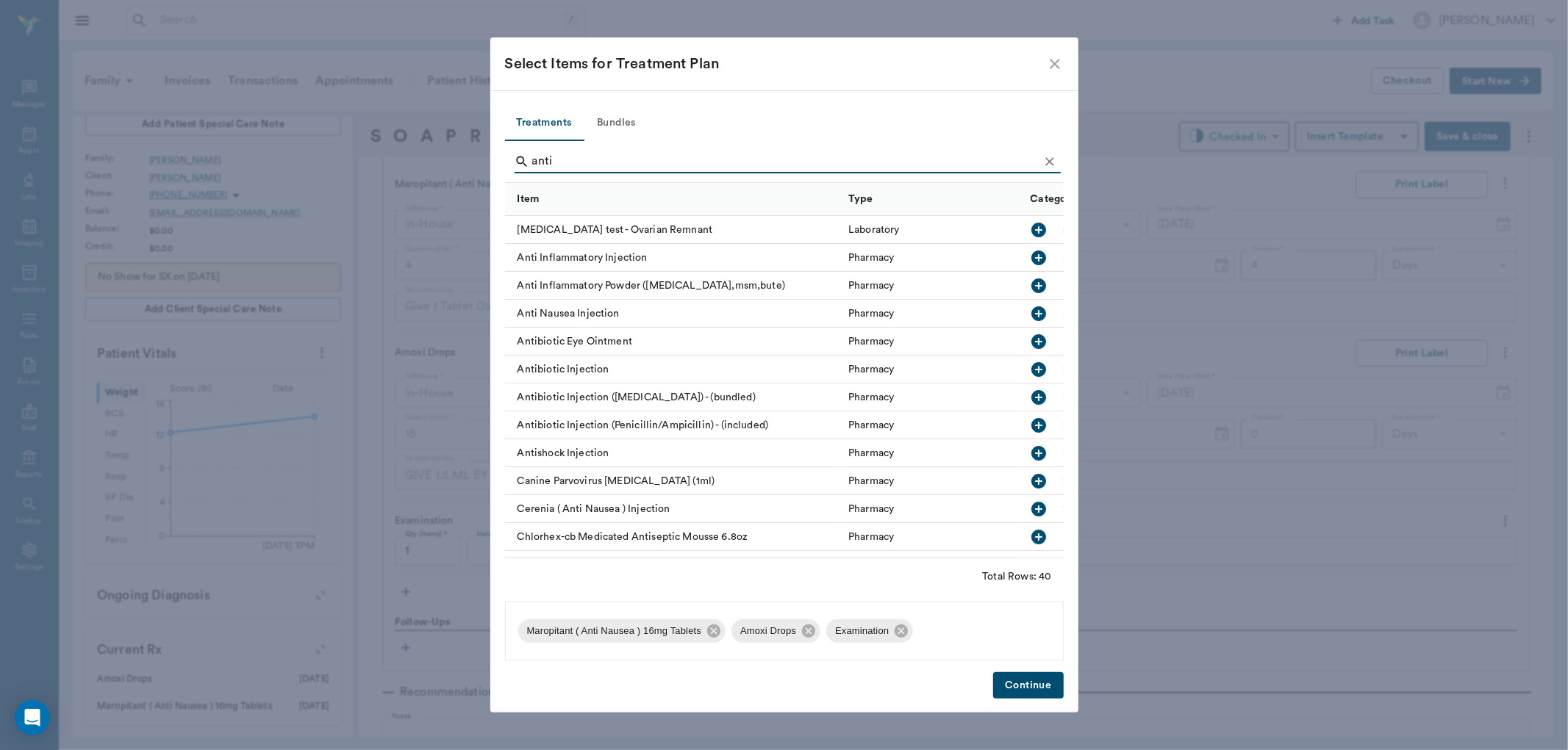
type input "anti"
click at [1034, 307] on icon "button" at bounding box center [1039, 313] width 17 height 17
click at [991, 681] on div "Continue" at bounding box center [784, 686] width 559 height 28
click at [1017, 681] on button "Continue" at bounding box center [1027, 686] width 70 height 28
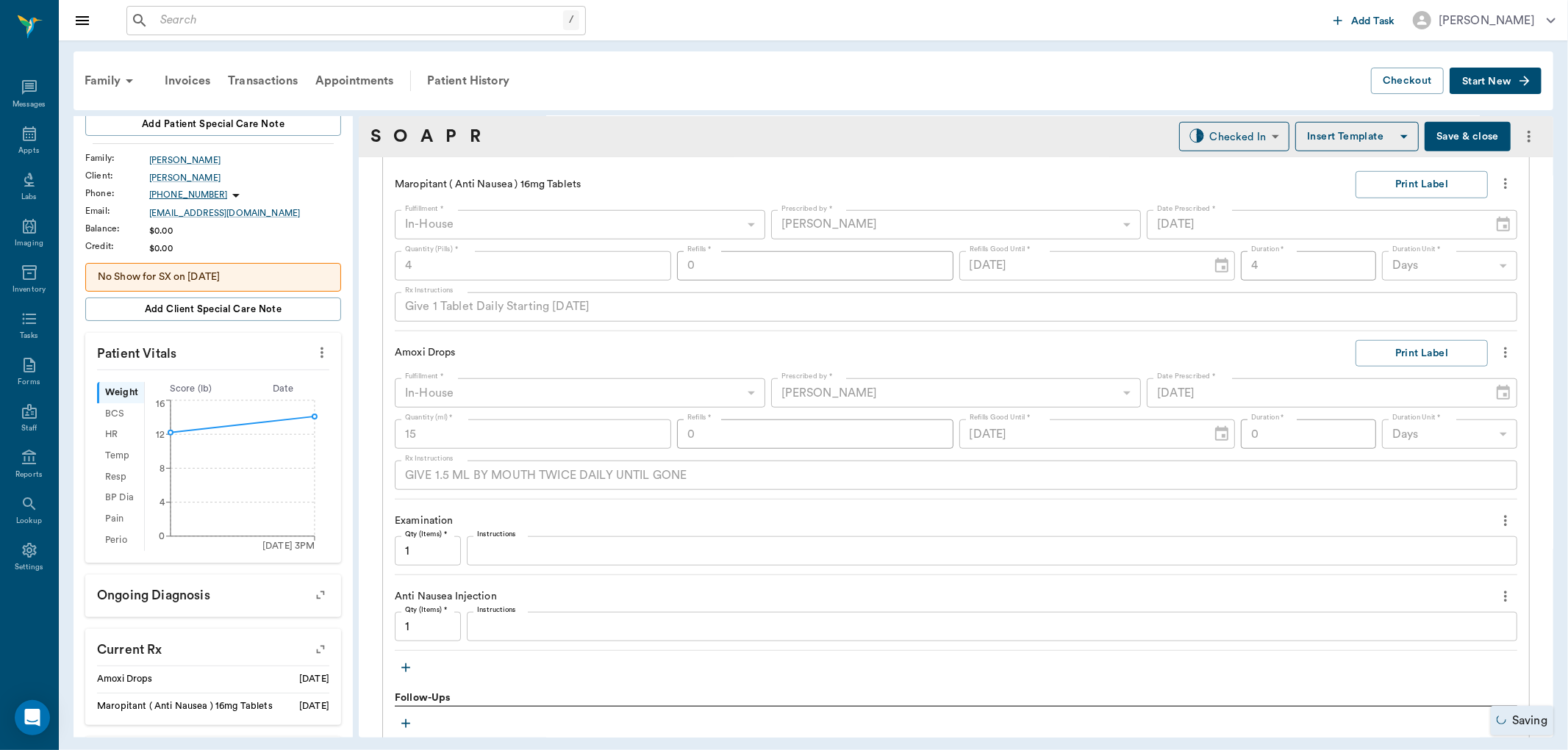
click at [418, 635] on input "1" at bounding box center [427, 627] width 66 height 29
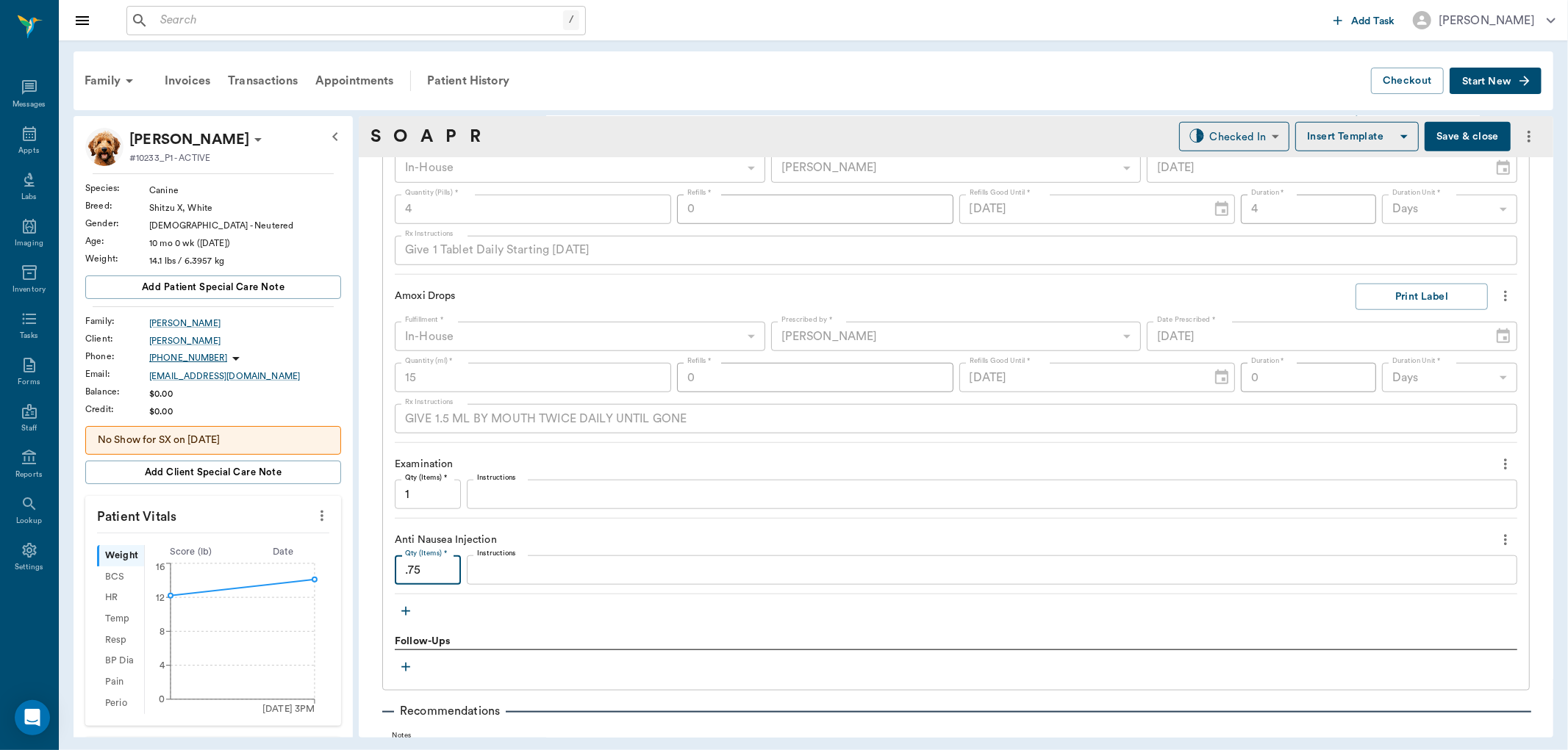
scroll to position [1225, 0]
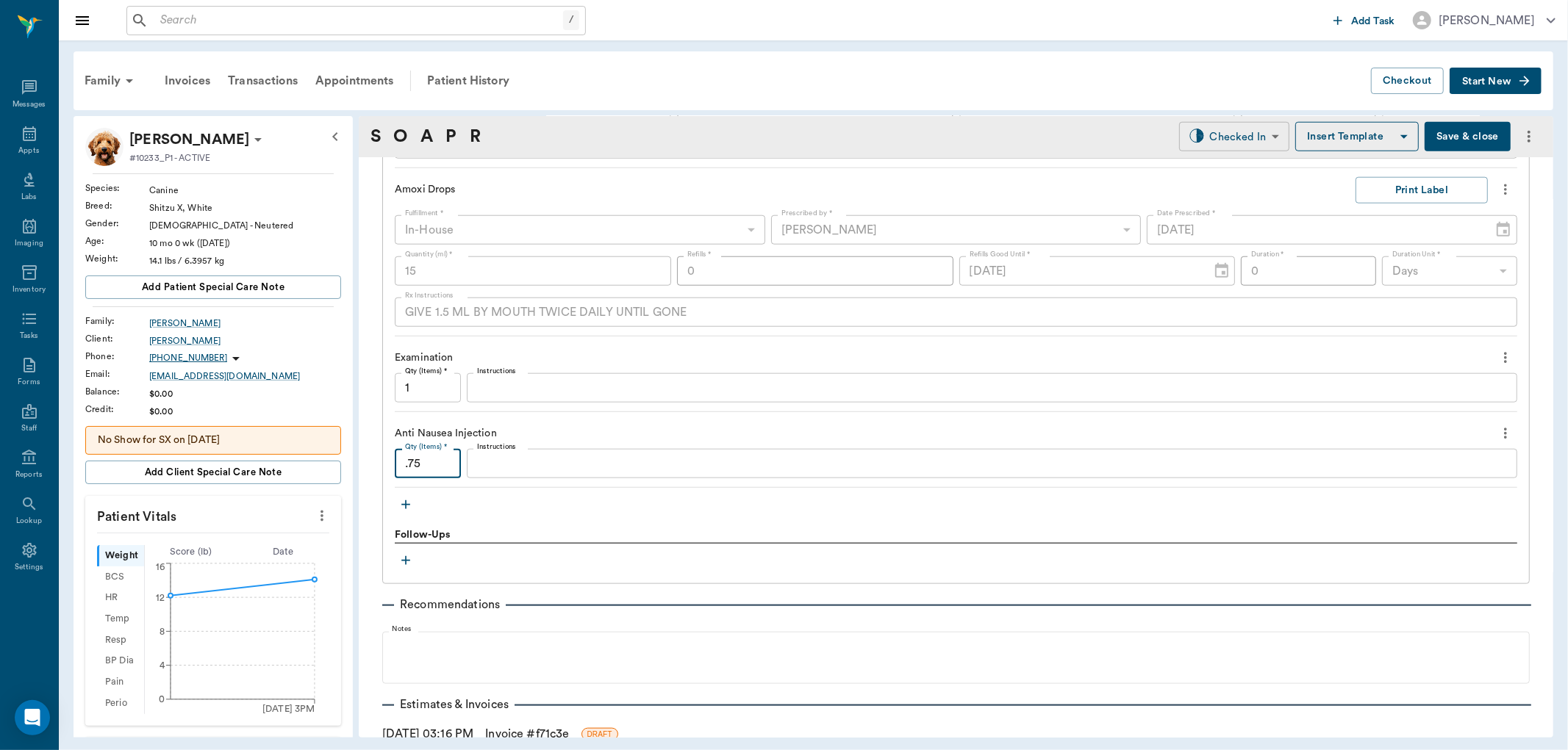
type input ".75"
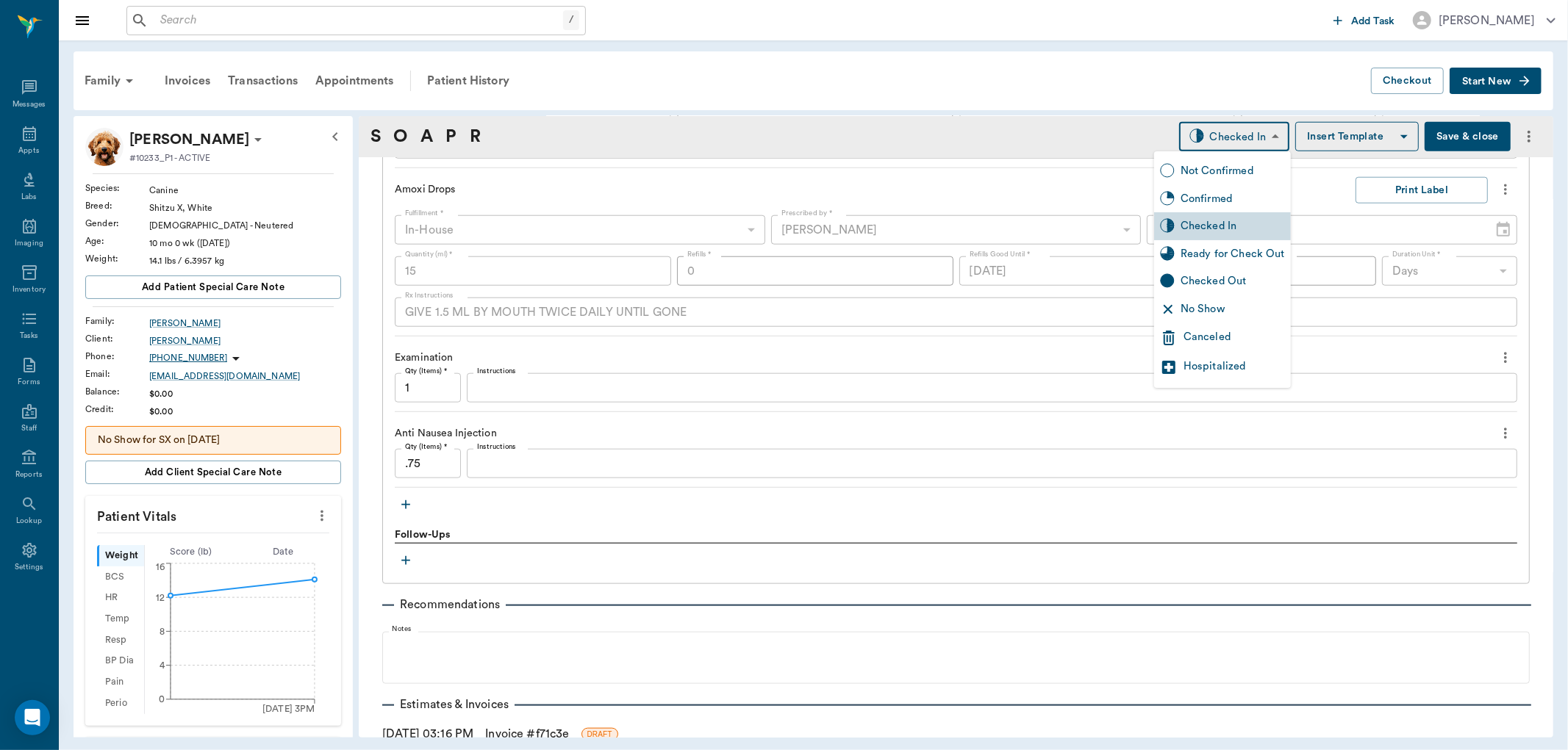
click at [1209, 141] on body "/ ​ Add Task [PERSON_NAME] Nectar Messages Appts Labs Imaging Inventory Tasks F…" at bounding box center [784, 375] width 1568 height 750
click at [1217, 259] on div "Ready for Check Out" at bounding box center [1233, 254] width 104 height 16
type input "READY_TO_CHECKOUT"
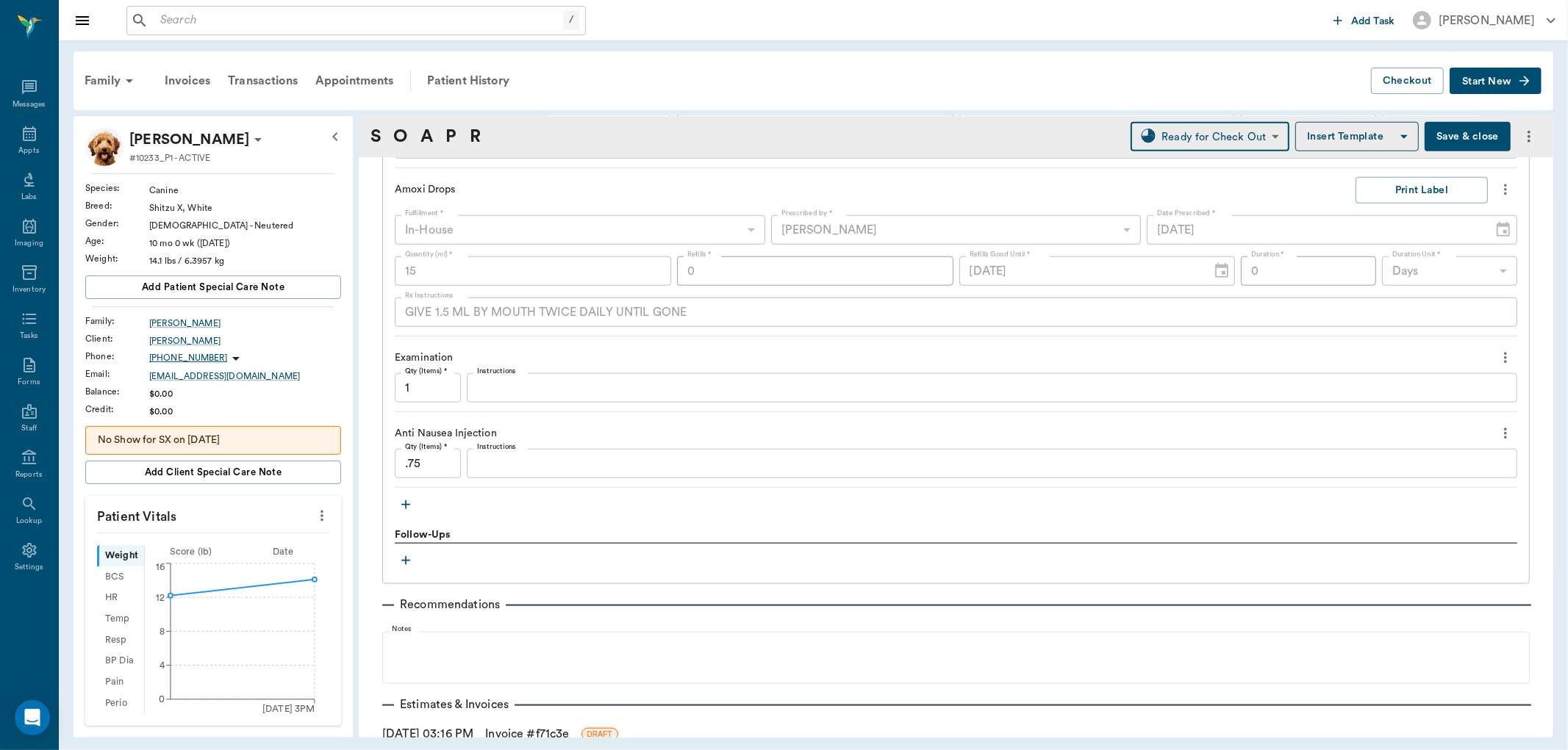
scroll to position [1324, 0]
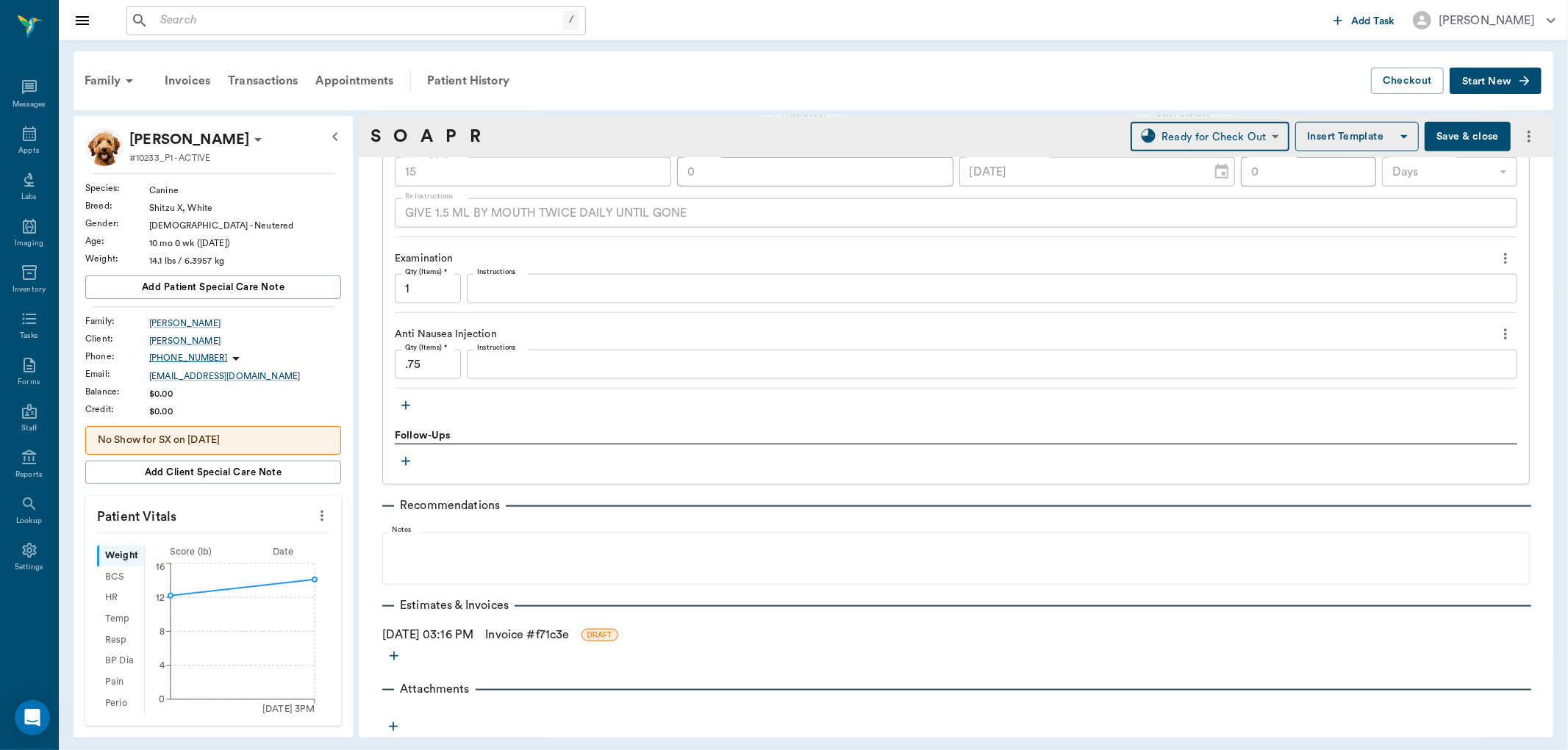
click at [569, 634] on link "Invoice # f71c3e" at bounding box center [527, 634] width 84 height 17
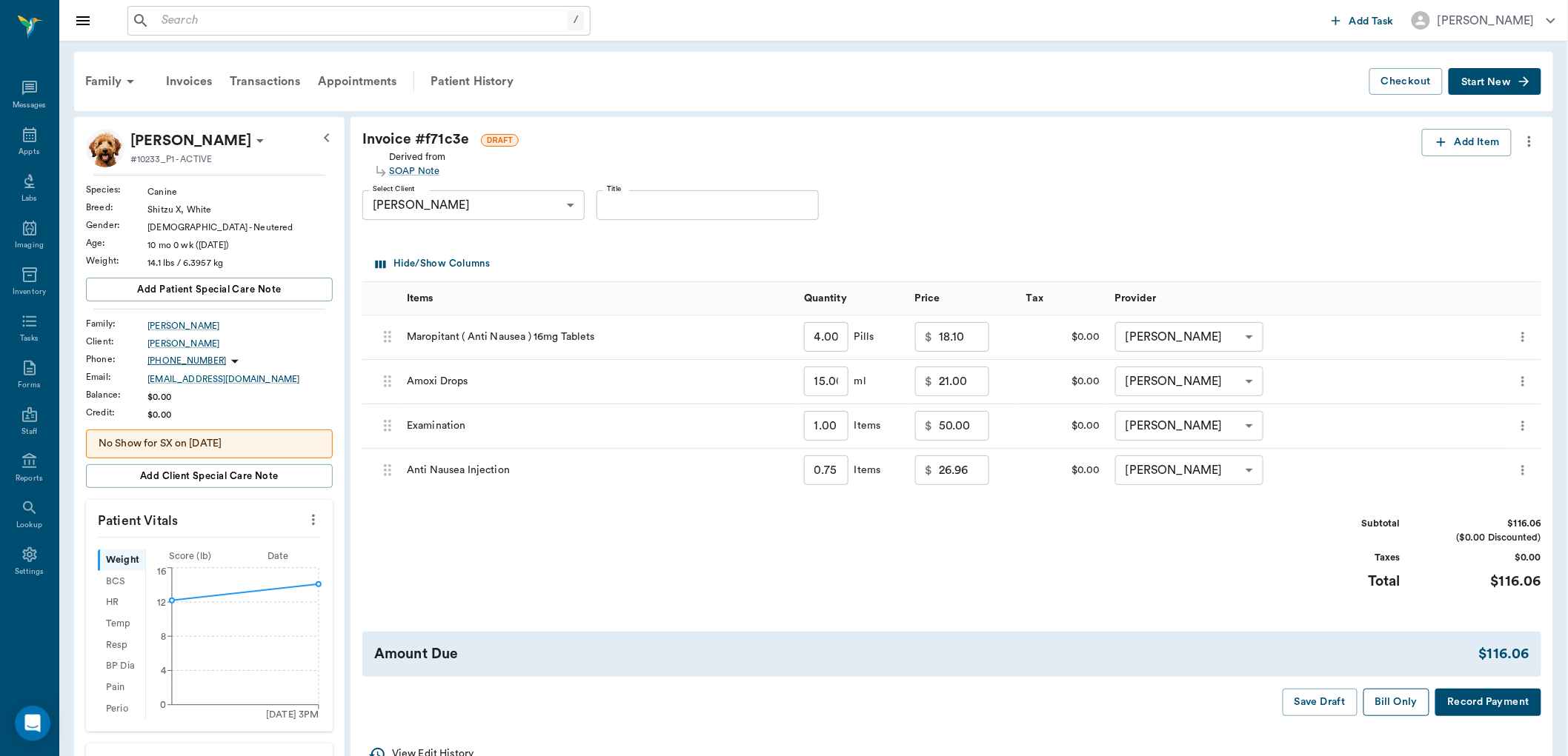
click at [1388, 706] on button "Bill Only" at bounding box center [1397, 703] width 67 height 28
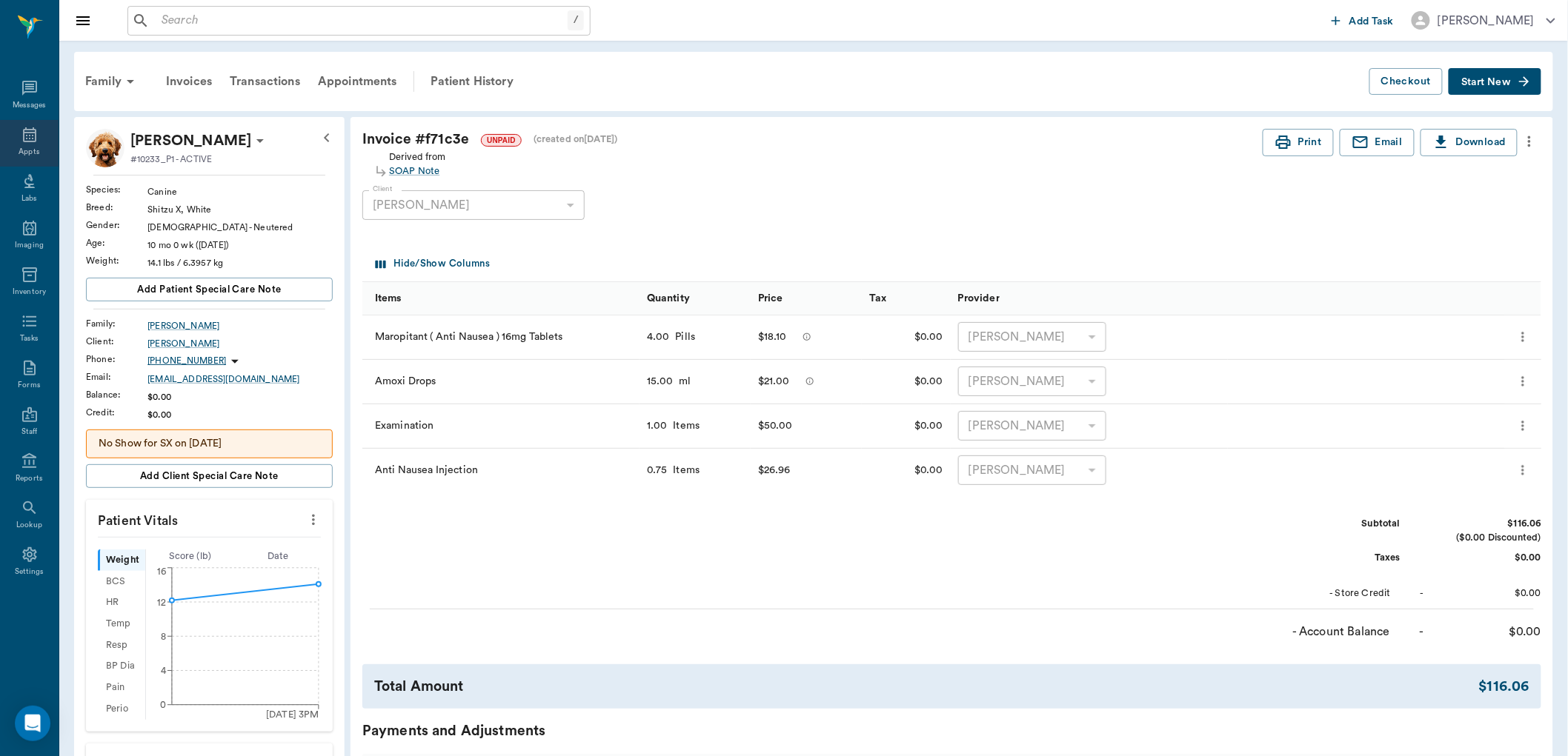
click at [21, 142] on icon at bounding box center [30, 135] width 17 height 17
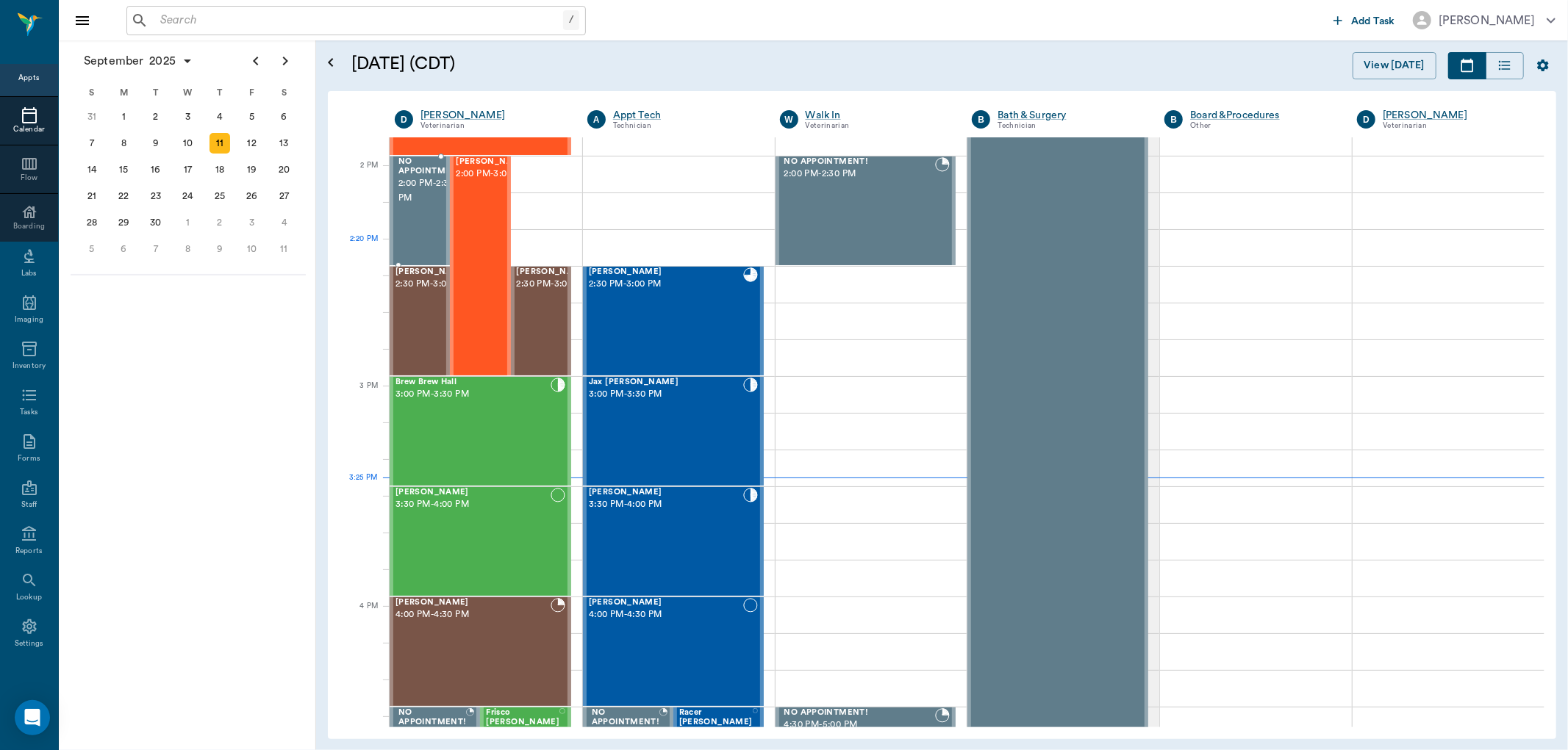
scroll to position [1301, 0]
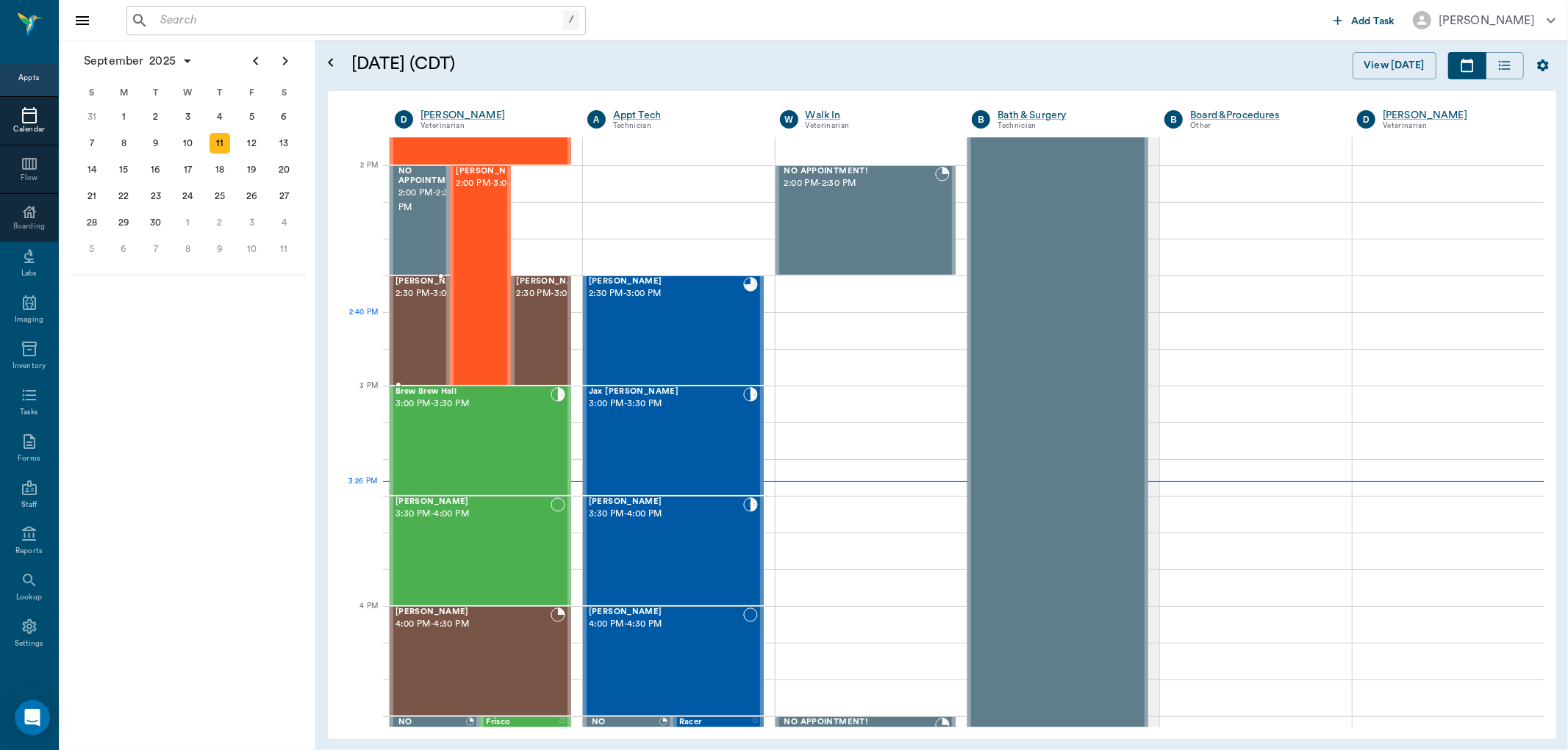
click at [418, 301] on span "2:30 PM - 3:00 PM" at bounding box center [432, 293] width 73 height 15
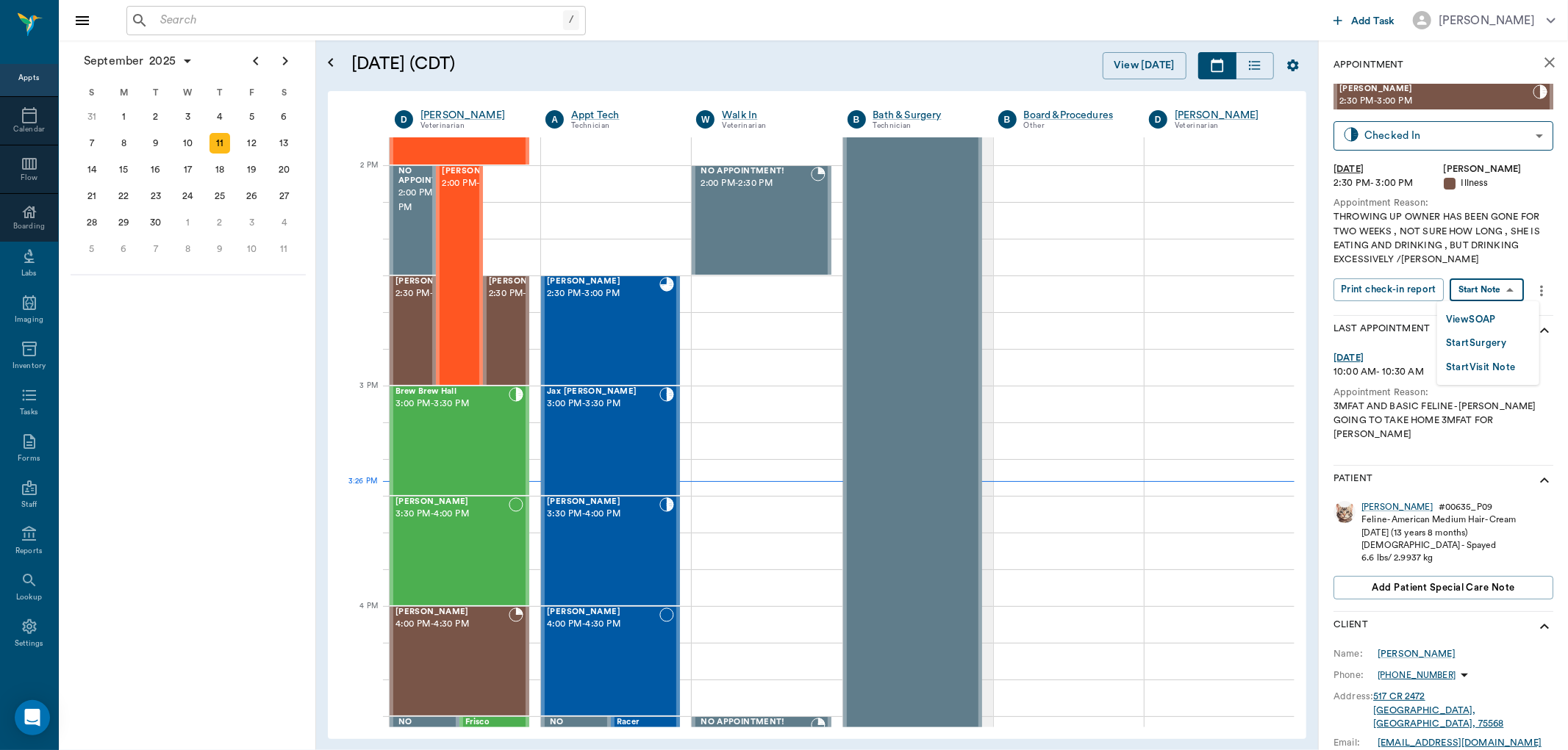
click at [1504, 288] on body "/ ​ Add Task [PERSON_NAME] Nectar Messages Appts Calendar Flow Boarding Labs Im…" at bounding box center [784, 375] width 1568 height 750
click at [1473, 320] on button "View SOAP" at bounding box center [1471, 320] width 50 height 17
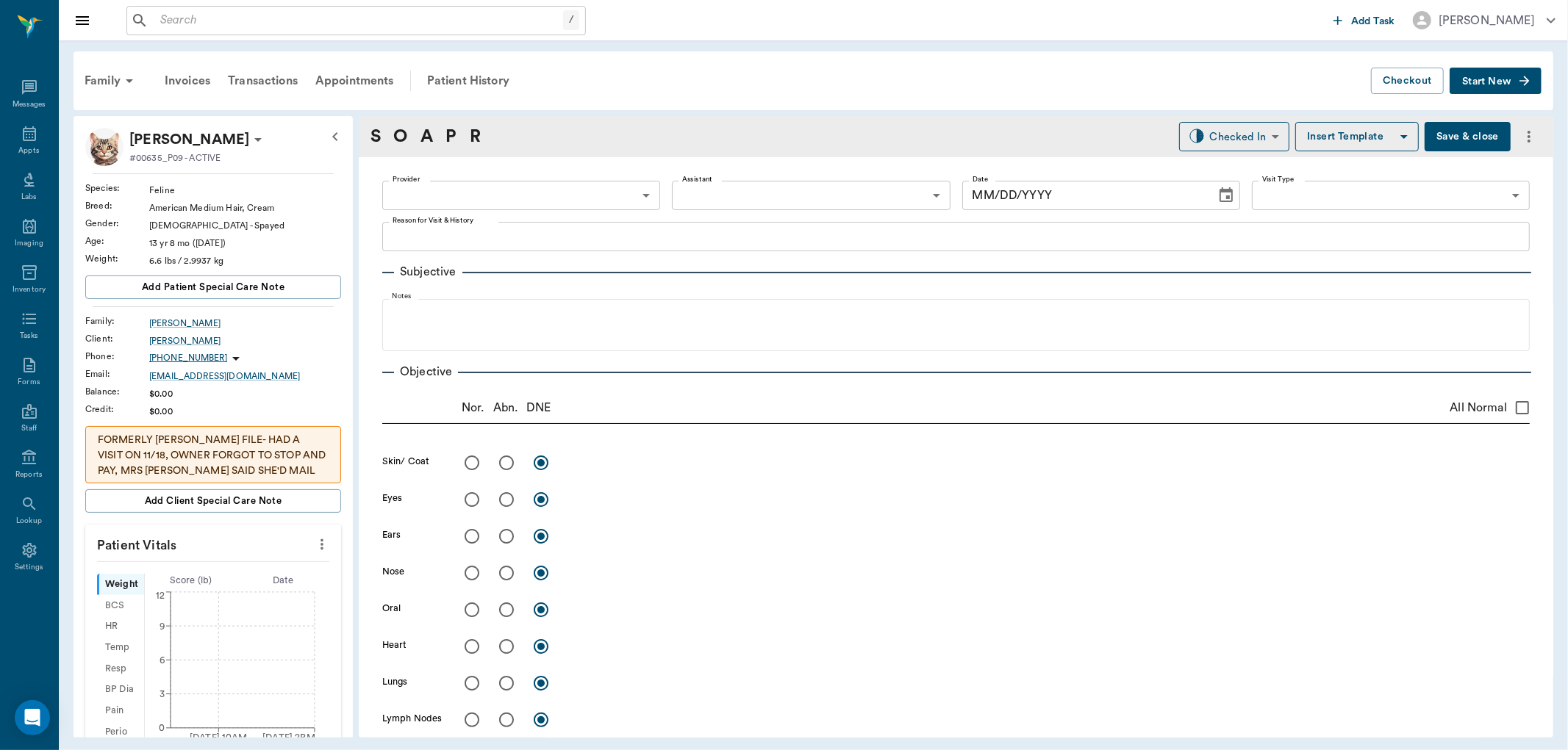
type input "63ec2f075fda476ae8351a4d"
type input "65d2be4f46e3a538d89b8c15"
type textarea "THROWING UP OWNER HAS BEEN GONE FOR TWO WEEKS , NOT SURE HOW LONG , SHE IS EATI…"
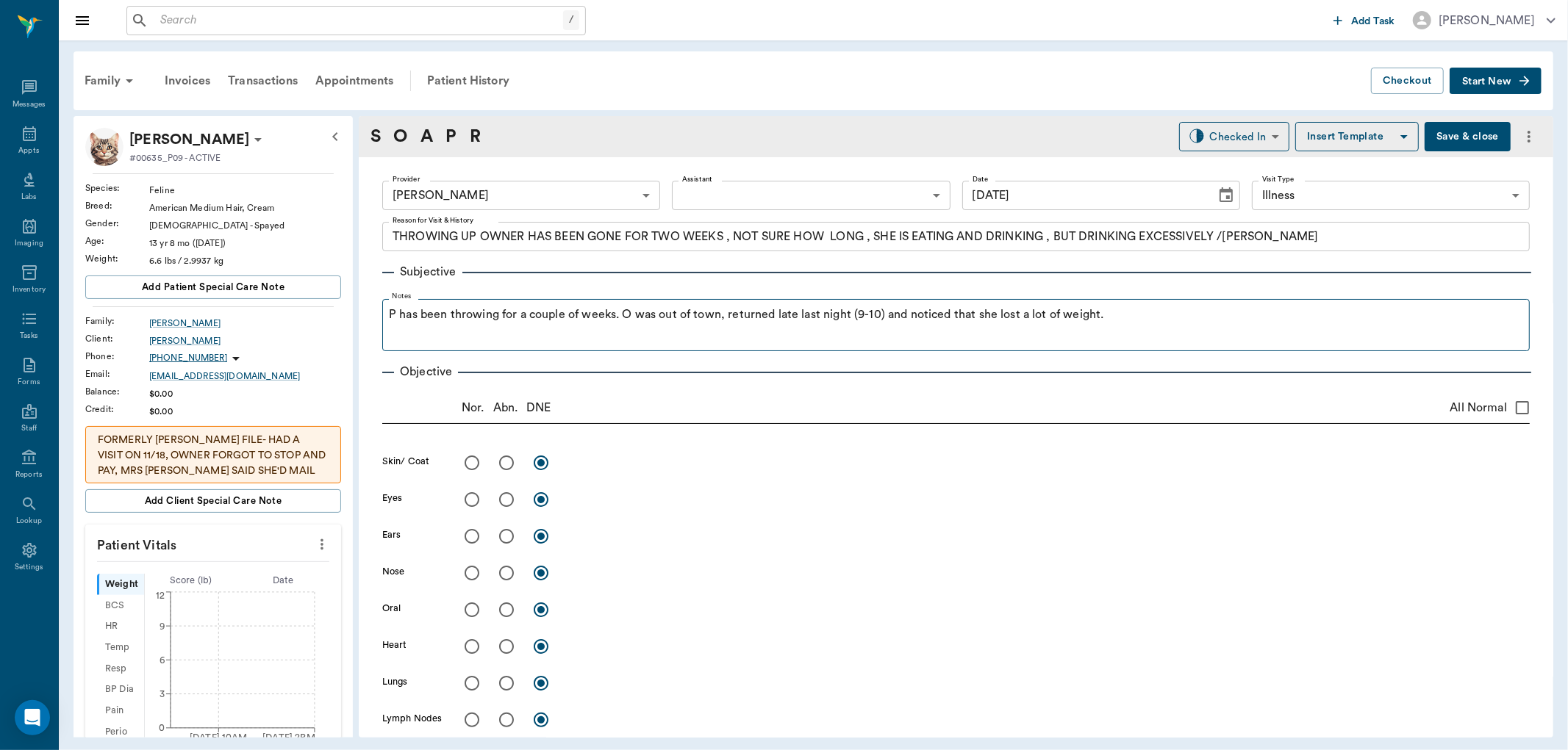
type input "[DATE]"
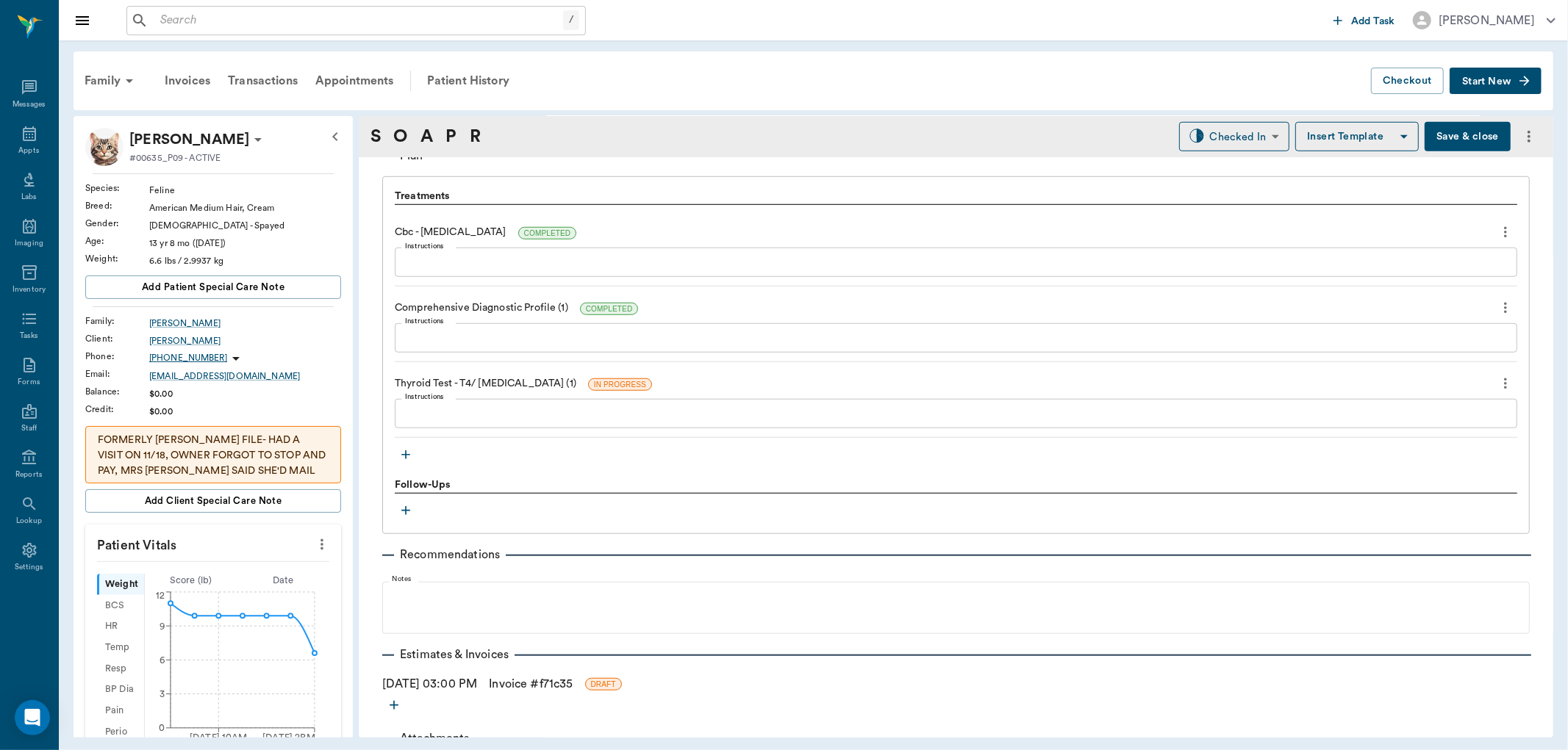
scroll to position [980, 0]
click at [401, 452] on icon "button" at bounding box center [406, 454] width 15 height 15
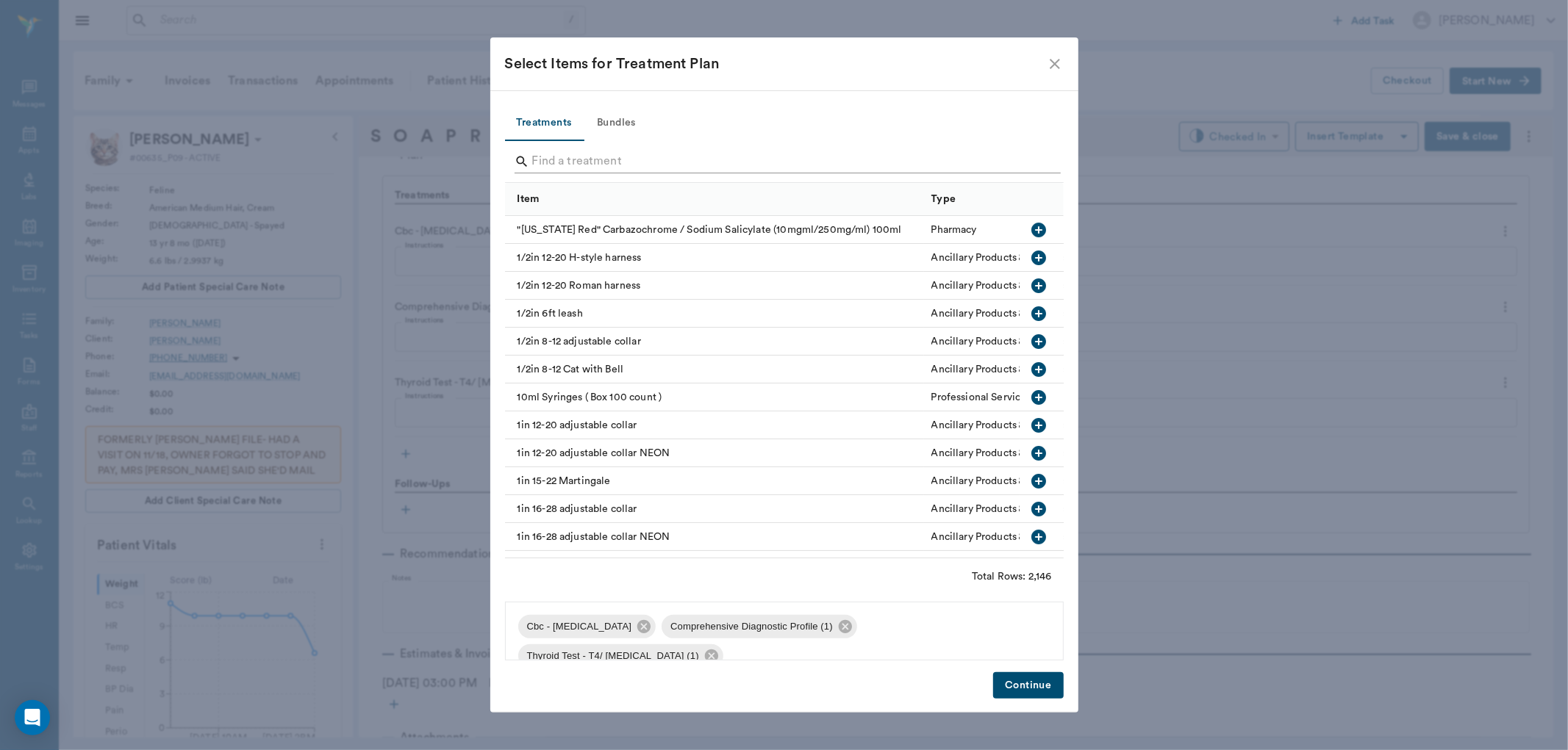
click at [581, 157] on input "Search" at bounding box center [785, 161] width 507 height 23
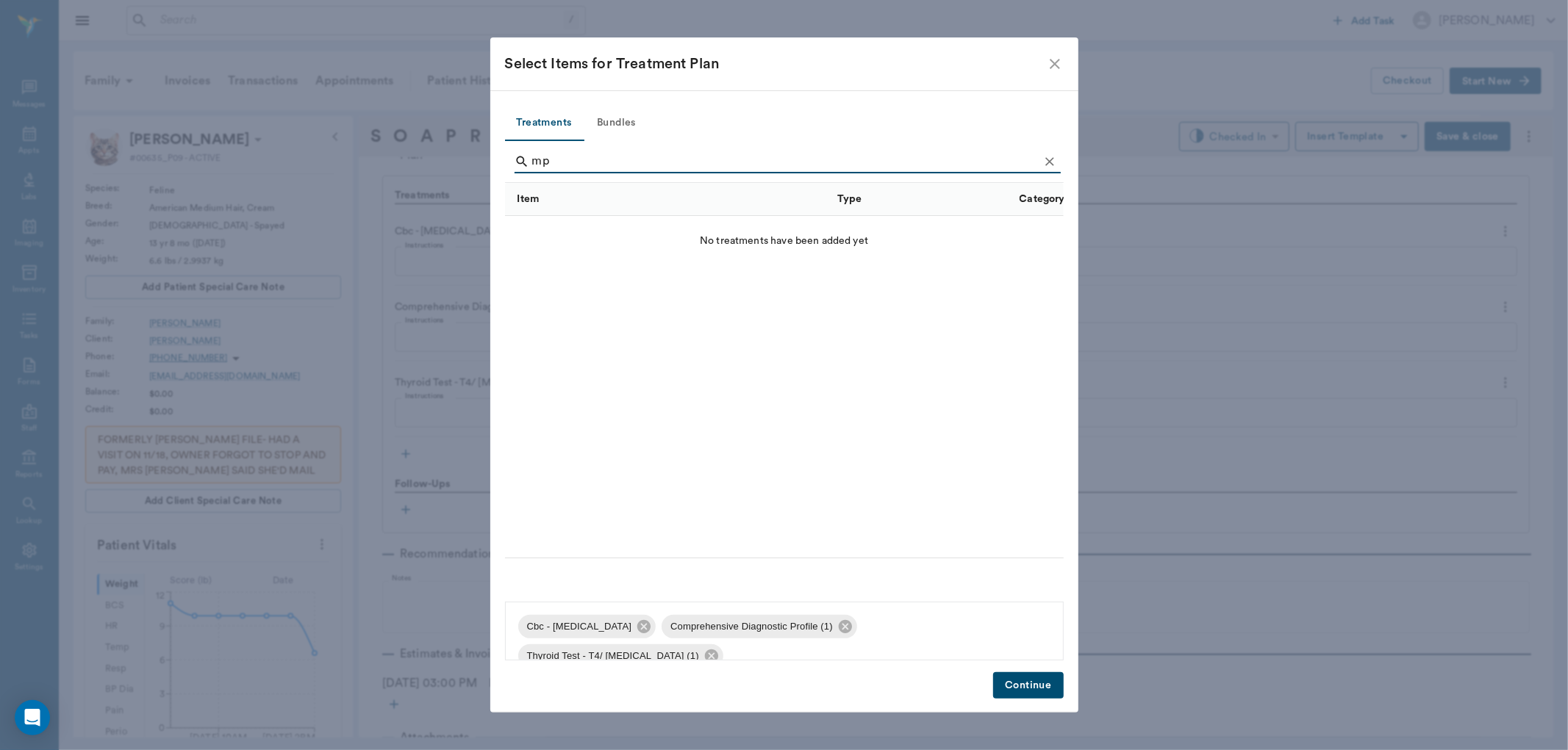
type input "m"
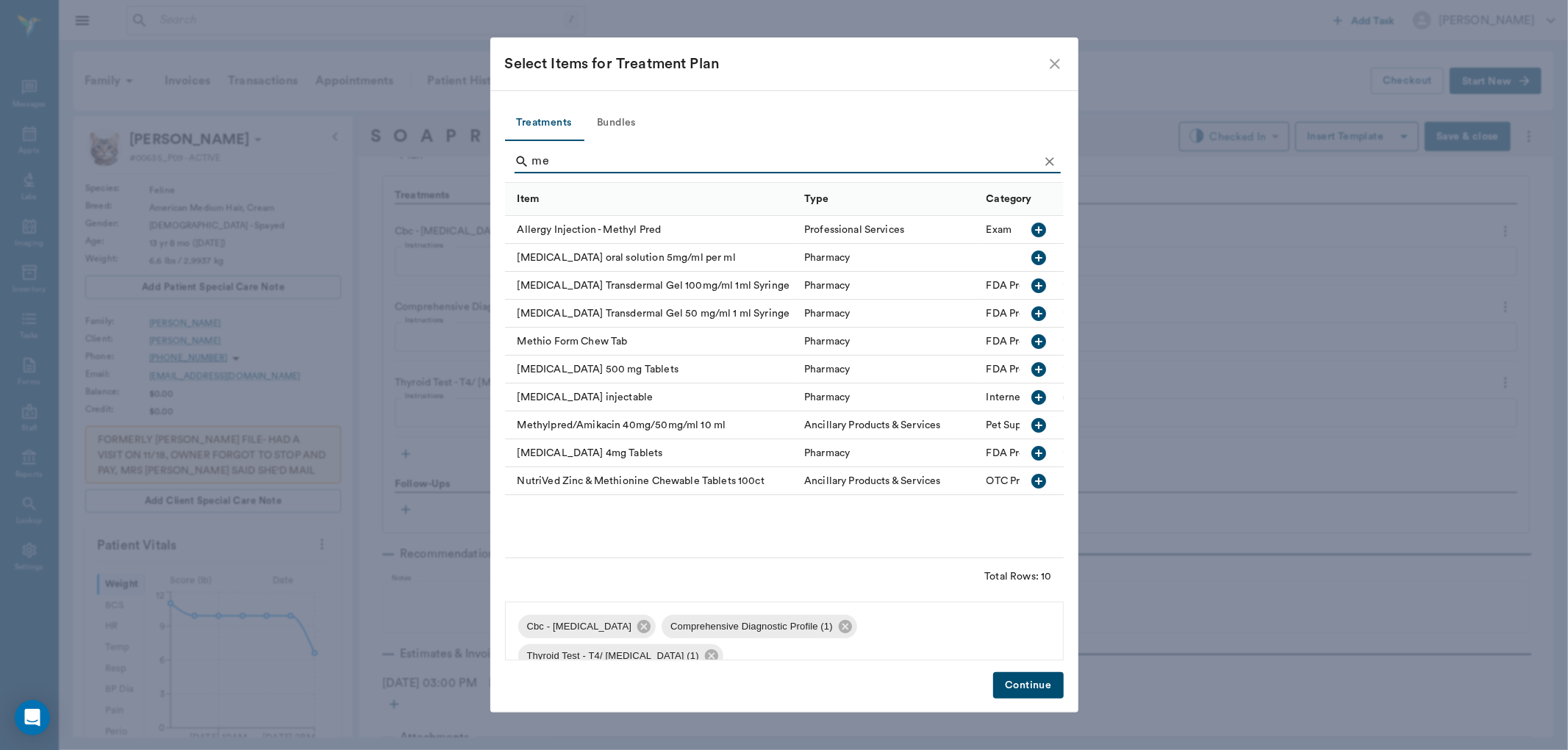
type input "m"
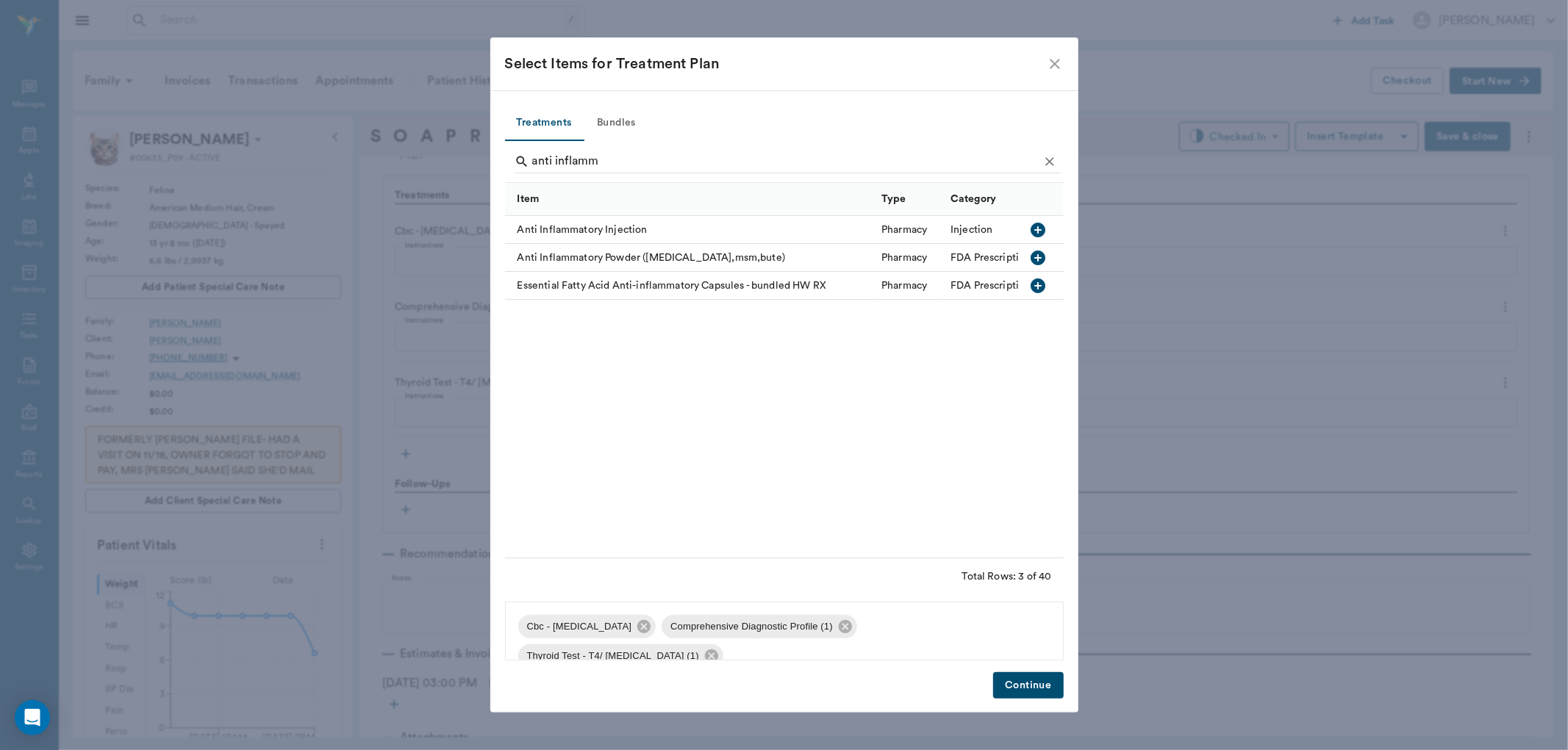
click at [1040, 225] on icon "button" at bounding box center [1039, 230] width 15 height 15
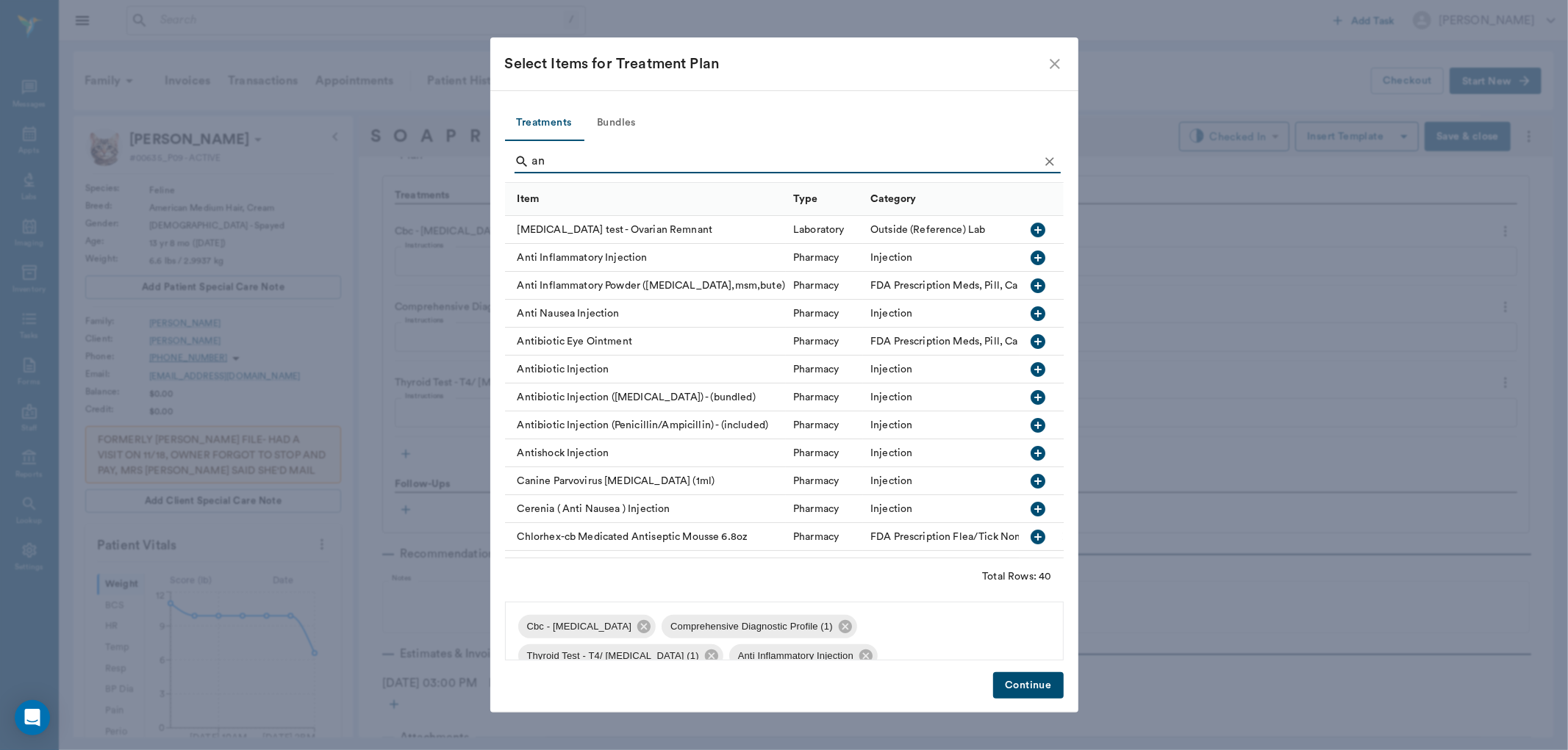
type input "a"
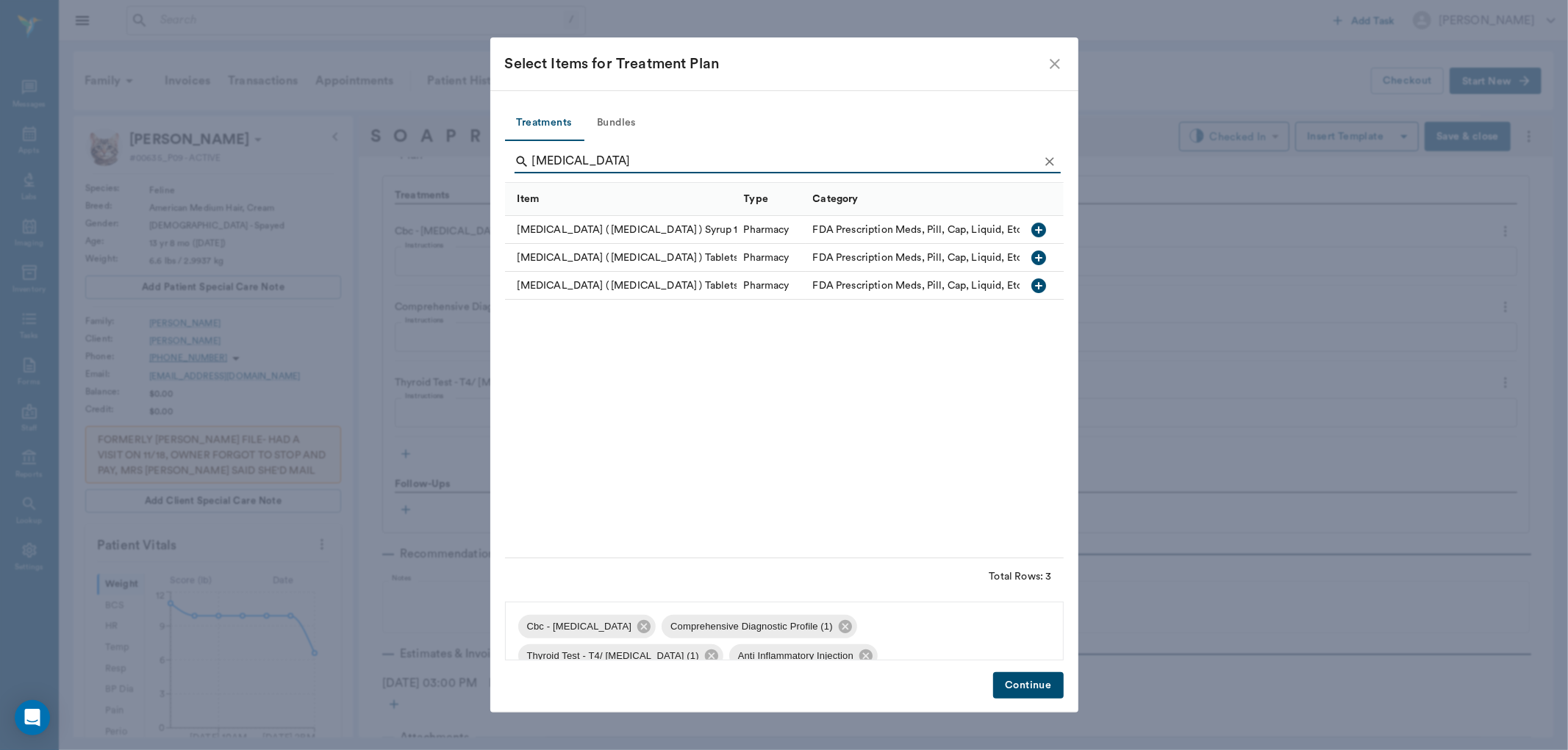
type input "[MEDICAL_DATA]"
click at [1037, 231] on icon "button" at bounding box center [1039, 230] width 15 height 15
click at [1016, 687] on button "Continue" at bounding box center [1027, 686] width 70 height 28
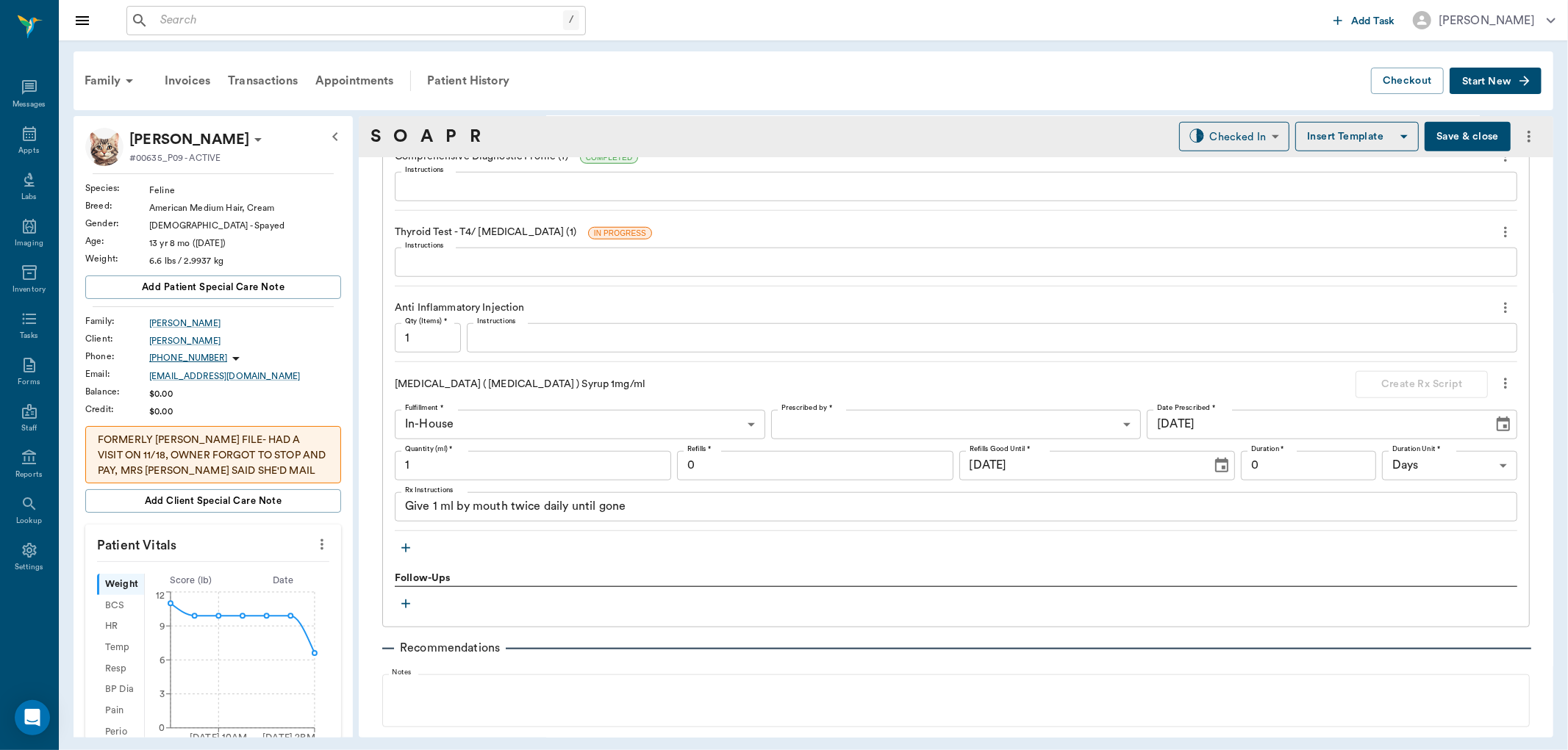
scroll to position [1143, 0]
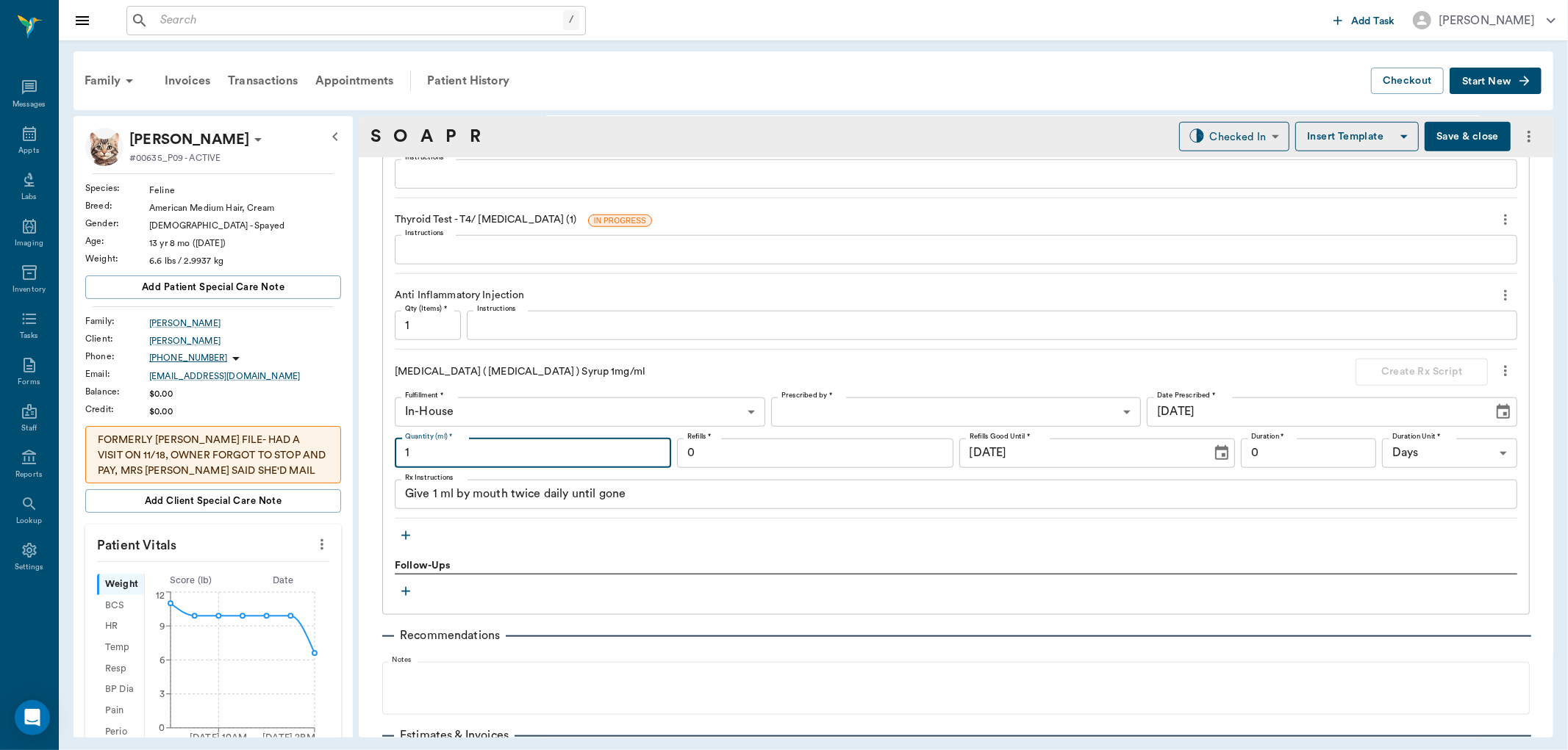
click at [642, 462] on input "1" at bounding box center [533, 453] width 276 height 29
type input "30"
click at [862, 419] on body "/ ​ Add Task [PERSON_NAME] Nectar Messages Appts Labs Imaging Inventory Tasks F…" at bounding box center [784, 375] width 1568 height 750
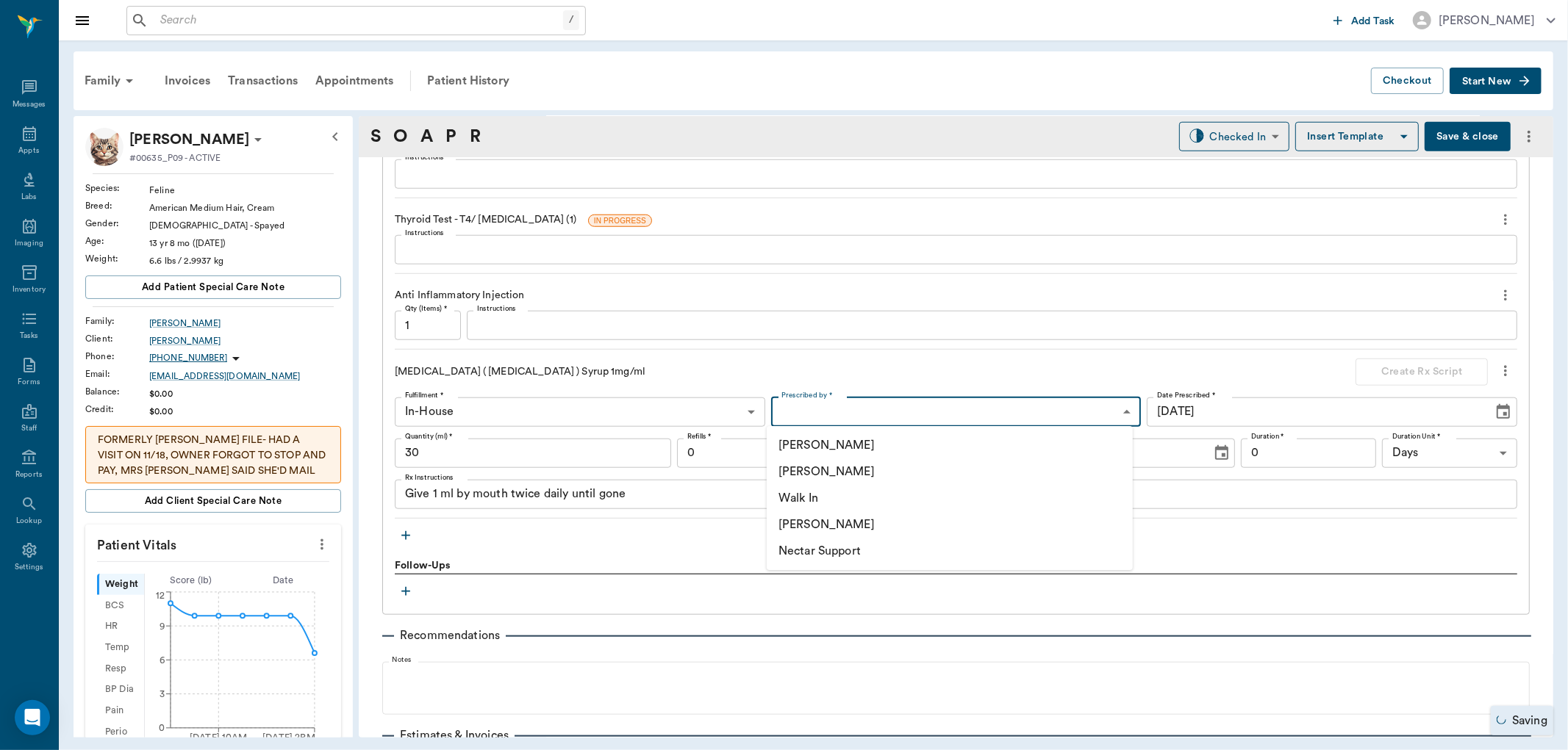
click at [859, 471] on li "[PERSON_NAME]" at bounding box center [950, 471] width 366 height 27
type input "63ec2f075fda476ae8351a4d"
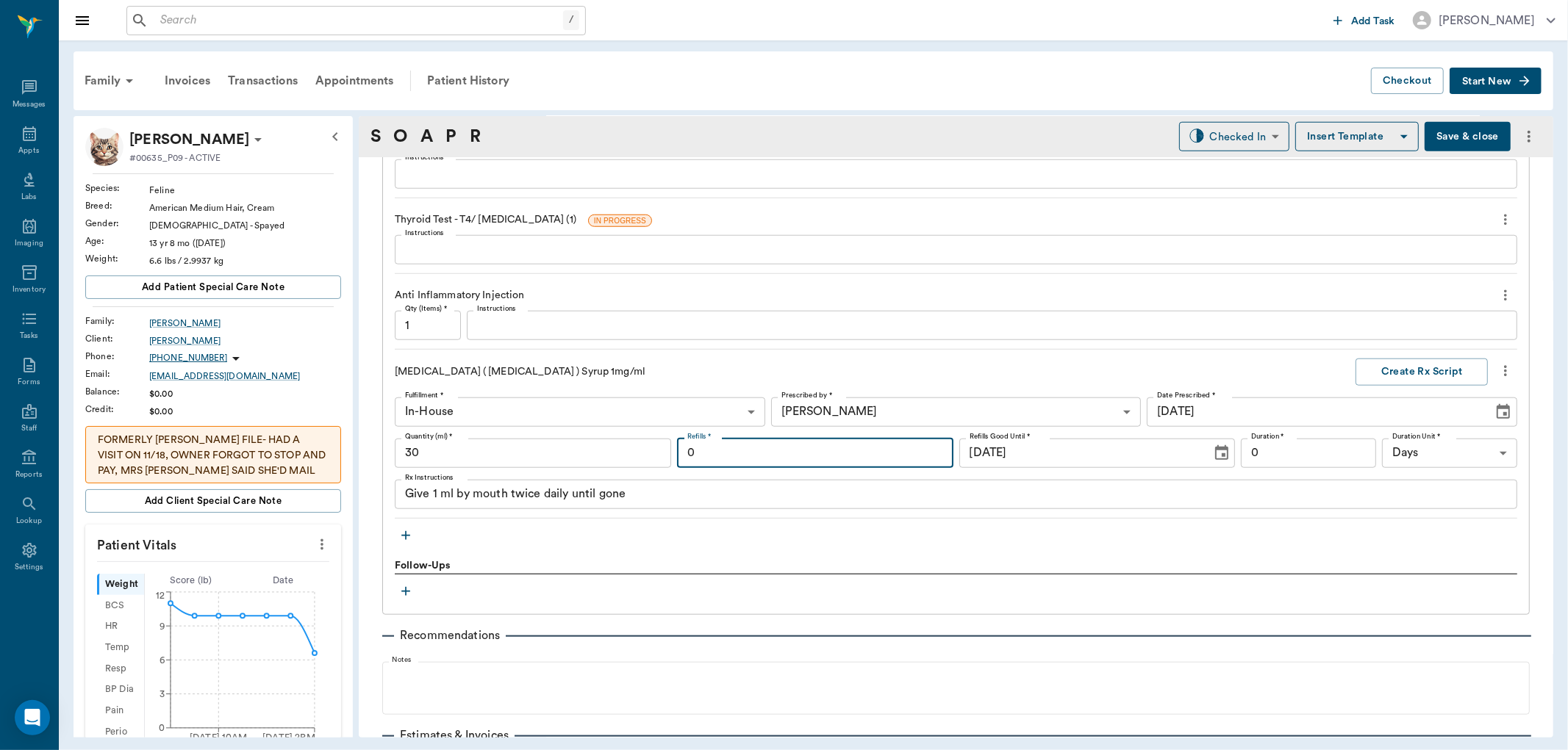
click at [861, 456] on input "0" at bounding box center [815, 453] width 276 height 29
type input "6"
click at [1317, 458] on input "0" at bounding box center [1308, 453] width 136 height 29
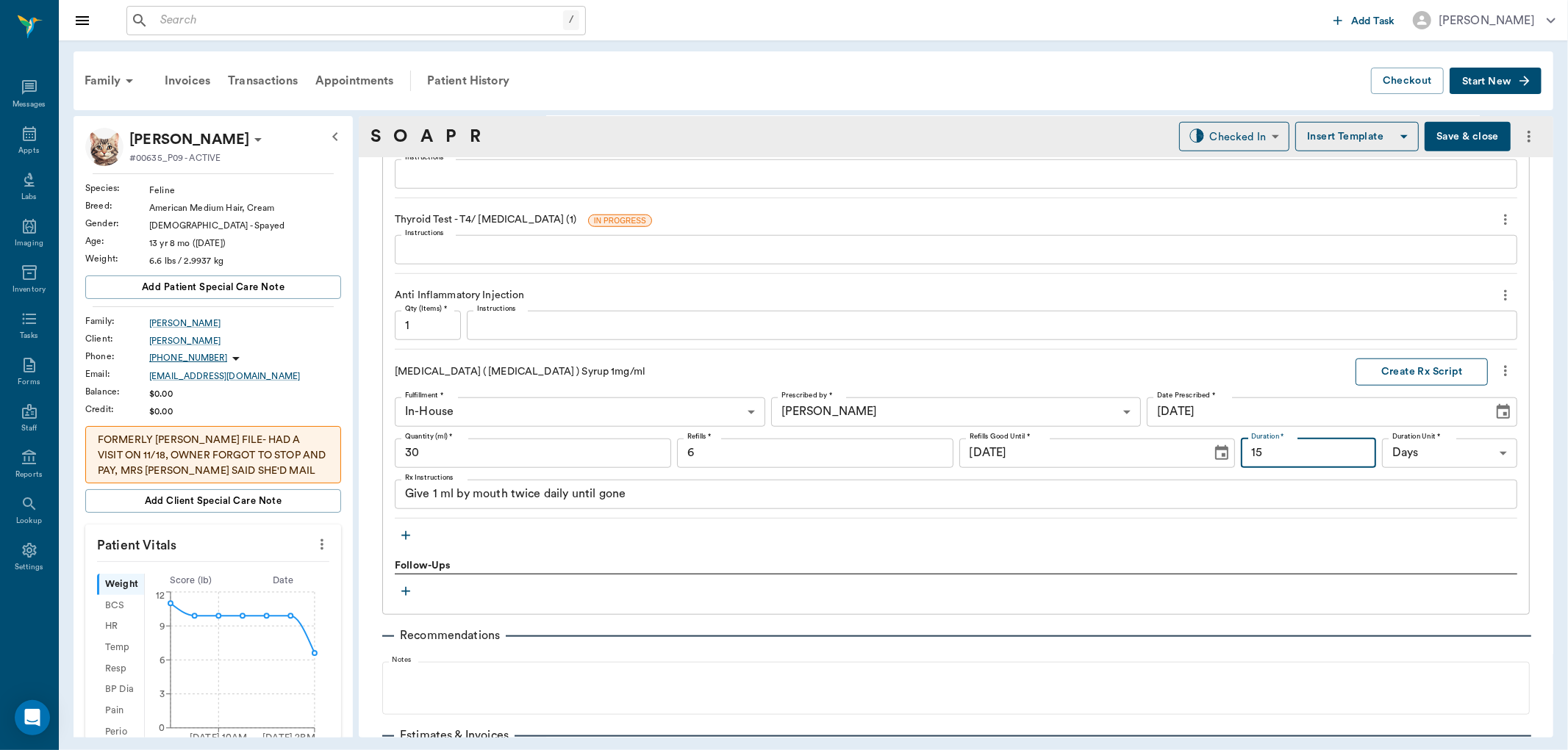
type input "15"
click at [1391, 378] on button "Create Rx Script" at bounding box center [1421, 373] width 132 height 28
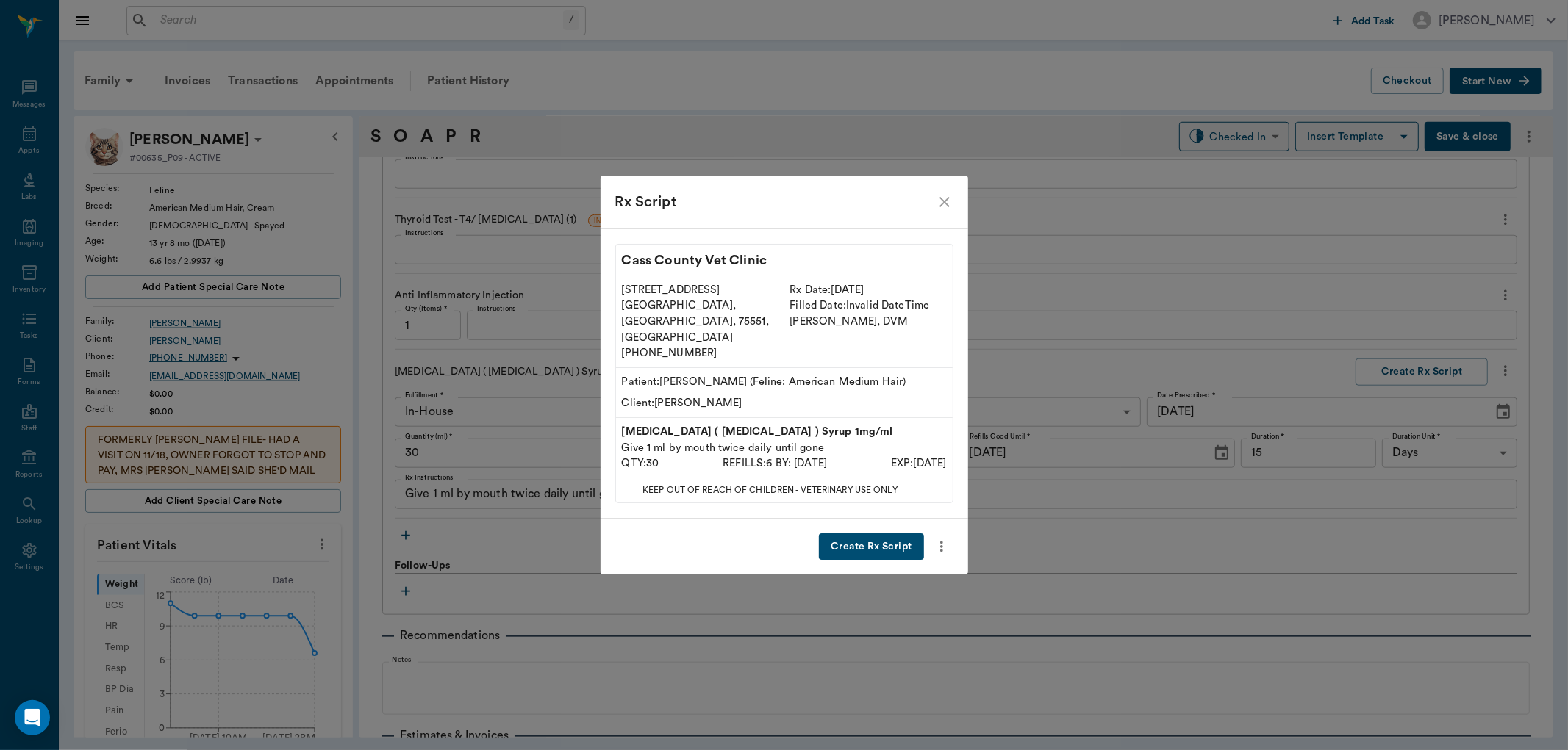
click at [894, 537] on button "Create Rx Script" at bounding box center [871, 547] width 104 height 28
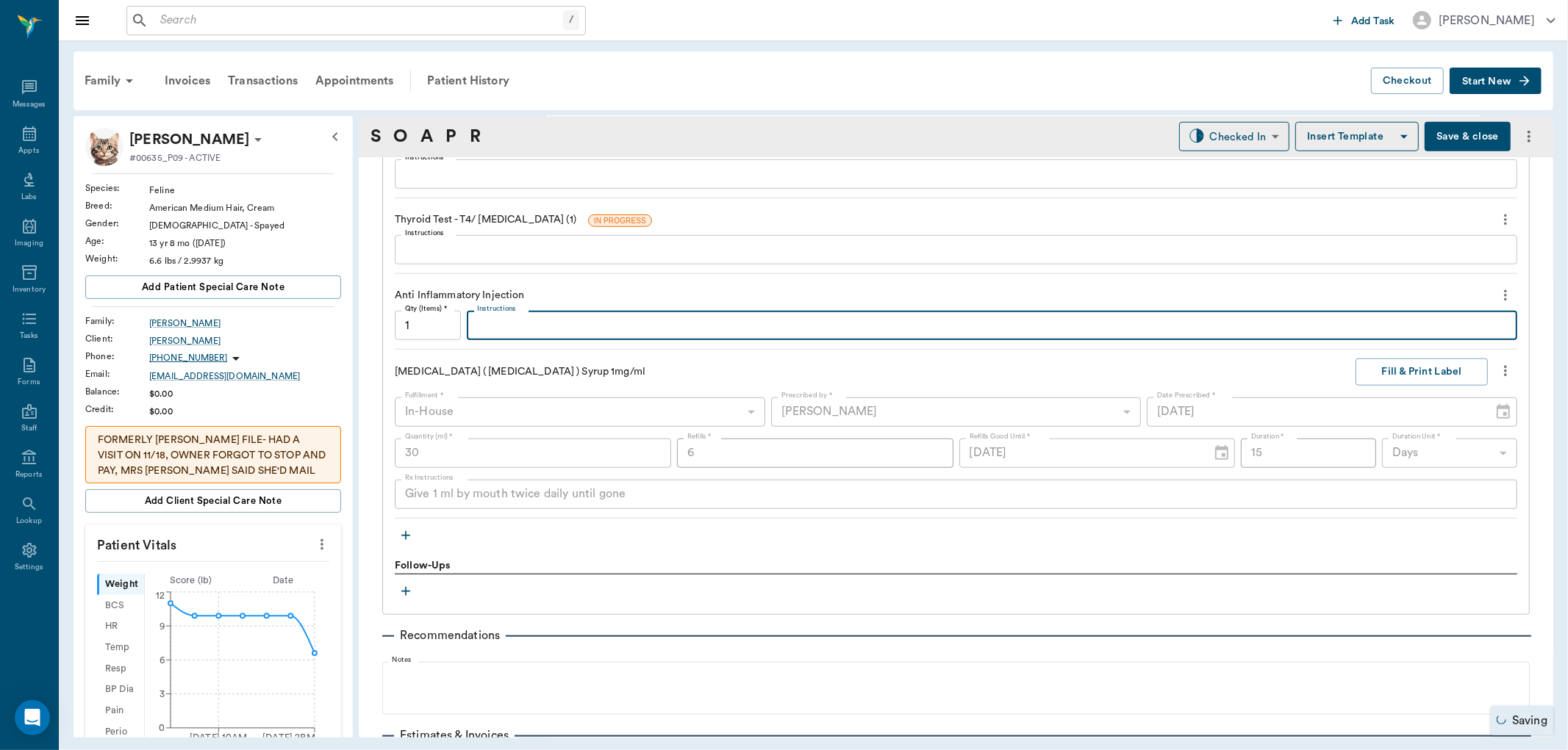
click at [515, 333] on textarea "Instructions" at bounding box center [992, 326] width 1030 height 17
type textarea "MP20 Dex1"
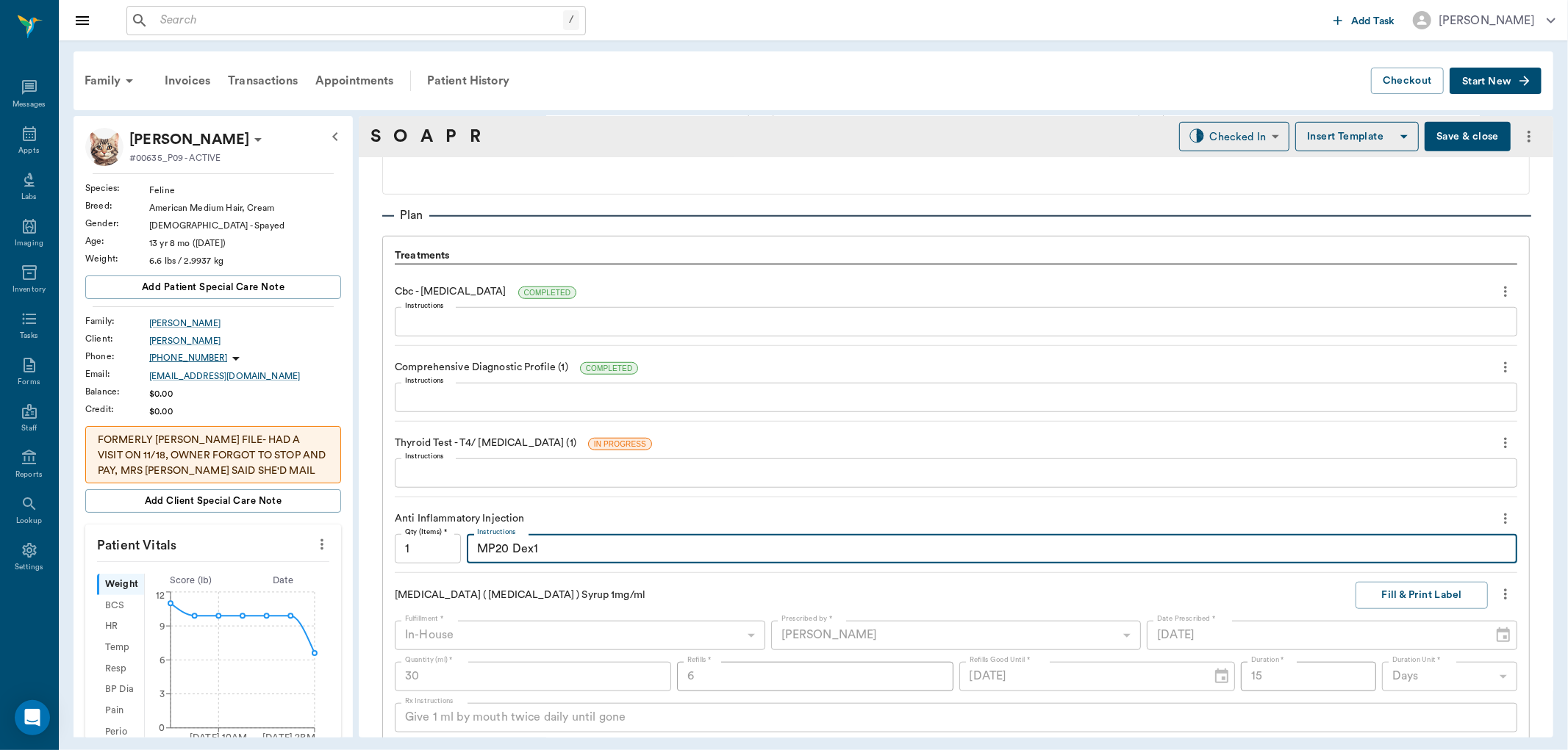
scroll to position [735, 0]
